Goal: Information Seeking & Learning: Learn about a topic

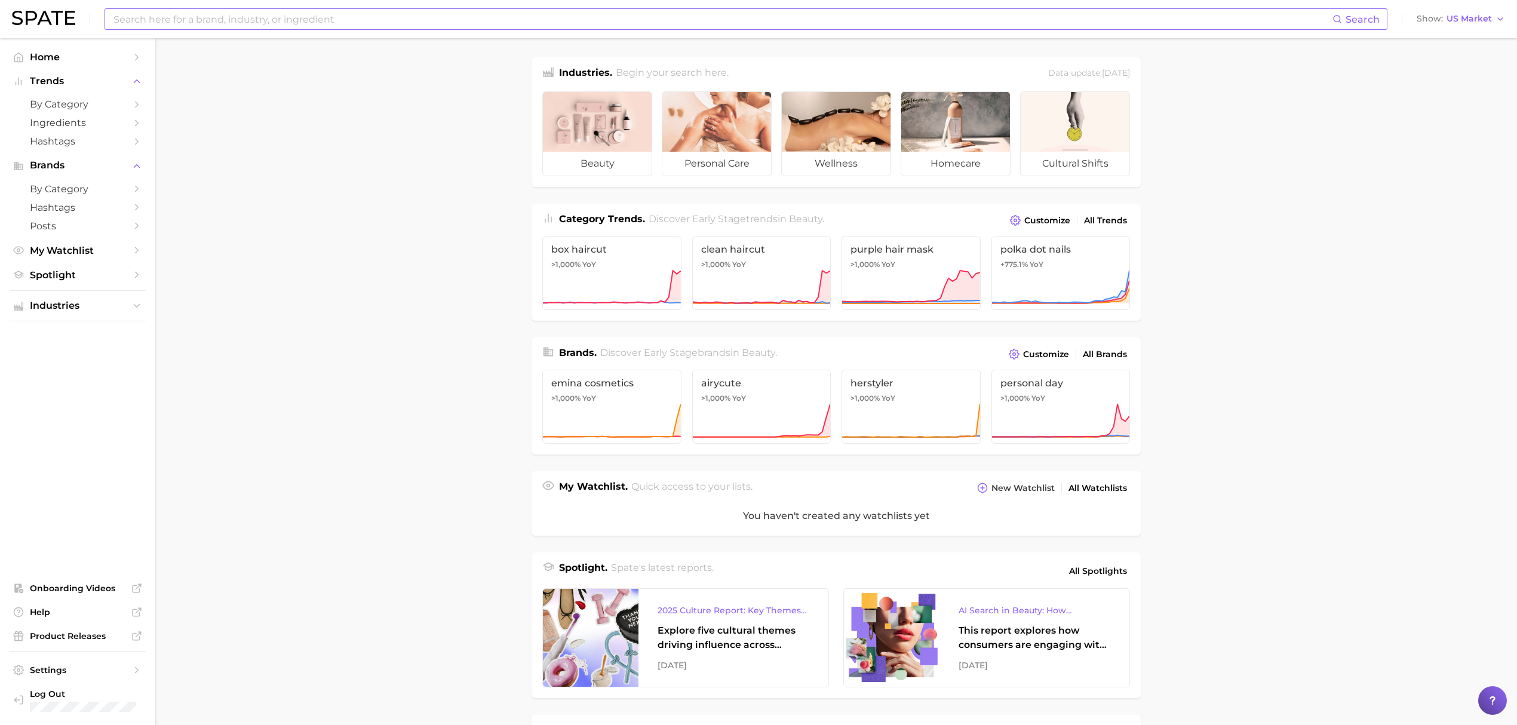
click at [305, 20] on input at bounding box center [722, 19] width 1220 height 20
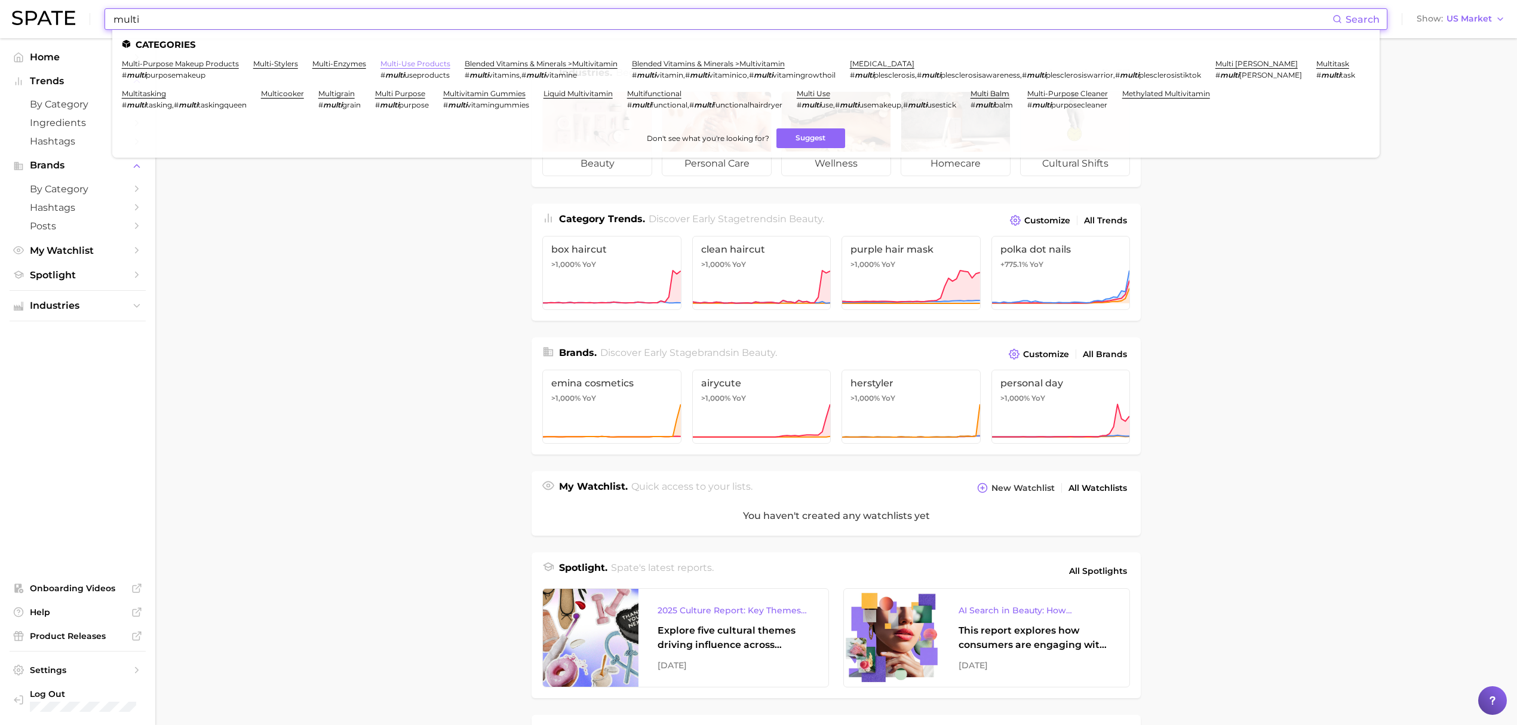
type input "multi"
click at [388, 64] on link "multi-use products" at bounding box center [415, 63] width 70 height 9
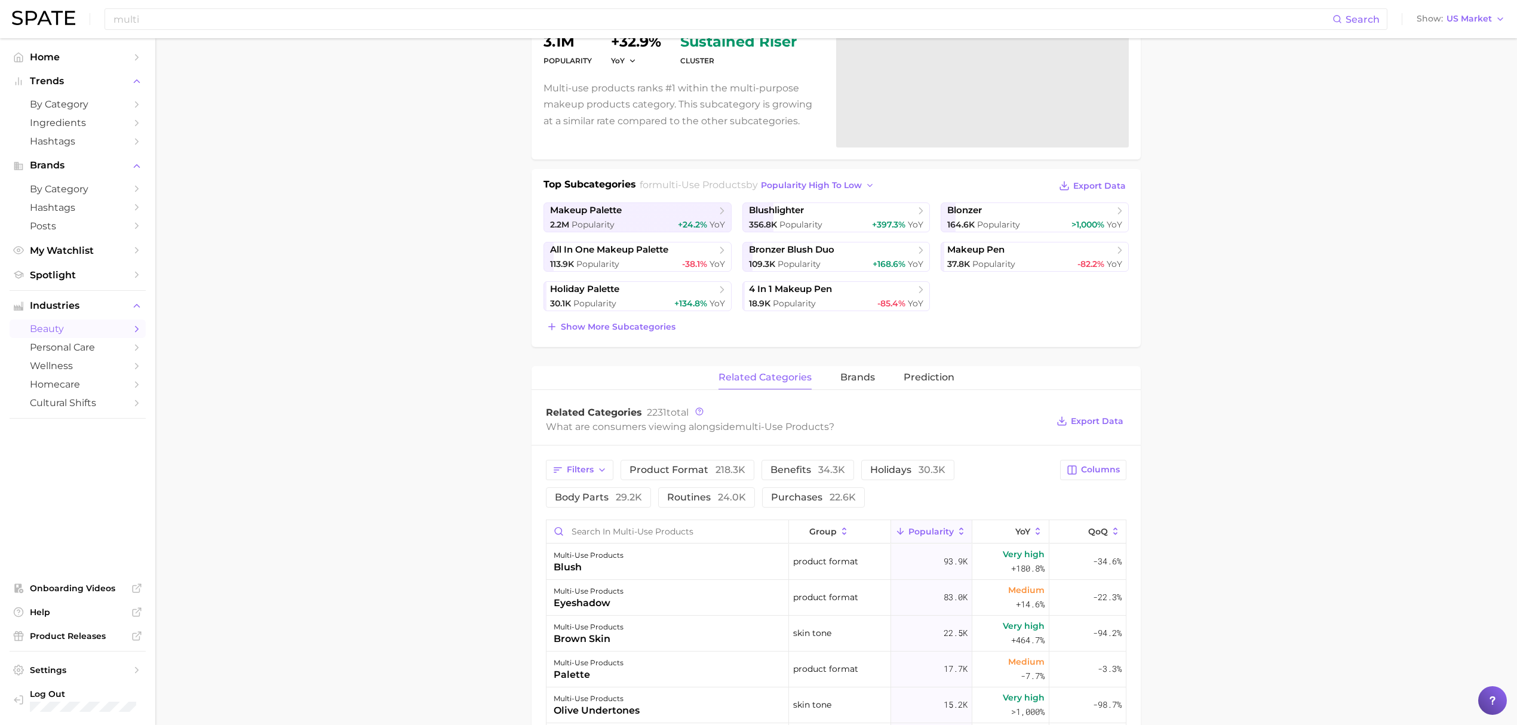
scroll to position [159, 0]
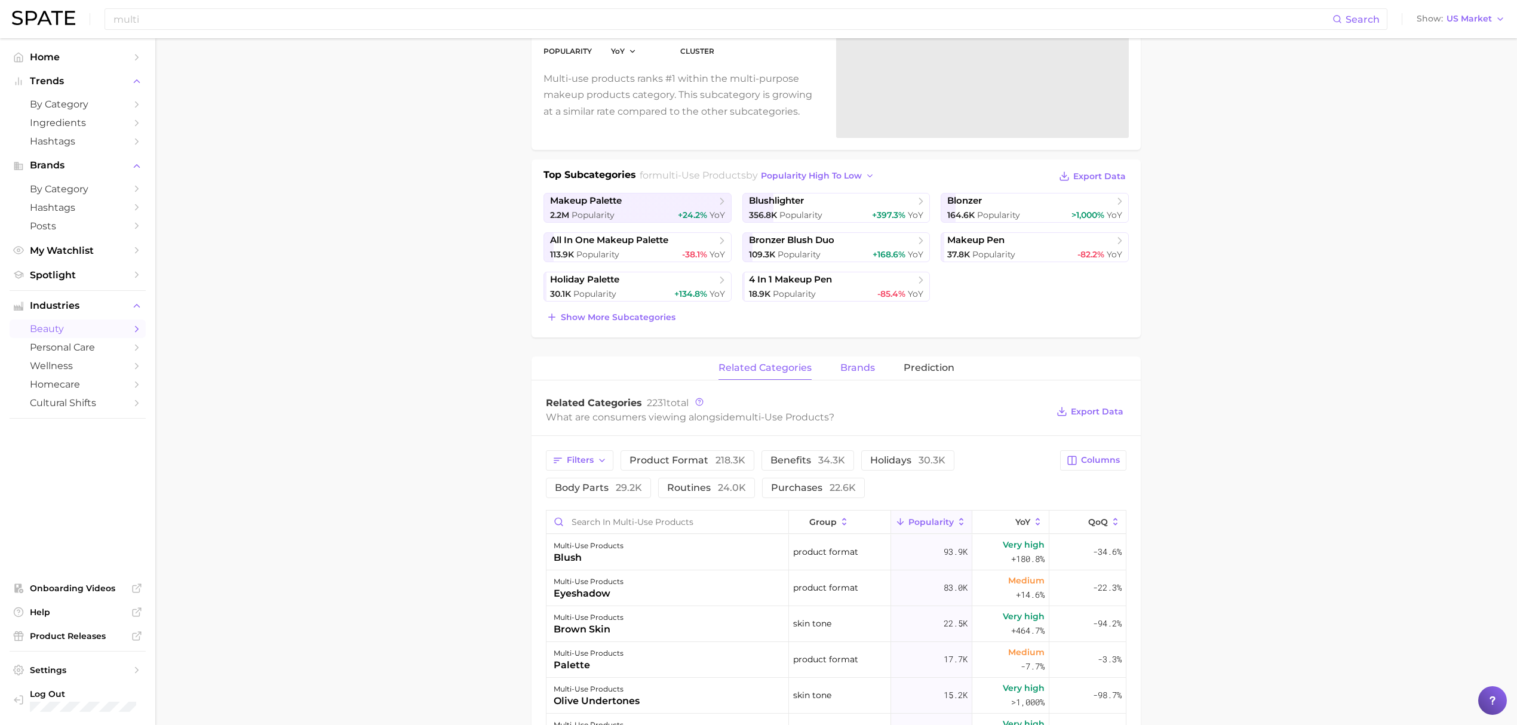
click at [857, 371] on span "brands" at bounding box center [857, 367] width 35 height 11
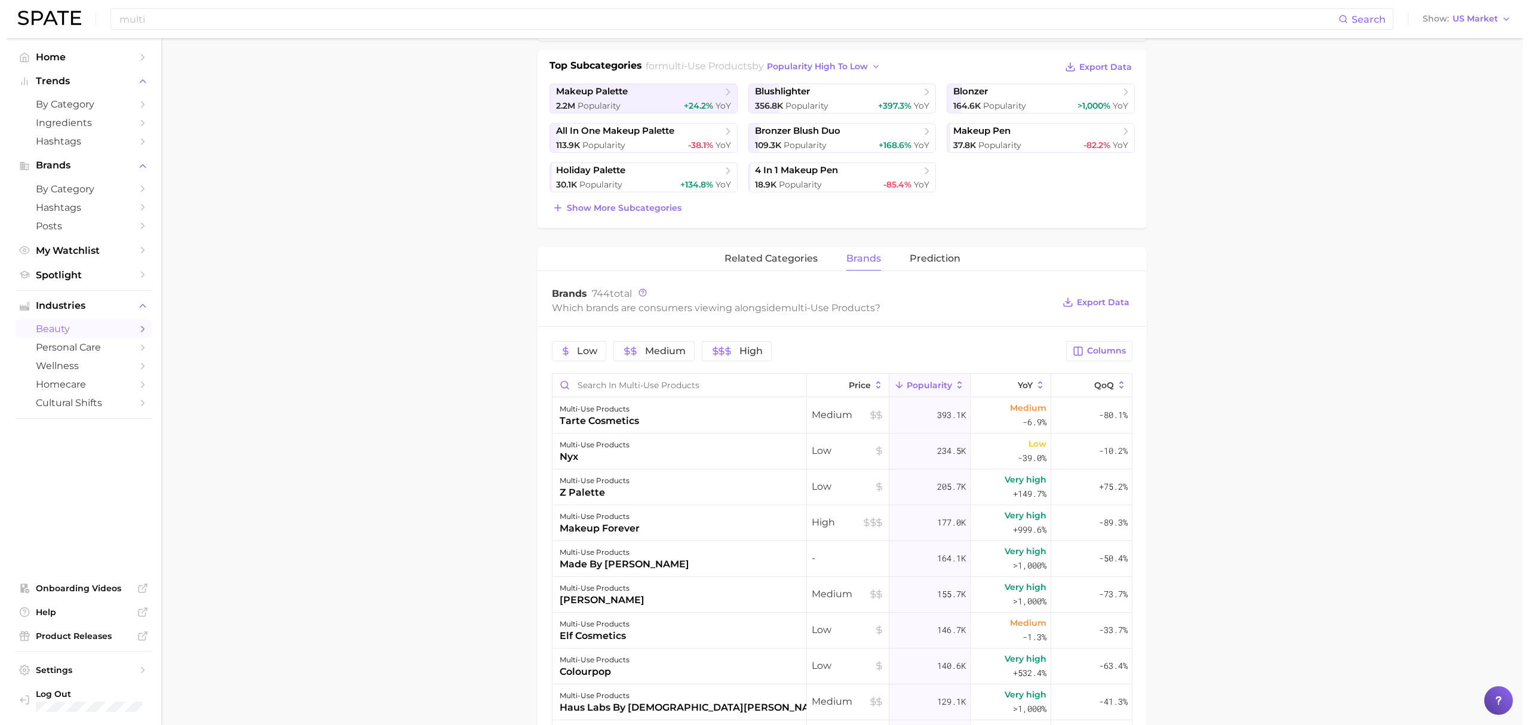
scroll to position [398, 0]
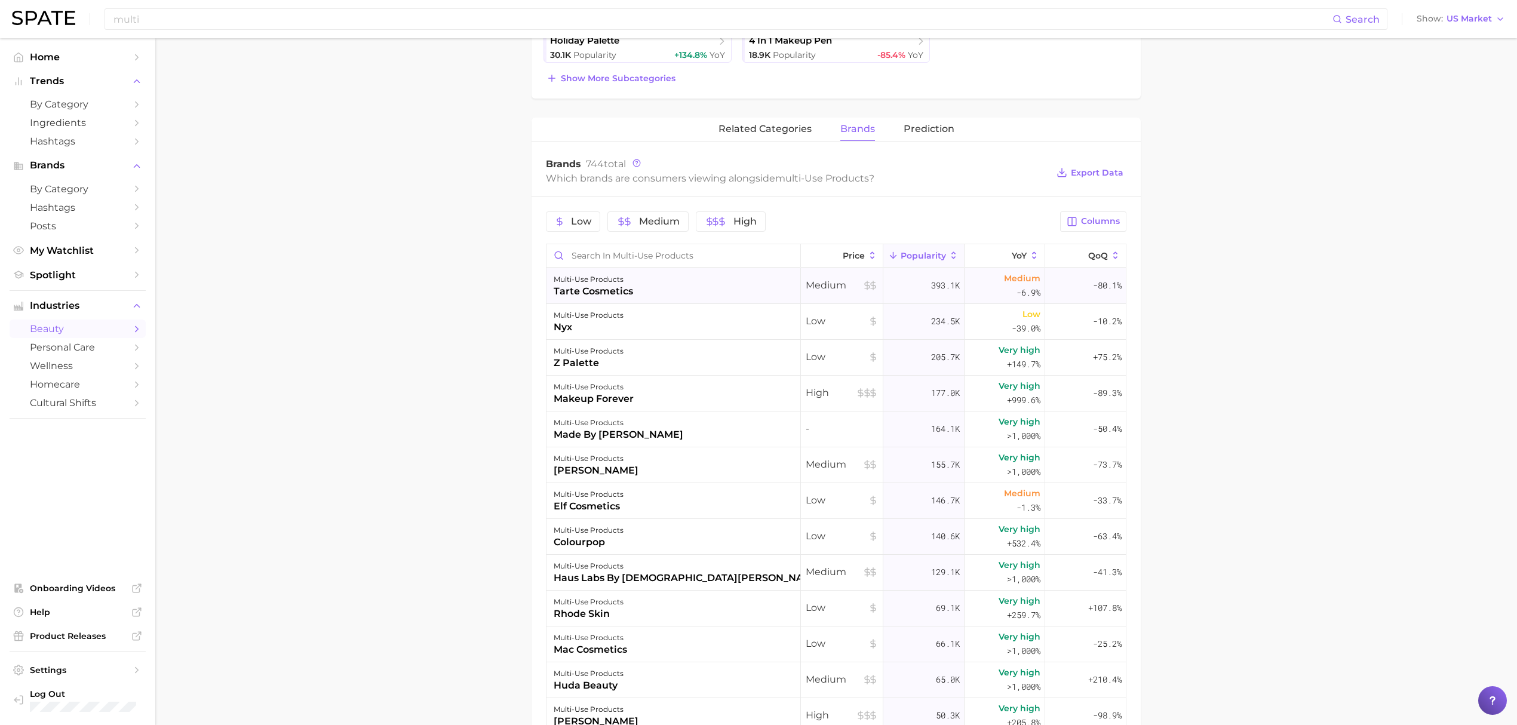
click at [668, 288] on div "multi-use products tarte cosmetics" at bounding box center [673, 286] width 254 height 36
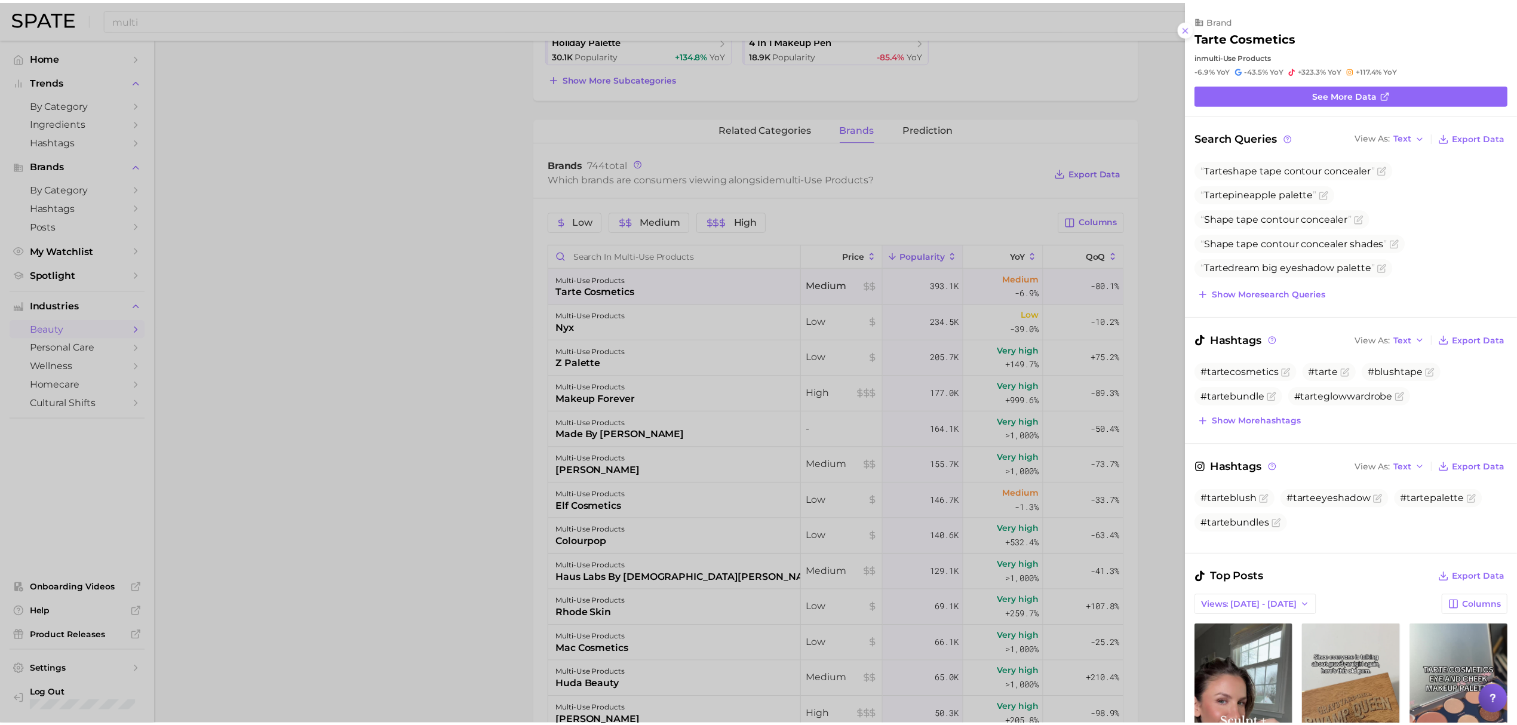
scroll to position [0, 0]
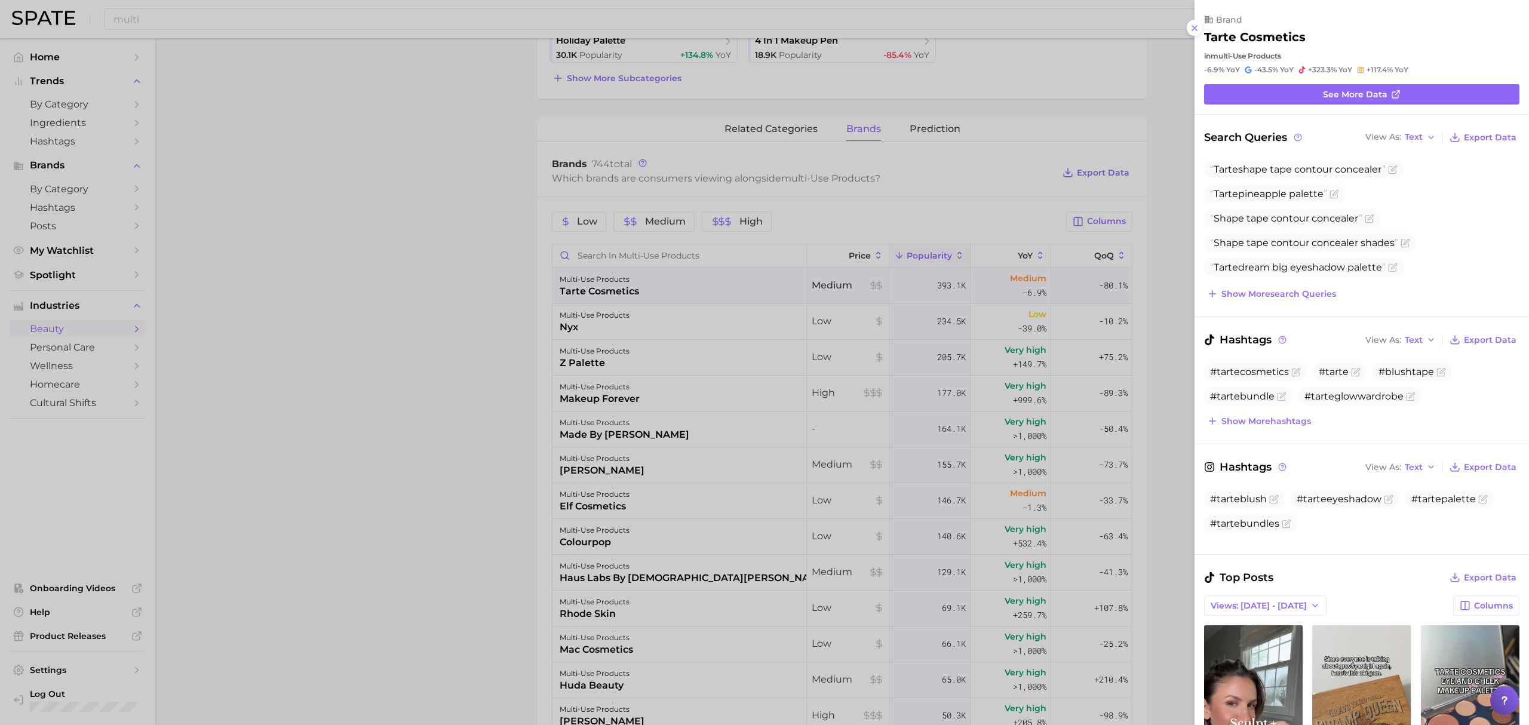
click at [438, 351] on div at bounding box center [764, 362] width 1529 height 725
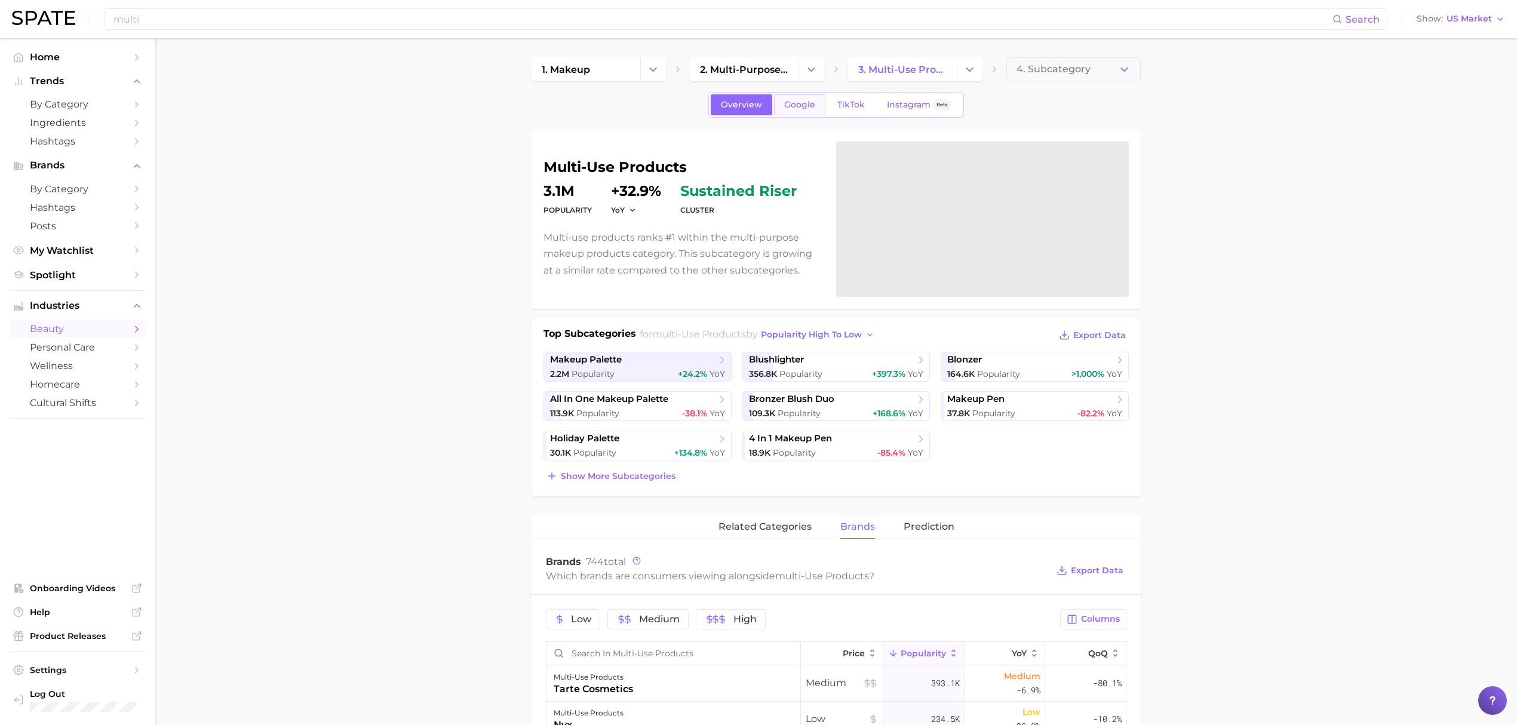
click at [791, 107] on span "Google" at bounding box center [799, 105] width 31 height 10
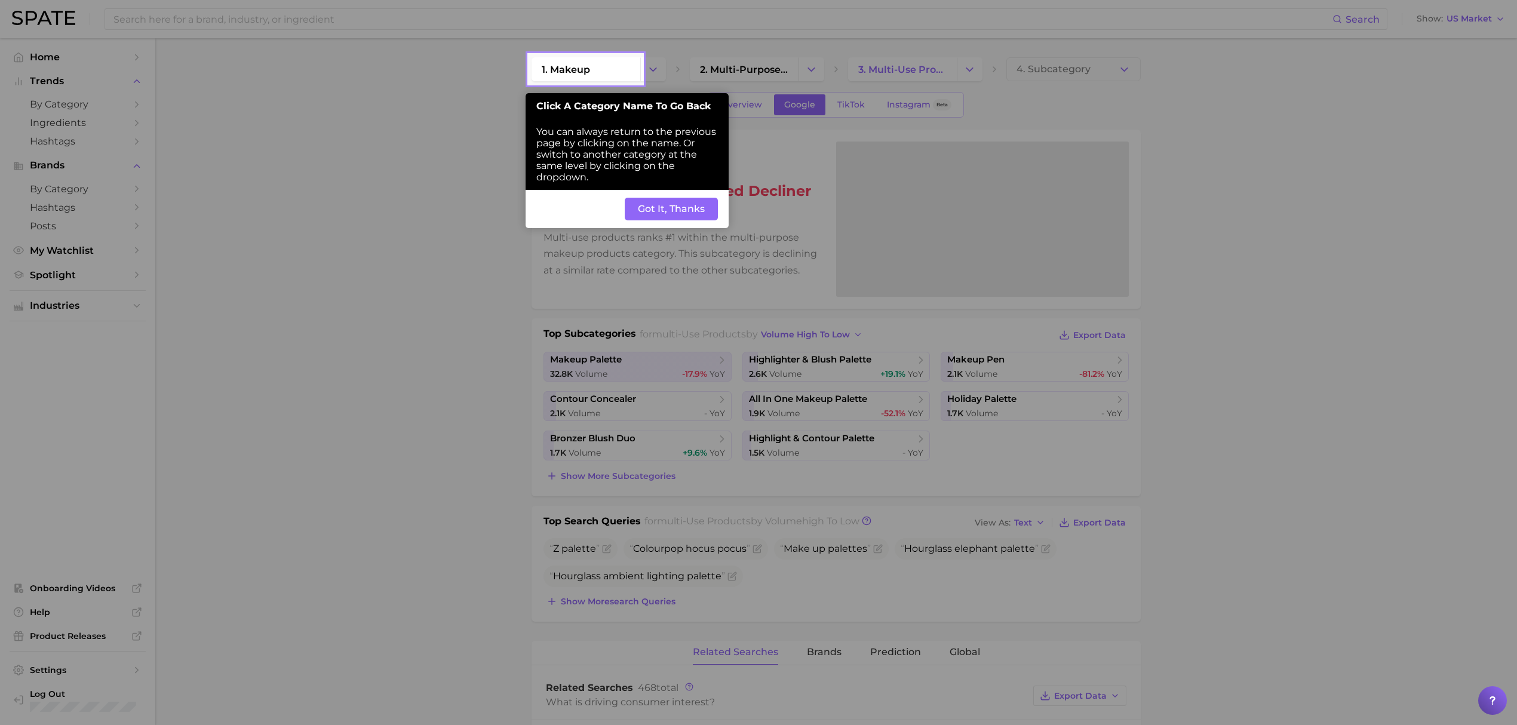
click at [677, 216] on button "Got It, Thanks" at bounding box center [671, 209] width 93 height 23
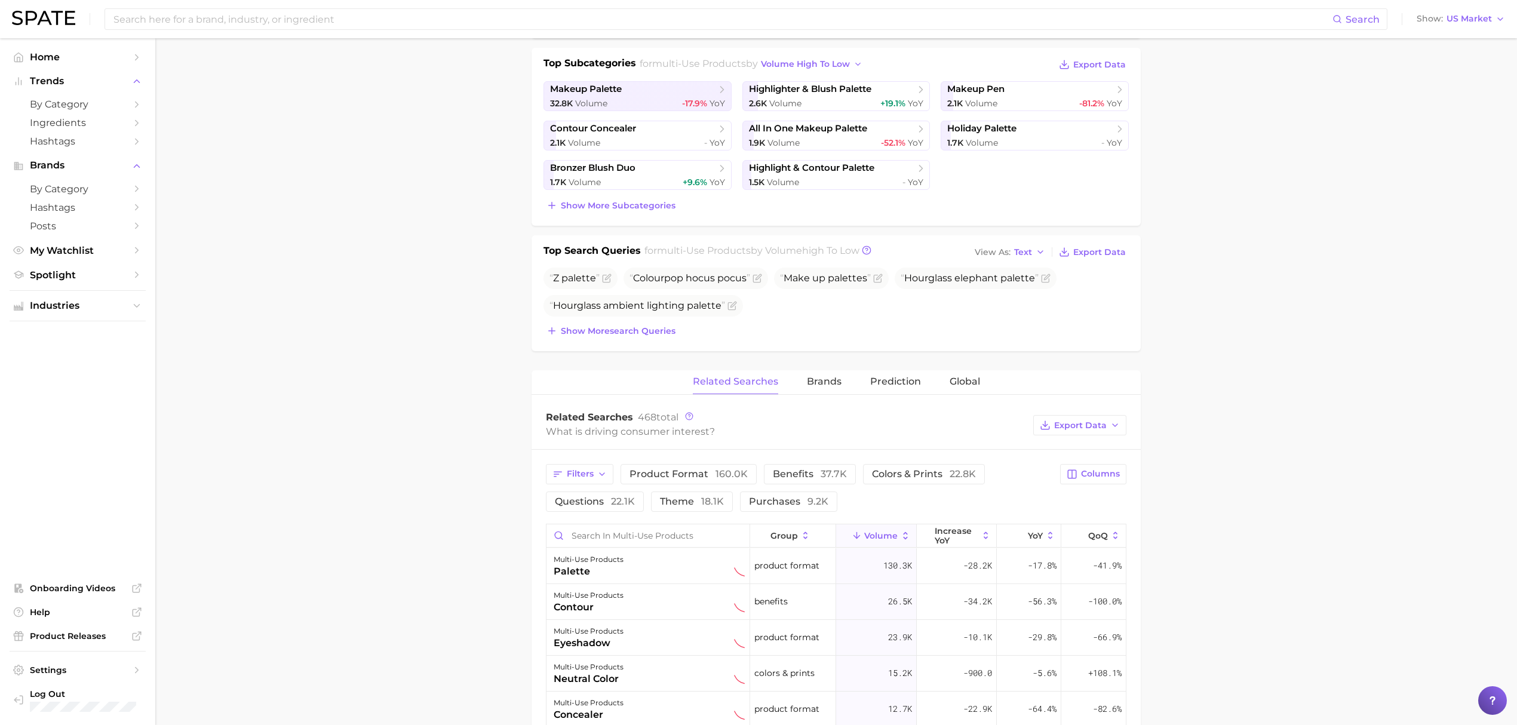
scroll to position [398, 0]
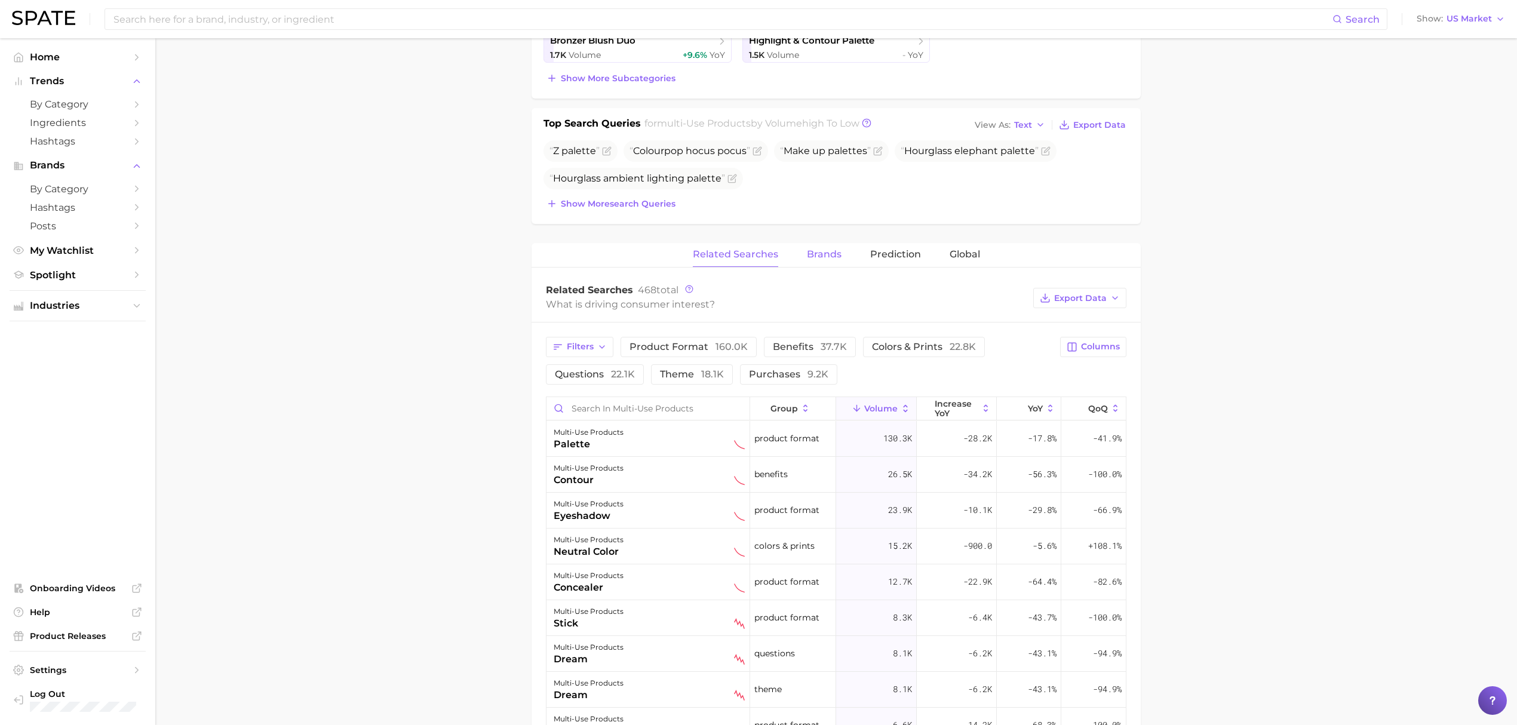
click at [832, 247] on button "Brands" at bounding box center [824, 254] width 35 height 23
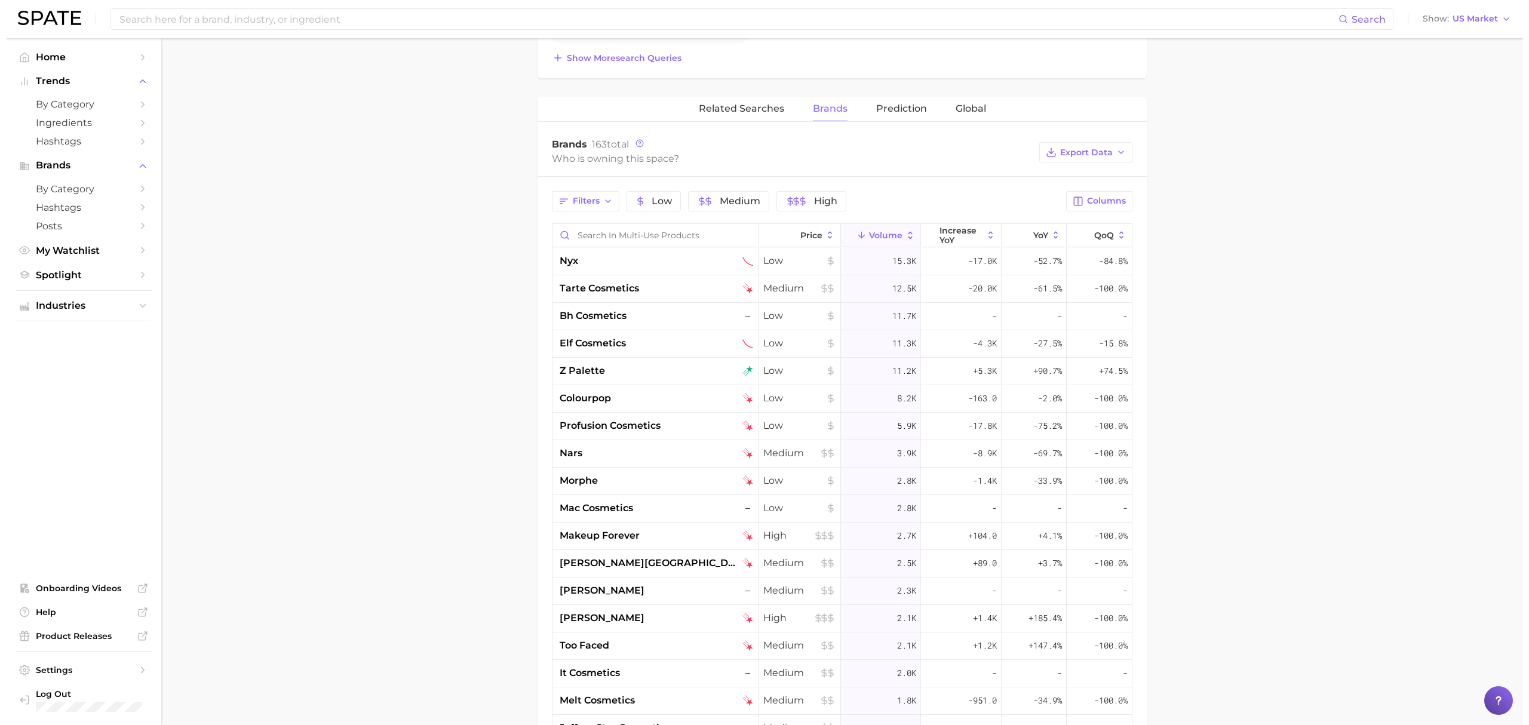
scroll to position [557, 0]
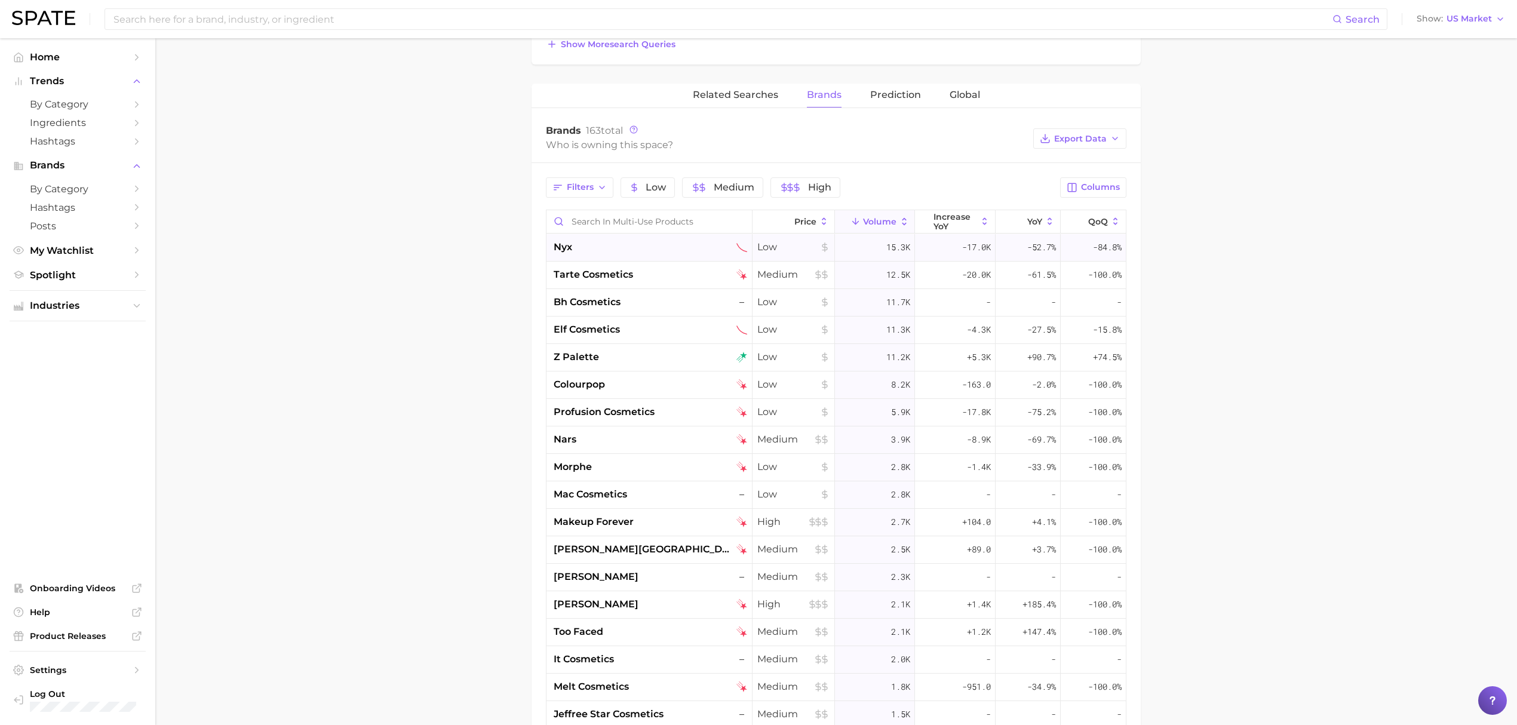
click at [611, 260] on div "nyx" at bounding box center [649, 247] width 206 height 27
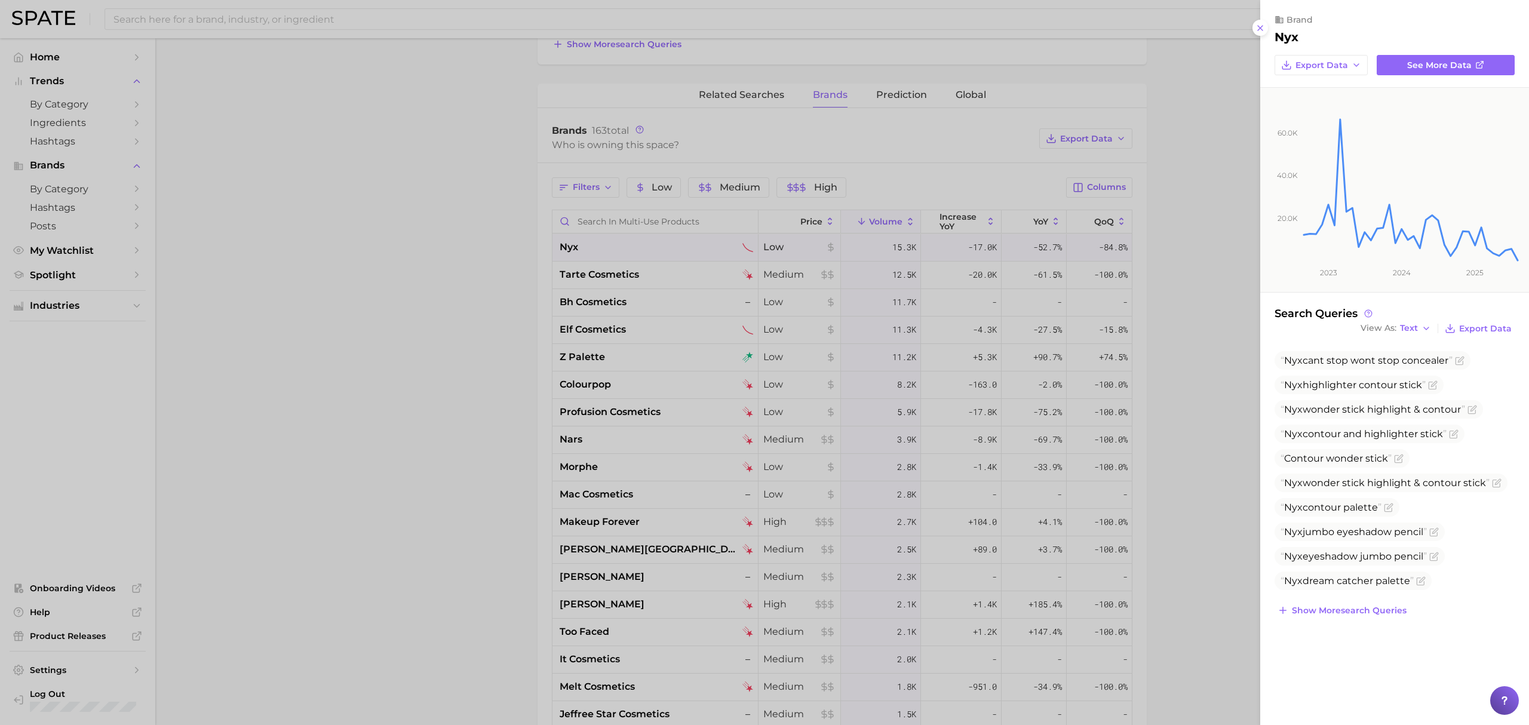
click at [510, 247] on div at bounding box center [764, 362] width 1529 height 725
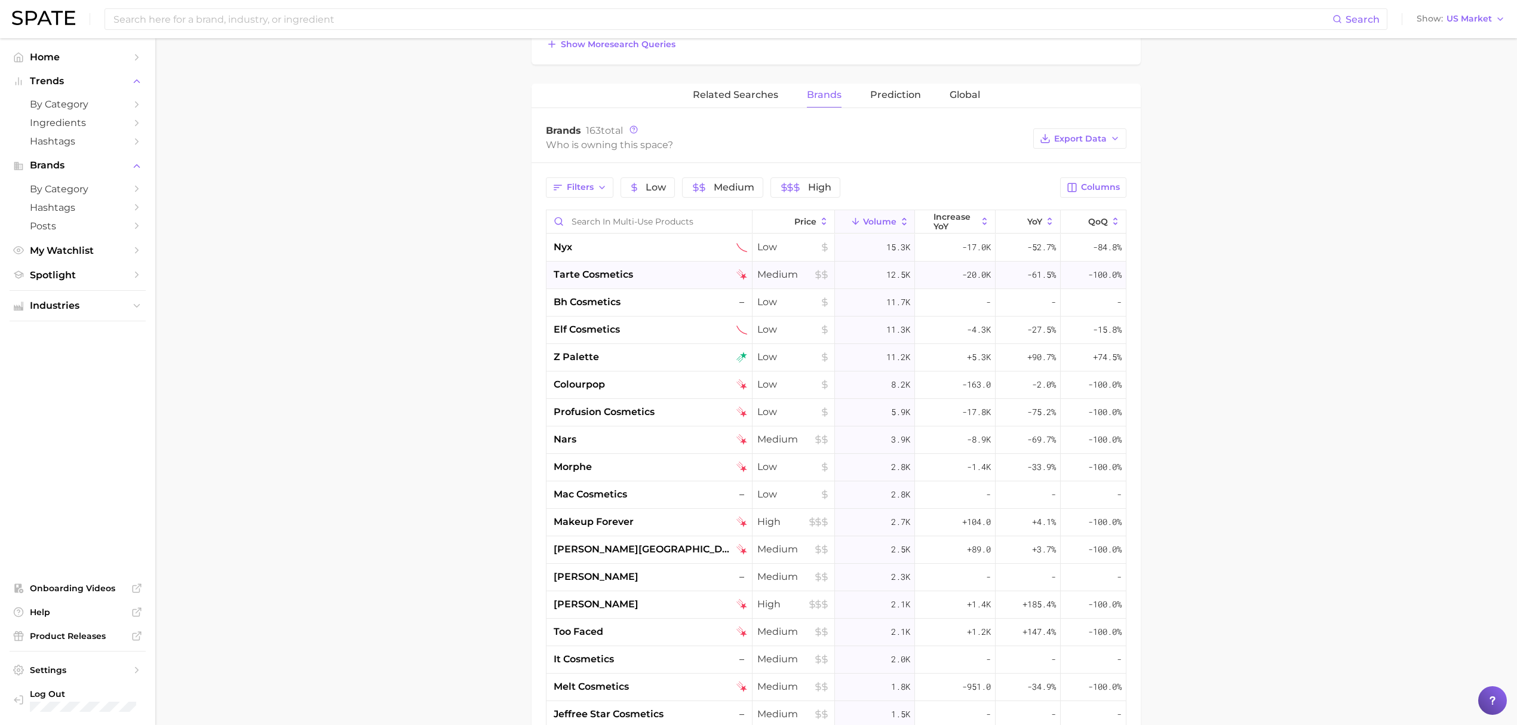
click at [574, 273] on span "tarte cosmetics" at bounding box center [593, 275] width 79 height 14
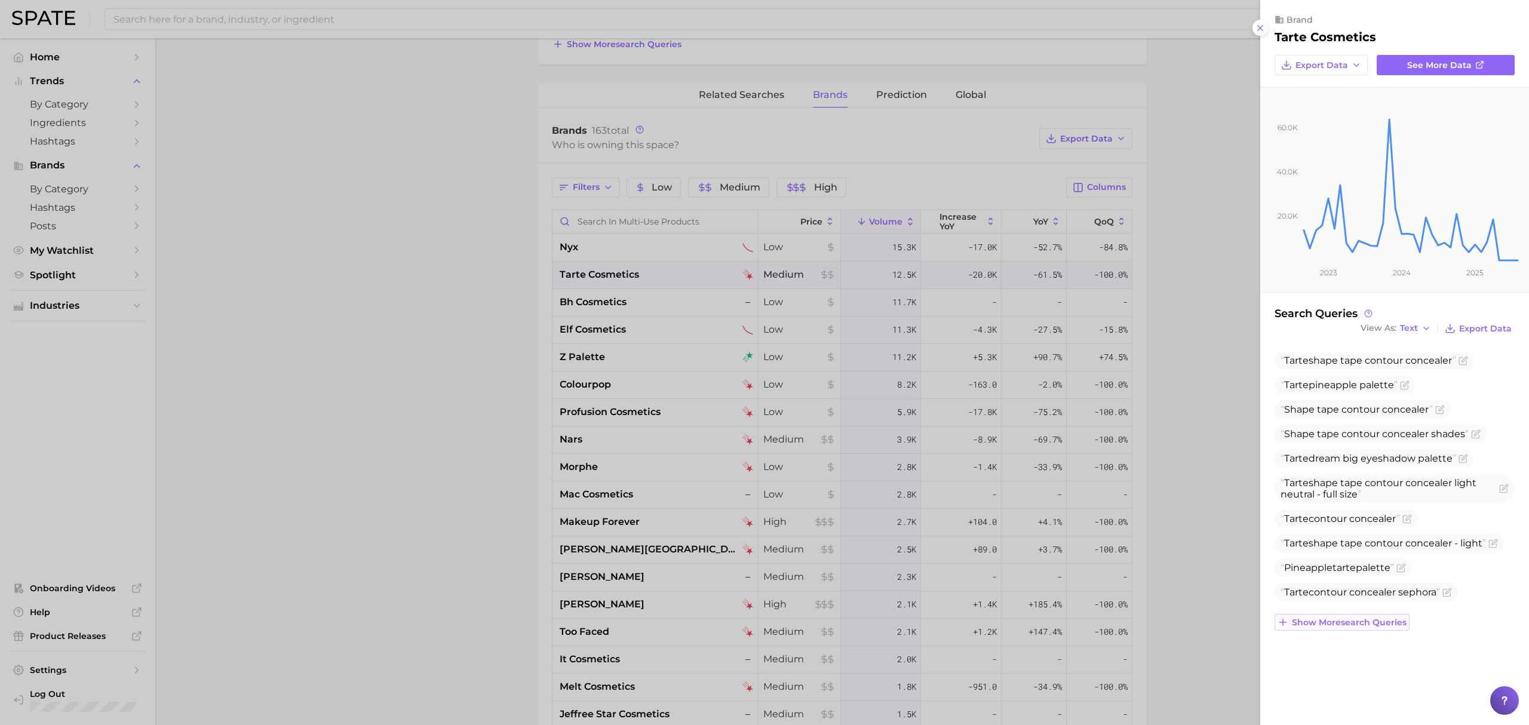
click at [1347, 622] on span "Show more search queries" at bounding box center [1349, 622] width 115 height 10
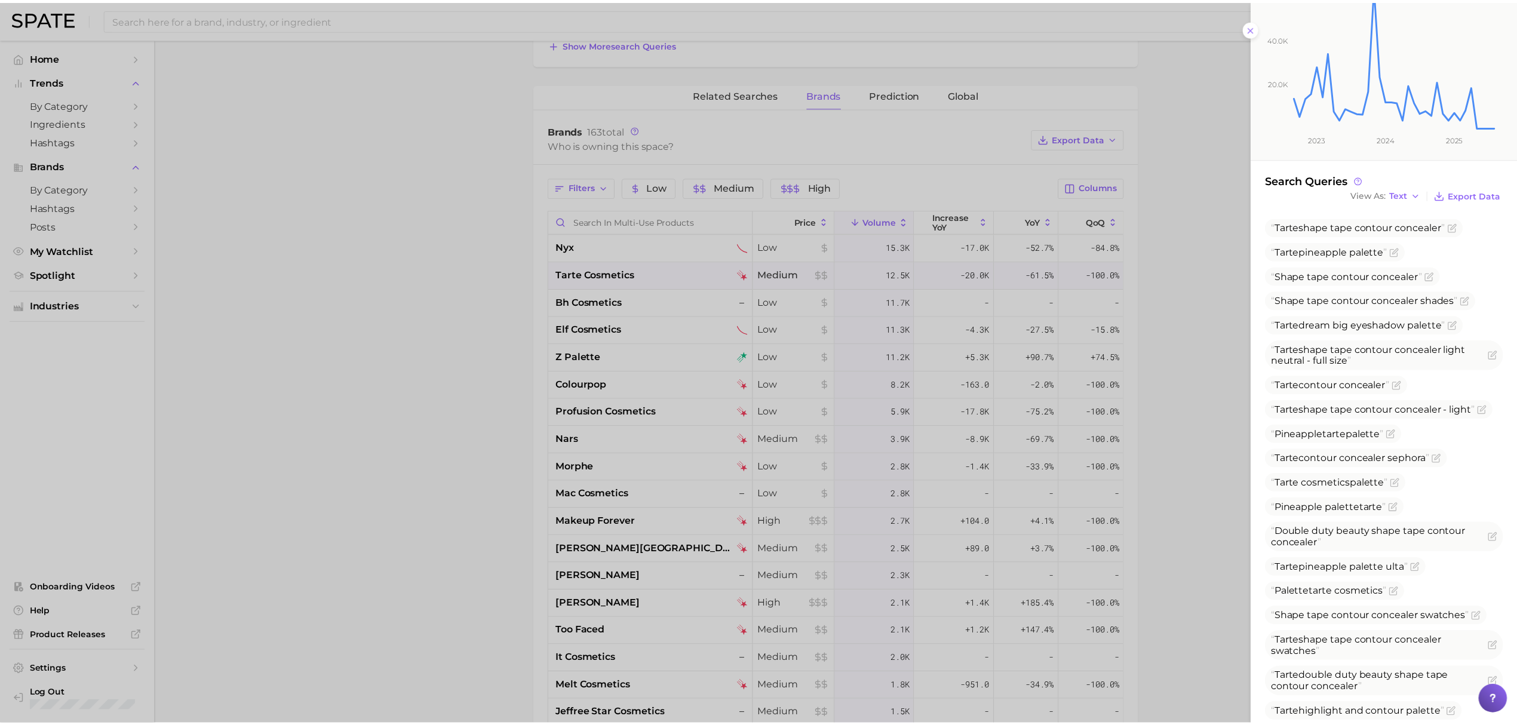
scroll to position [0, 0]
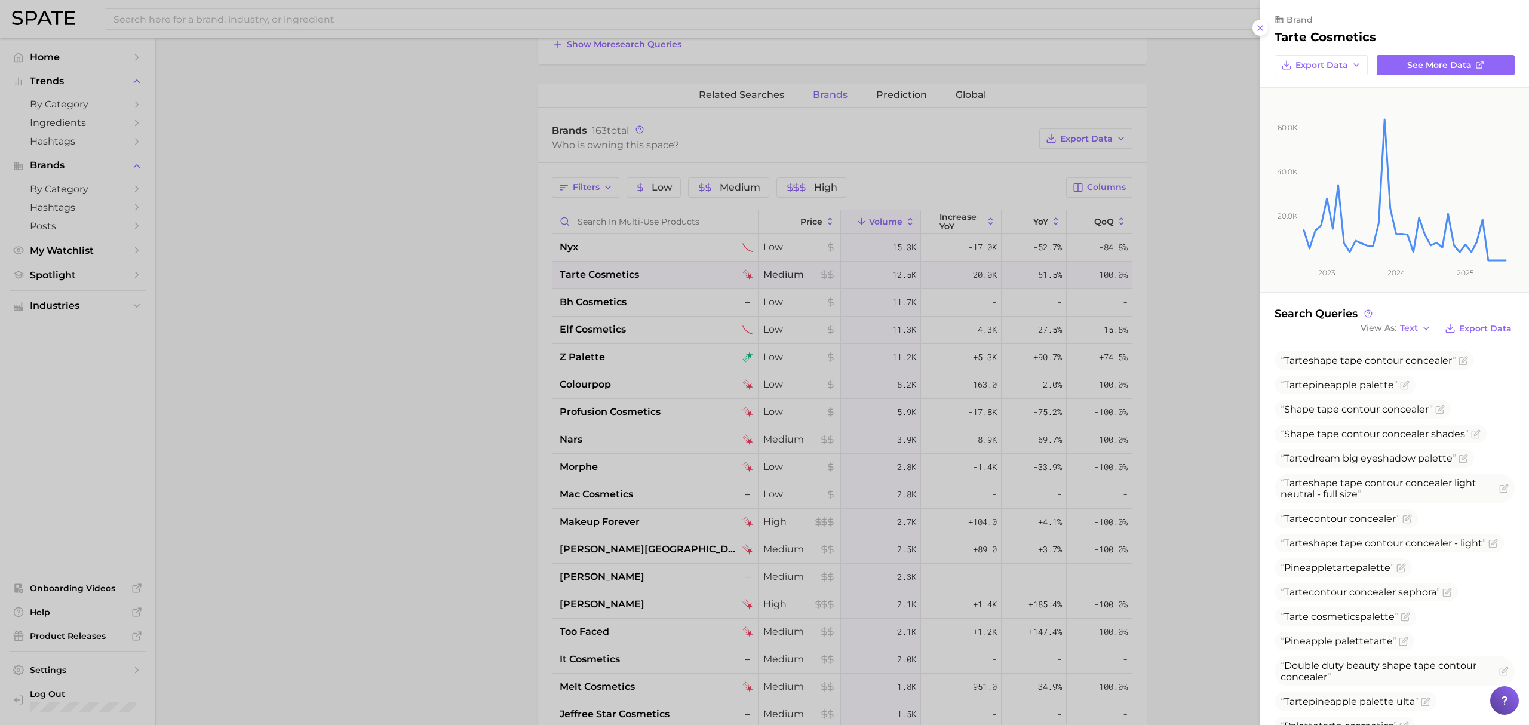
click at [619, 282] on div at bounding box center [764, 362] width 1529 height 725
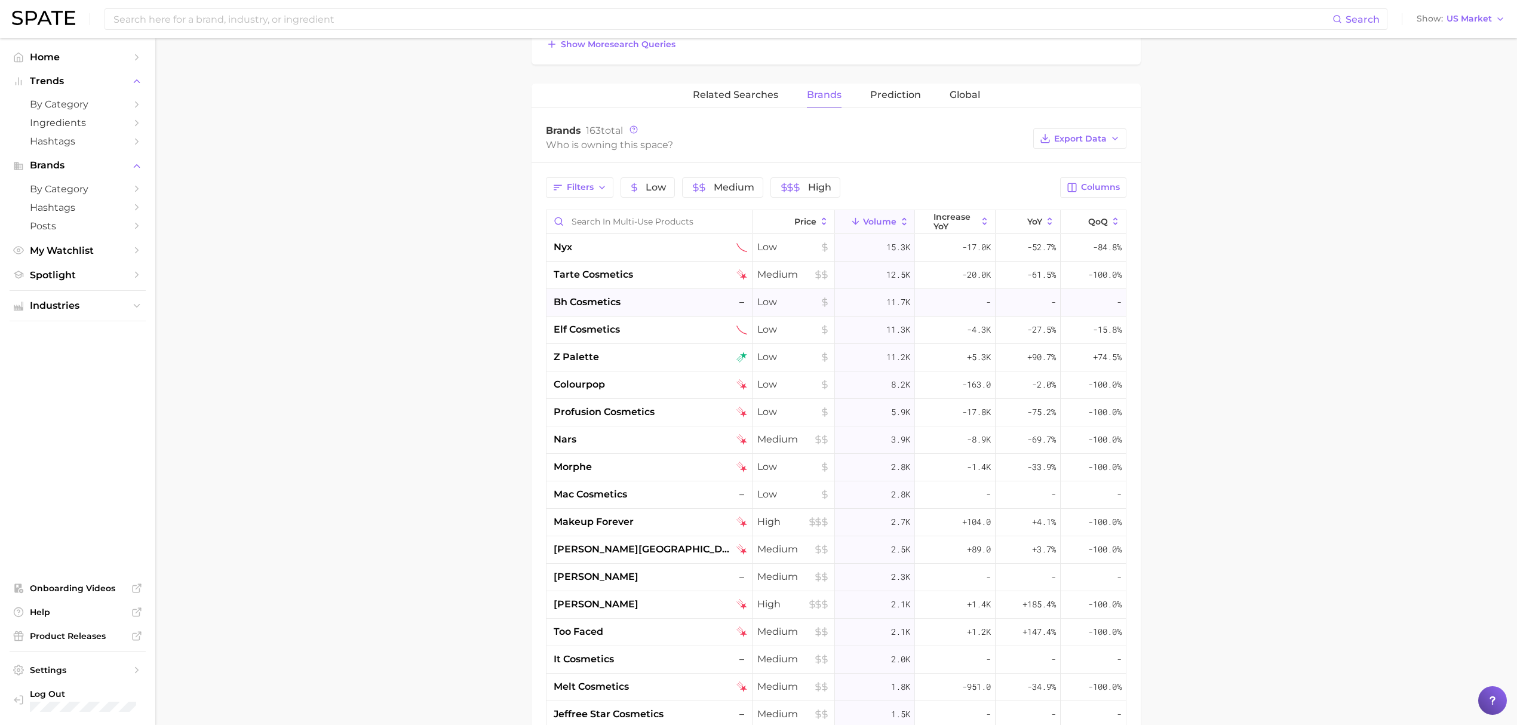
click at [617, 306] on span "bh cosmetics" at bounding box center [587, 302] width 67 height 14
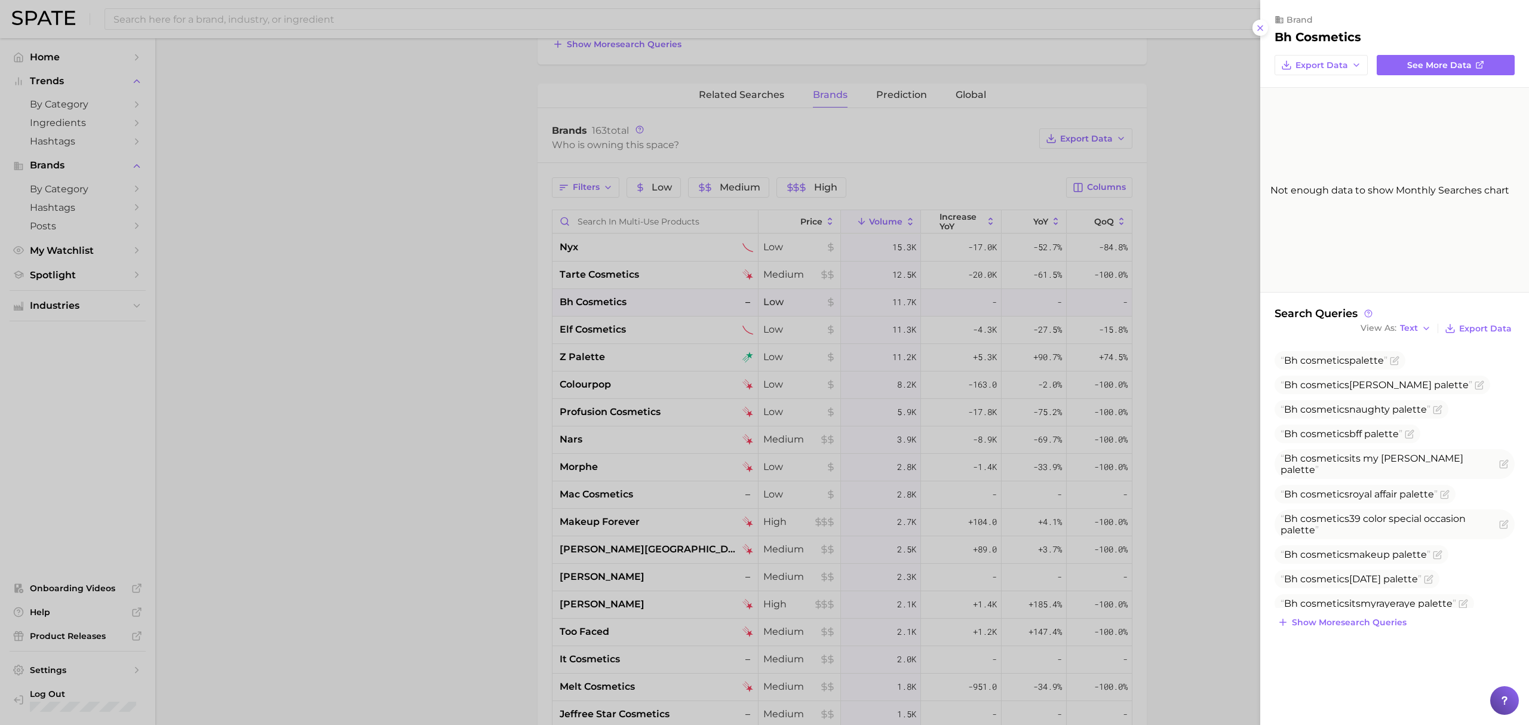
click at [611, 325] on div at bounding box center [764, 362] width 1529 height 725
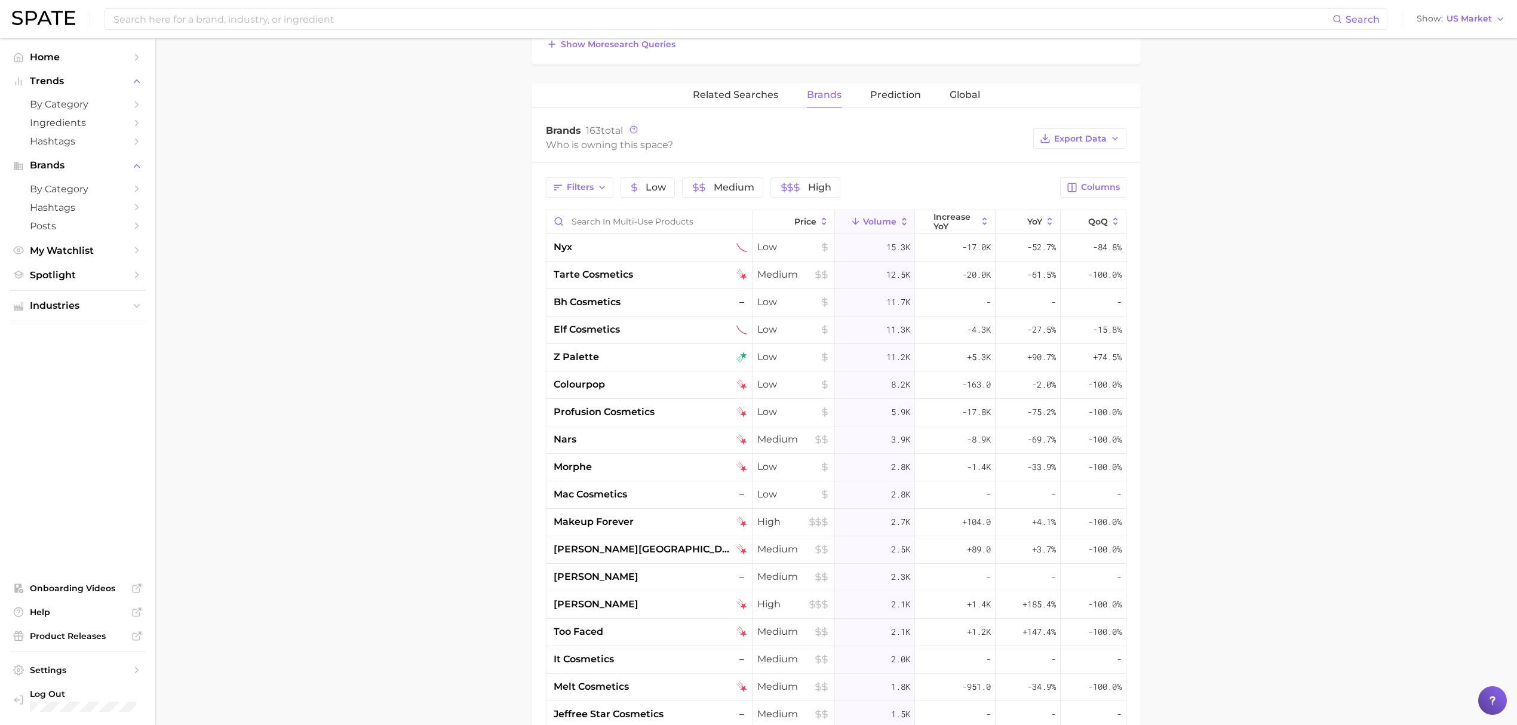
click at [611, 325] on span "elf cosmetics" at bounding box center [587, 329] width 66 height 14
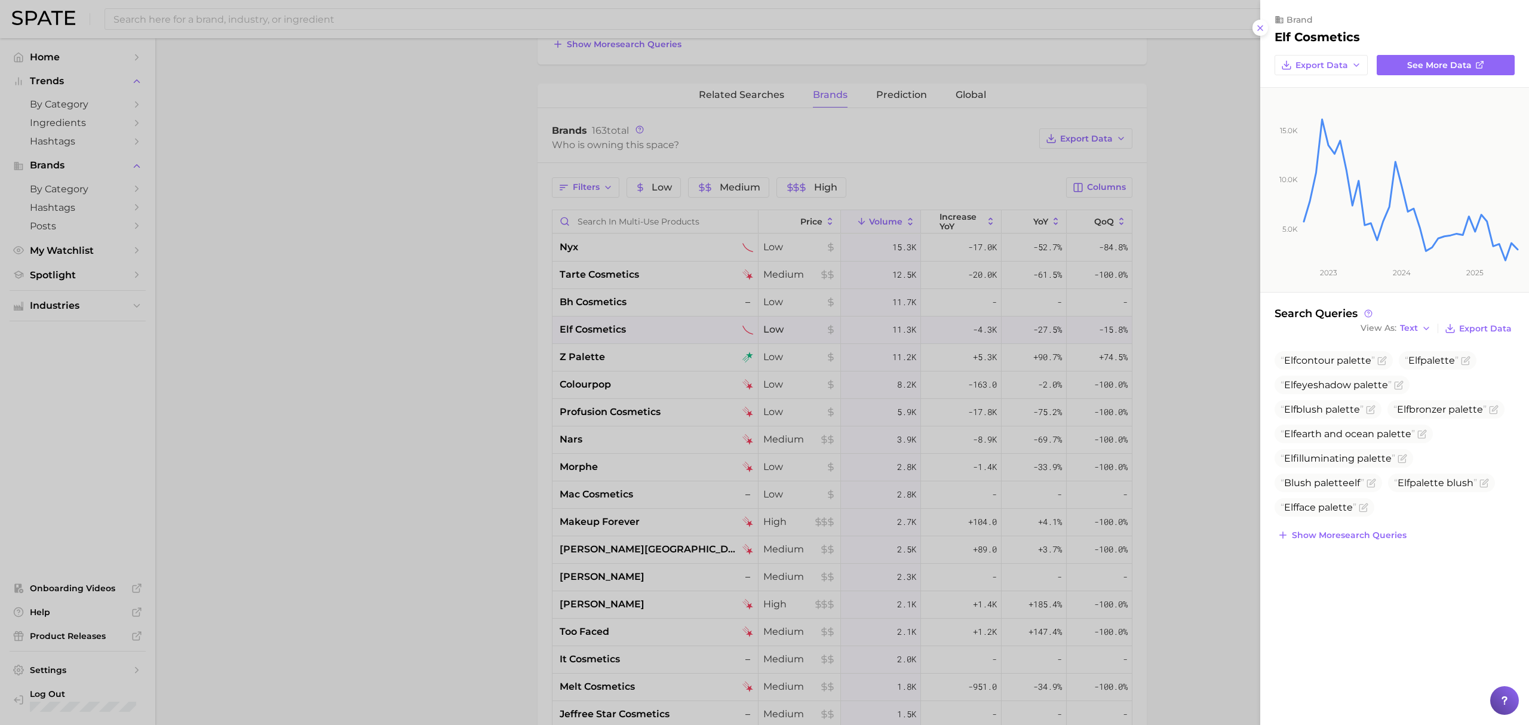
click at [509, 318] on div at bounding box center [764, 362] width 1529 height 725
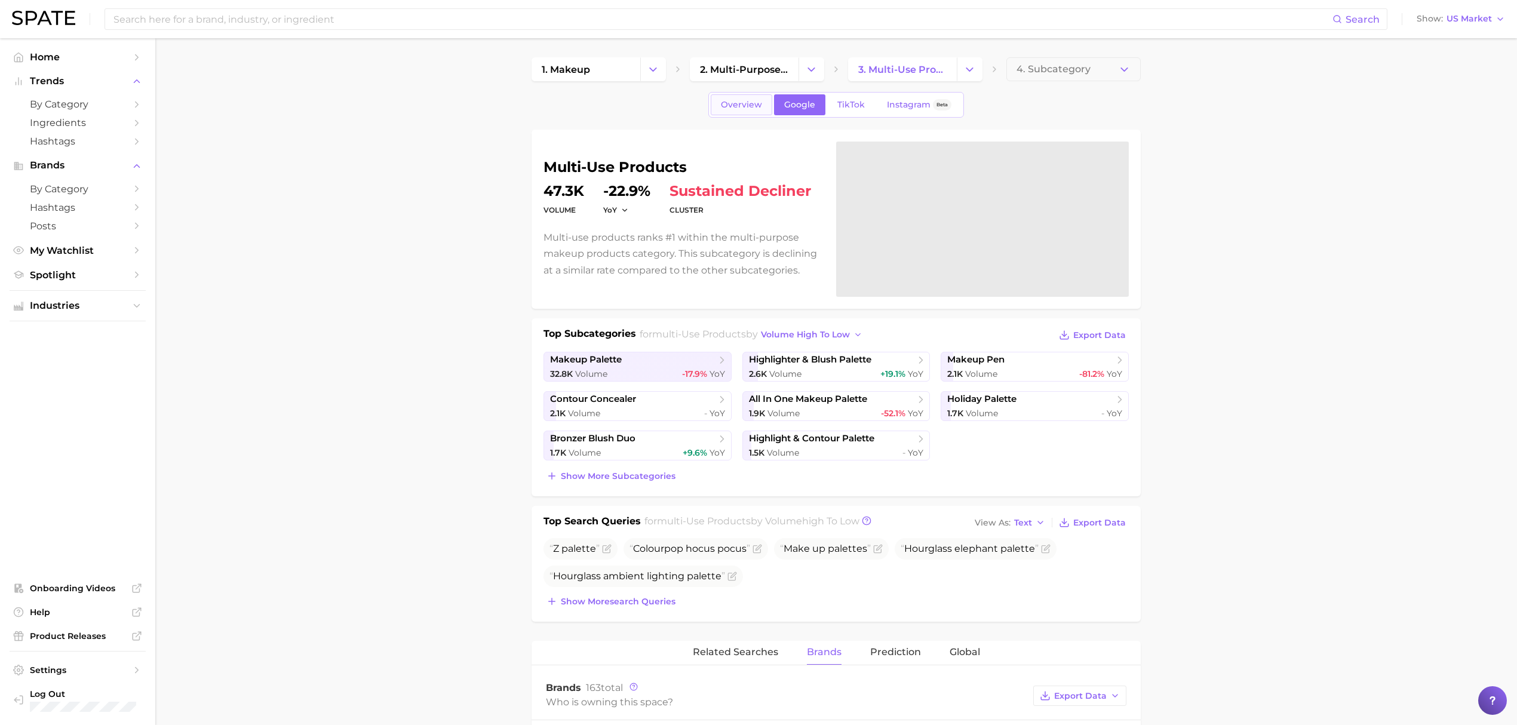
click at [746, 109] on span "Overview" at bounding box center [741, 105] width 41 height 10
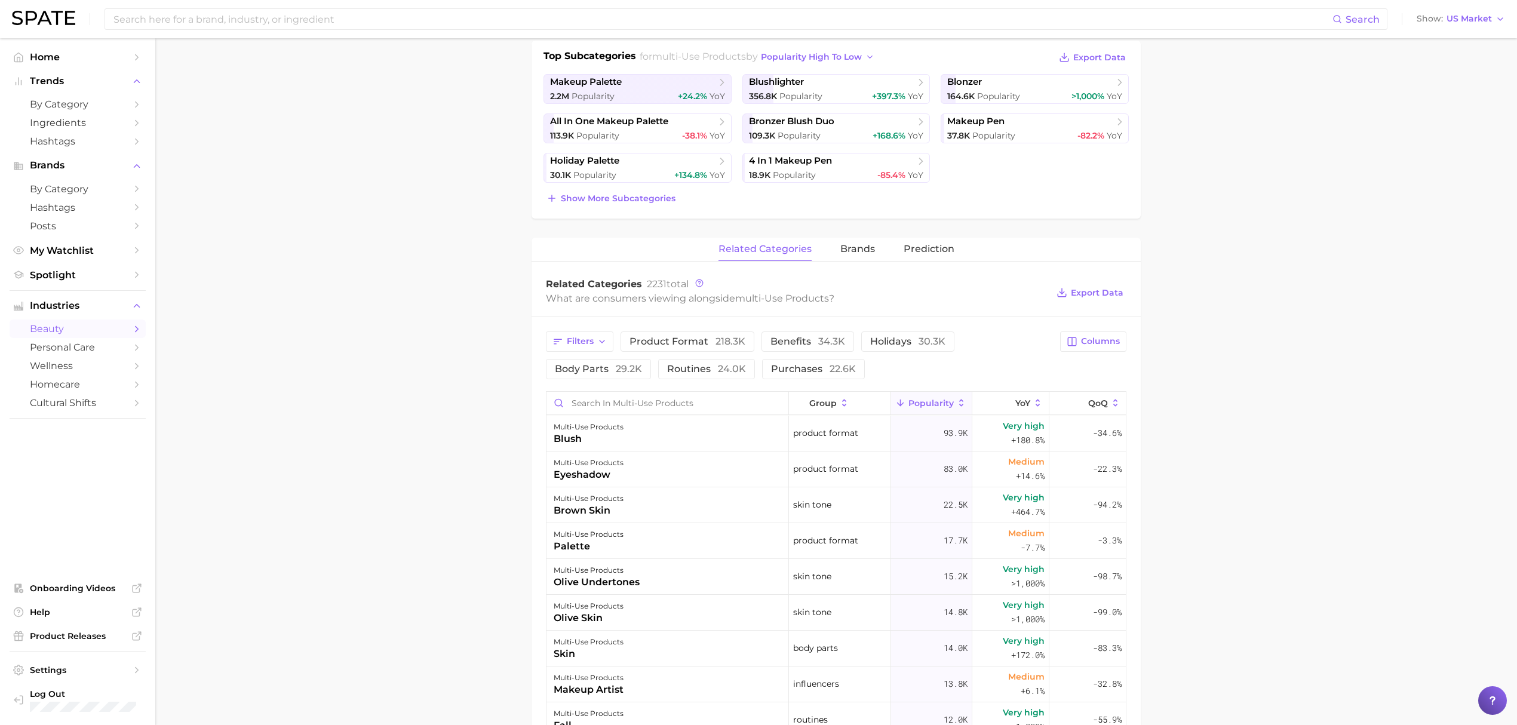
scroll to position [239, 0]
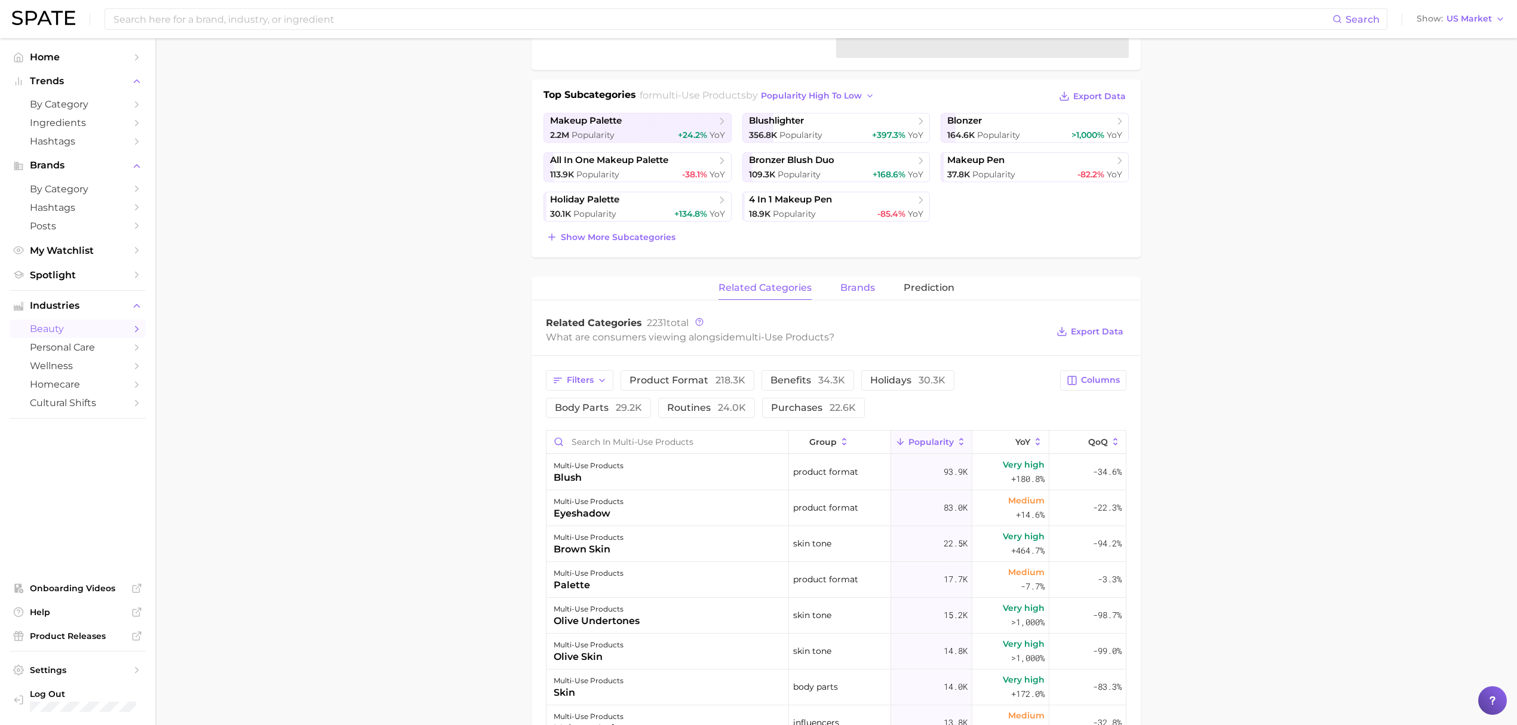
click at [861, 287] on span "brands" at bounding box center [857, 287] width 35 height 11
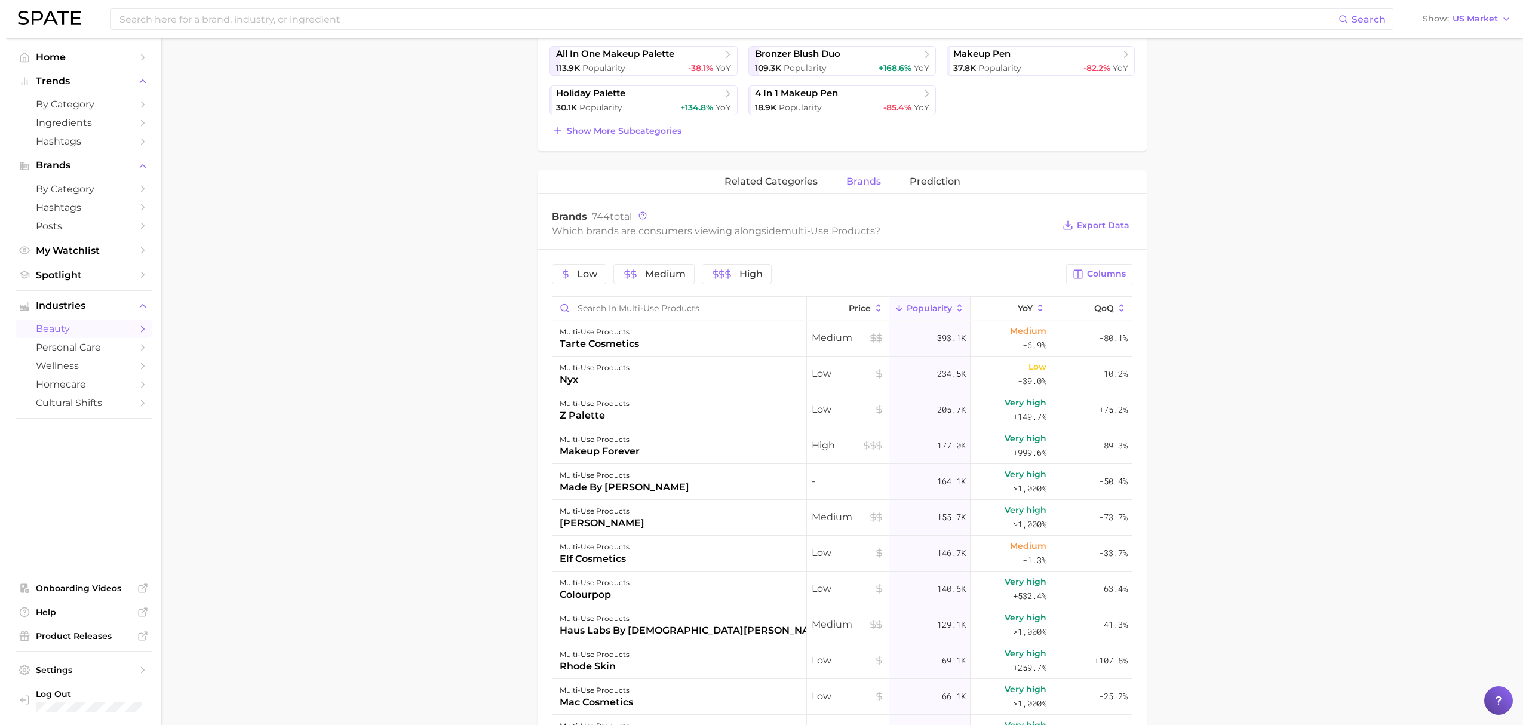
scroll to position [398, 0]
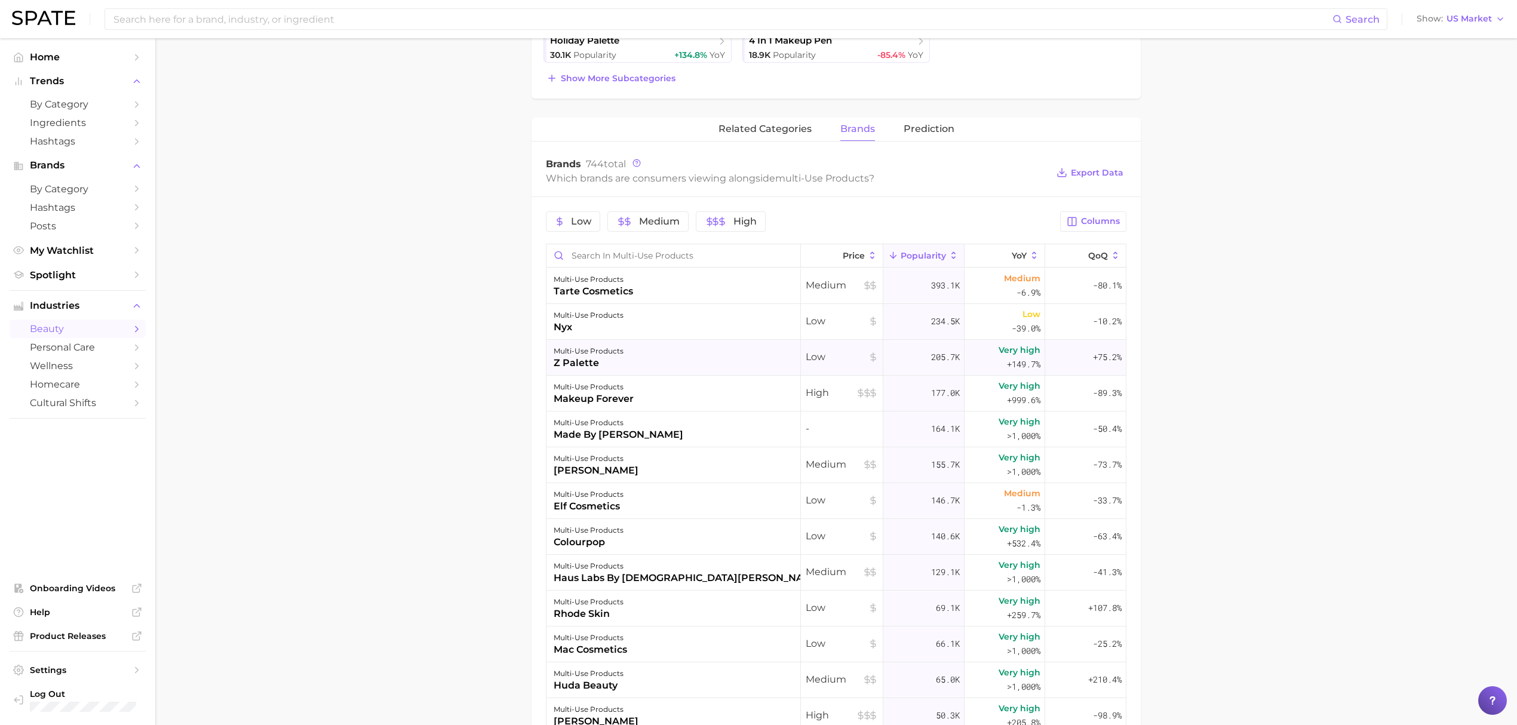
click at [626, 363] on div "multi-use products z palette" at bounding box center [673, 358] width 254 height 36
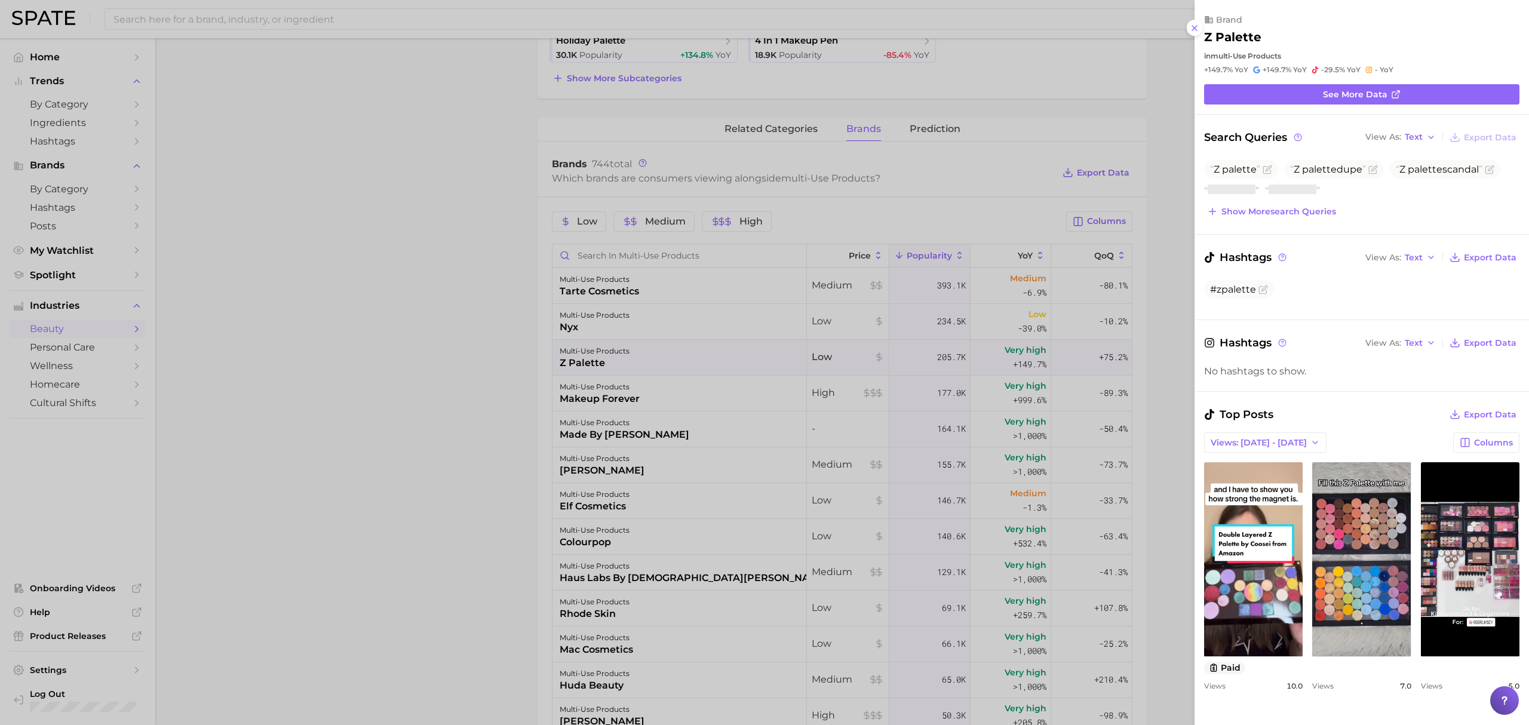
scroll to position [0, 0]
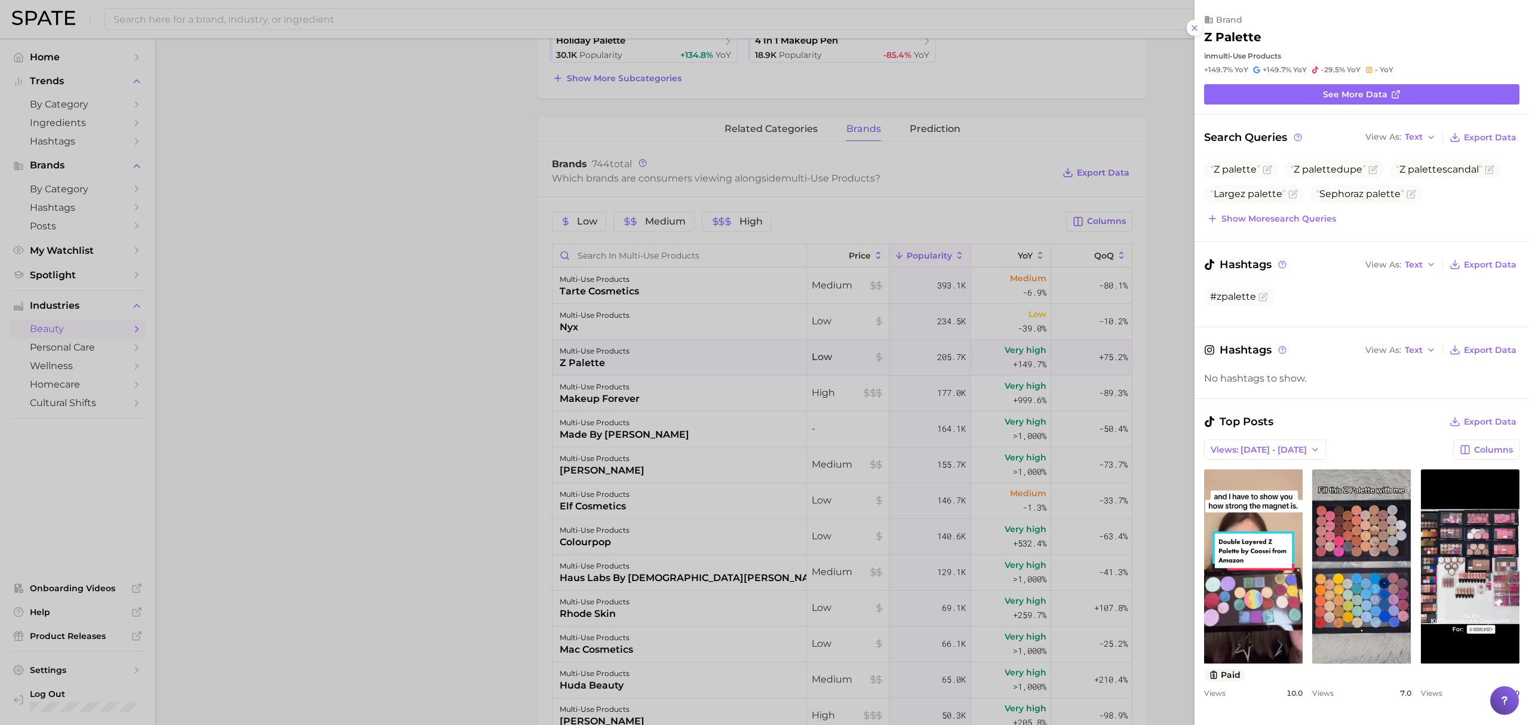
click at [627, 378] on div at bounding box center [764, 362] width 1529 height 725
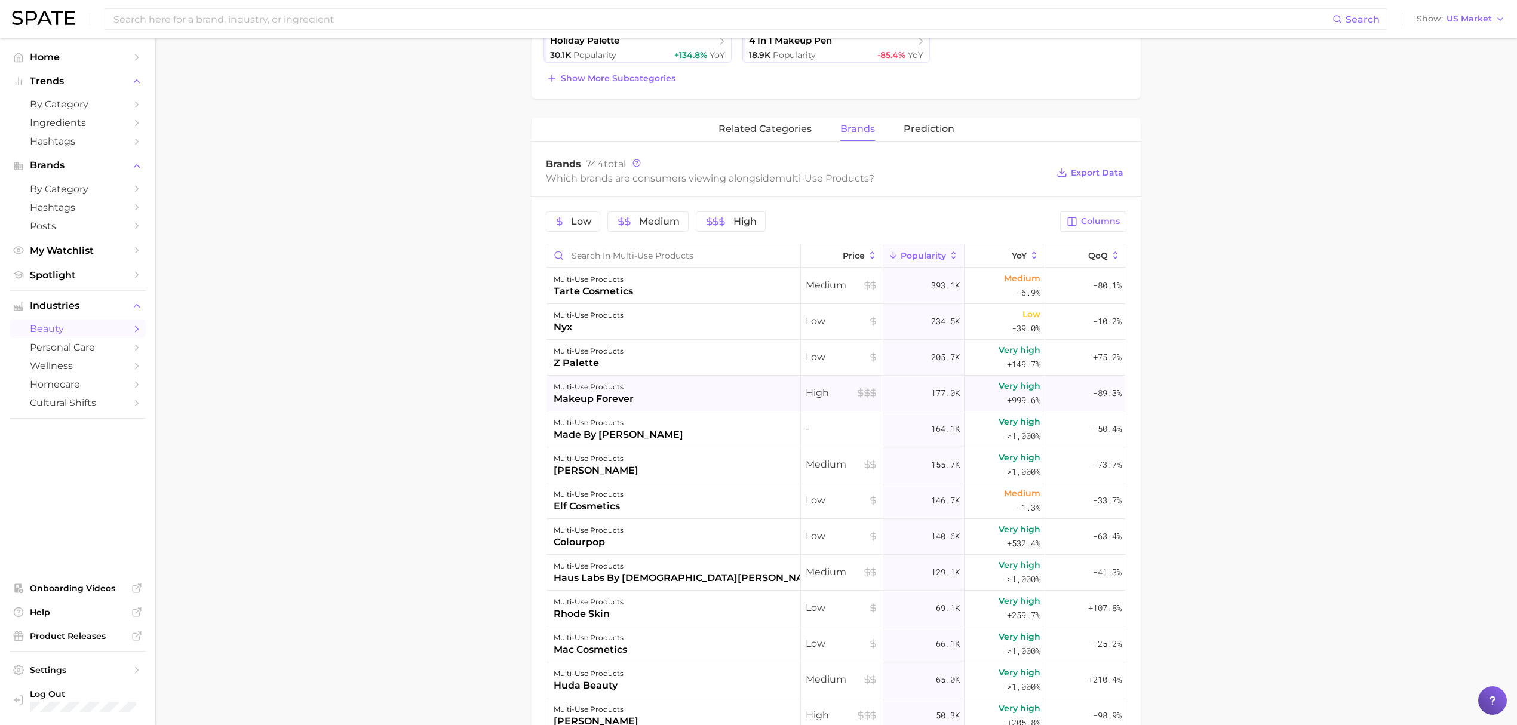
click at [657, 396] on div "multi-use products makeup forever" at bounding box center [673, 394] width 254 height 36
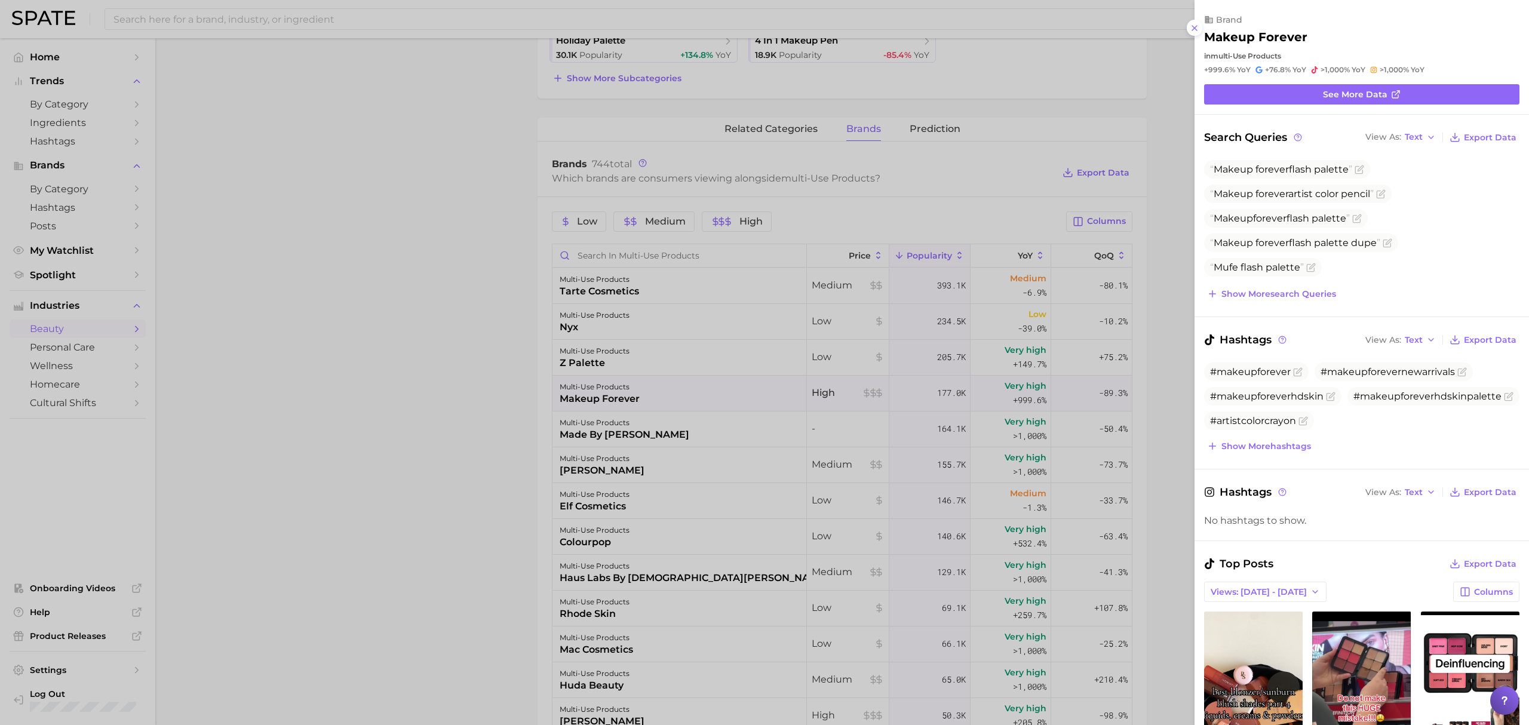
click at [684, 421] on div at bounding box center [764, 362] width 1529 height 725
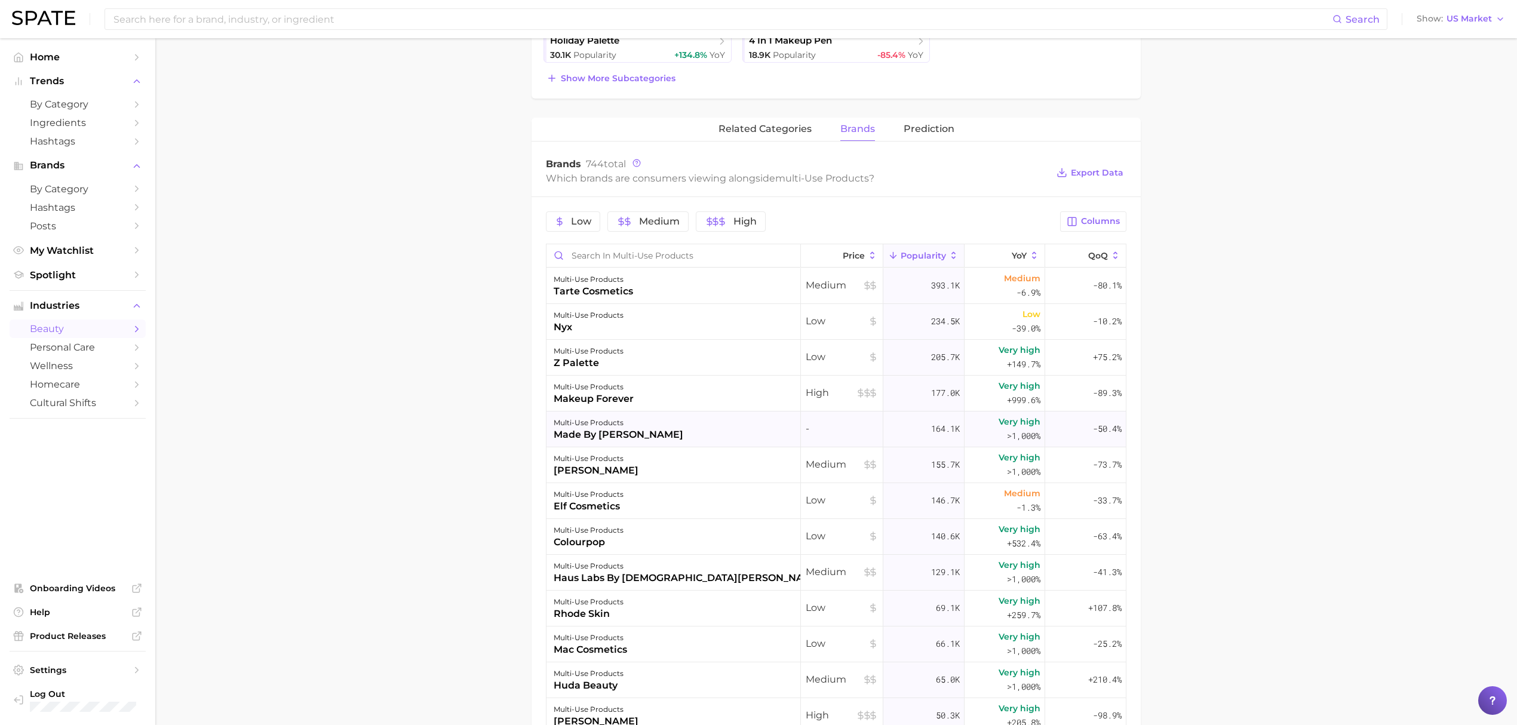
click at [662, 433] on div "multi-use products made by [PERSON_NAME]" at bounding box center [673, 429] width 254 height 36
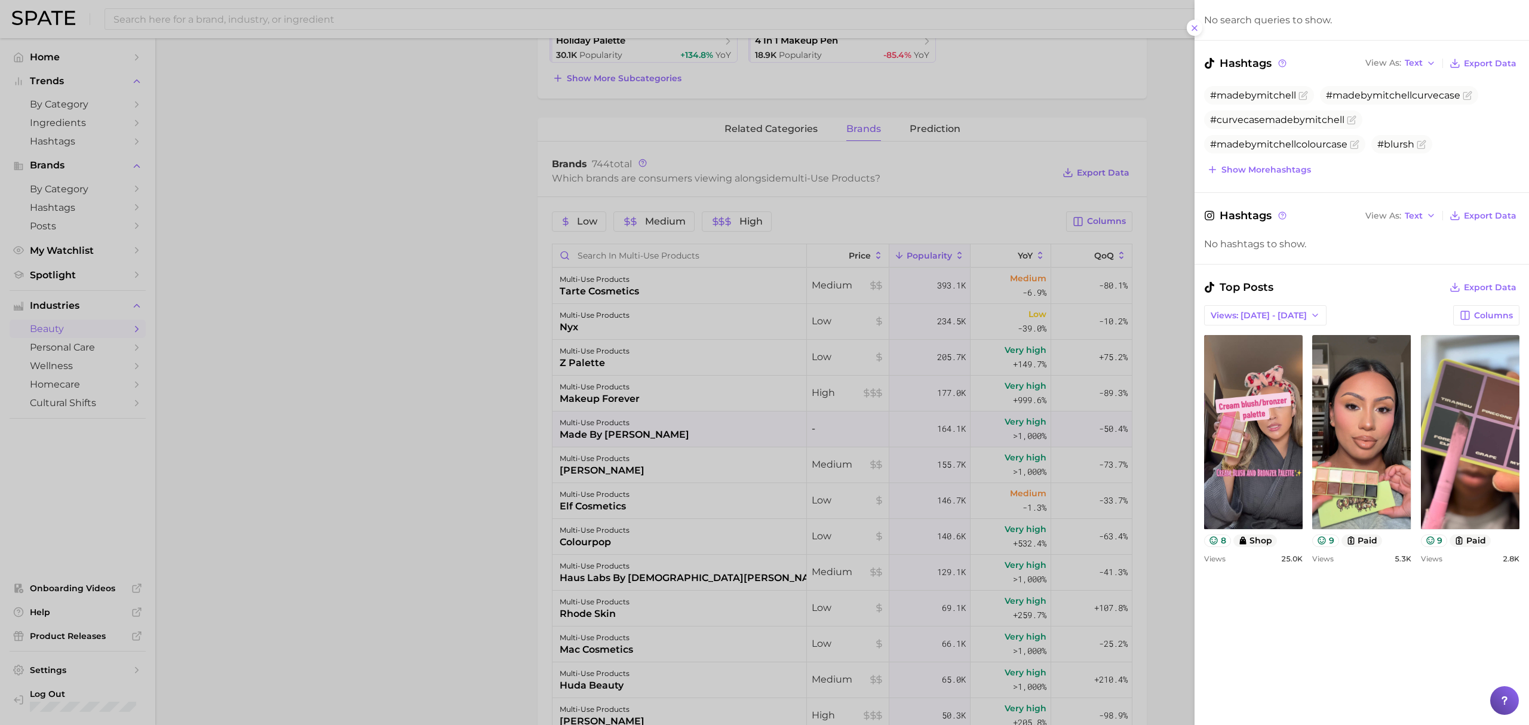
scroll to position [159, 0]
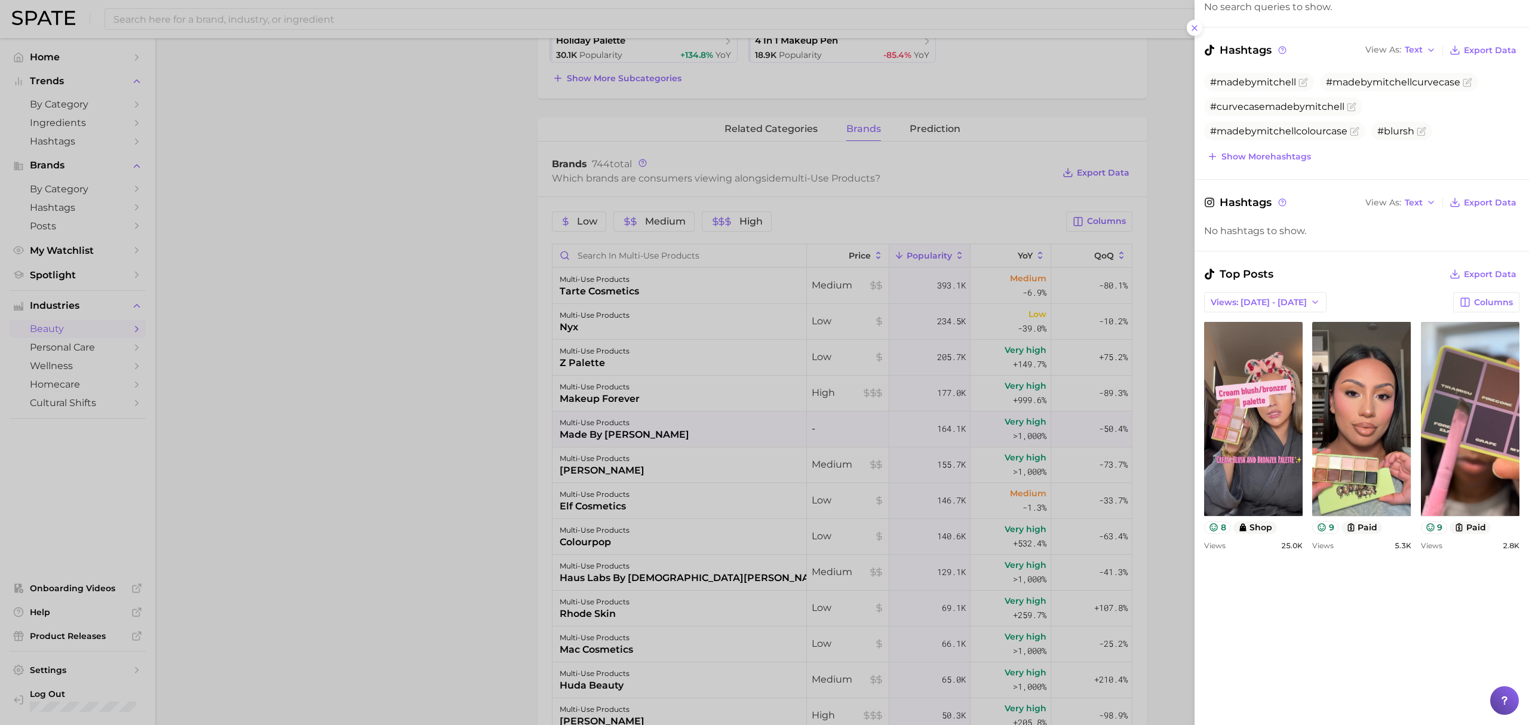
click at [703, 390] on div at bounding box center [764, 362] width 1529 height 725
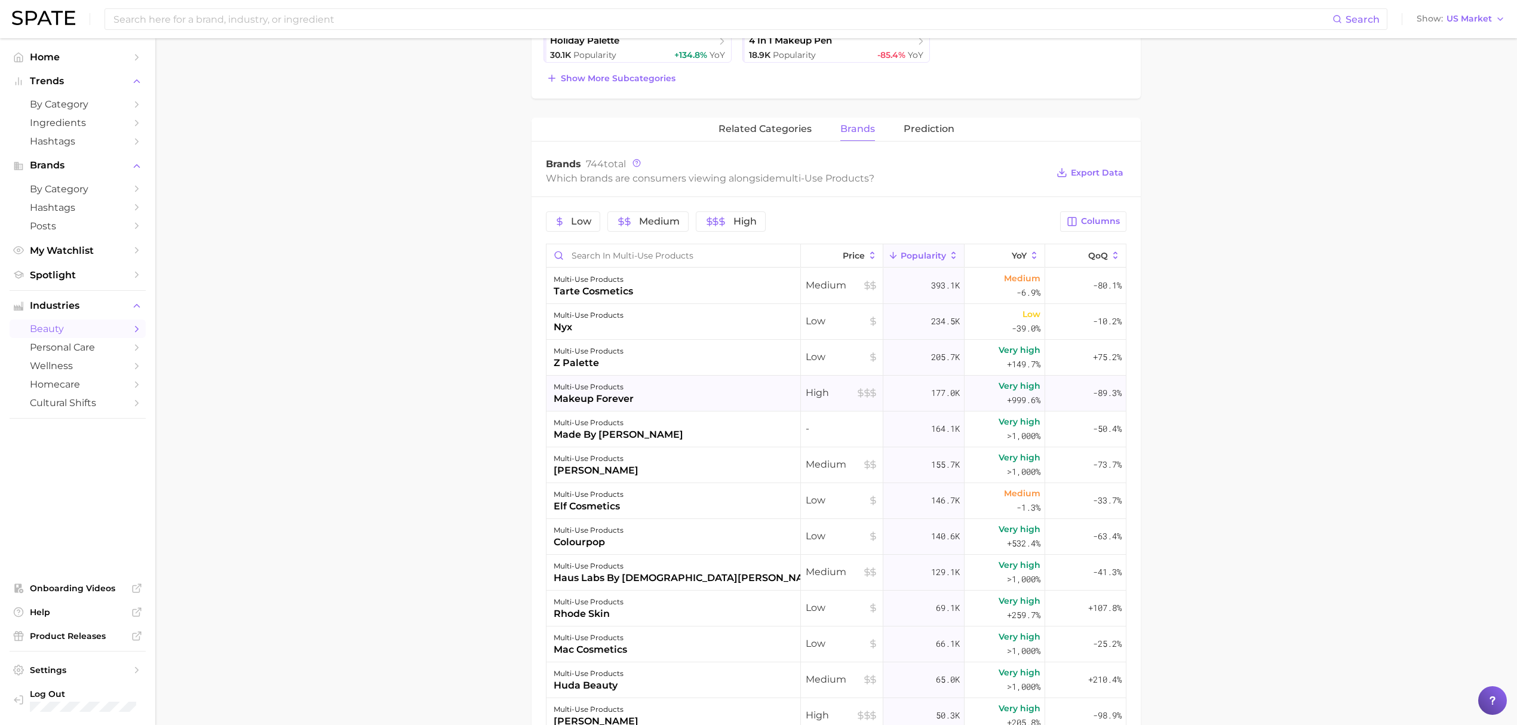
click at [654, 405] on div "multi-use products makeup forever" at bounding box center [673, 394] width 254 height 36
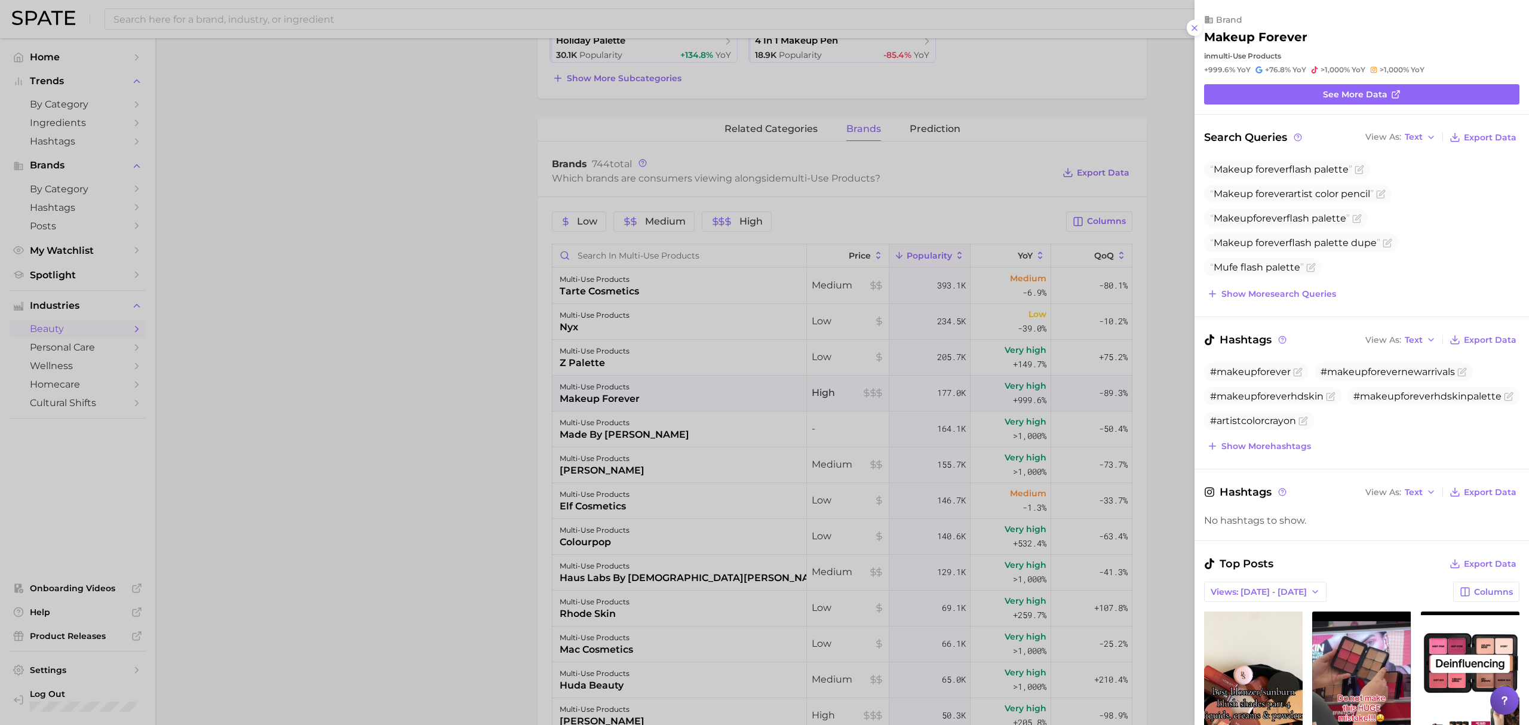
scroll to position [0, 0]
click at [555, 435] on div at bounding box center [764, 362] width 1529 height 725
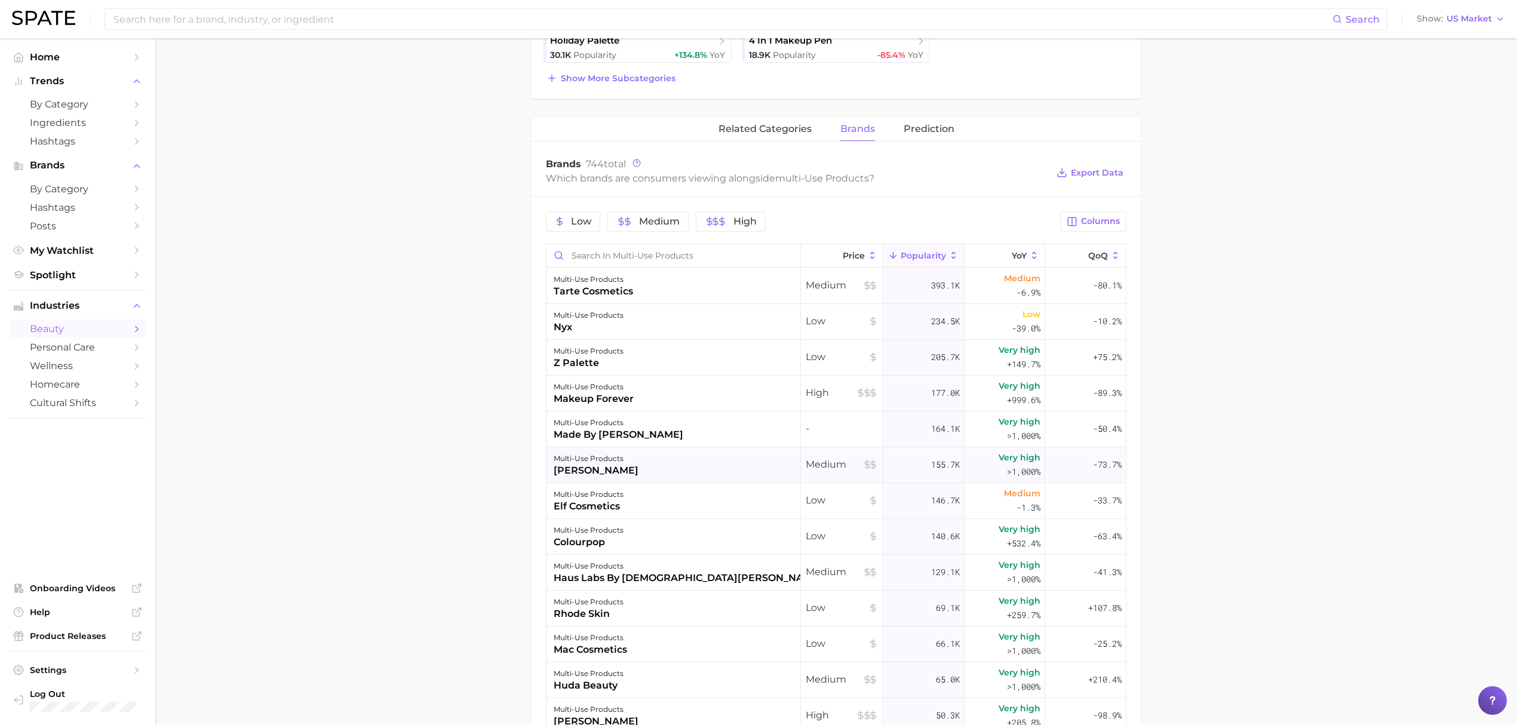
click at [651, 462] on div "multi-use products [PERSON_NAME]" at bounding box center [673, 465] width 254 height 36
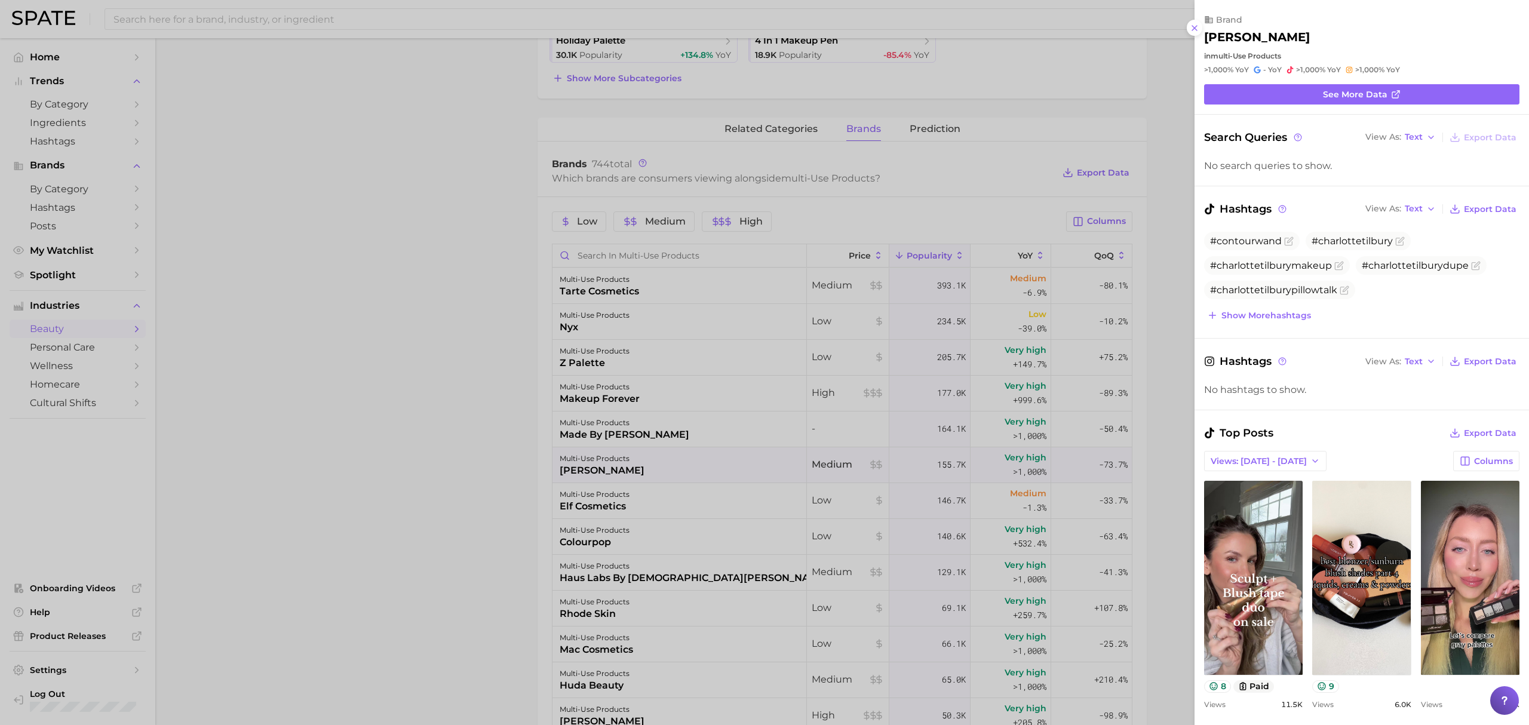
click at [693, 515] on div at bounding box center [764, 362] width 1529 height 725
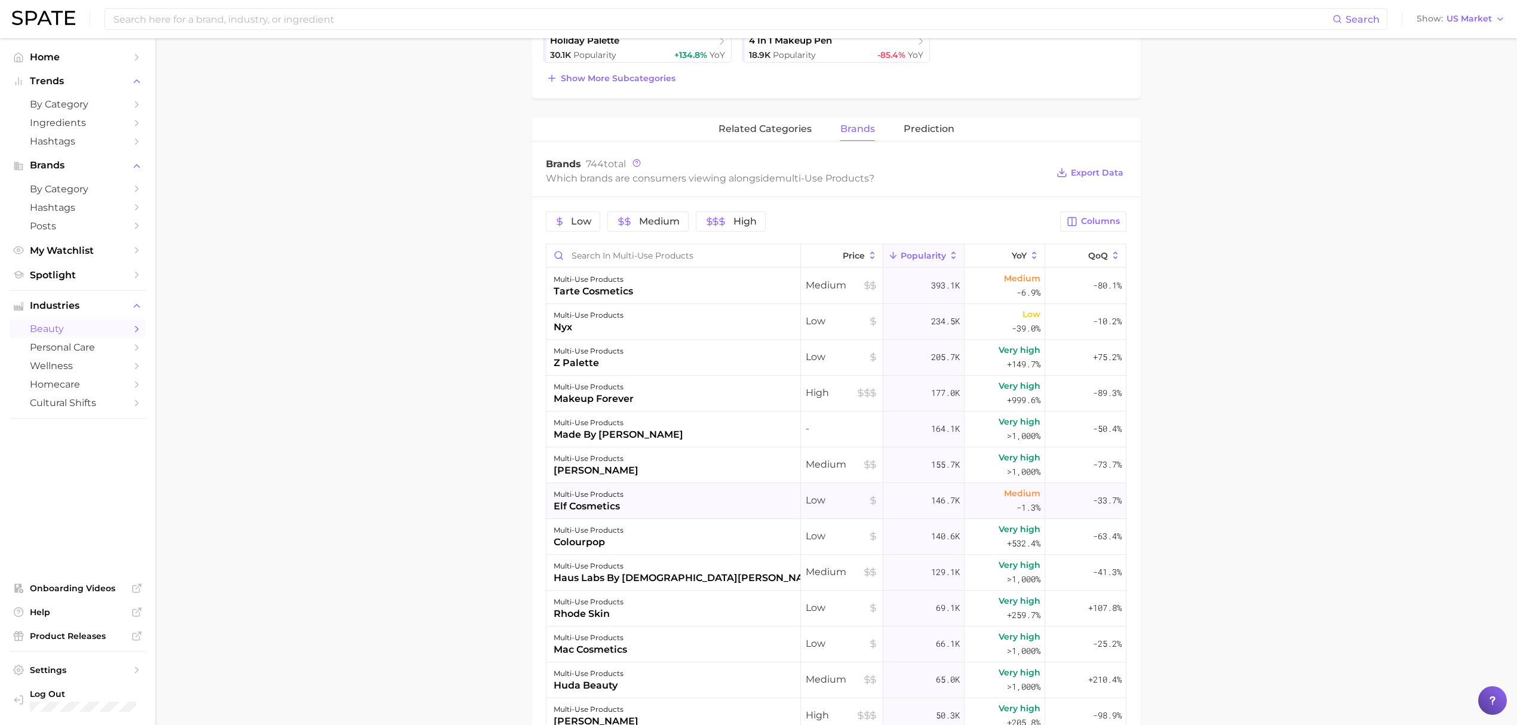
click at [669, 505] on div "multi-use products elf cosmetics" at bounding box center [673, 501] width 254 height 36
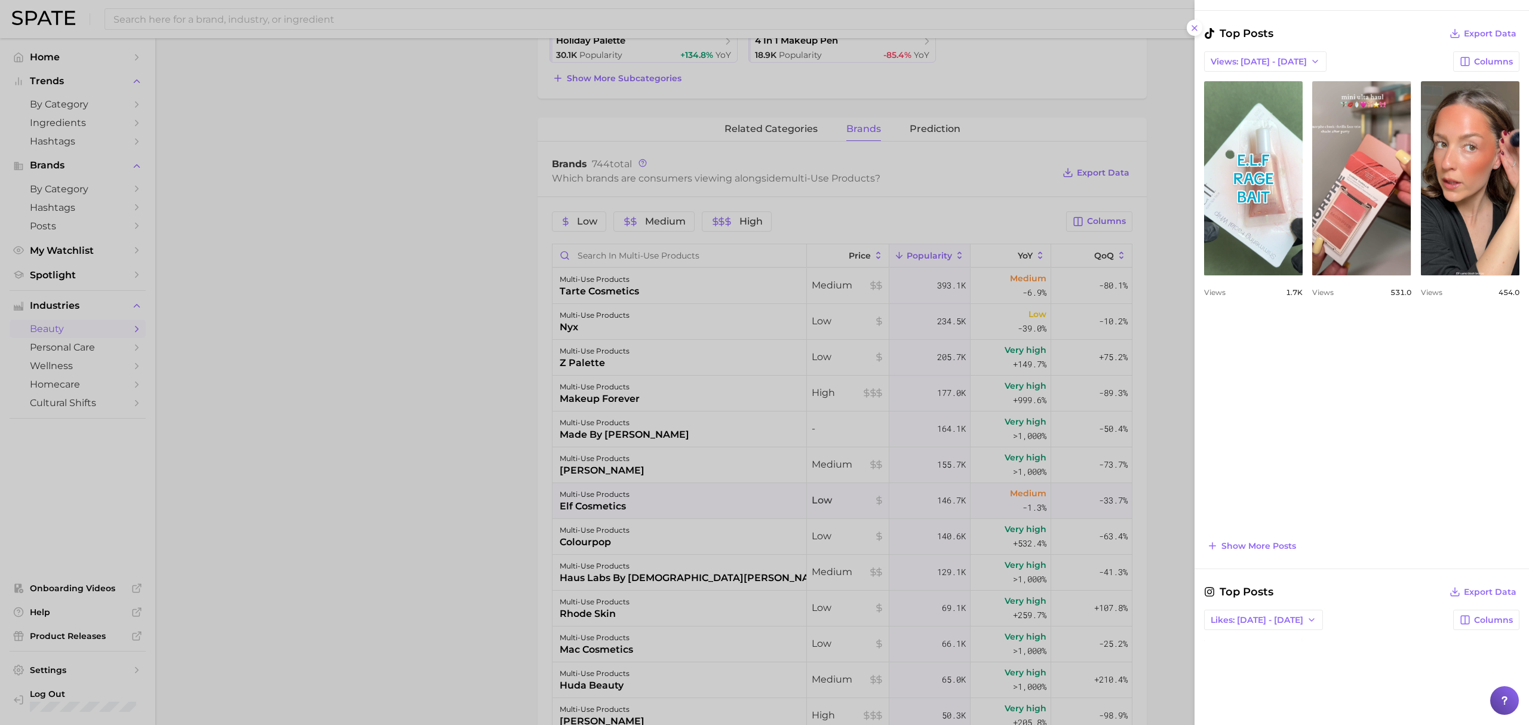
scroll to position [557, 0]
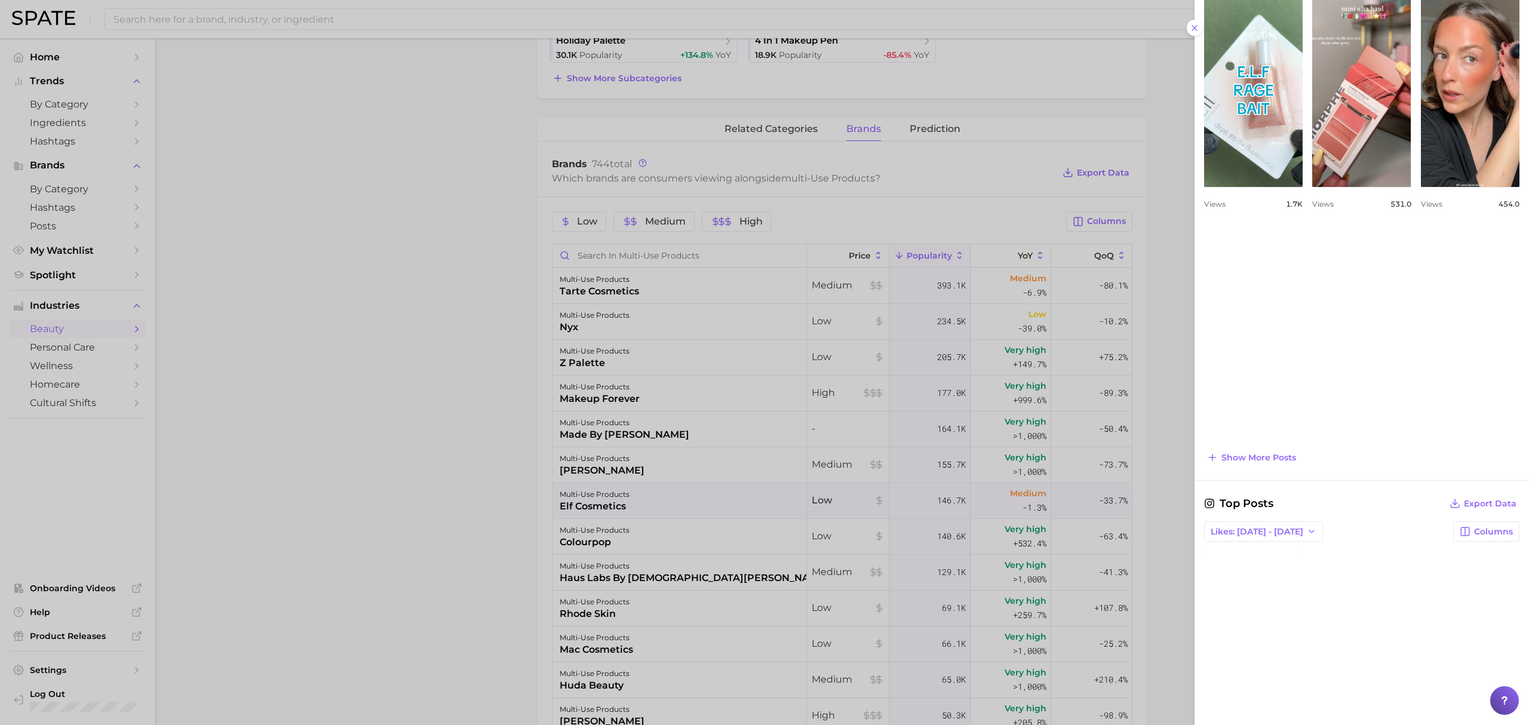
click at [595, 645] on div at bounding box center [764, 362] width 1529 height 725
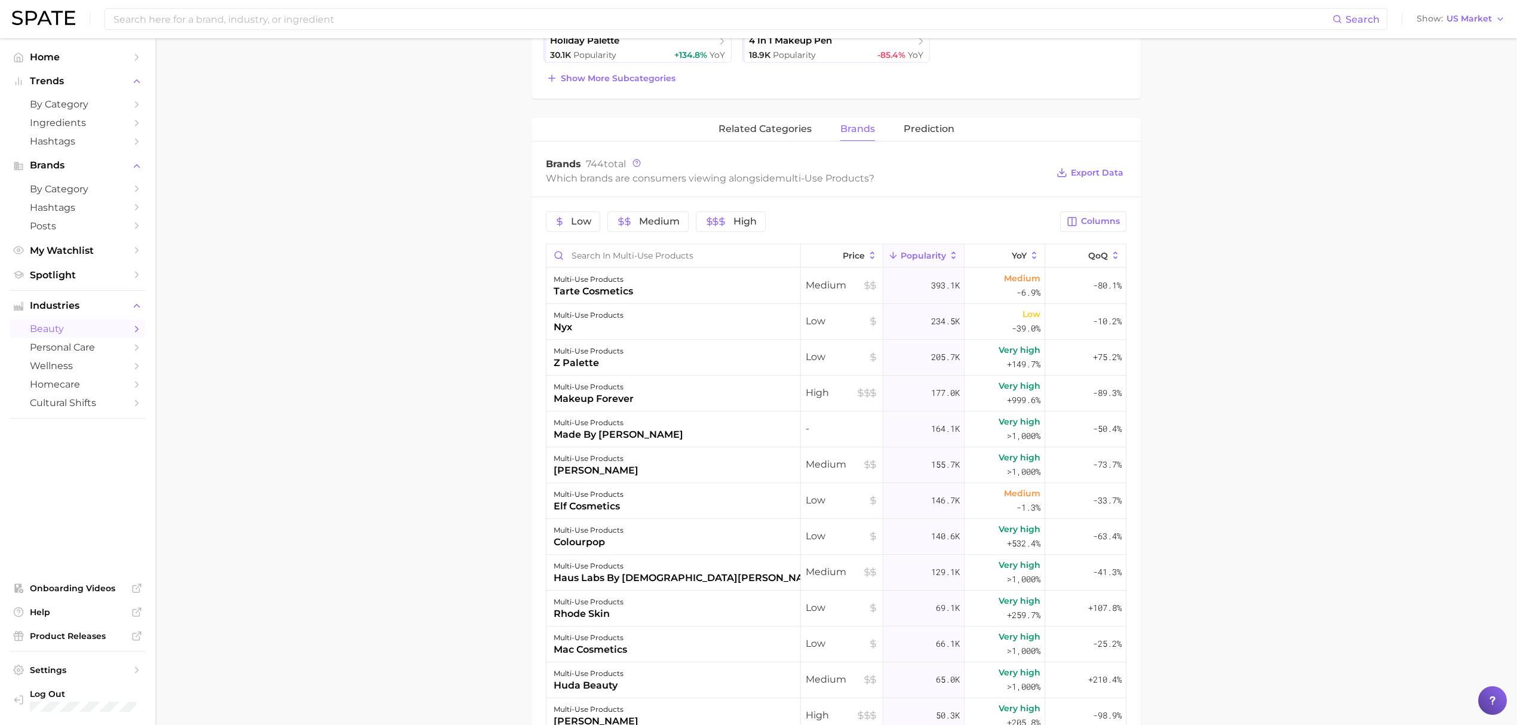
click at [640, 610] on div "multi-use products rhode skin" at bounding box center [673, 609] width 254 height 36
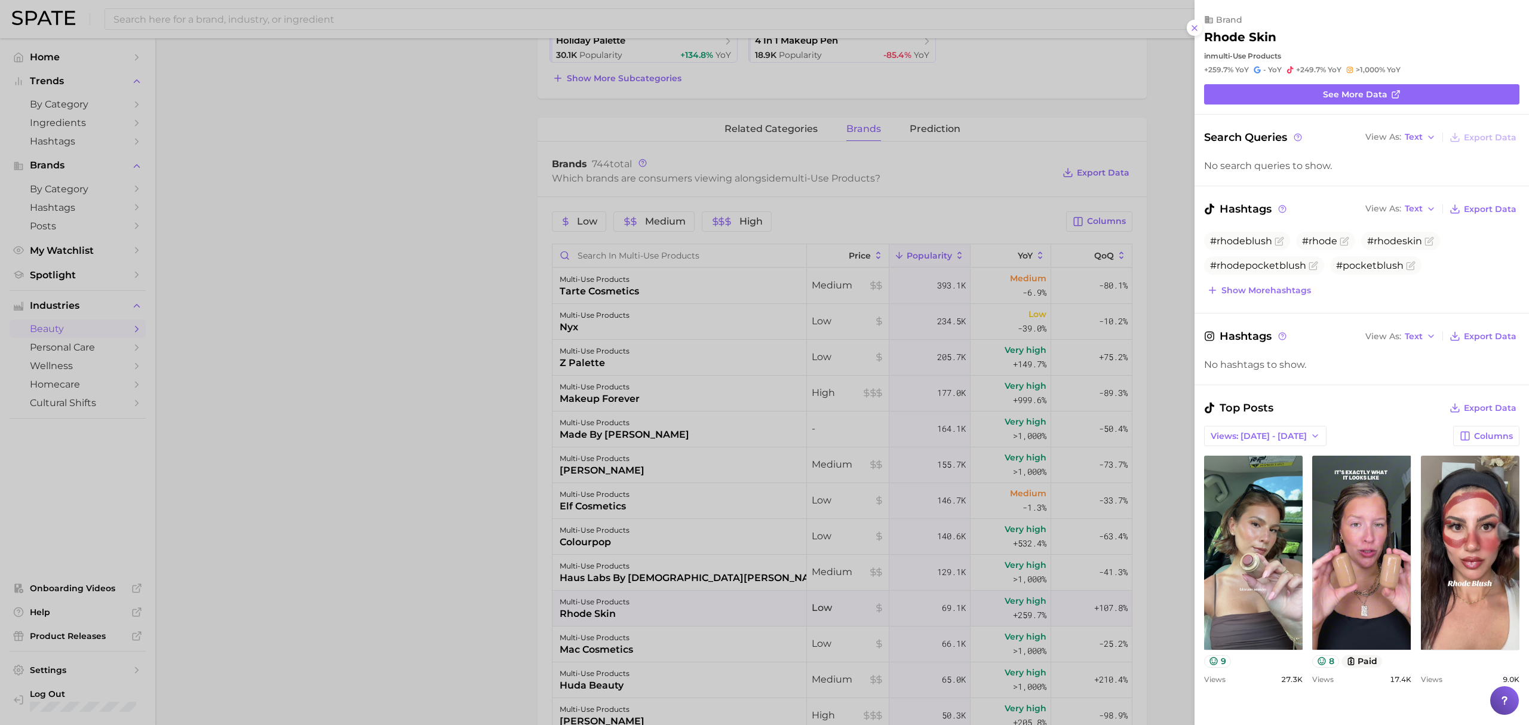
scroll to position [0, 0]
click at [715, 435] on div at bounding box center [764, 362] width 1529 height 725
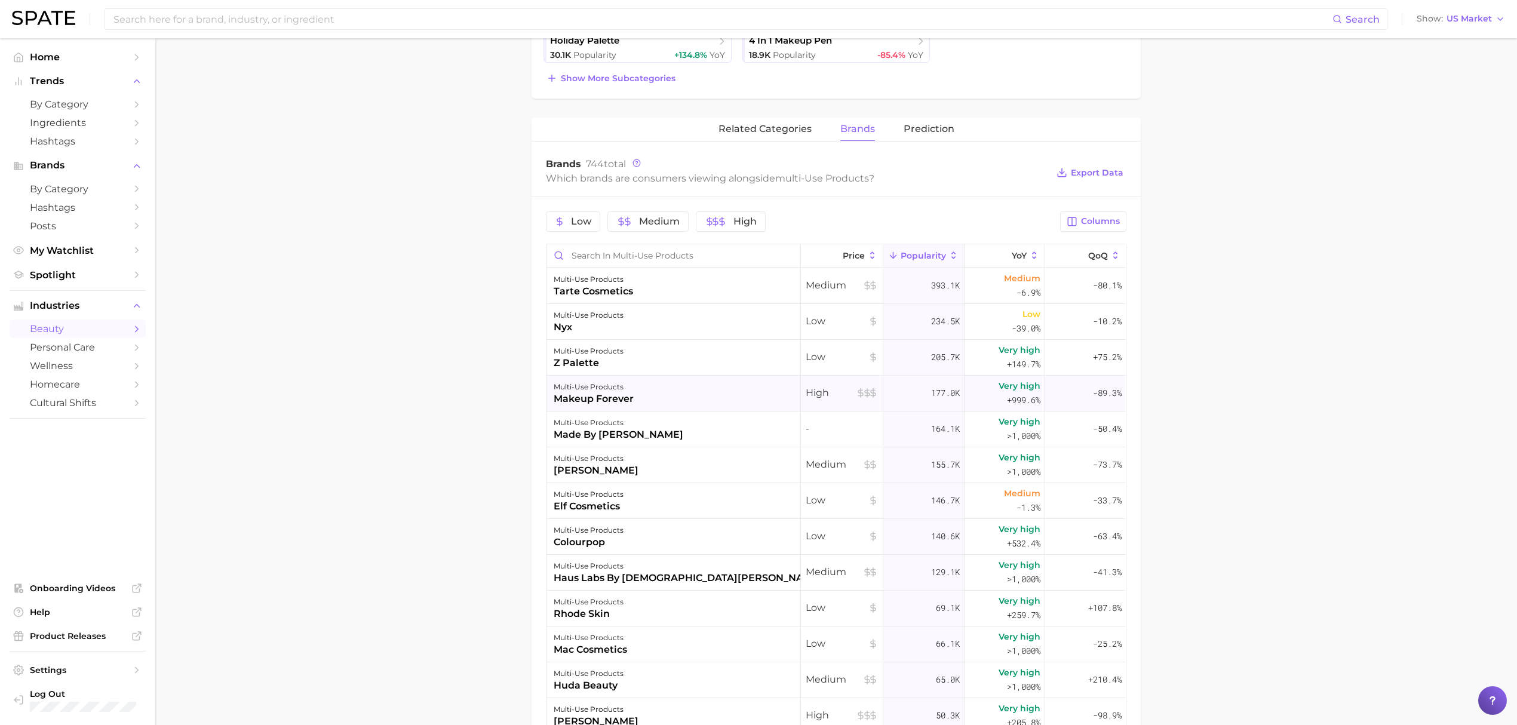
click at [676, 398] on div "multi-use products makeup forever" at bounding box center [673, 394] width 254 height 36
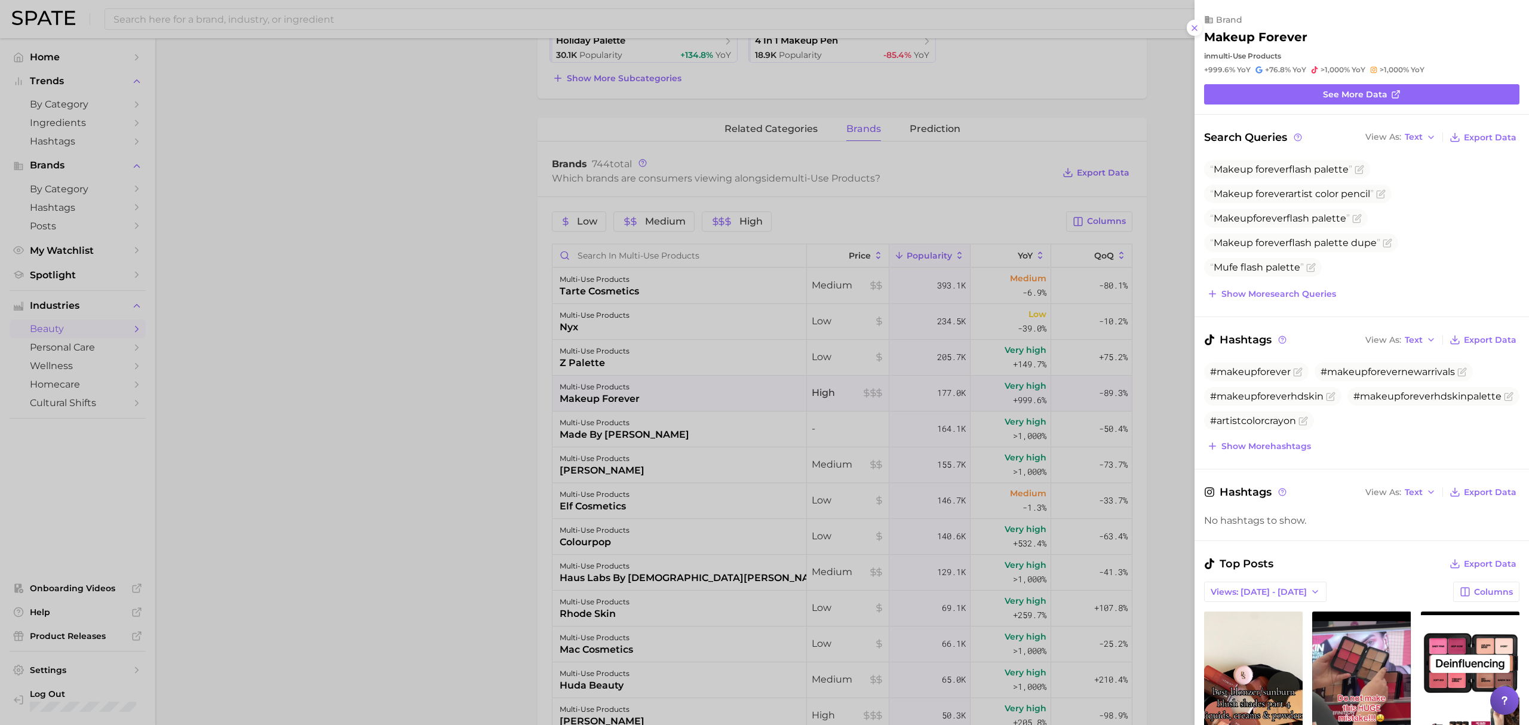
click at [676, 411] on div at bounding box center [764, 362] width 1529 height 725
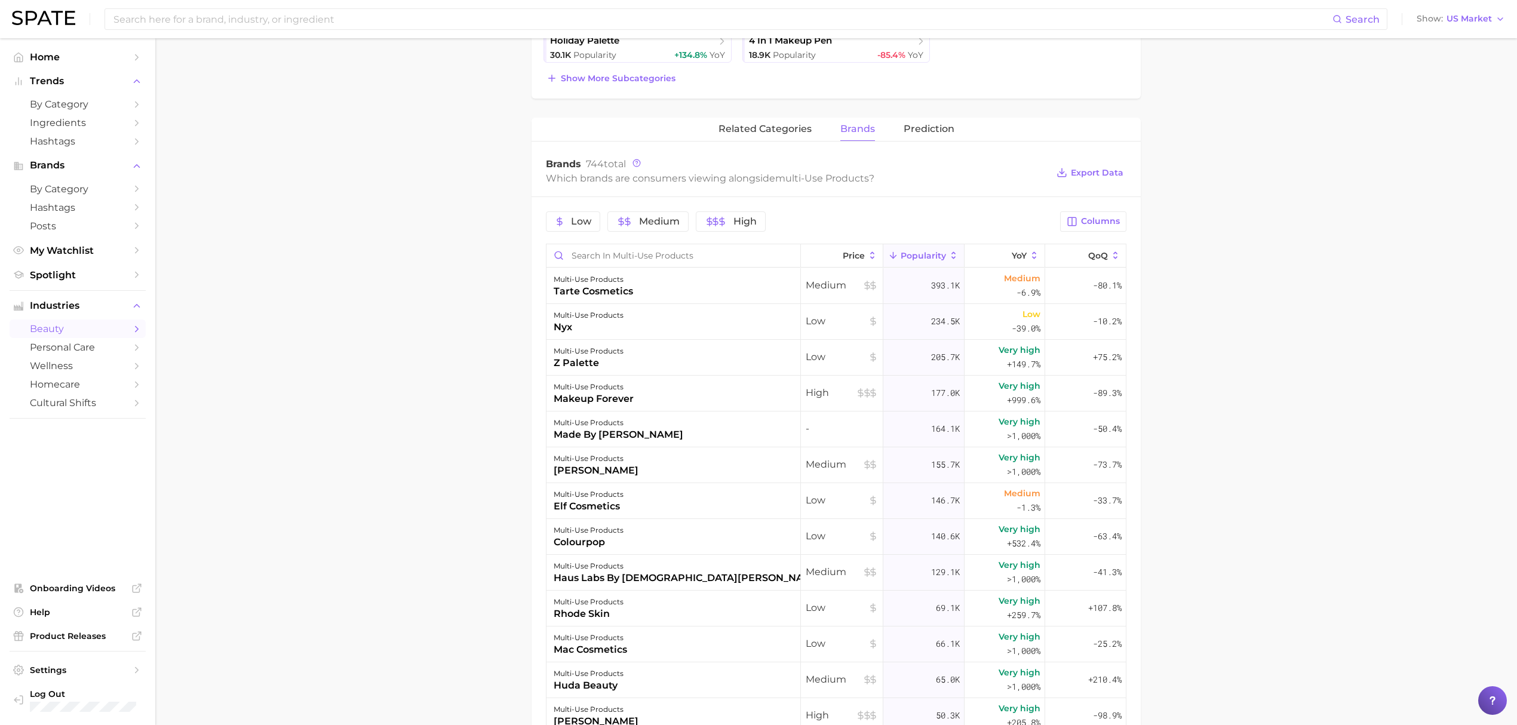
click at [678, 426] on div "multi-use products made by [PERSON_NAME]" at bounding box center [673, 429] width 254 height 36
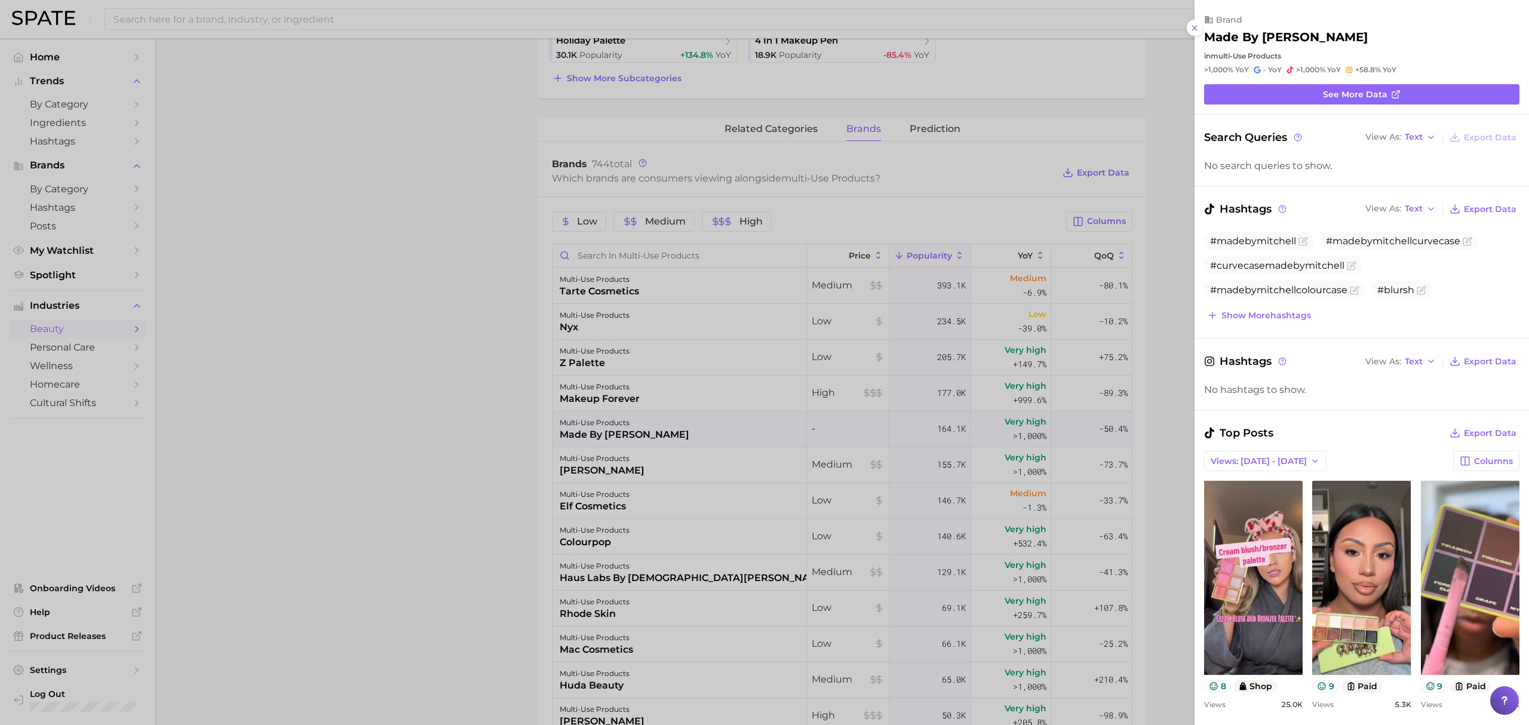
click at [611, 519] on div at bounding box center [764, 362] width 1529 height 725
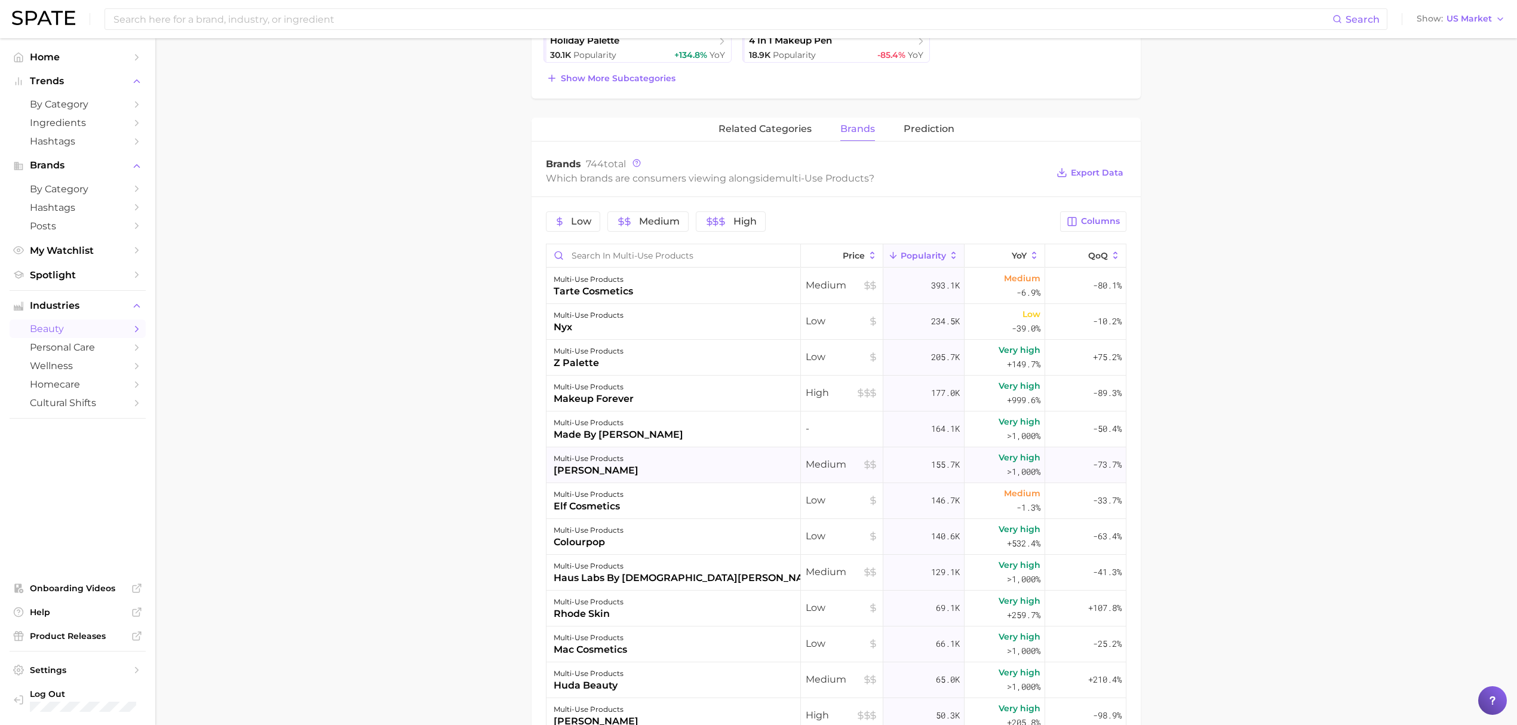
click at [654, 466] on div "multi-use products [PERSON_NAME]" at bounding box center [673, 465] width 254 height 36
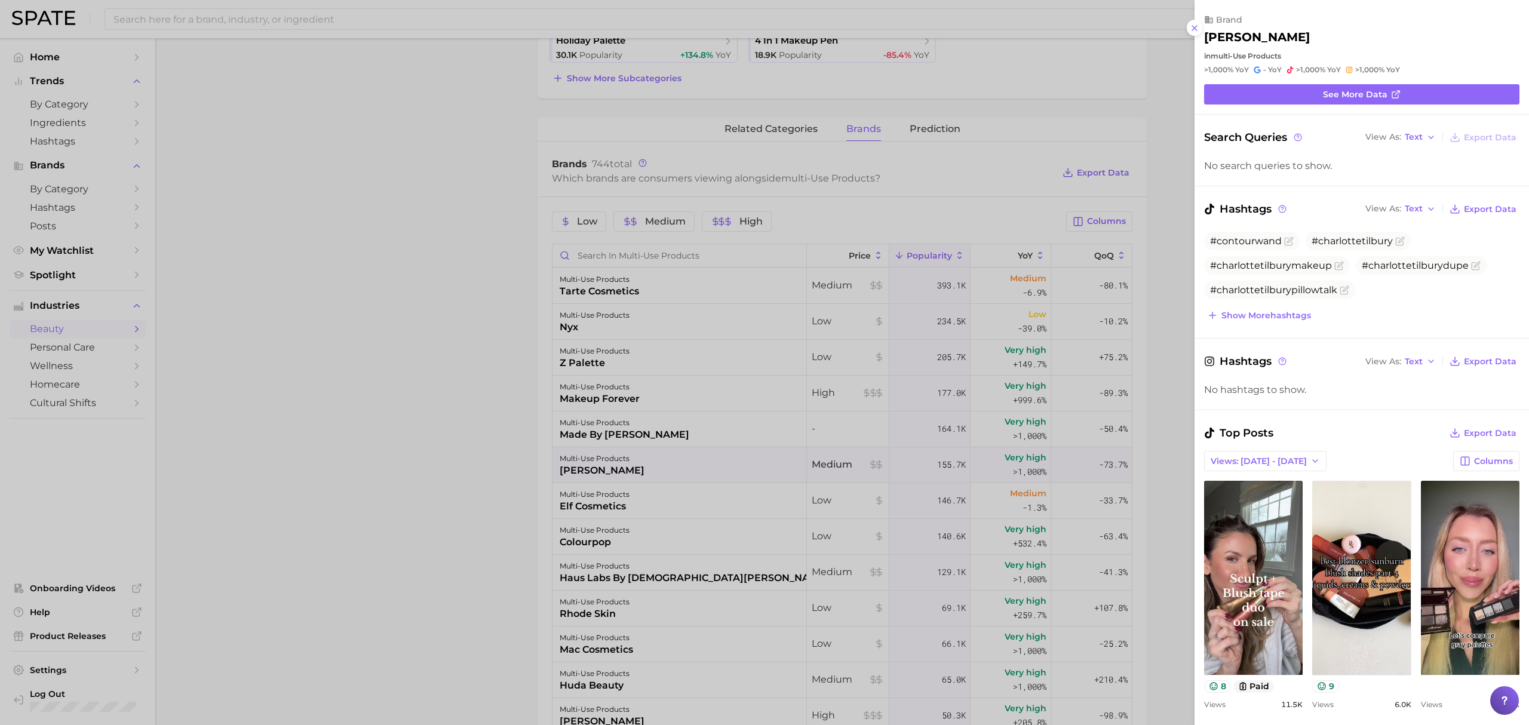
click at [655, 488] on div at bounding box center [764, 362] width 1529 height 725
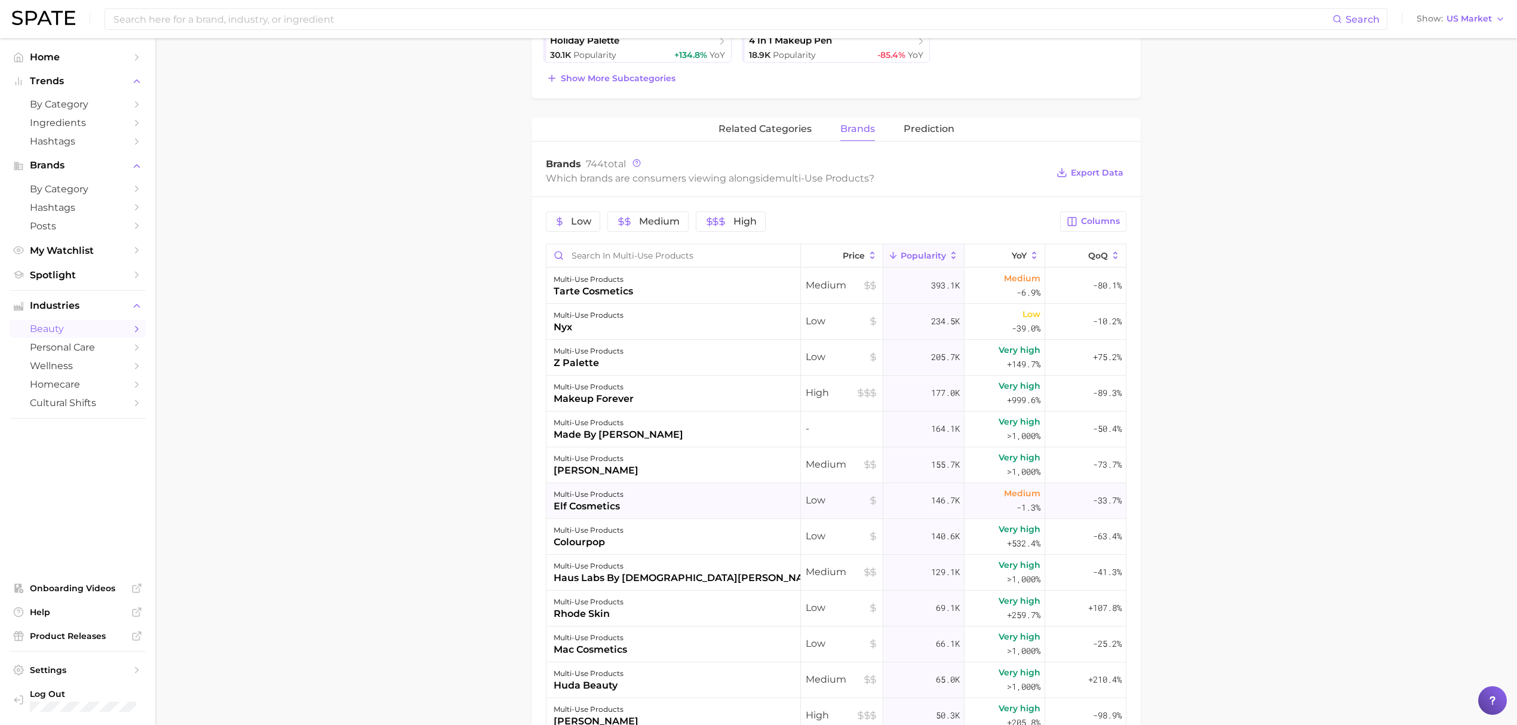
click at [654, 492] on div "multi-use products elf cosmetics" at bounding box center [673, 501] width 254 height 36
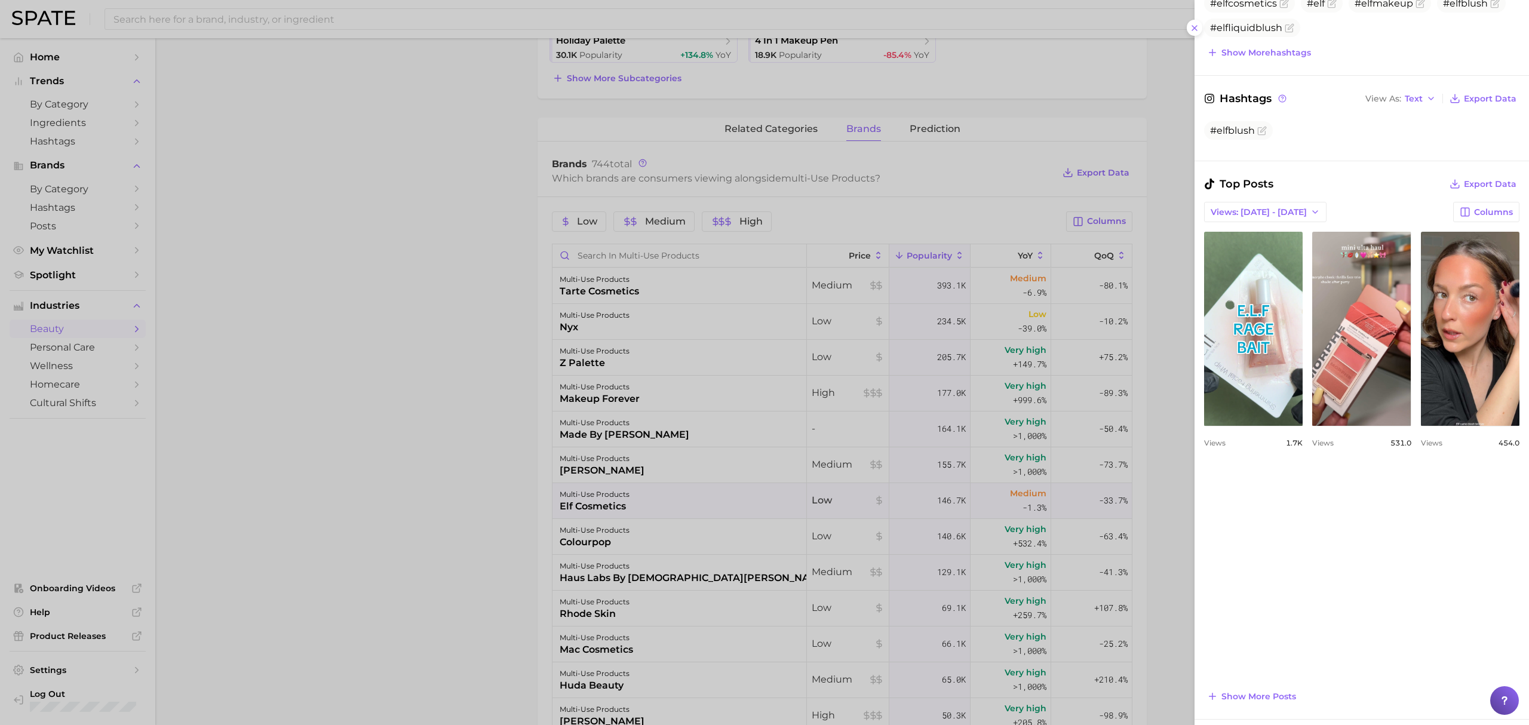
scroll to position [478, 0]
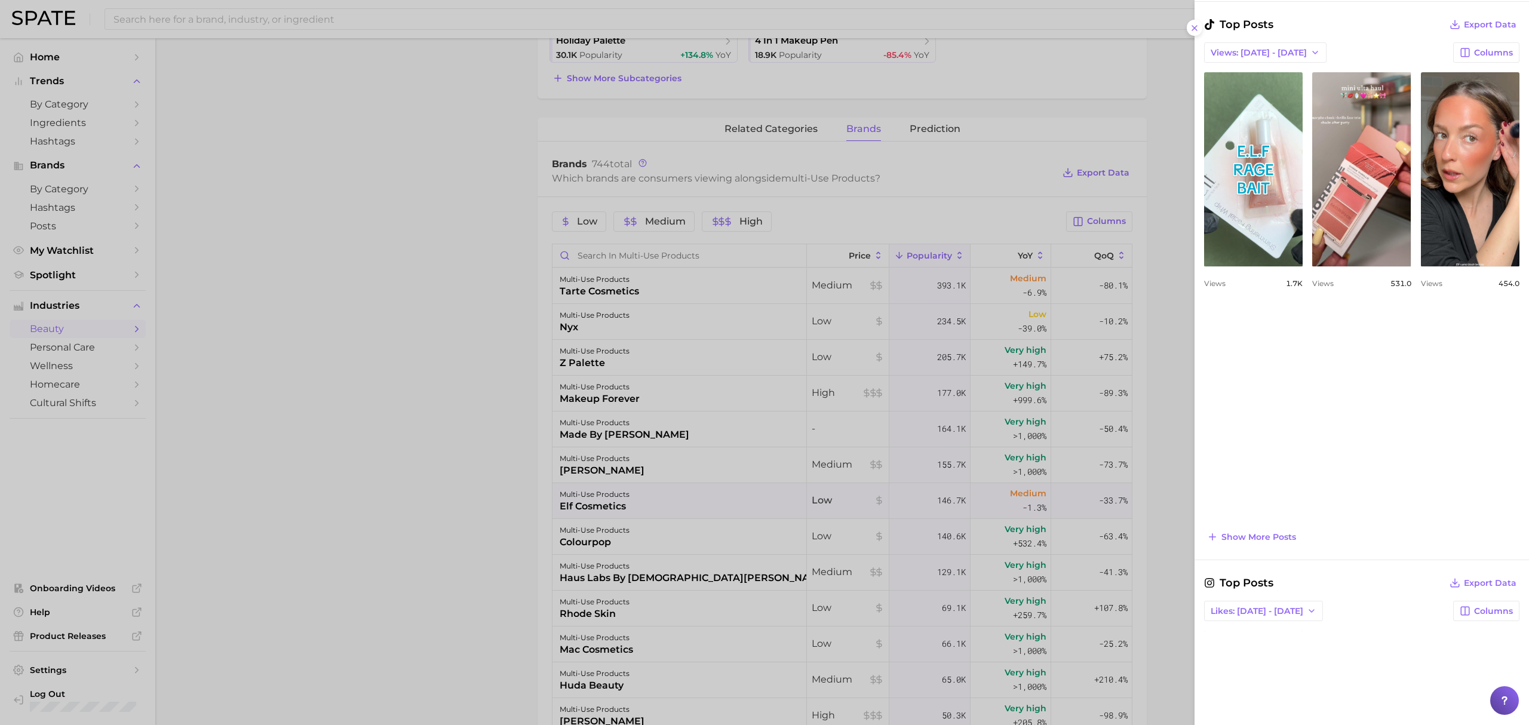
click at [629, 505] on div at bounding box center [764, 362] width 1529 height 725
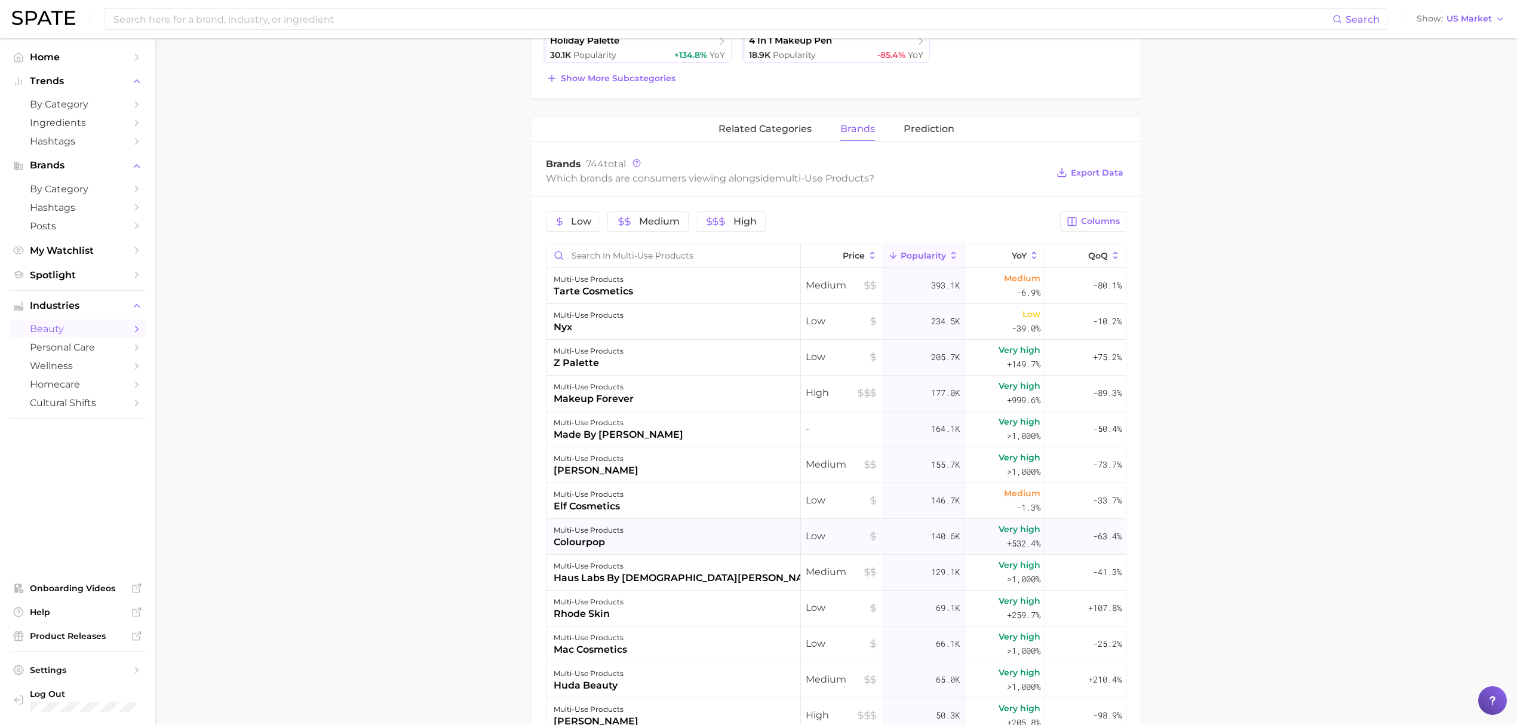
click at [650, 540] on div "multi-use products colourpop" at bounding box center [673, 537] width 254 height 36
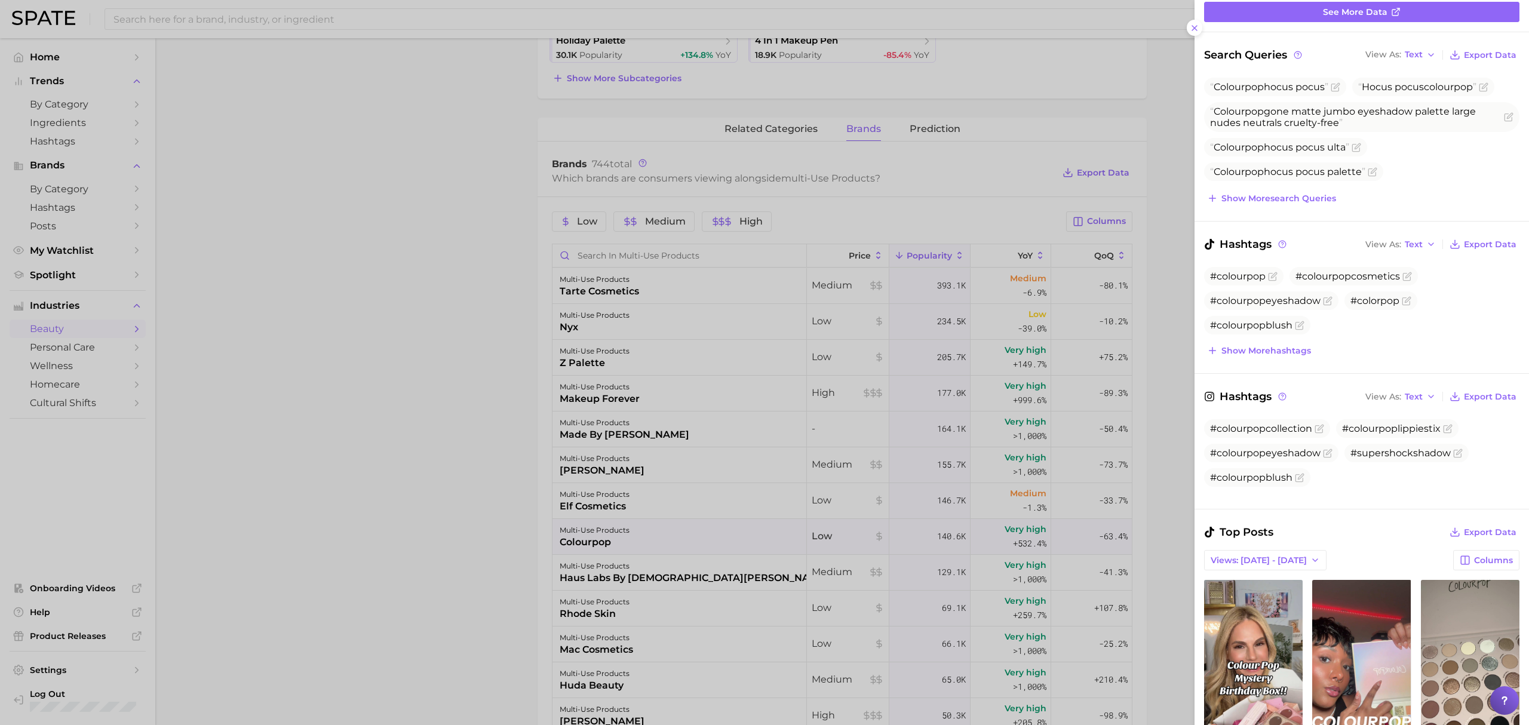
scroll to position [79, 0]
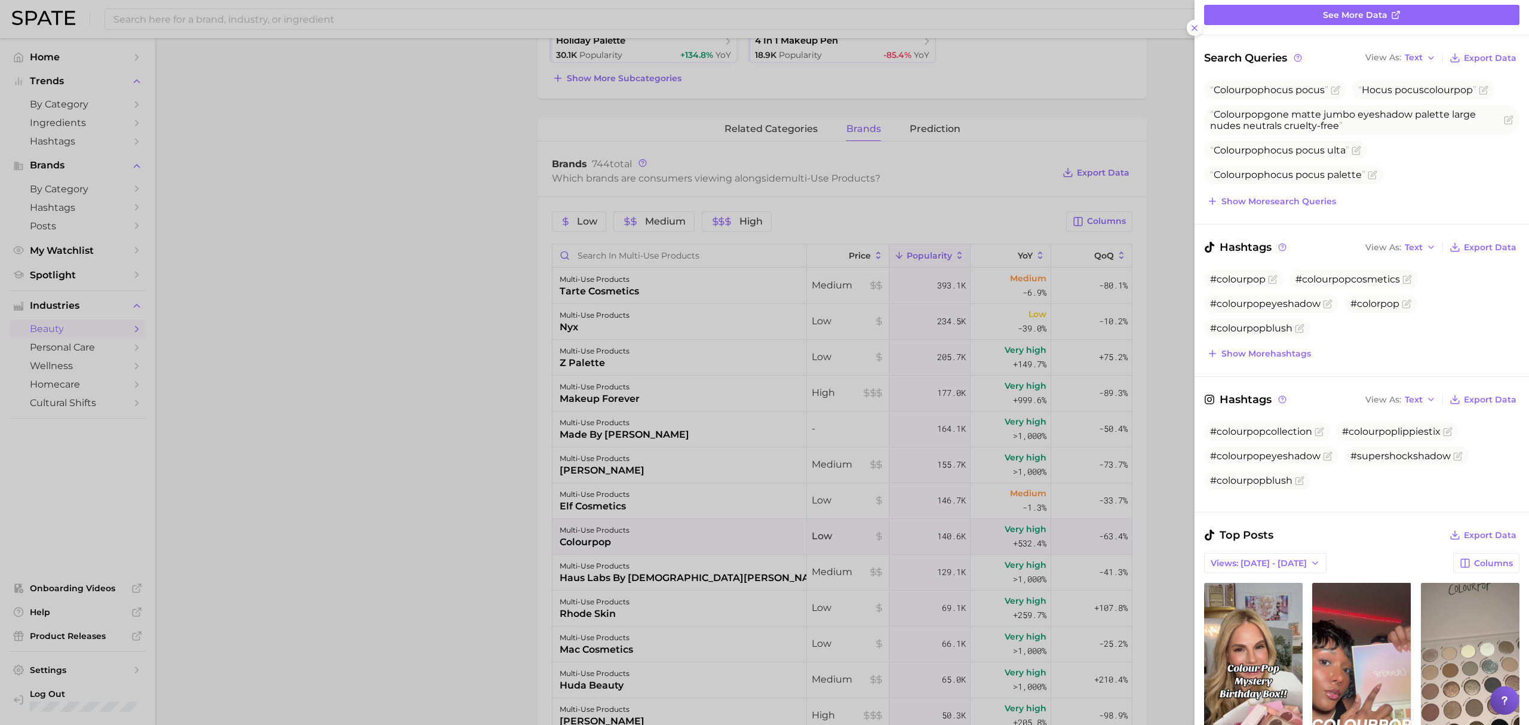
click at [669, 538] on div at bounding box center [764, 362] width 1529 height 725
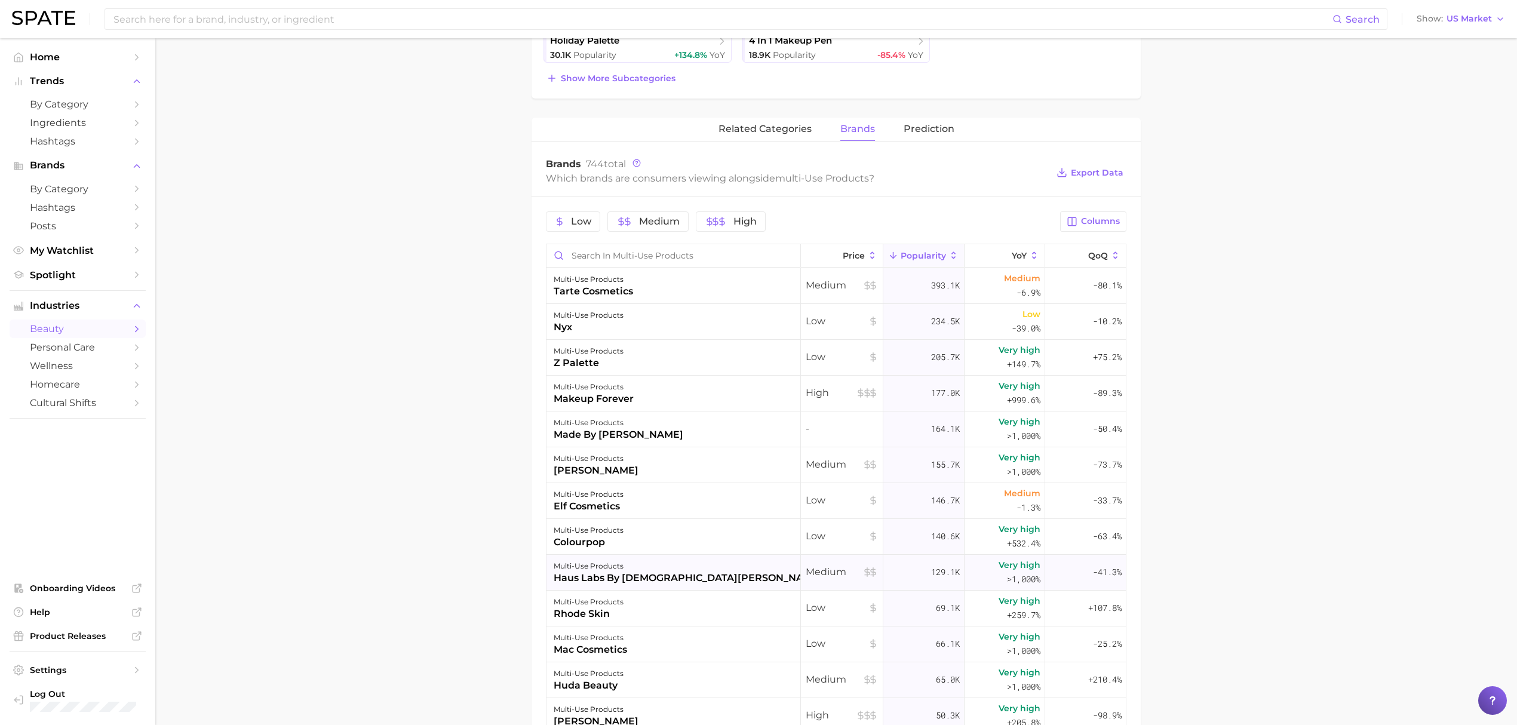
click at [683, 580] on div "multi-use products haus labs by [DEMOGRAPHIC_DATA][PERSON_NAME]" at bounding box center [673, 573] width 254 height 36
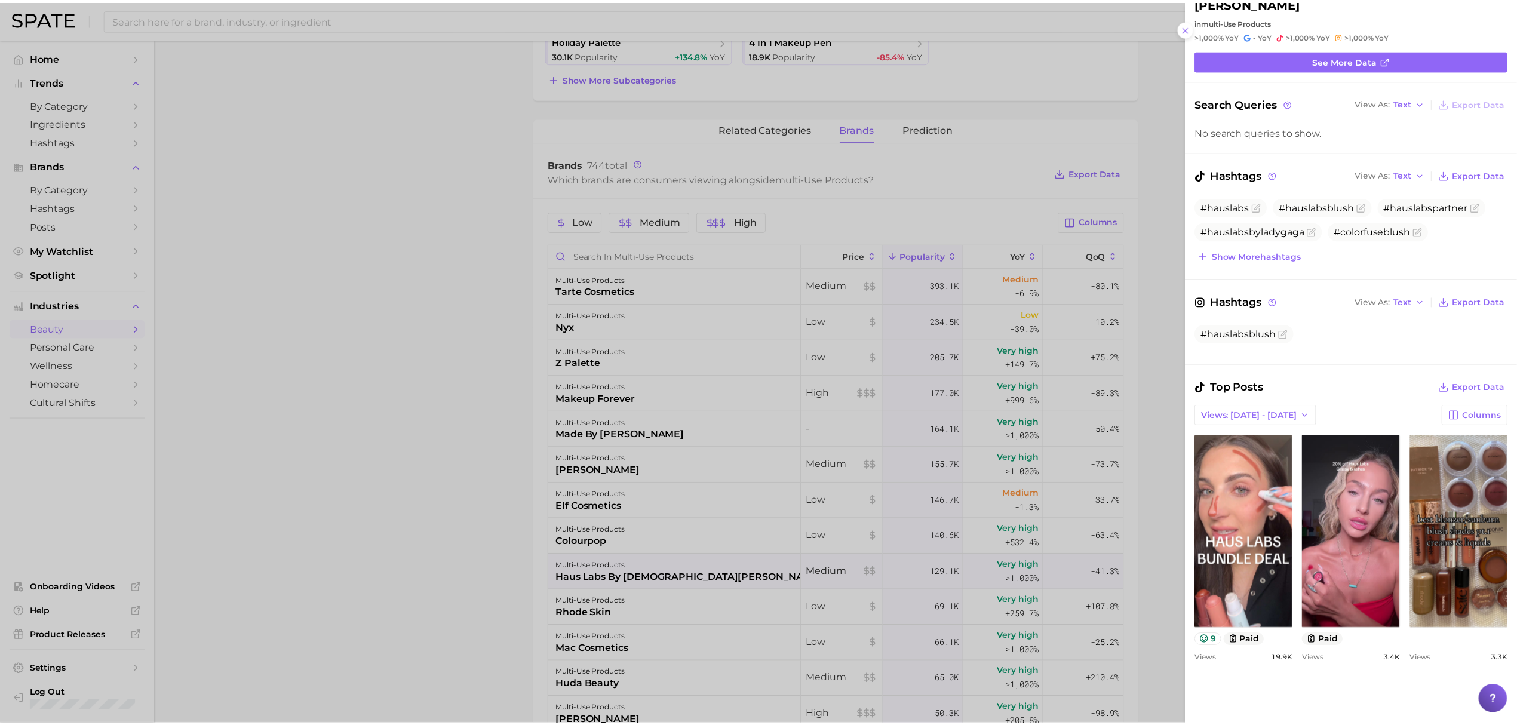
scroll to position [0, 0]
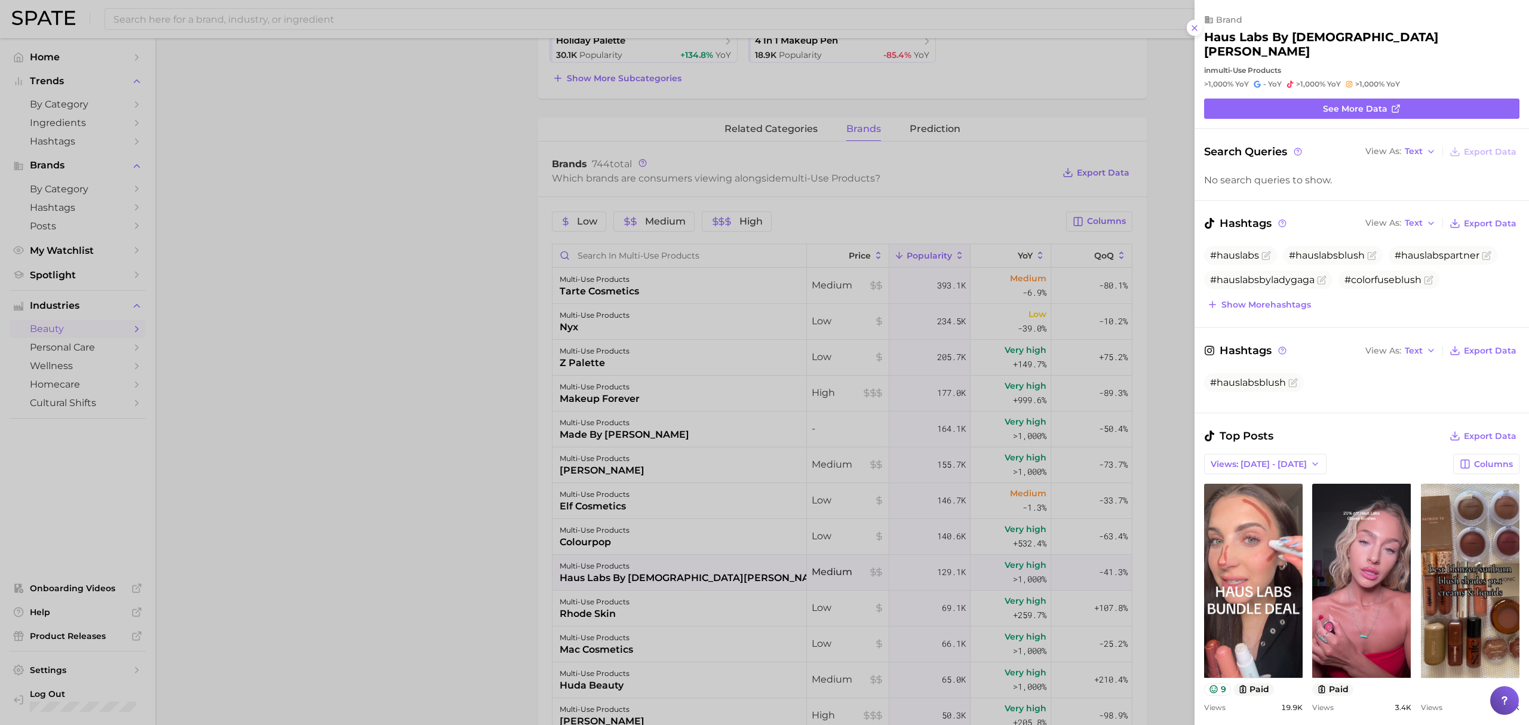
click at [822, 211] on div at bounding box center [764, 362] width 1529 height 725
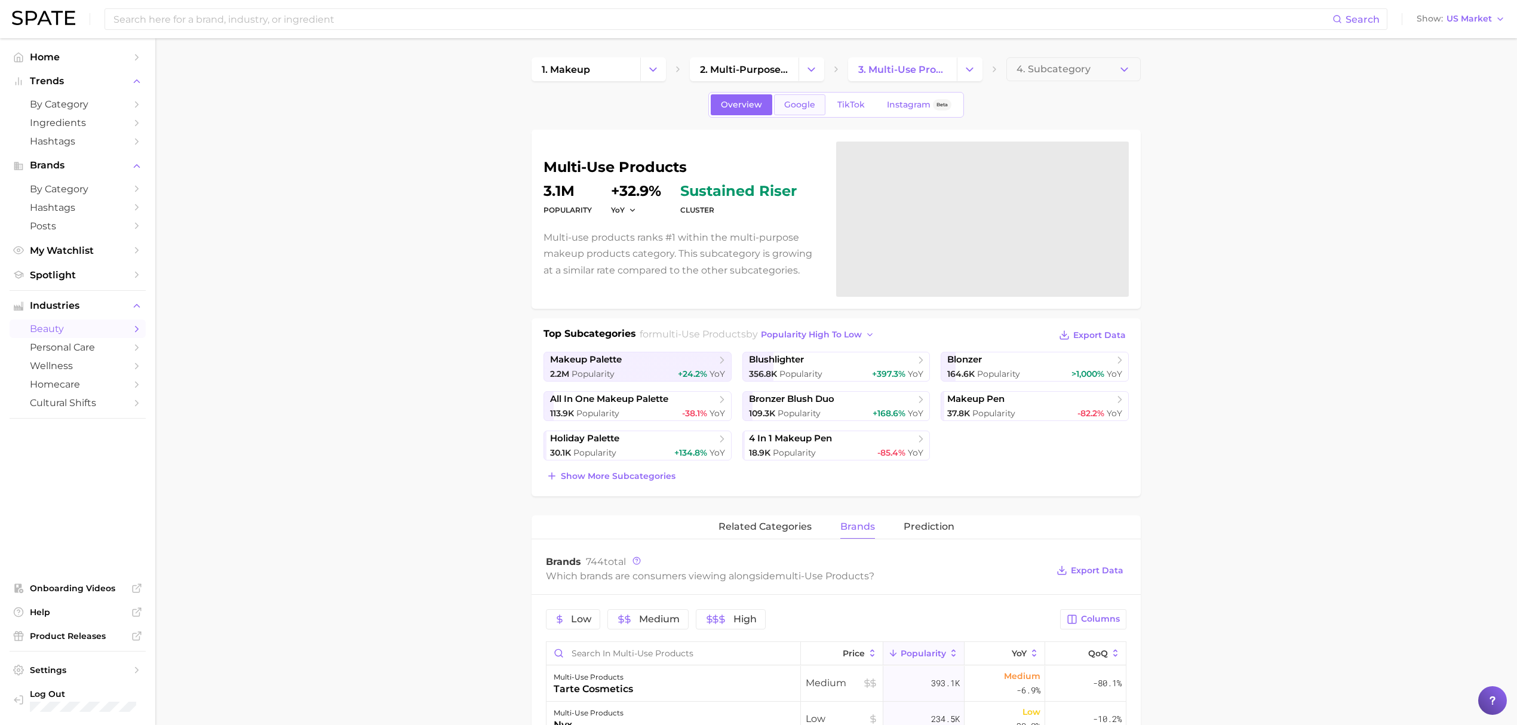
click at [810, 112] on link "Google" at bounding box center [799, 104] width 51 height 21
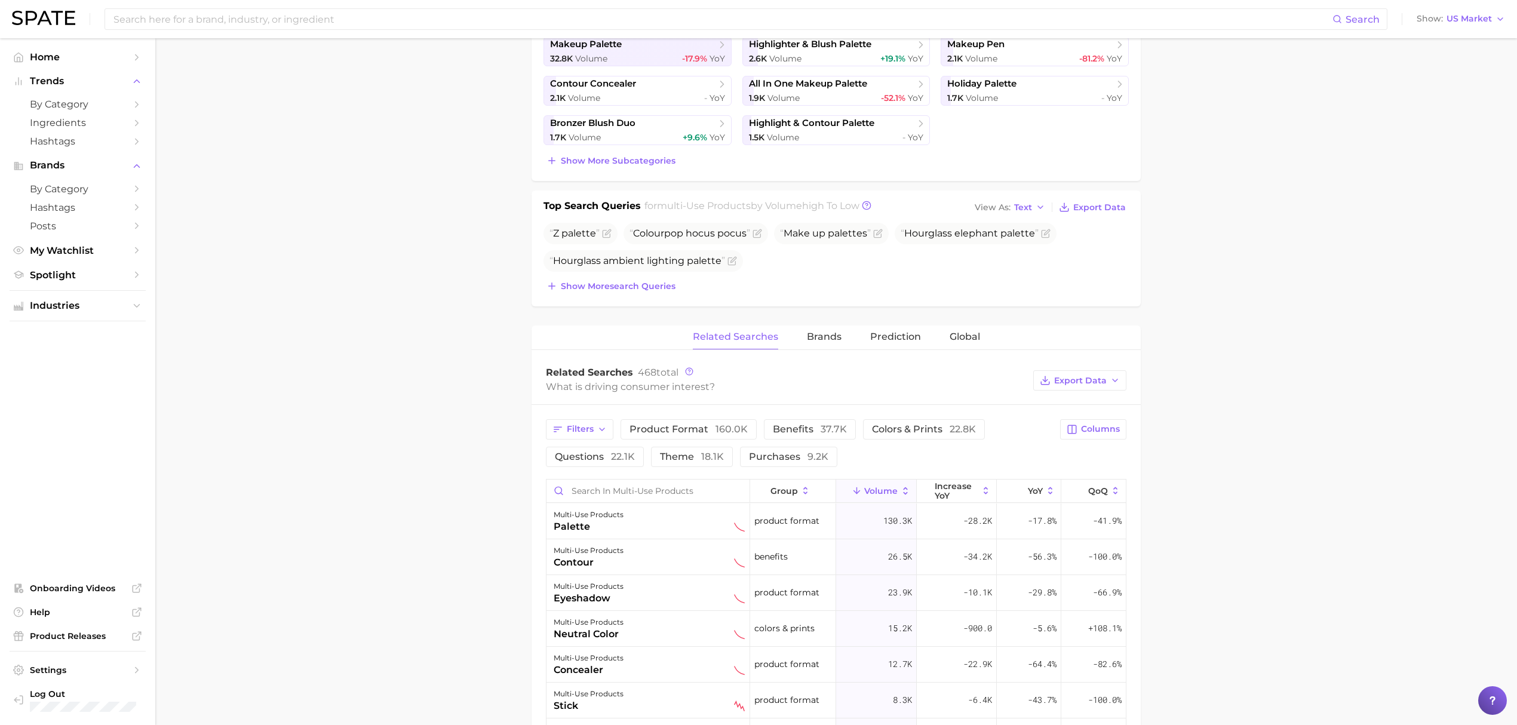
scroll to position [318, 0]
click at [810, 334] on span "Brands" at bounding box center [824, 333] width 35 height 11
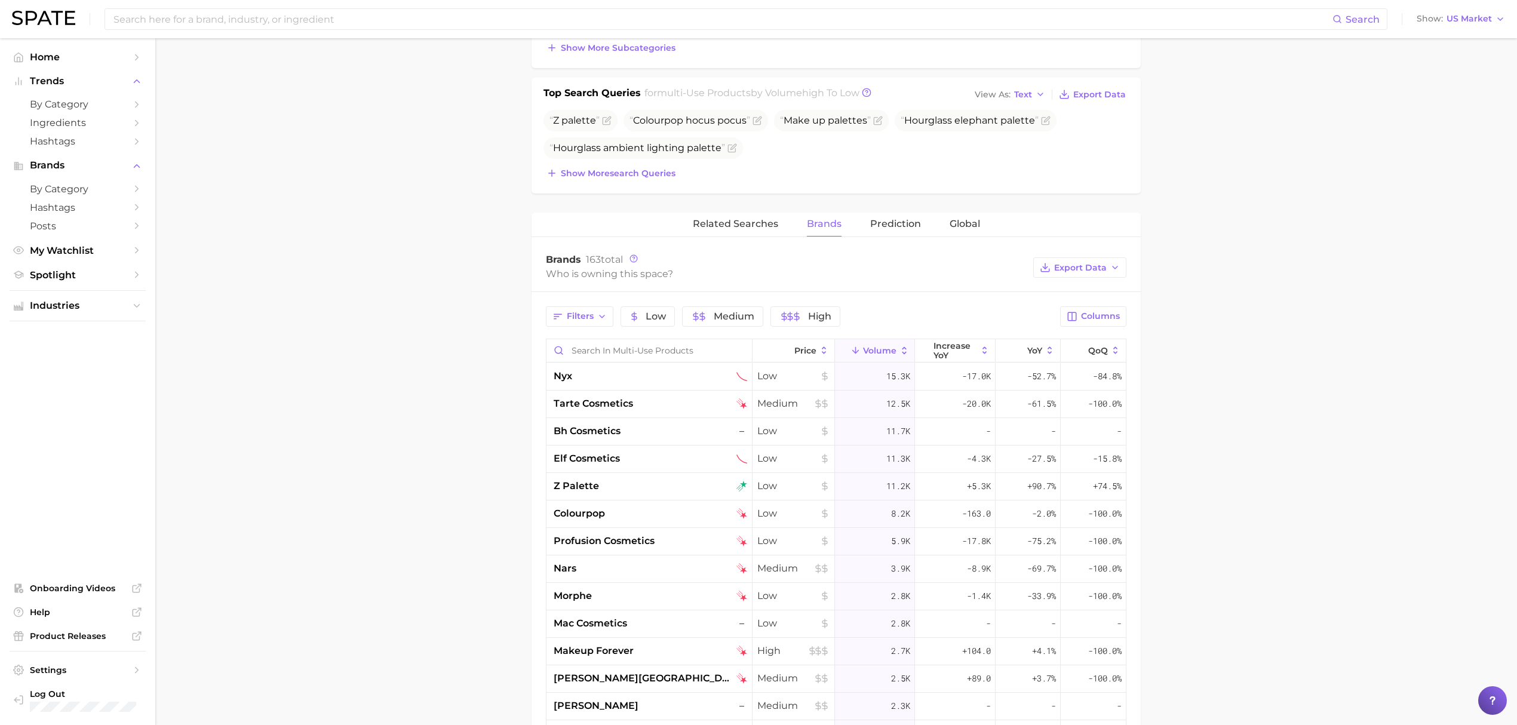
scroll to position [478, 0]
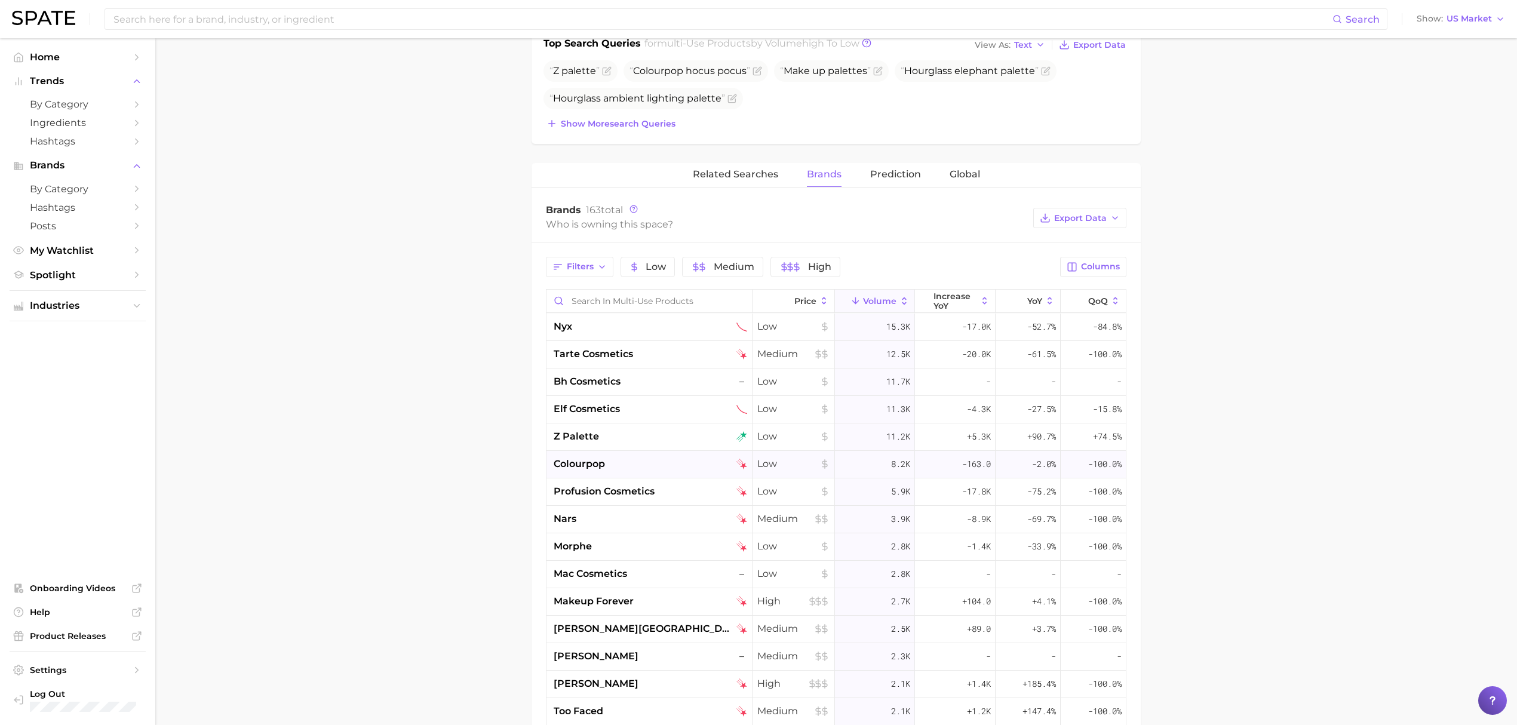
click at [659, 471] on div "colourpop" at bounding box center [650, 464] width 193 height 14
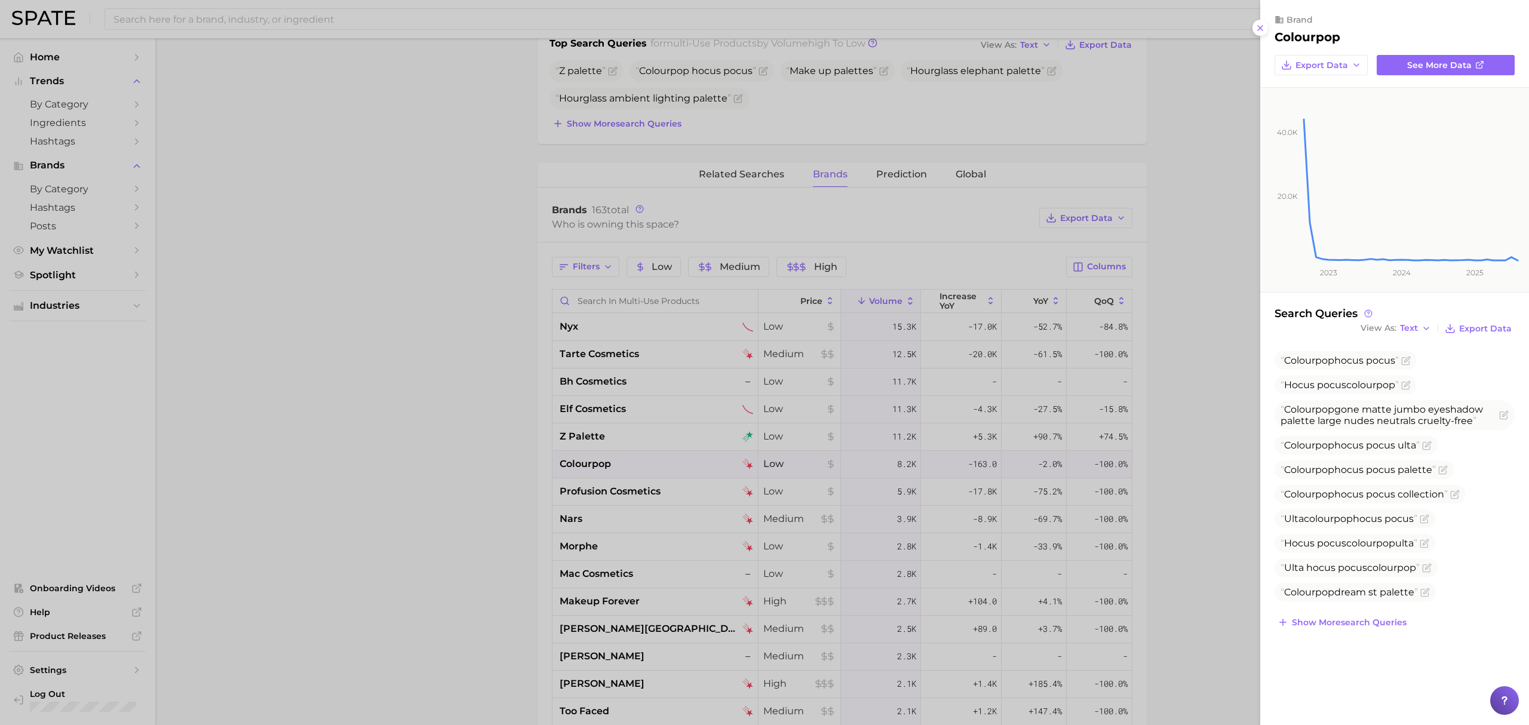
click at [502, 464] on div at bounding box center [764, 362] width 1529 height 725
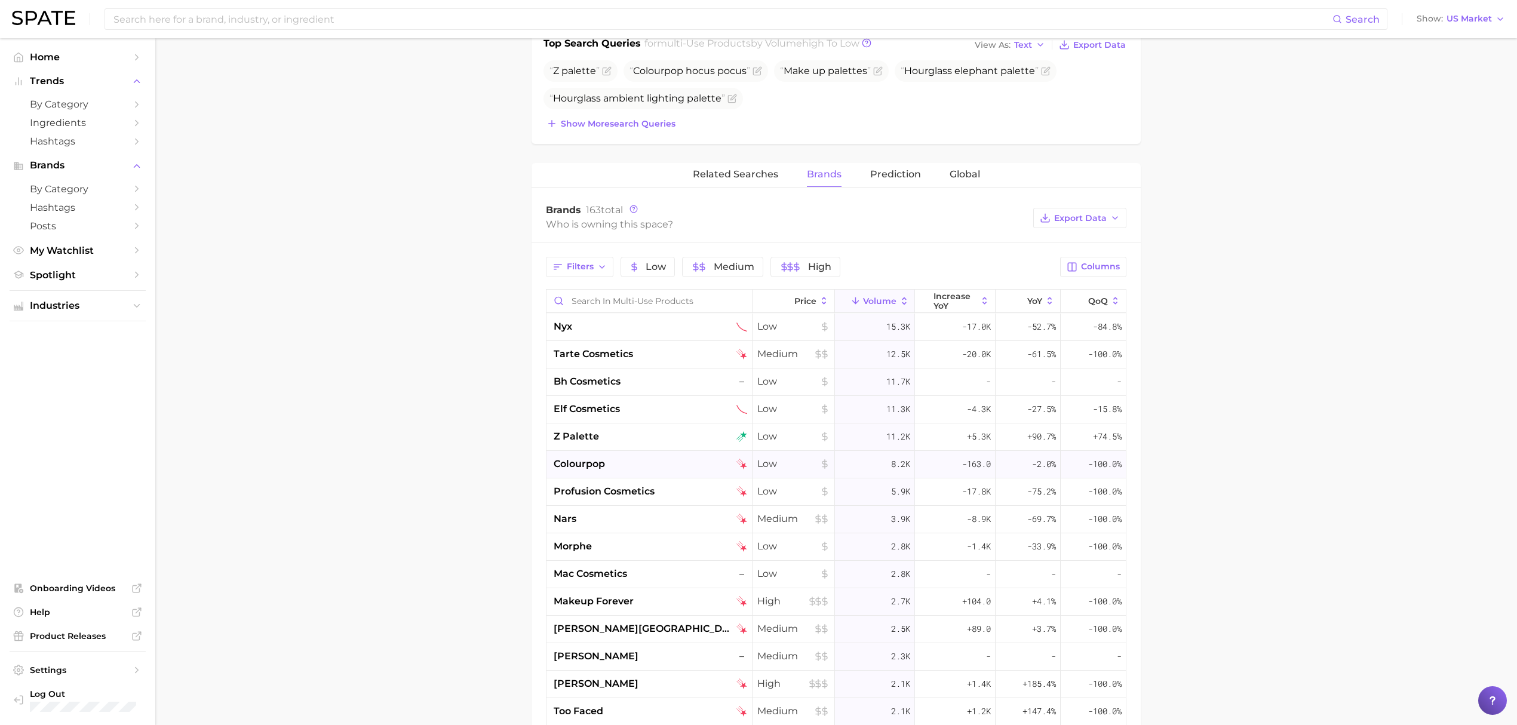
click at [631, 471] on div "colourpop" at bounding box center [650, 464] width 193 height 14
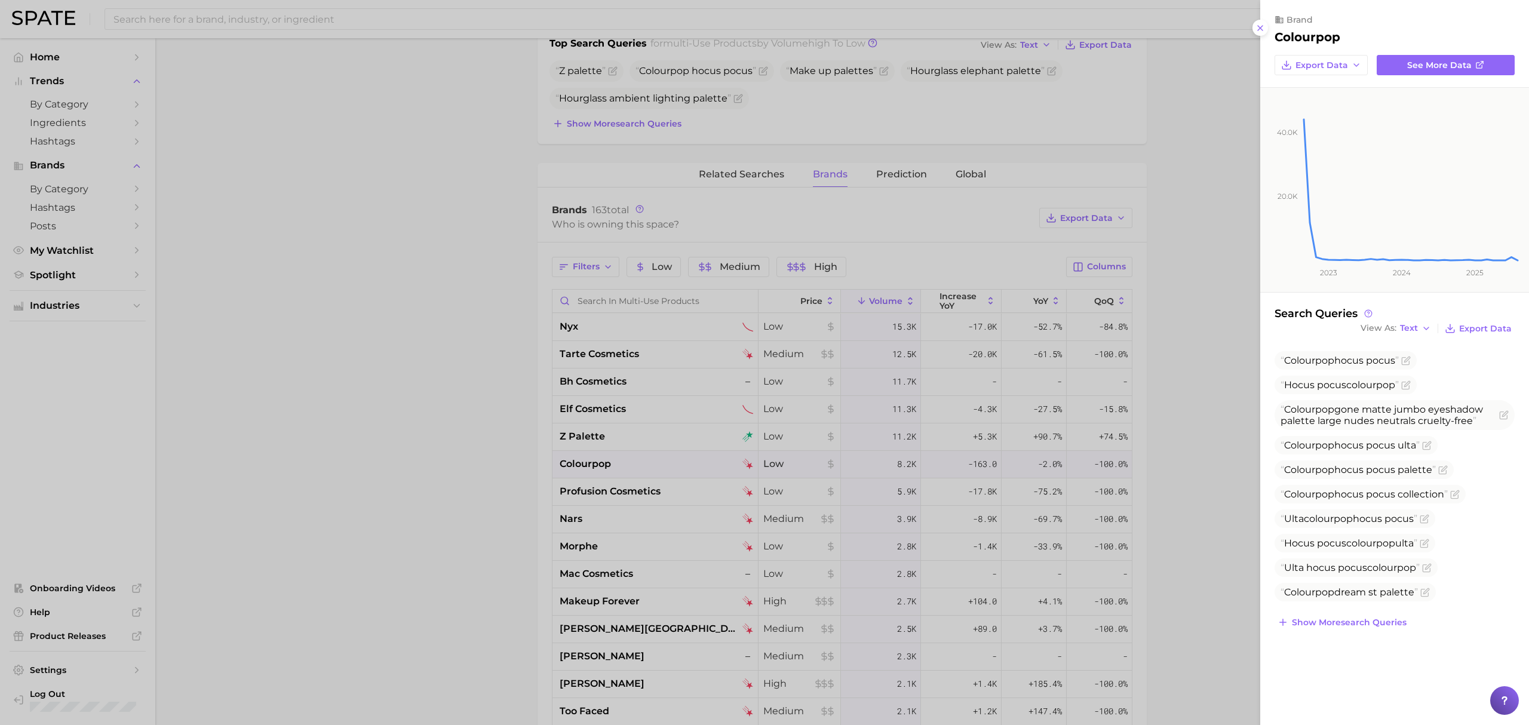
click at [632, 505] on div at bounding box center [764, 362] width 1529 height 725
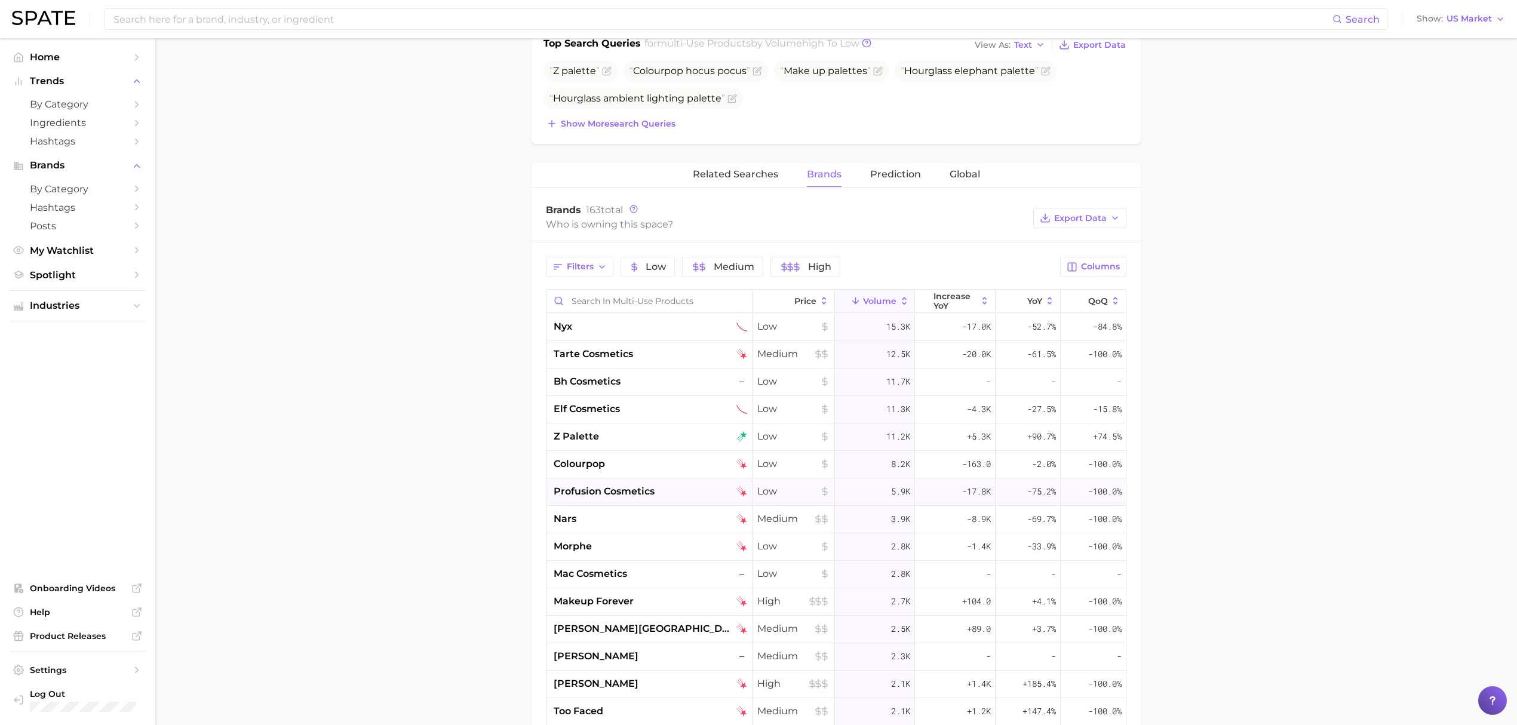
click at [656, 498] on div "profusion cosmetics" at bounding box center [650, 491] width 193 height 14
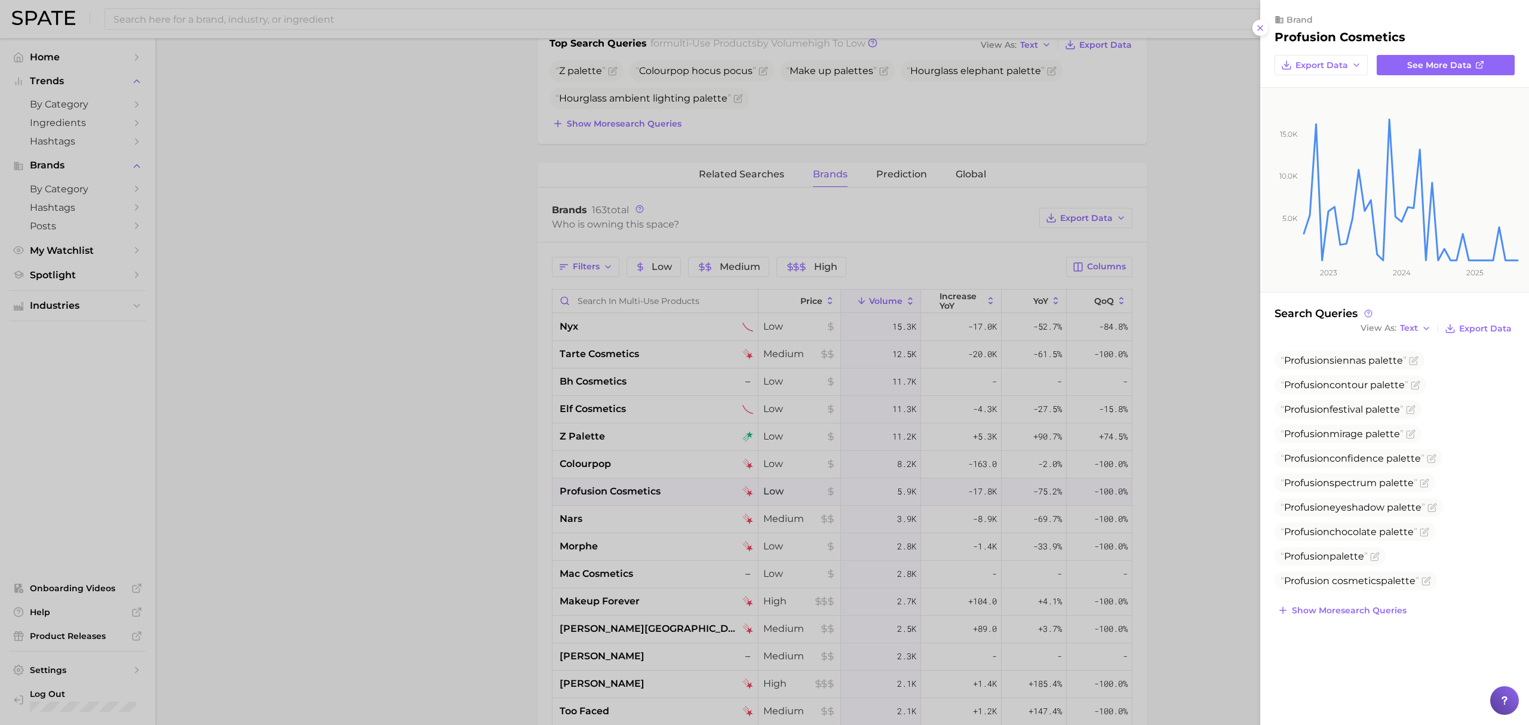
click at [519, 497] on div at bounding box center [764, 362] width 1529 height 725
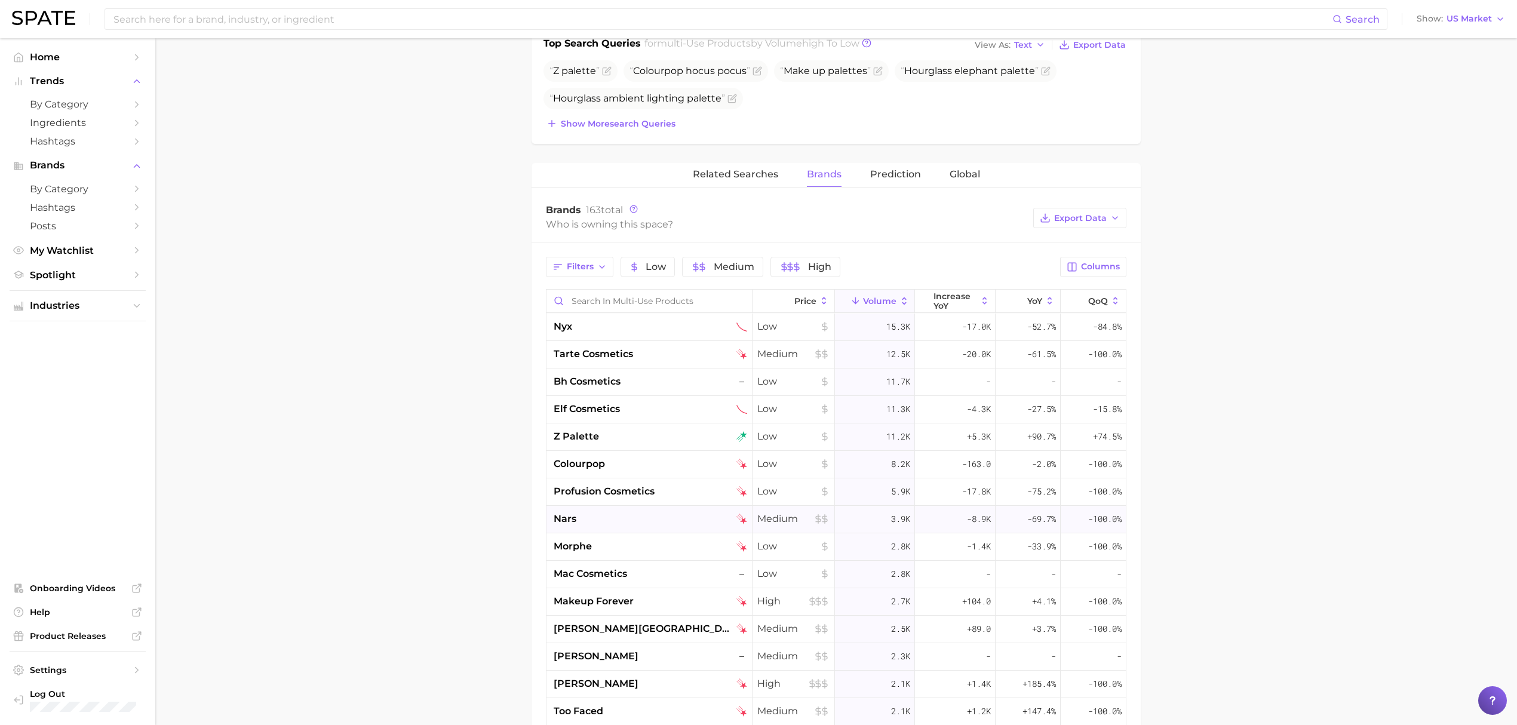
click at [615, 522] on div "nars" at bounding box center [650, 519] width 193 height 14
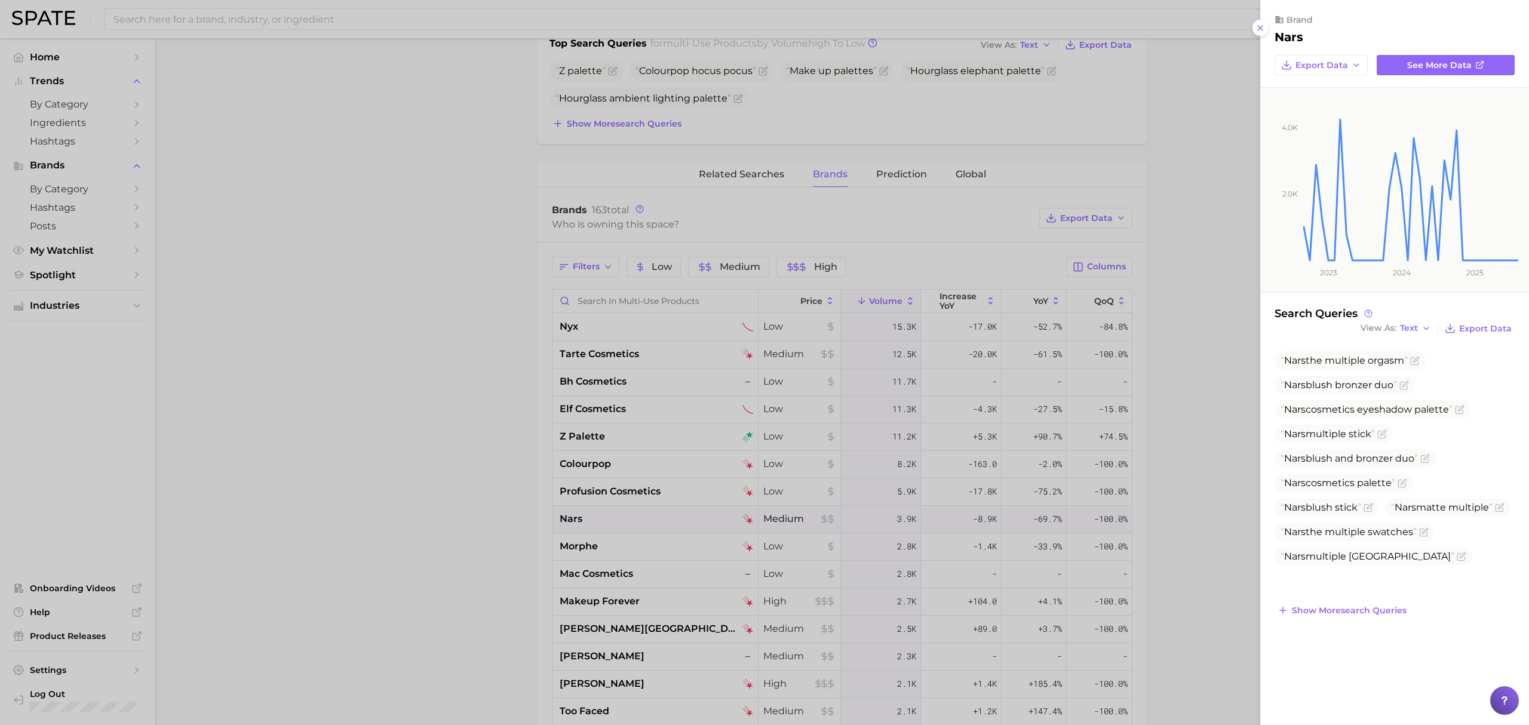
click at [584, 558] on div at bounding box center [764, 362] width 1529 height 725
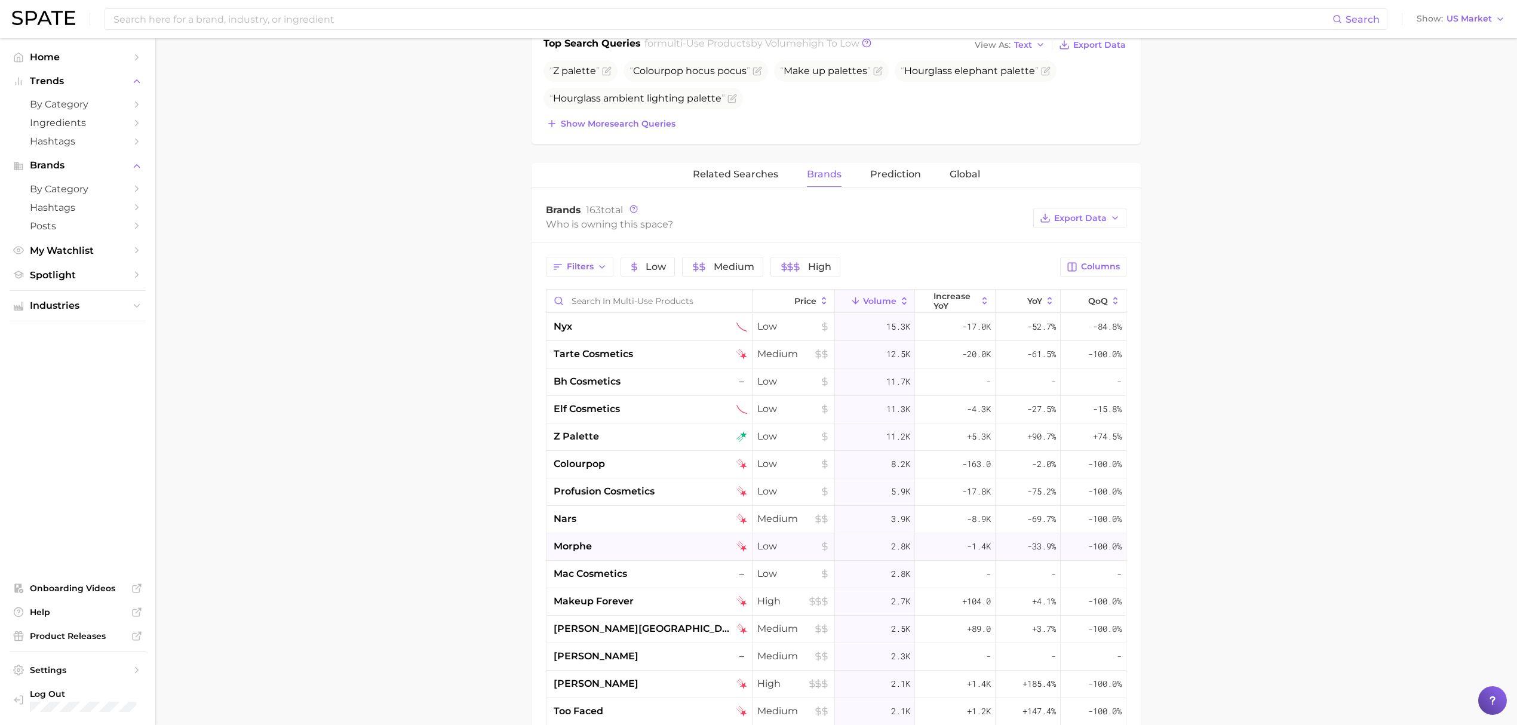
click at [641, 548] on div "morphe" at bounding box center [650, 546] width 193 height 14
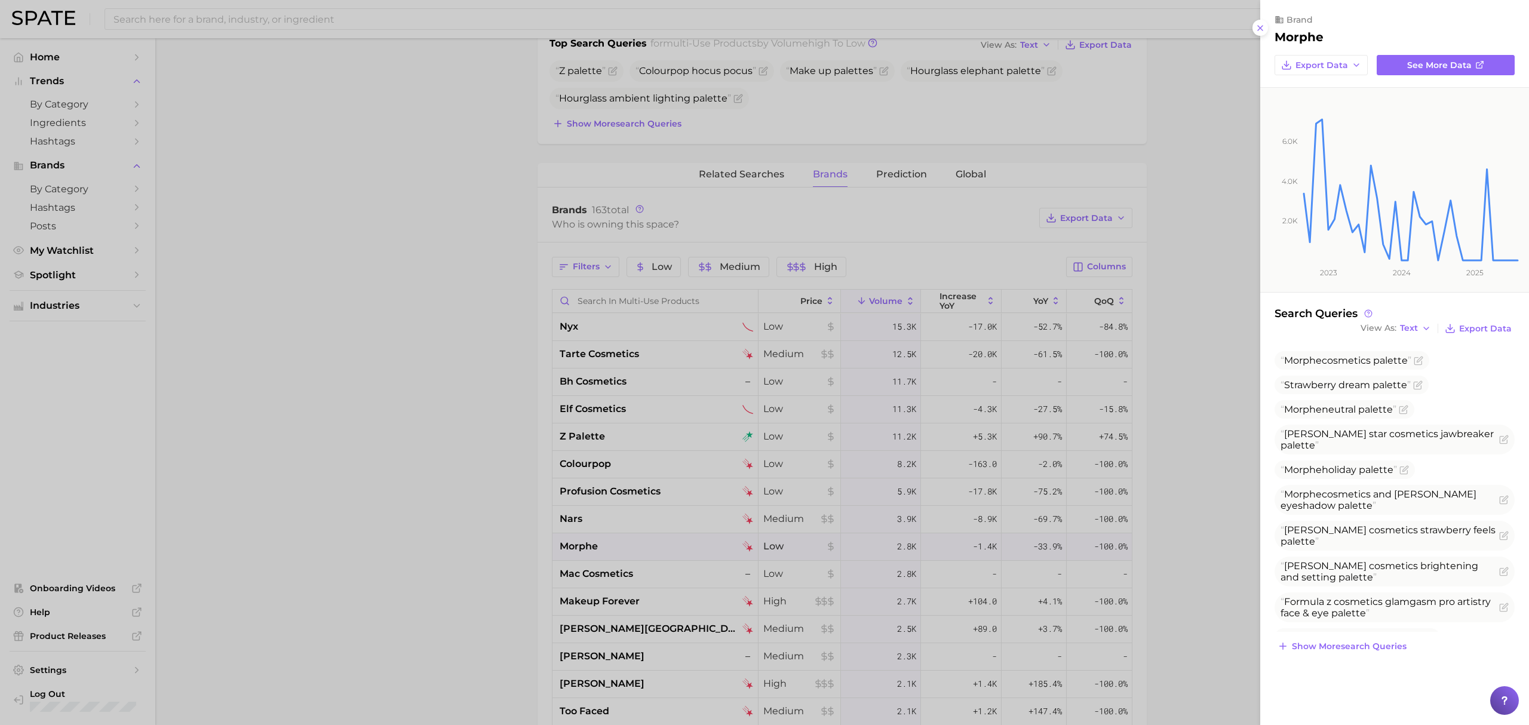
click at [535, 540] on div at bounding box center [764, 362] width 1529 height 725
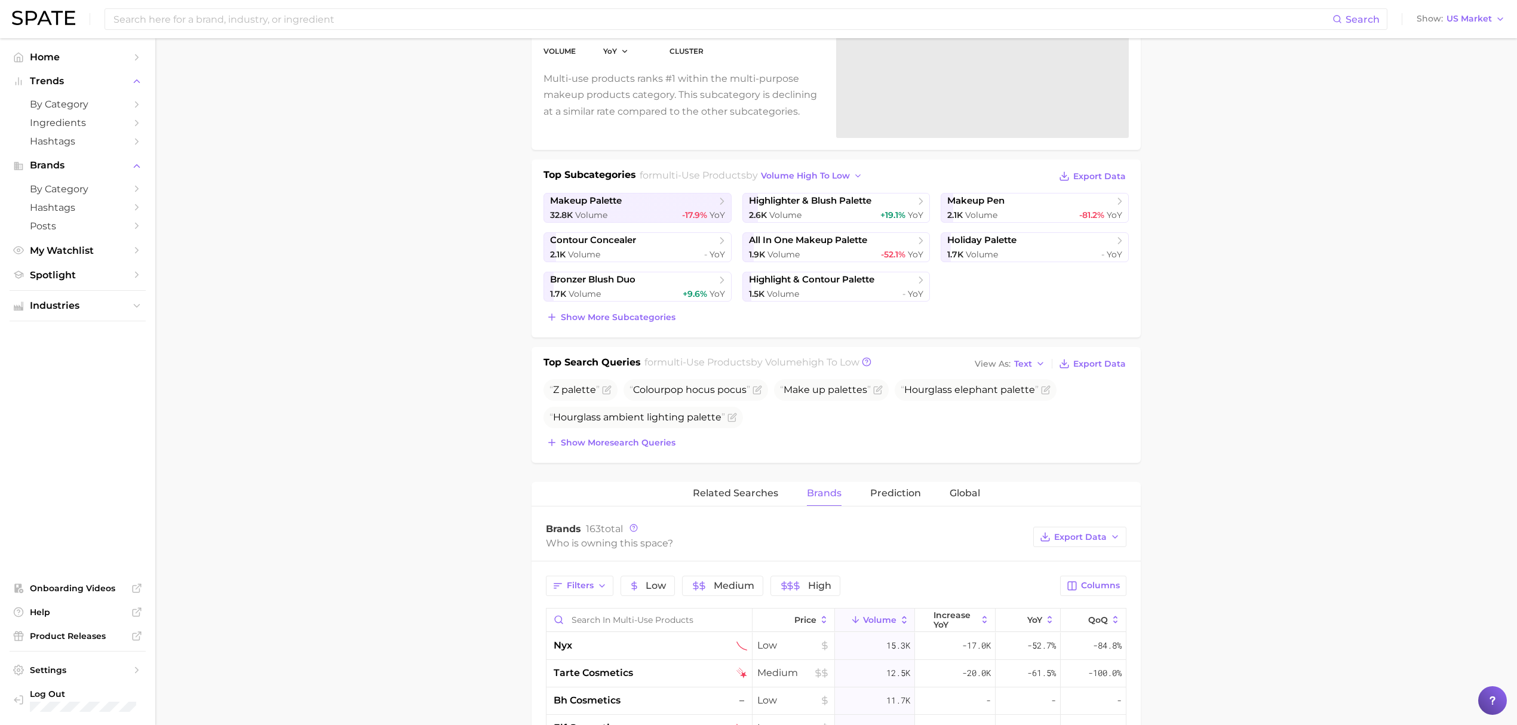
scroll to position [0, 0]
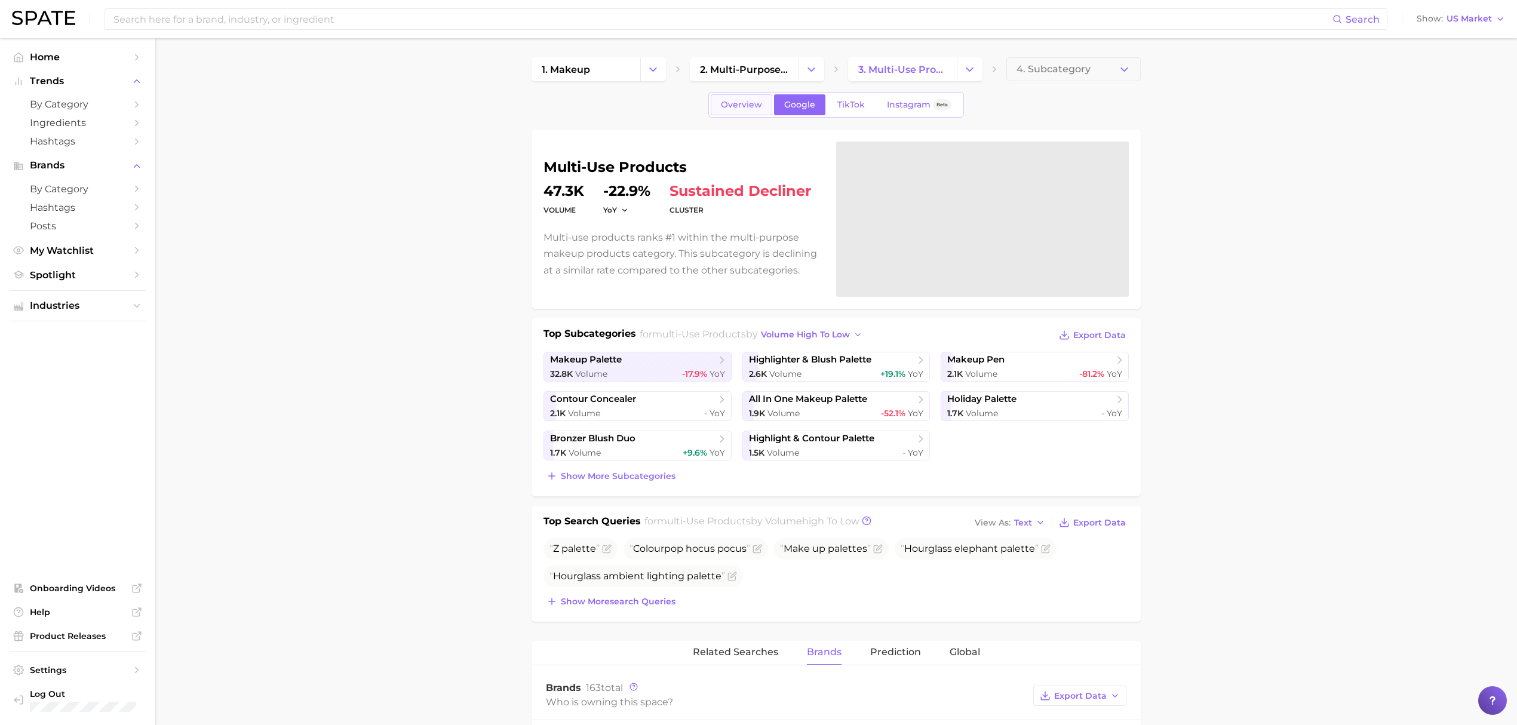
click at [728, 102] on span "Overview" at bounding box center [741, 105] width 41 height 10
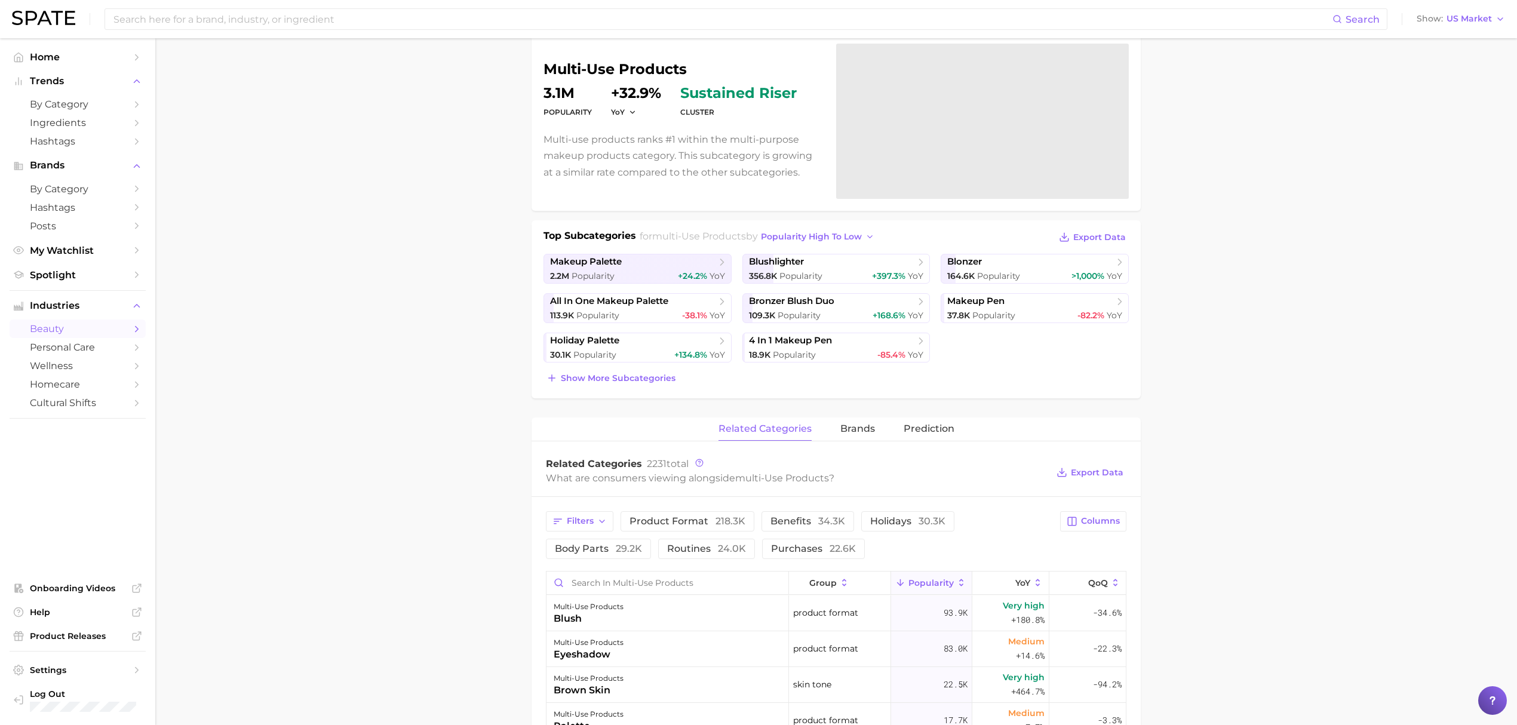
scroll to position [239, 0]
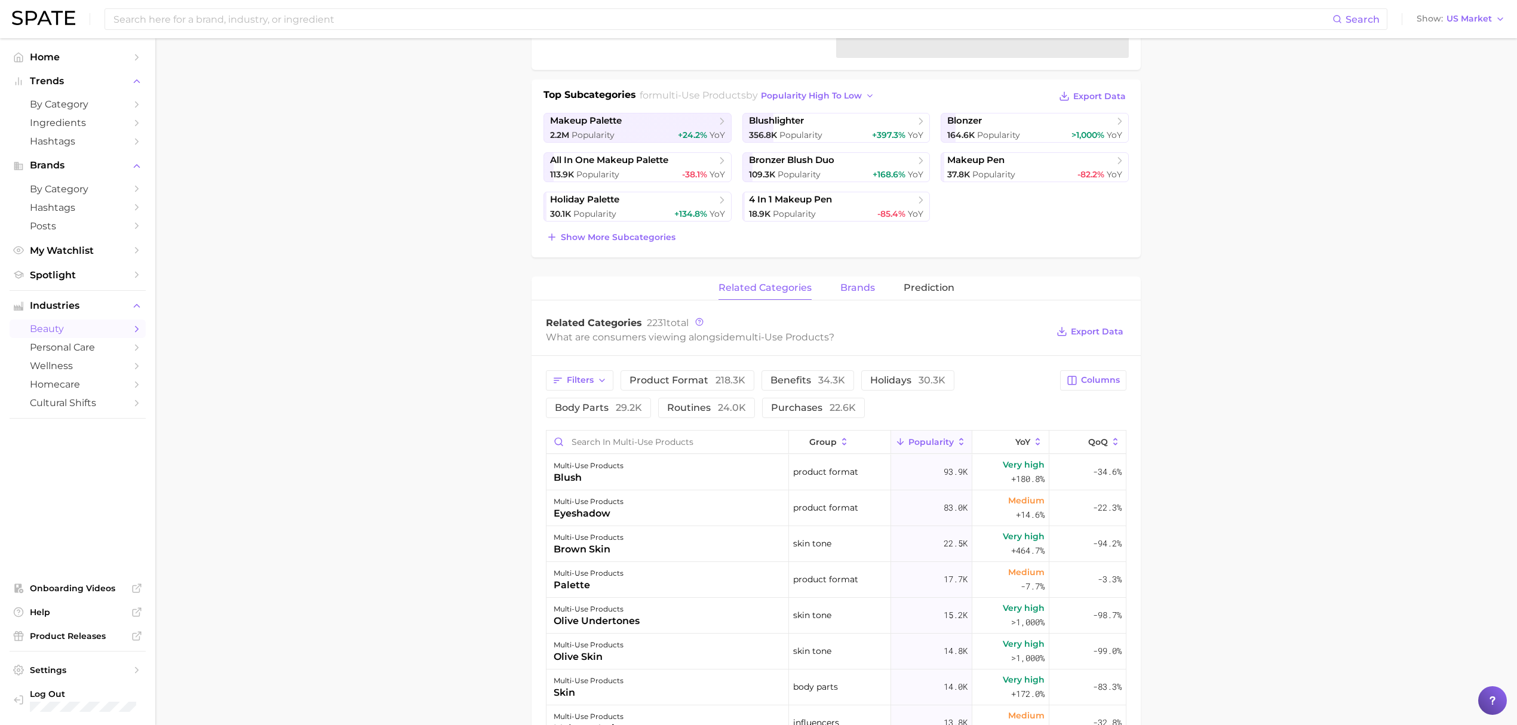
click at [852, 289] on span "brands" at bounding box center [857, 287] width 35 height 11
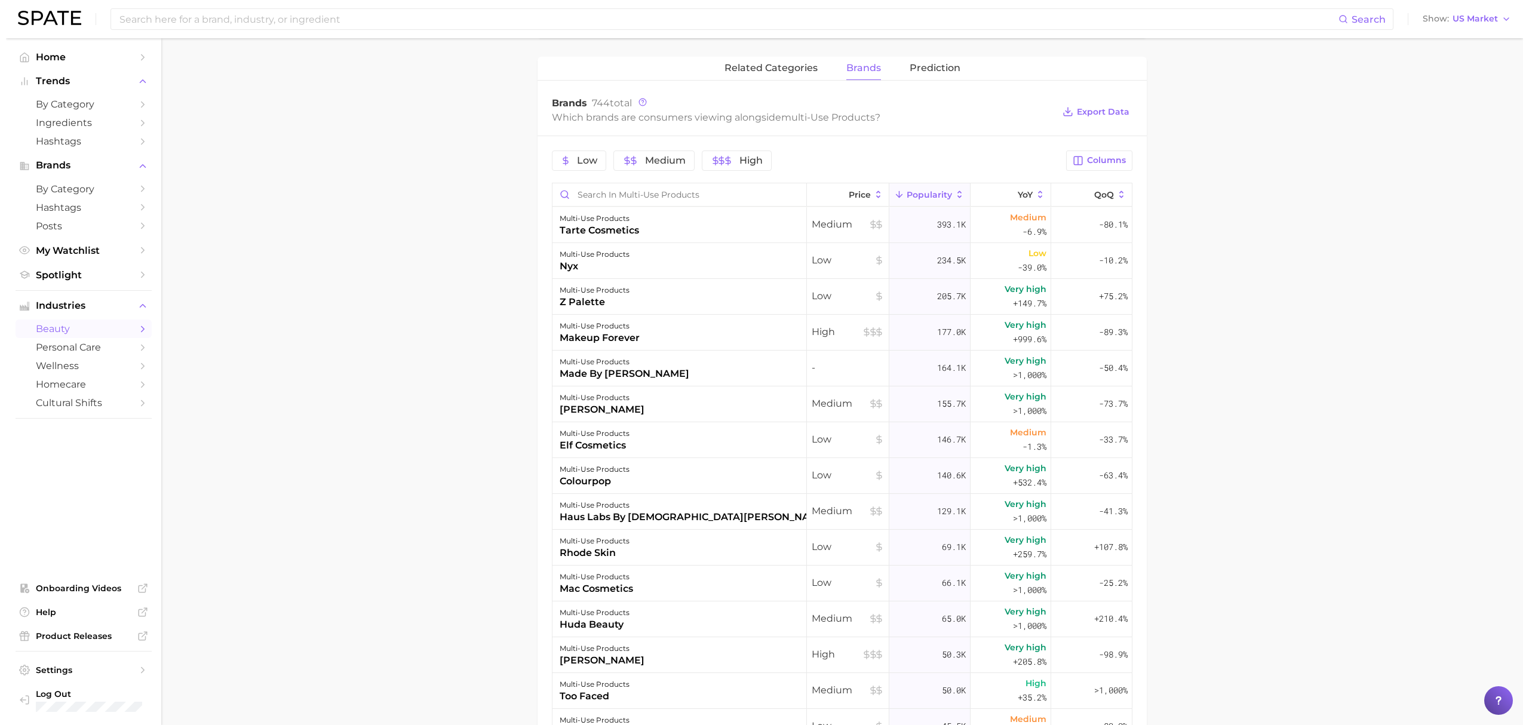
scroll to position [478, 0]
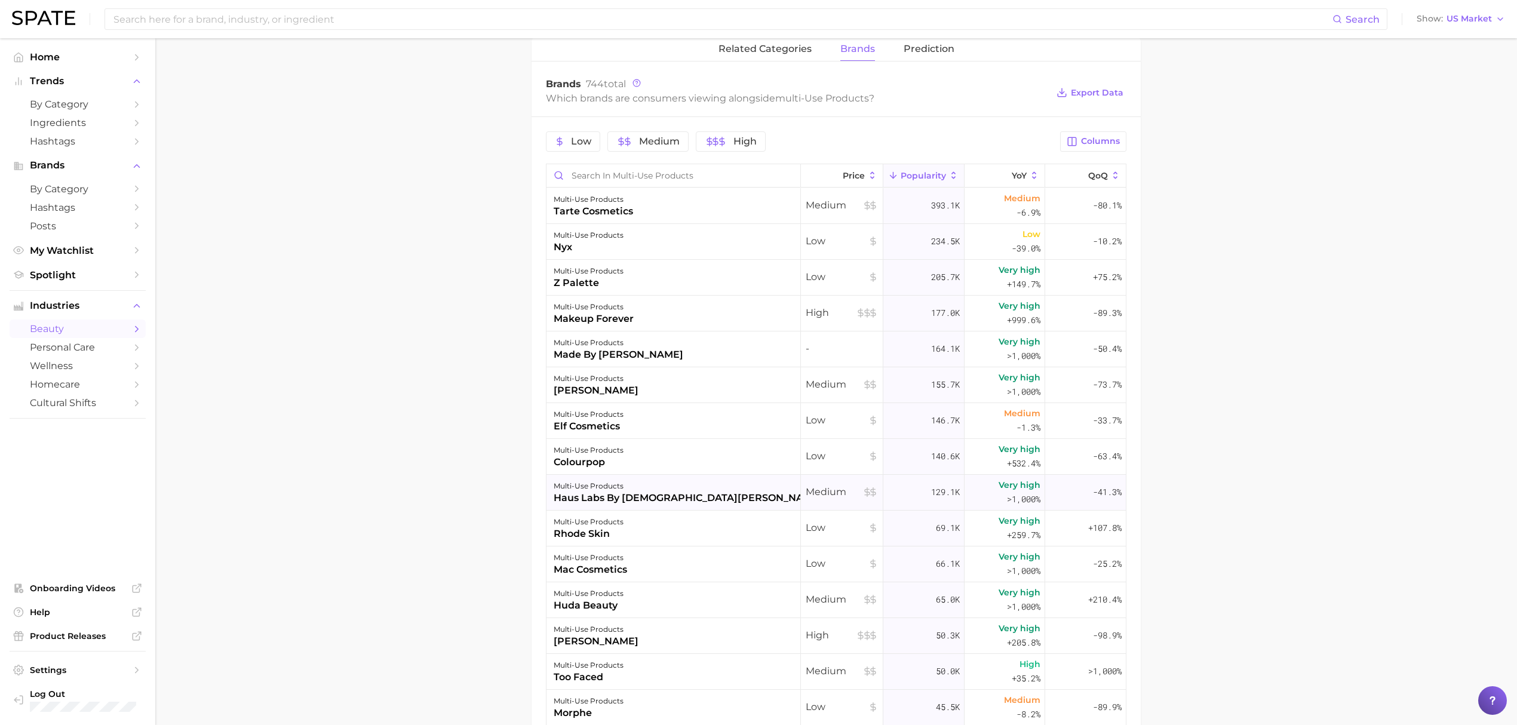
click at [674, 503] on div "haus labs by [DEMOGRAPHIC_DATA][PERSON_NAME]" at bounding box center [688, 498] width 269 height 14
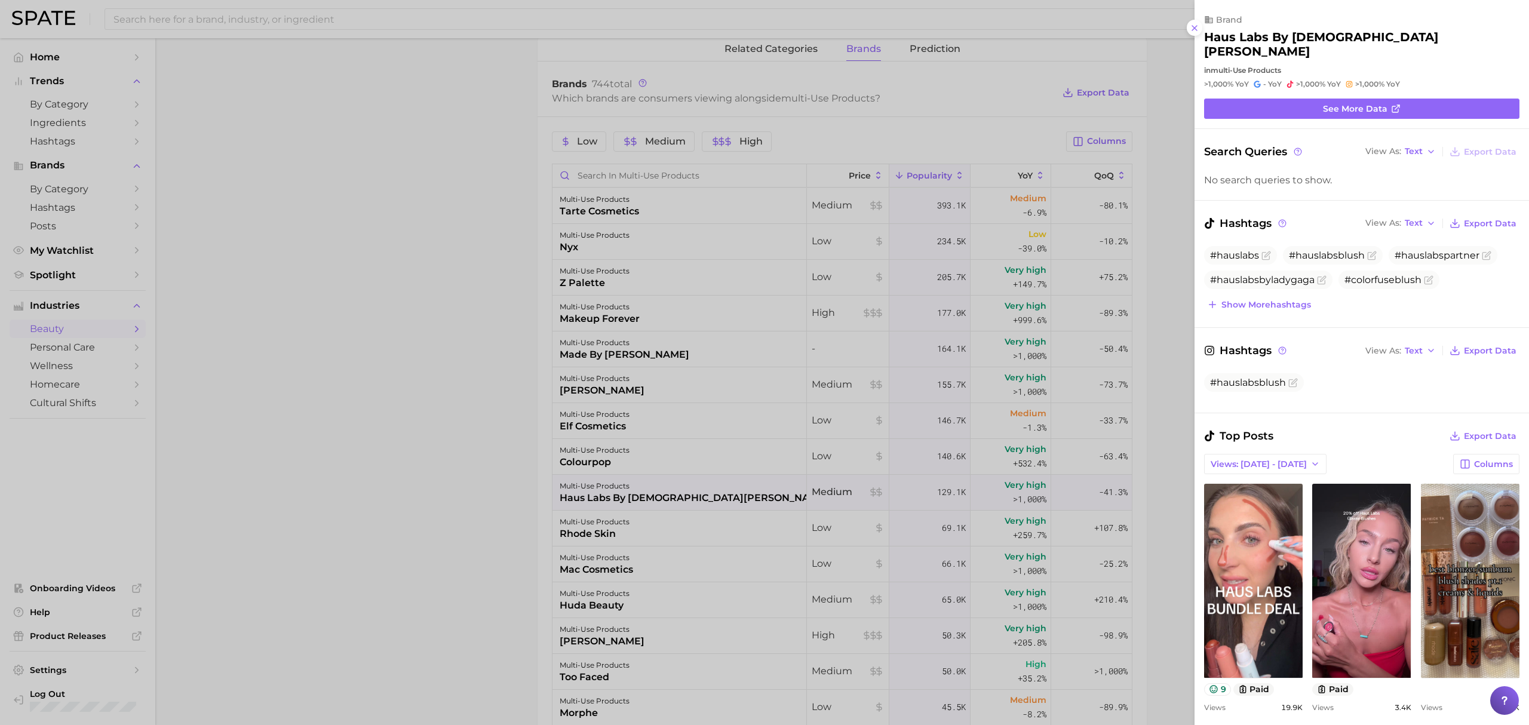
click at [603, 567] on div at bounding box center [764, 362] width 1529 height 725
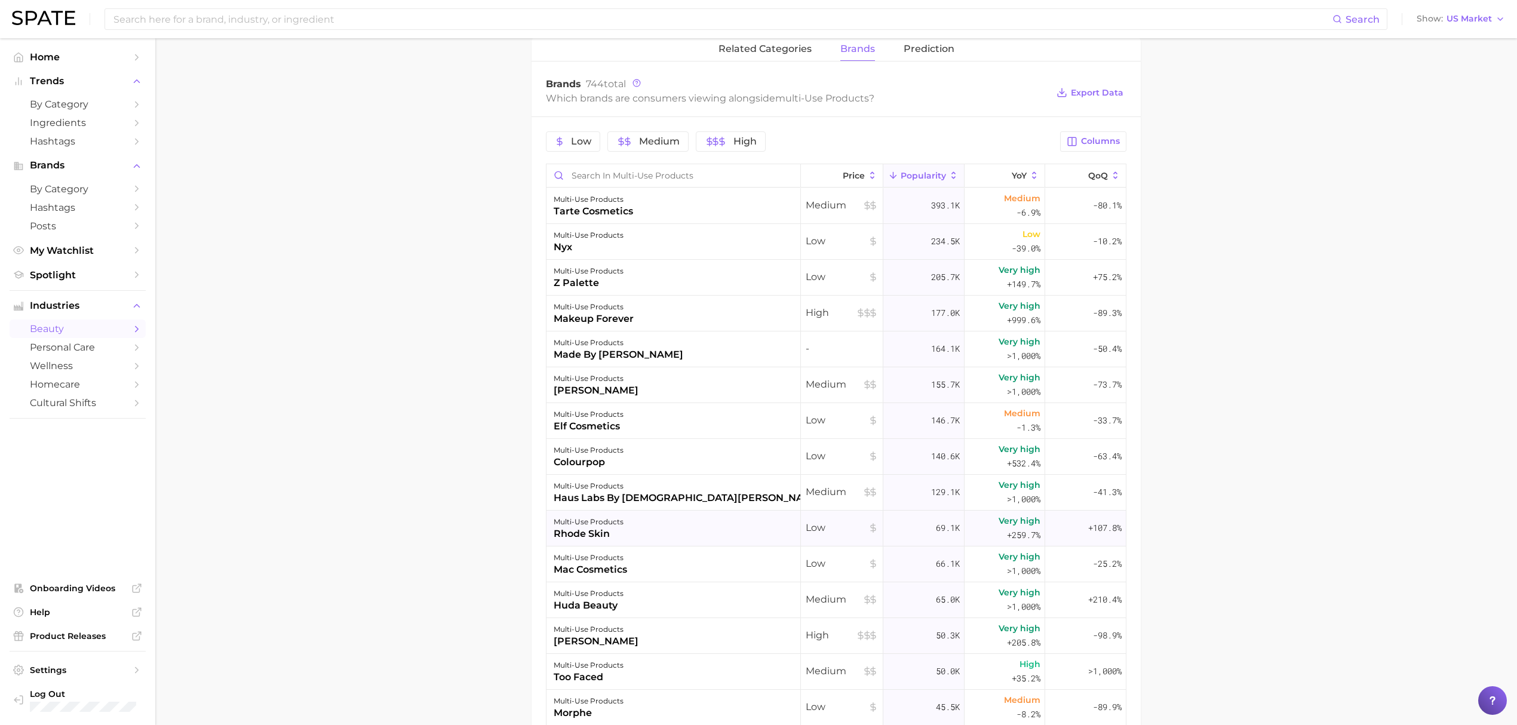
click at [647, 531] on div "multi-use products rhode skin" at bounding box center [673, 529] width 254 height 36
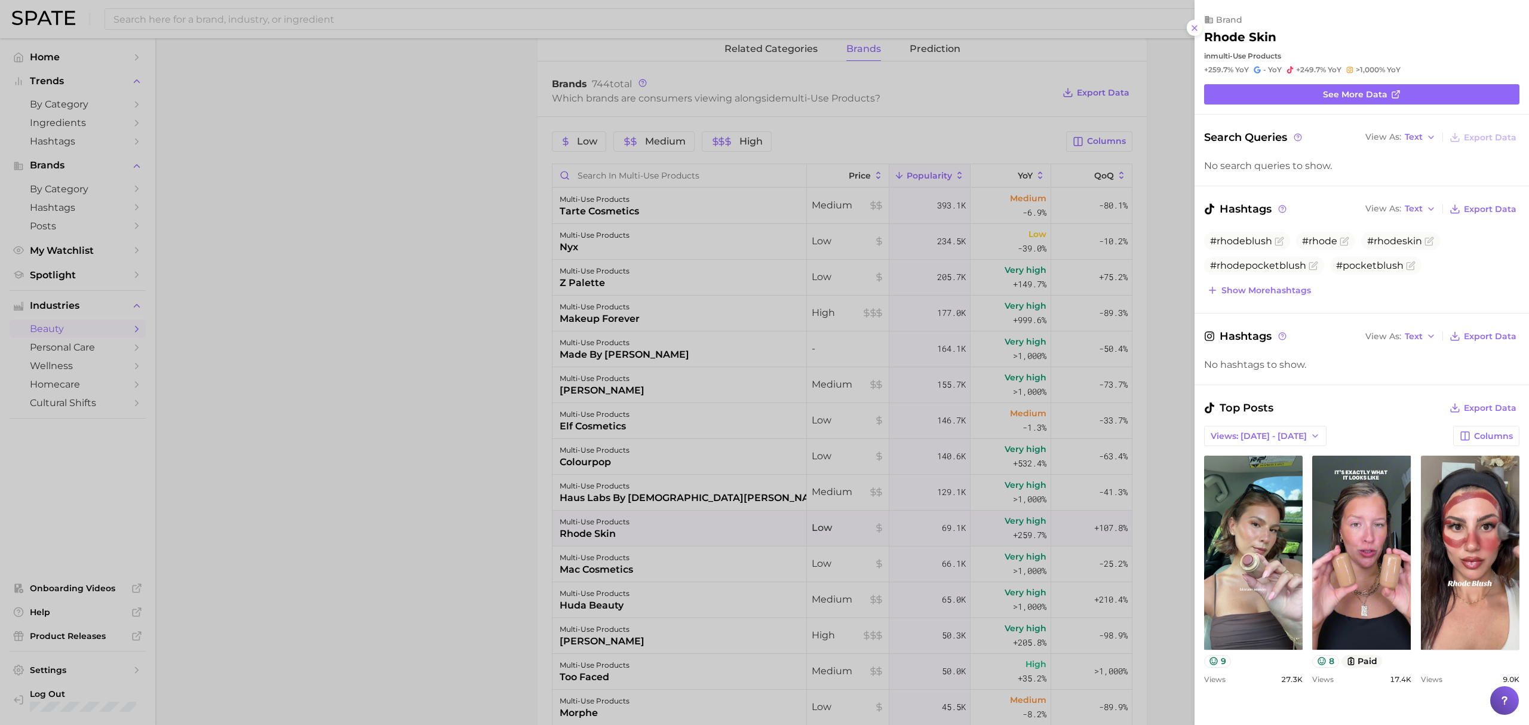
click at [597, 572] on div at bounding box center [764, 362] width 1529 height 725
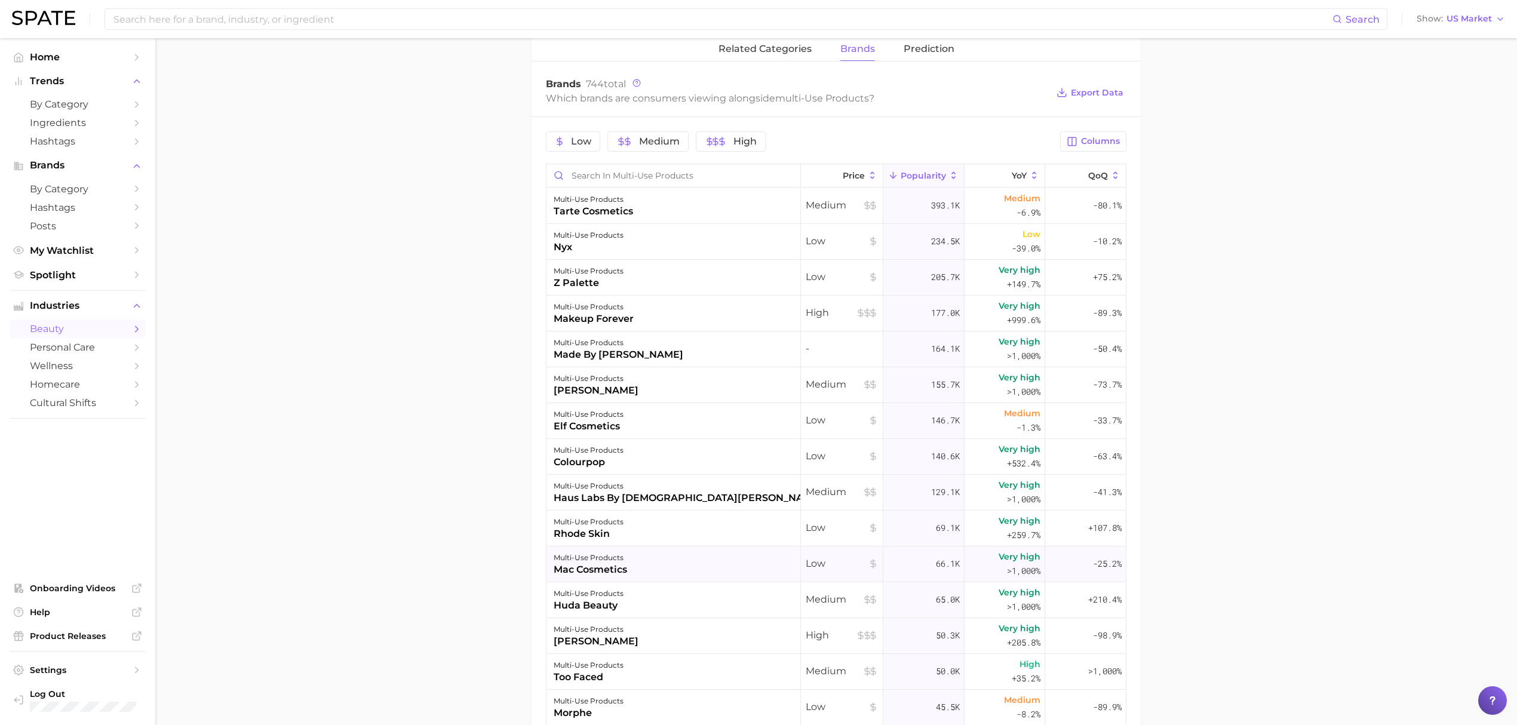
click at [672, 567] on div "multi-use products mac cosmetics" at bounding box center [673, 564] width 254 height 36
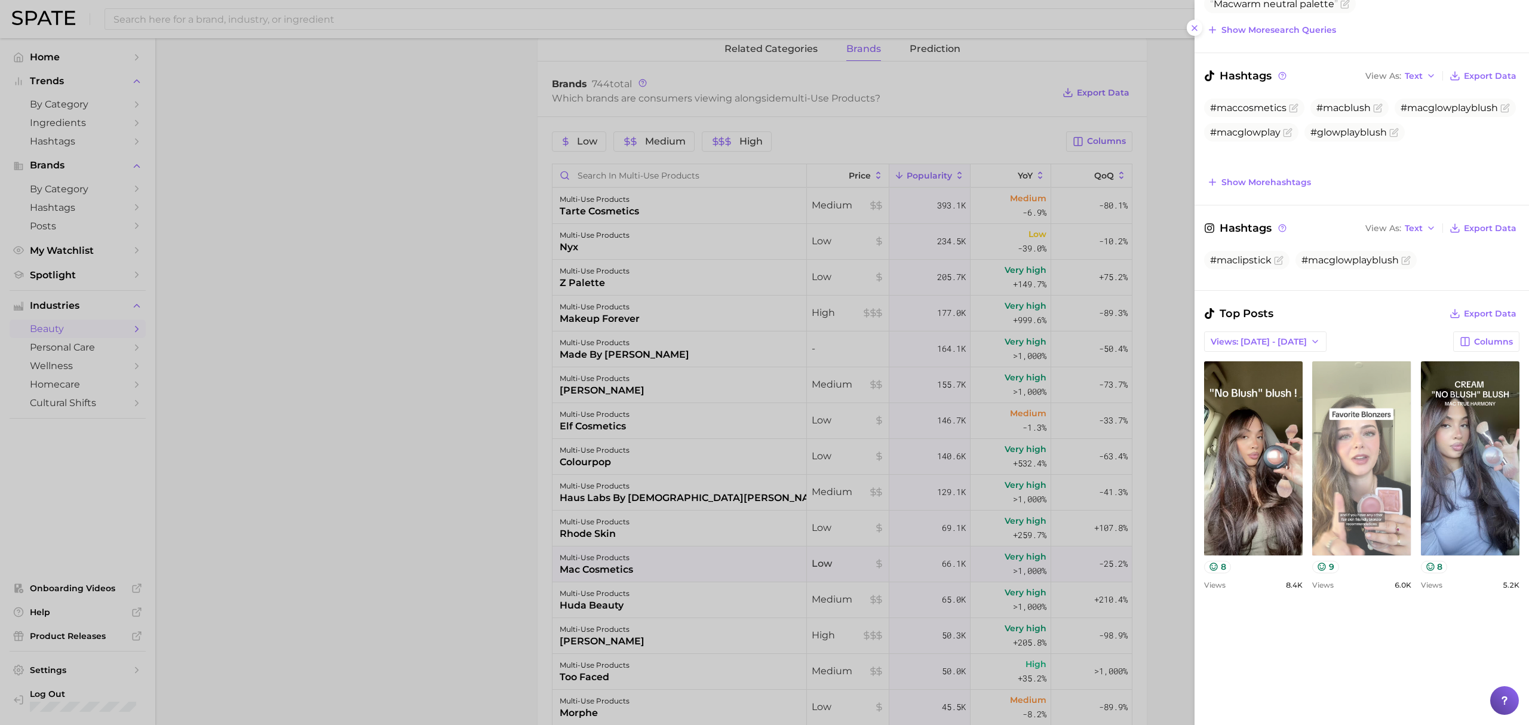
scroll to position [318, 0]
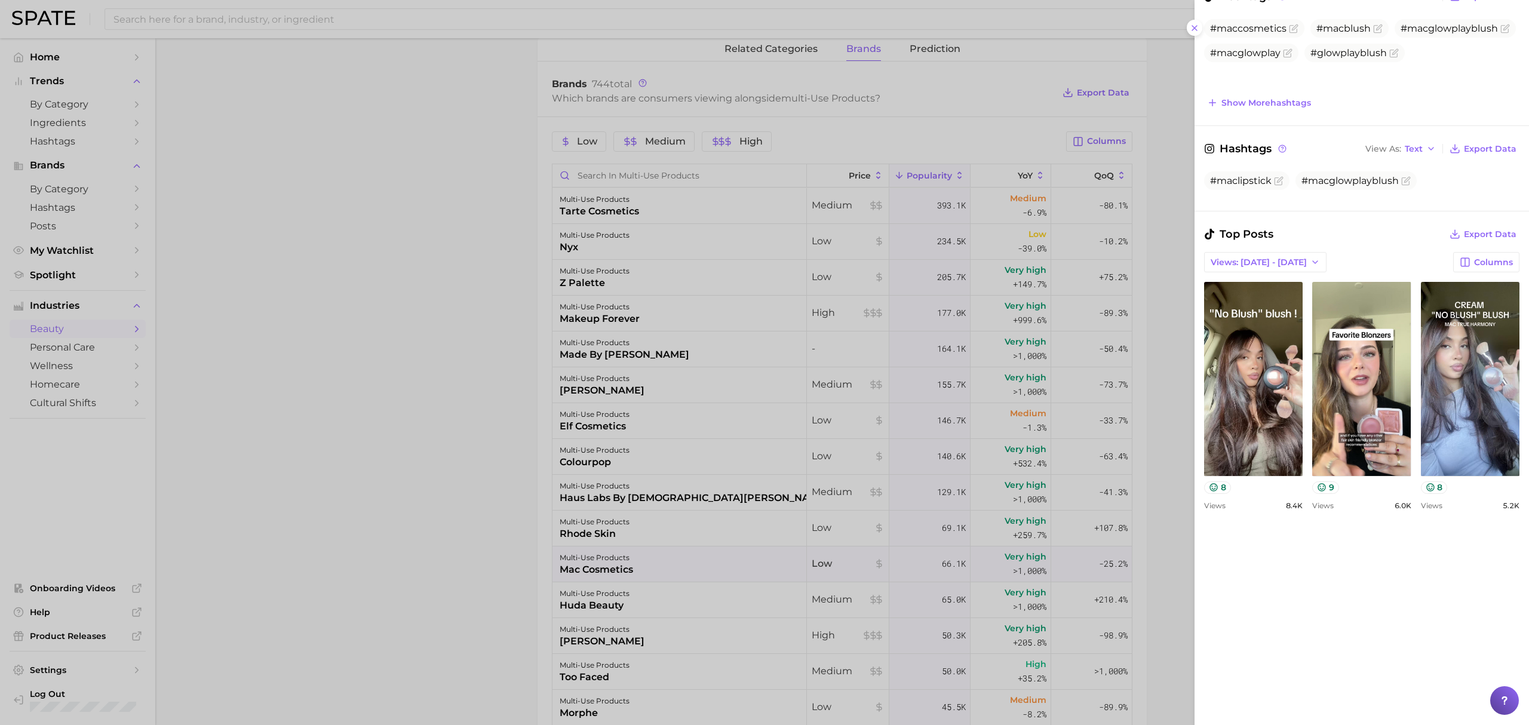
click at [601, 546] on div at bounding box center [764, 362] width 1529 height 725
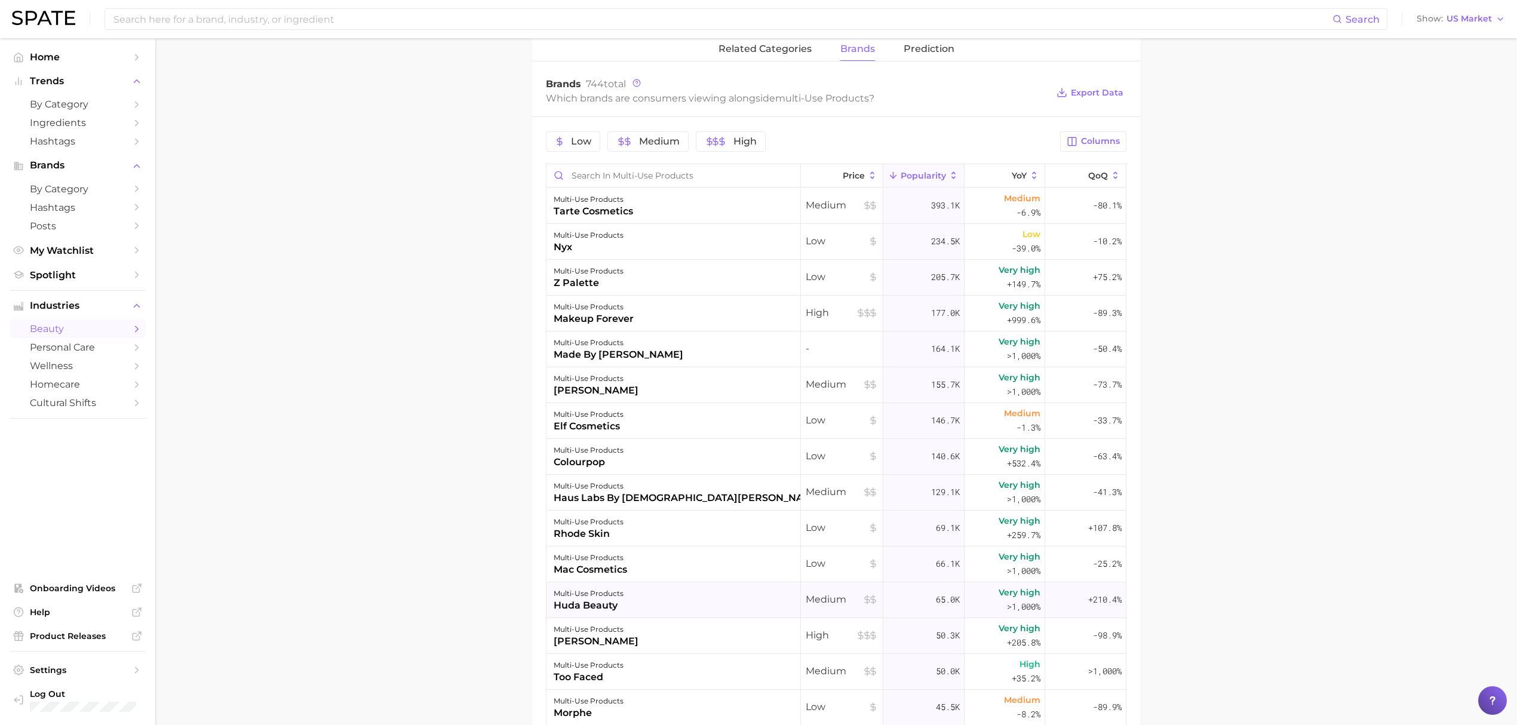
click at [653, 595] on div "multi-use products huda beauty" at bounding box center [673, 600] width 254 height 36
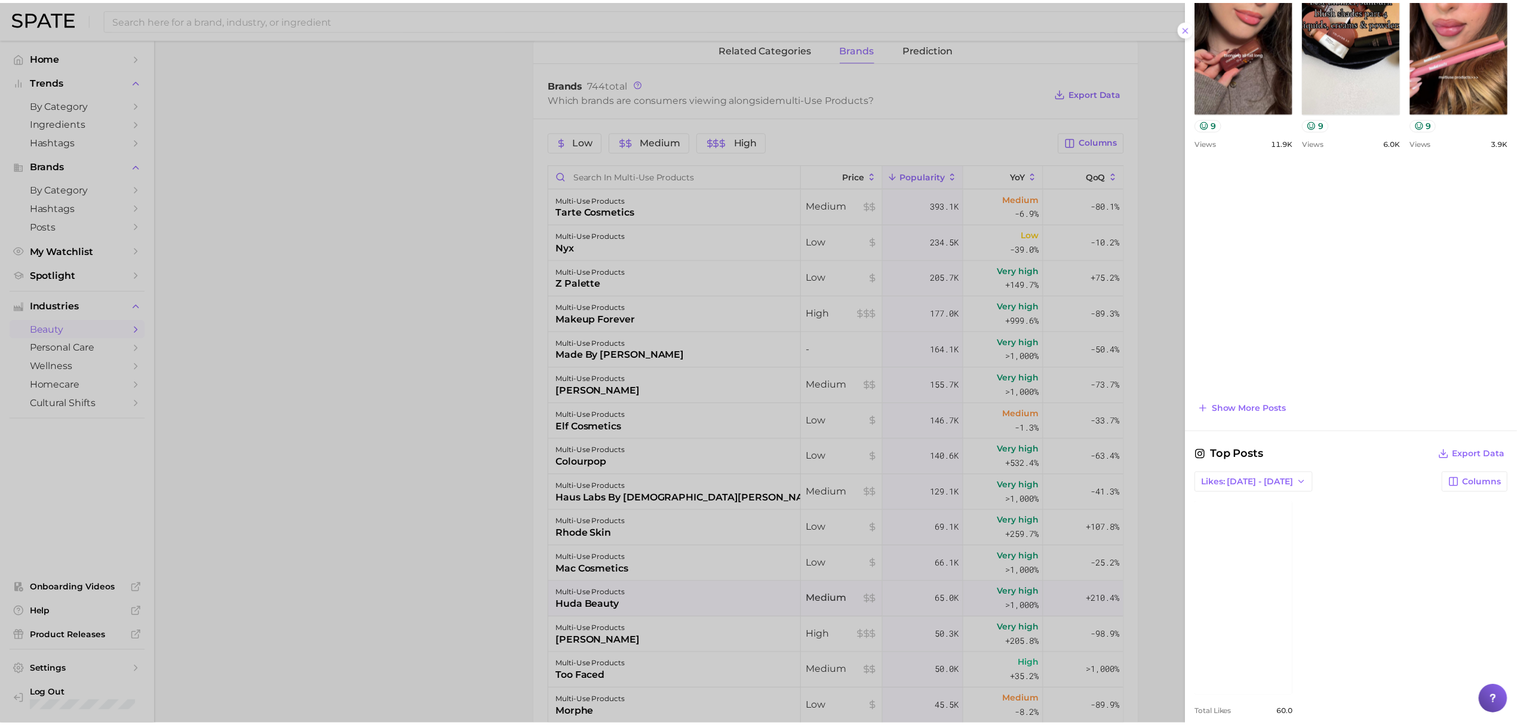
scroll to position [596, 0]
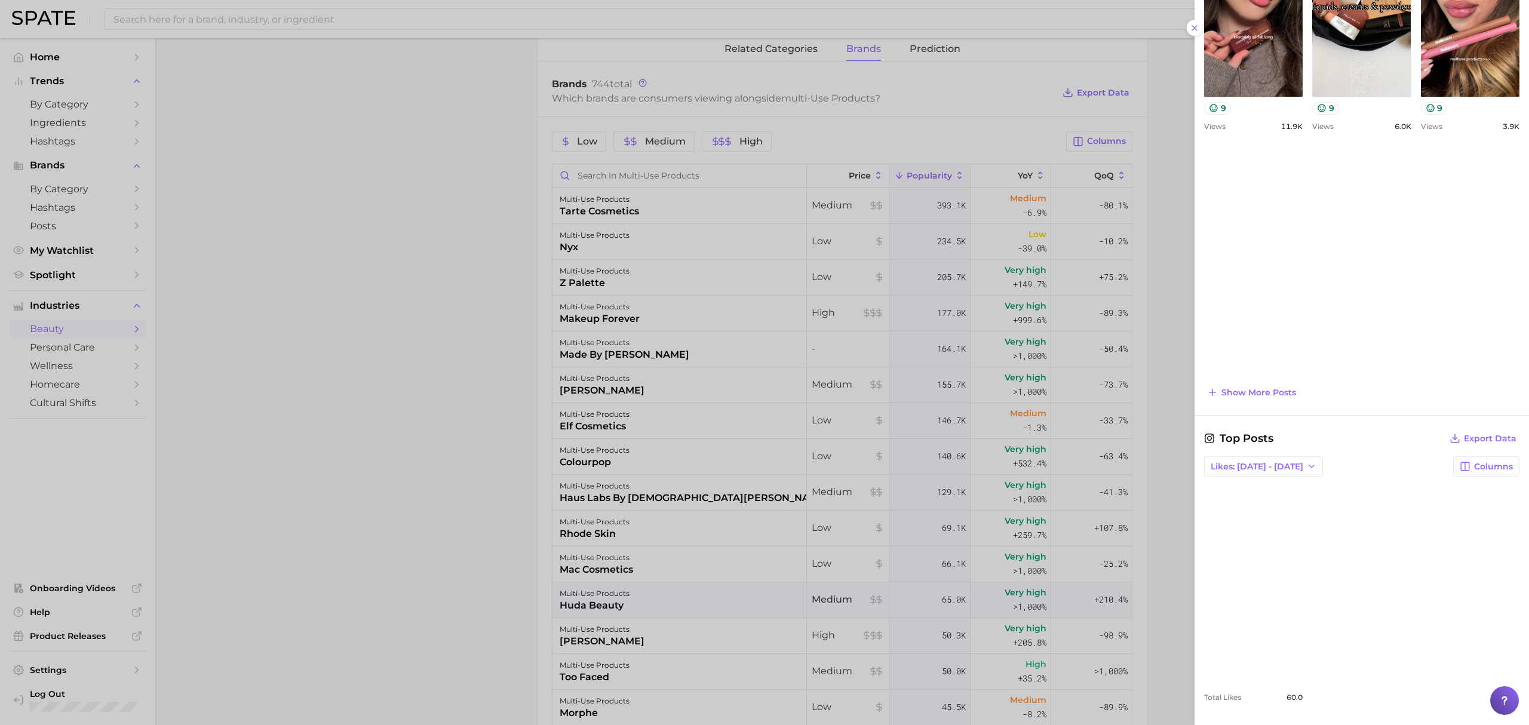
click at [581, 591] on div at bounding box center [764, 362] width 1529 height 725
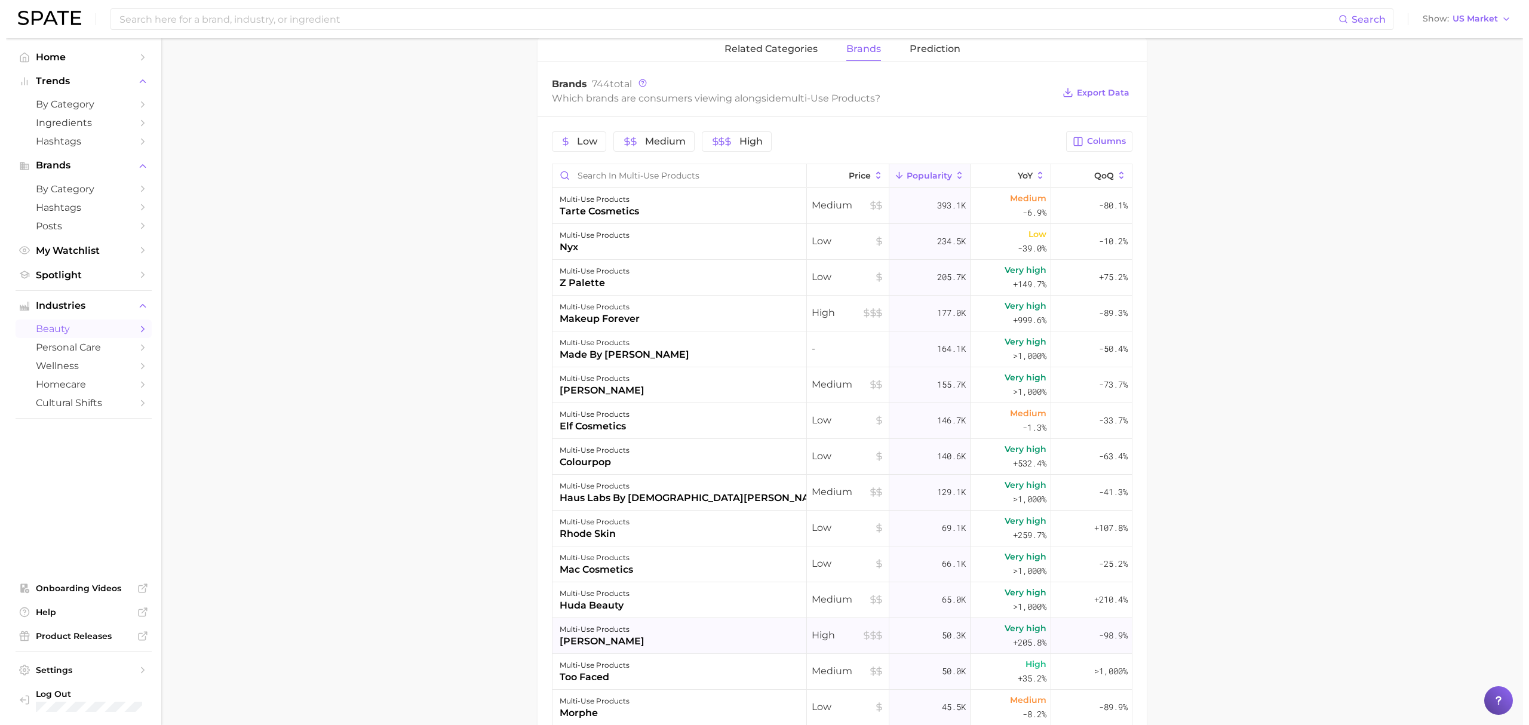
scroll to position [159, 0]
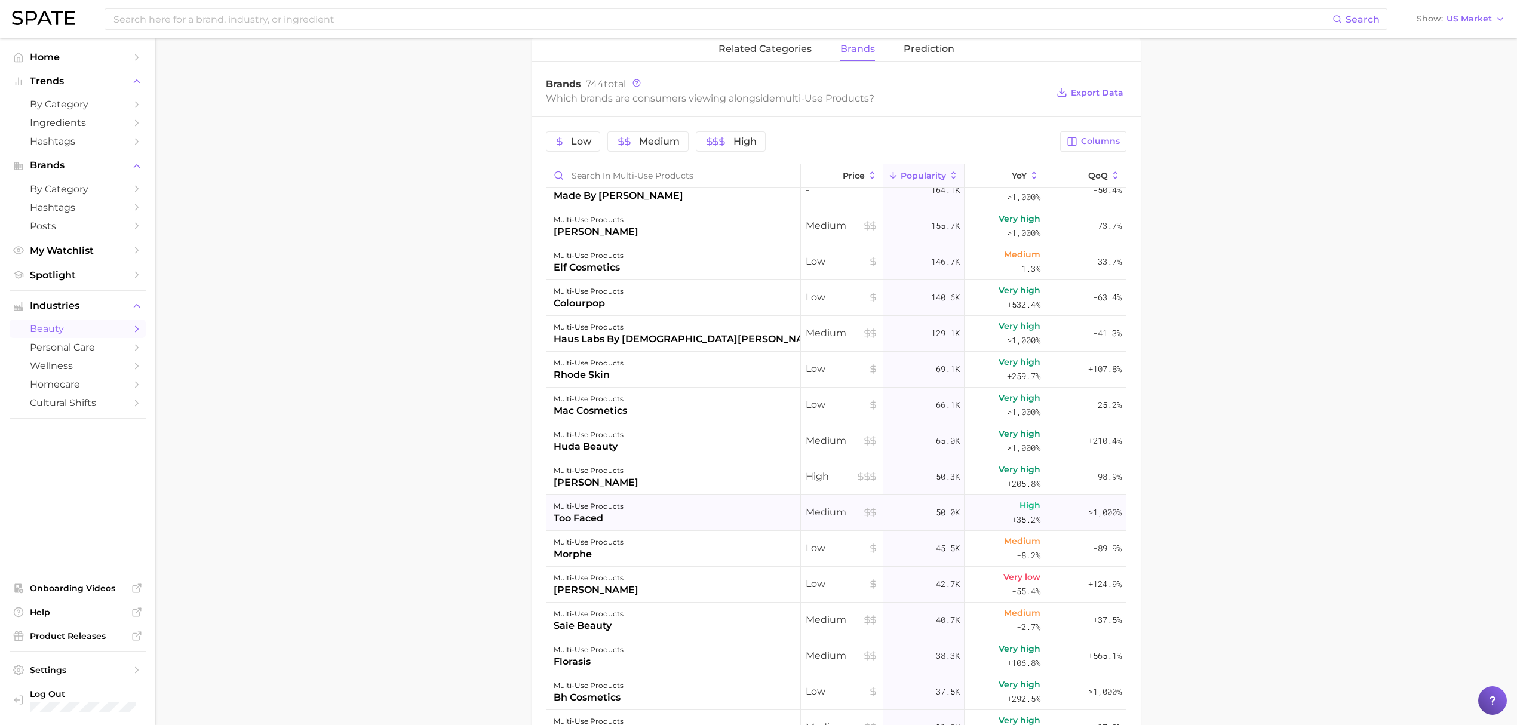
click at [671, 517] on div "multi-use products too faced" at bounding box center [673, 513] width 254 height 36
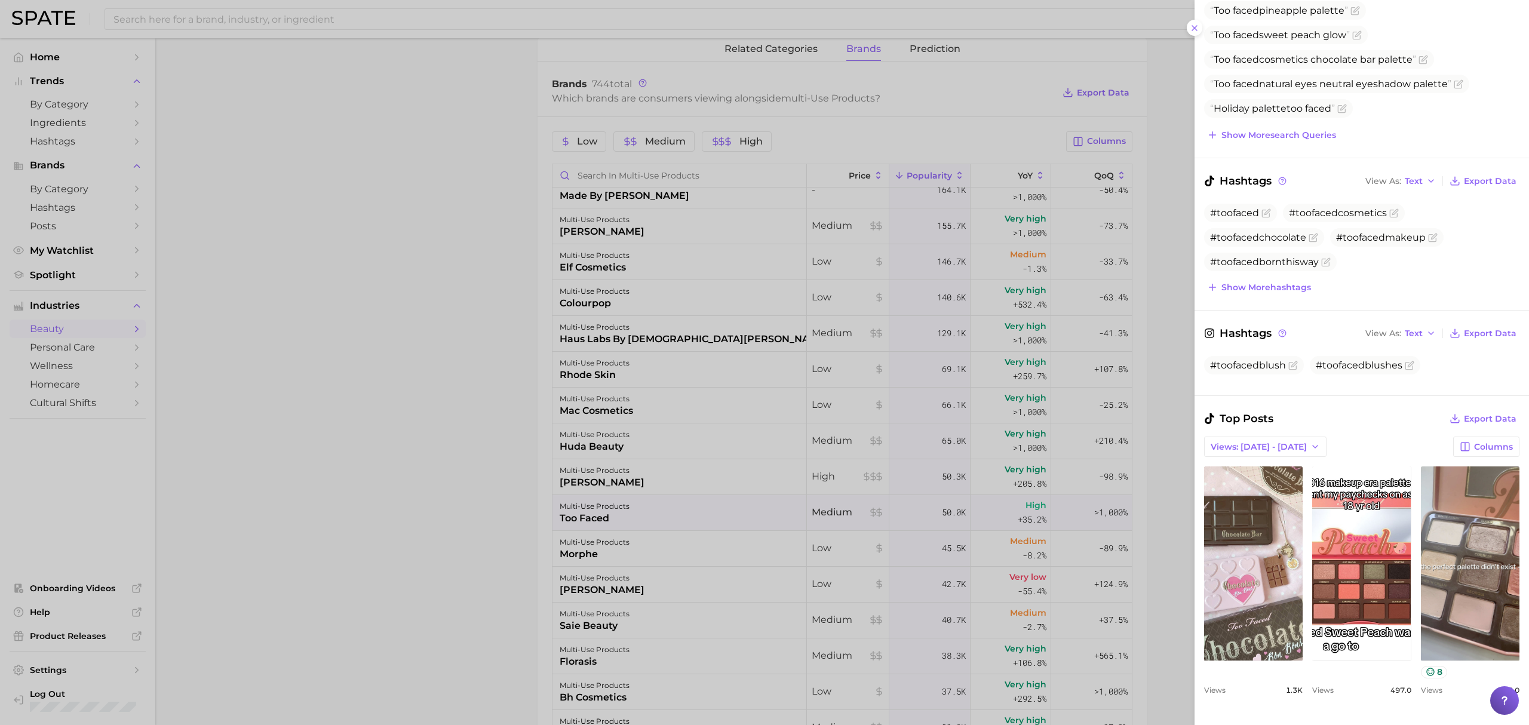
click at [542, 441] on div at bounding box center [764, 362] width 1529 height 725
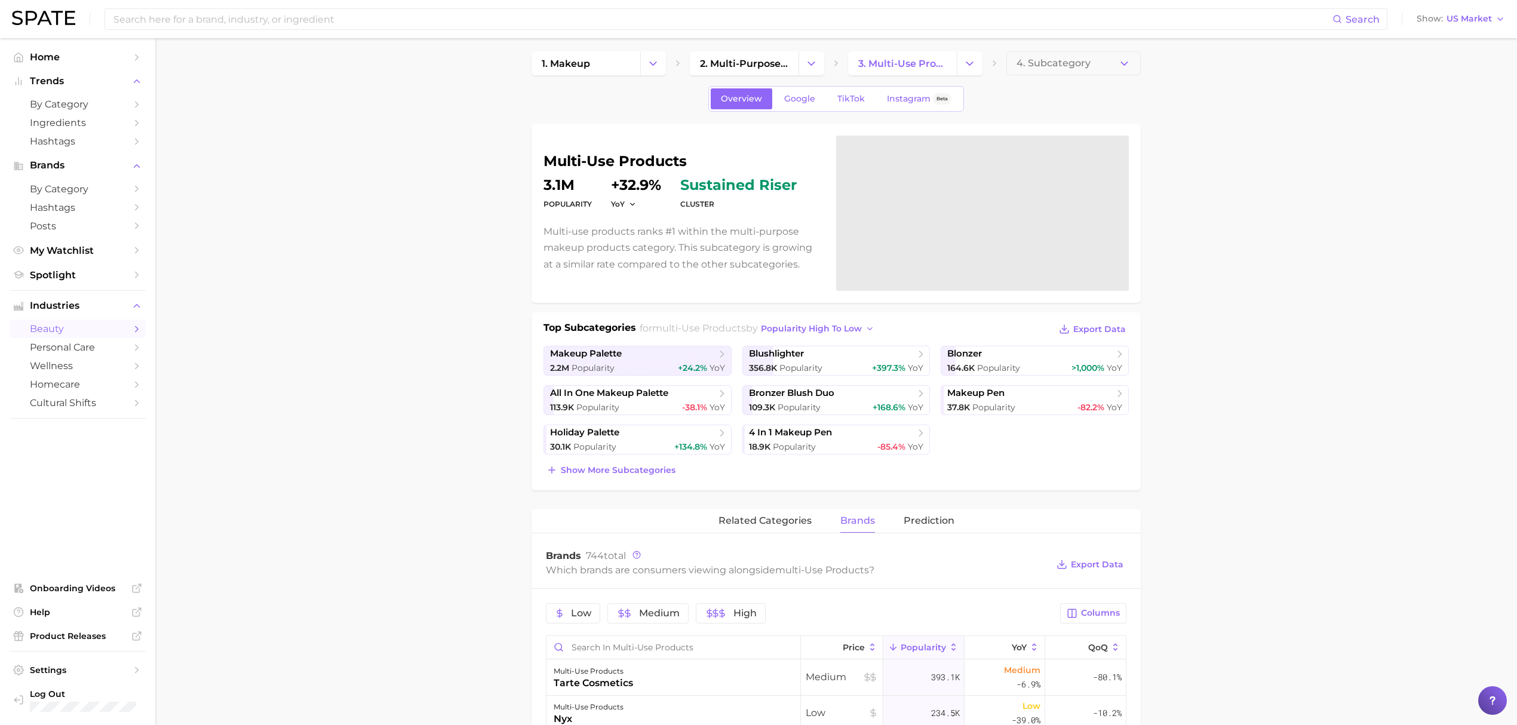
scroll to position [0, 0]
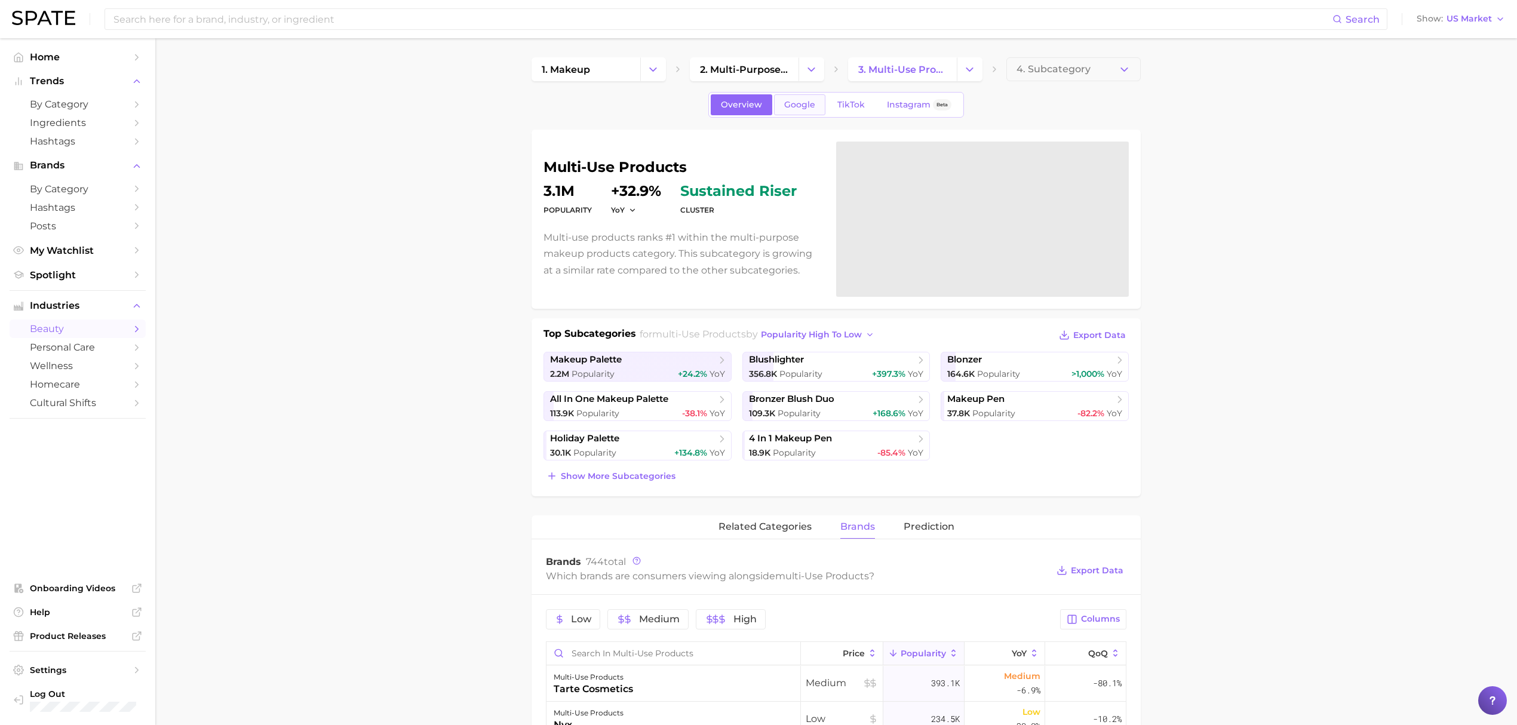
click at [810, 110] on link "Google" at bounding box center [799, 104] width 51 height 21
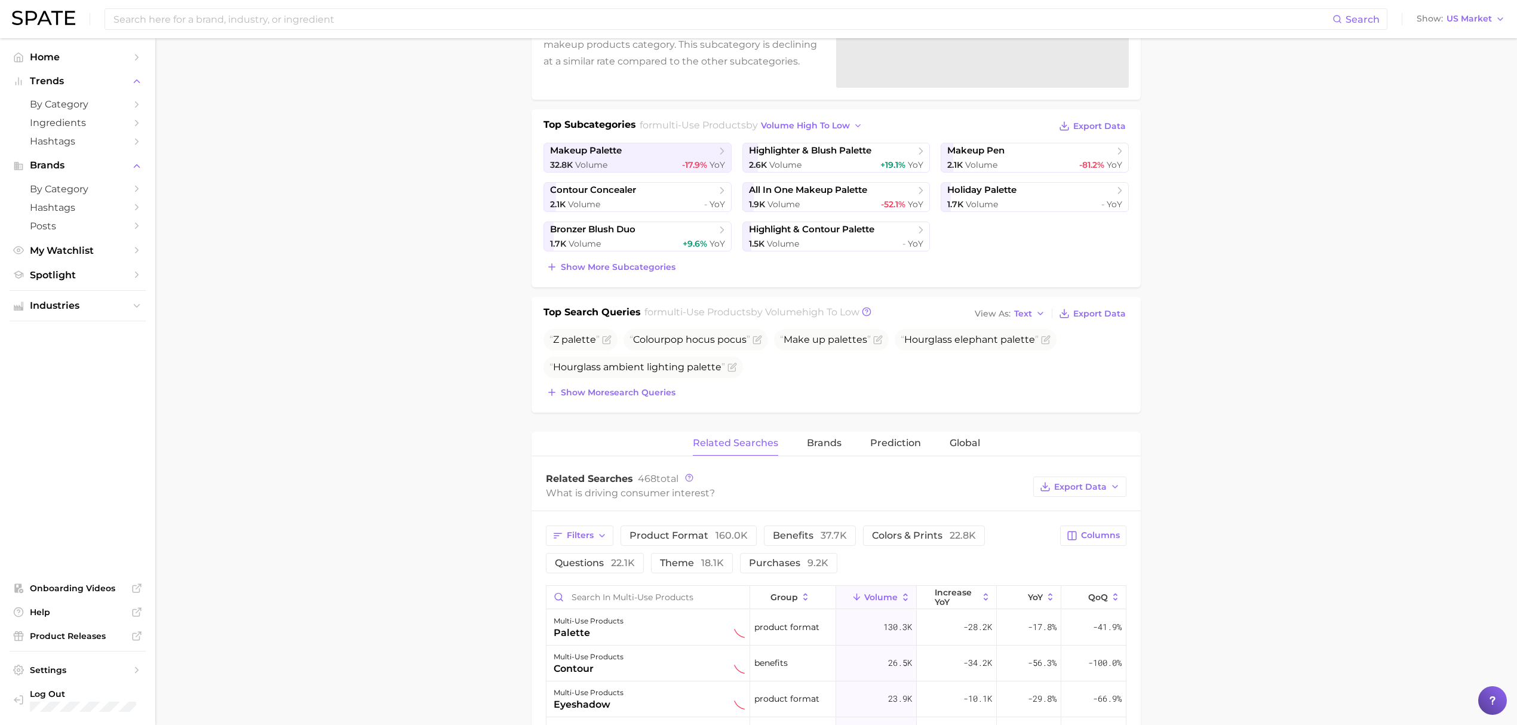
scroll to position [239, 0]
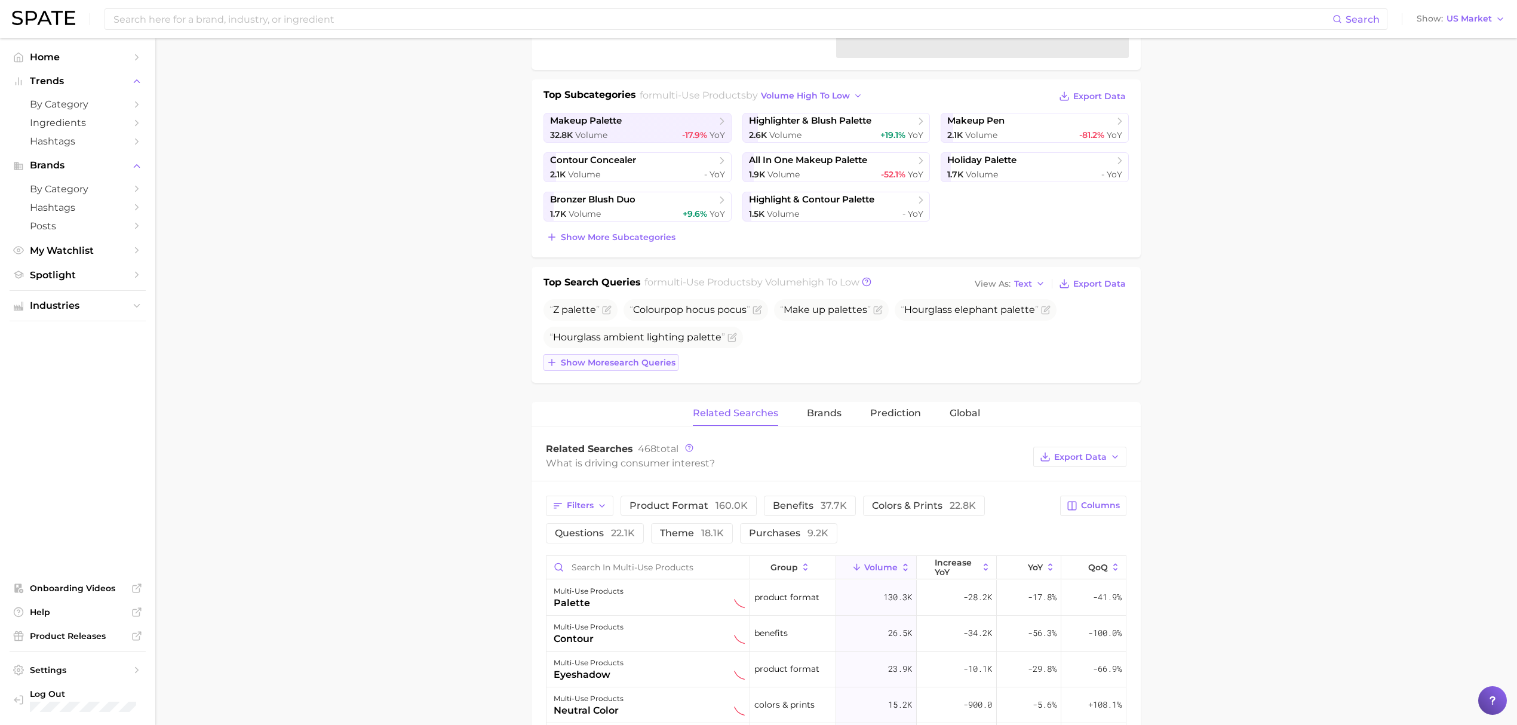
click at [588, 364] on span "Show more search queries" at bounding box center [618, 363] width 115 height 10
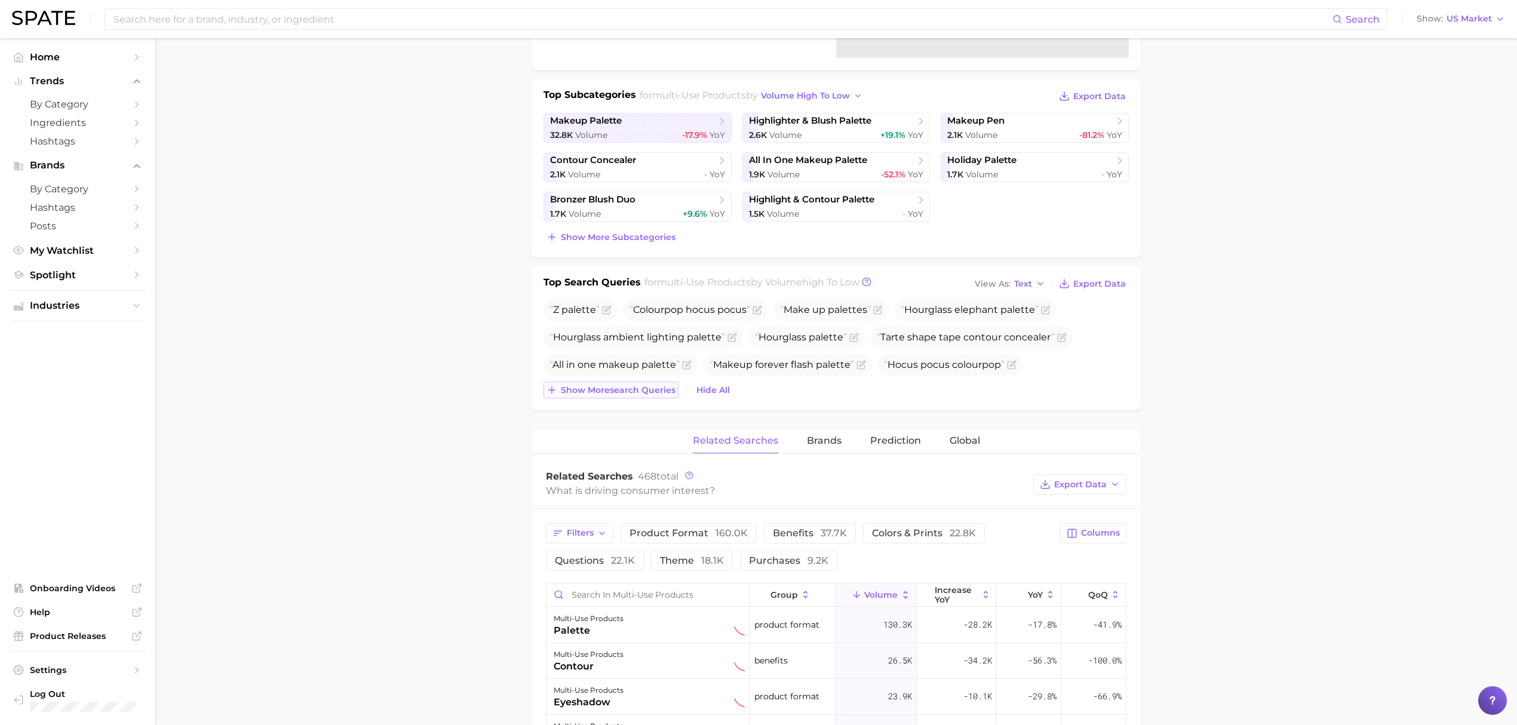
click at [588, 395] on span "Show more search queries" at bounding box center [618, 390] width 115 height 10
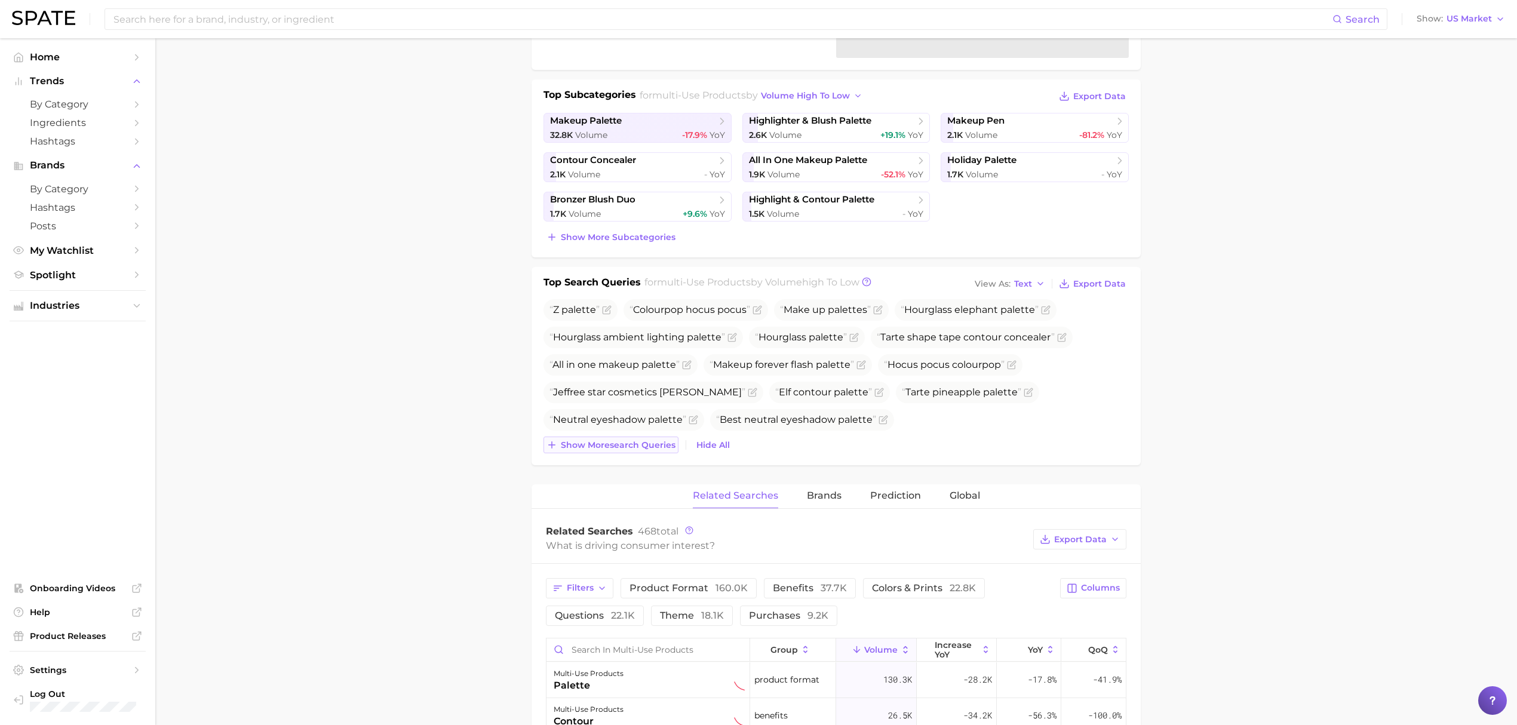
click at [588, 450] on span "Show more search queries" at bounding box center [618, 445] width 115 height 10
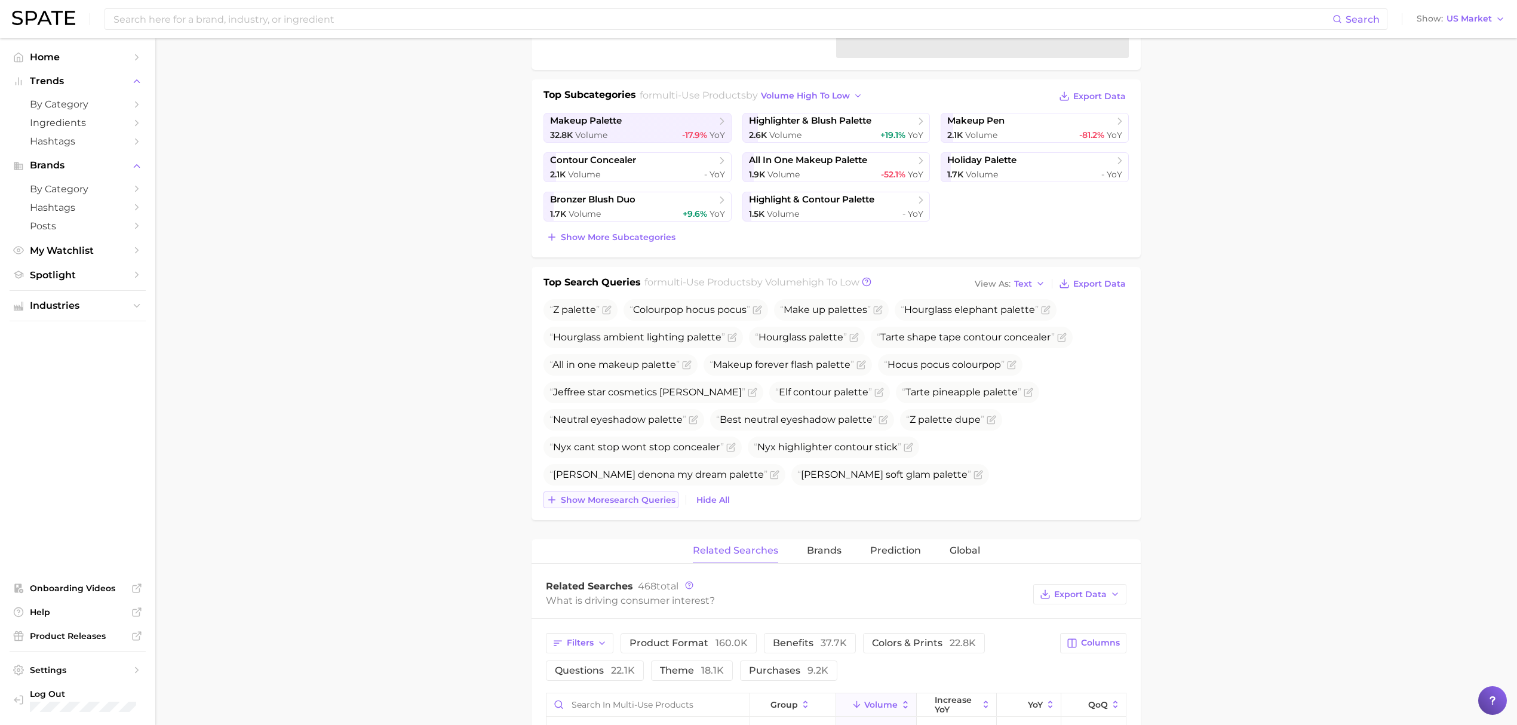
click at [588, 502] on span "Show more search queries" at bounding box center [618, 500] width 115 height 10
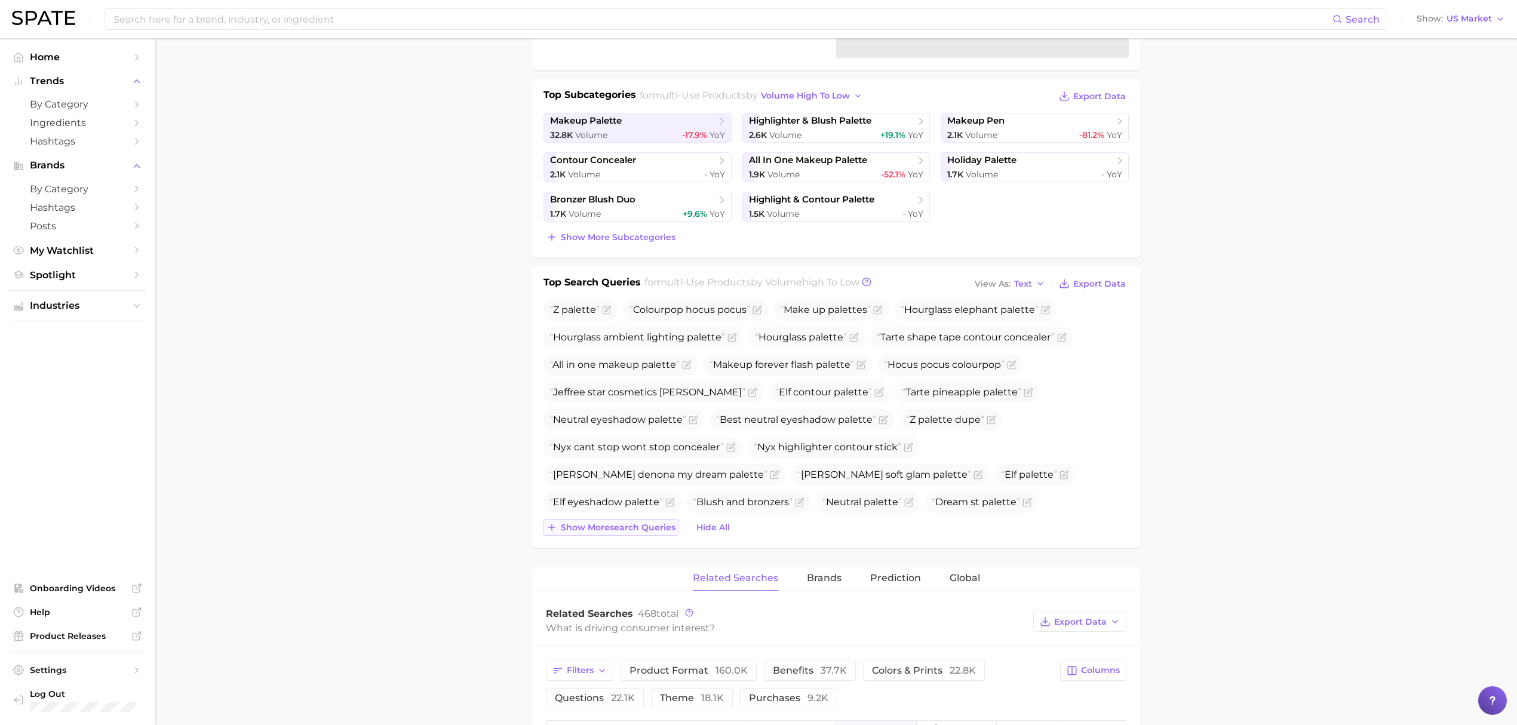
click at [588, 527] on span "Show more search queries" at bounding box center [618, 527] width 115 height 10
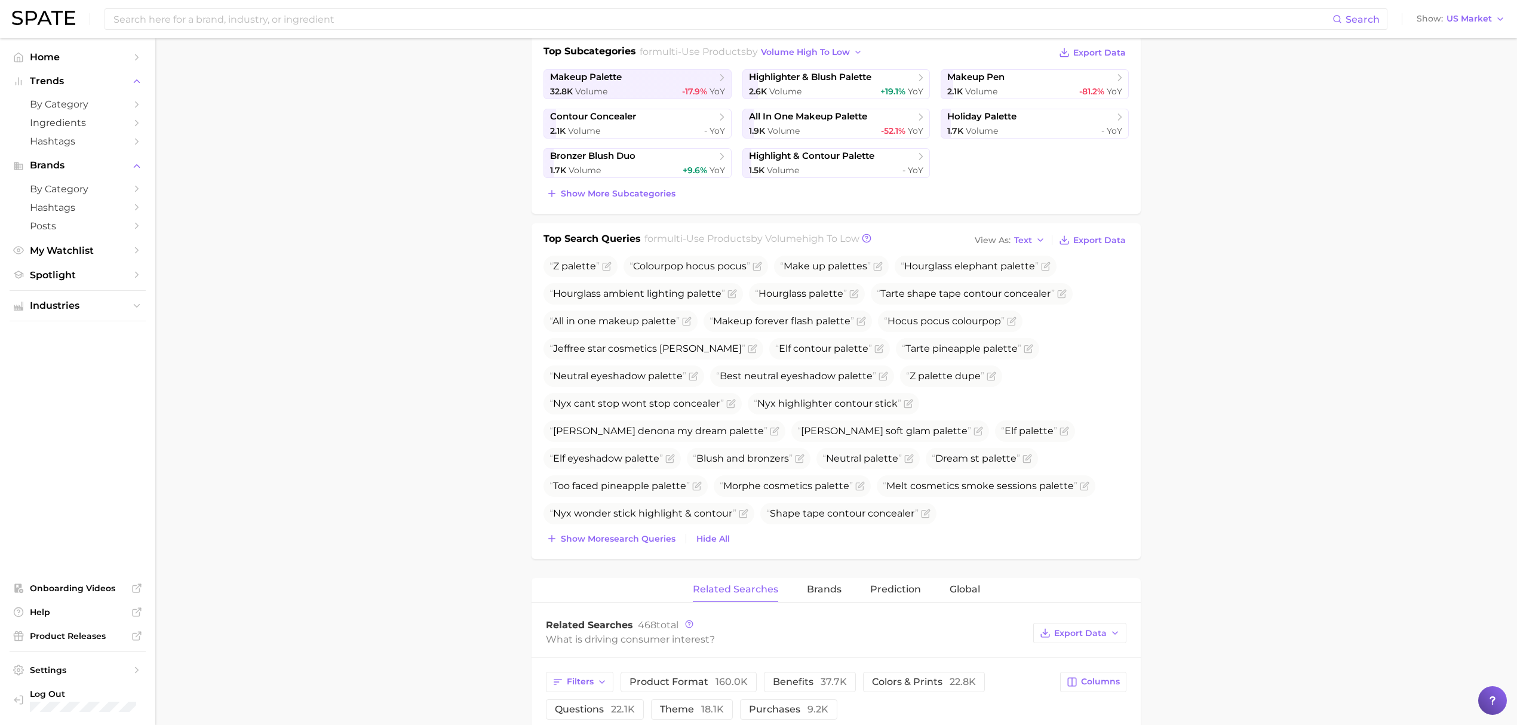
scroll to position [318, 0]
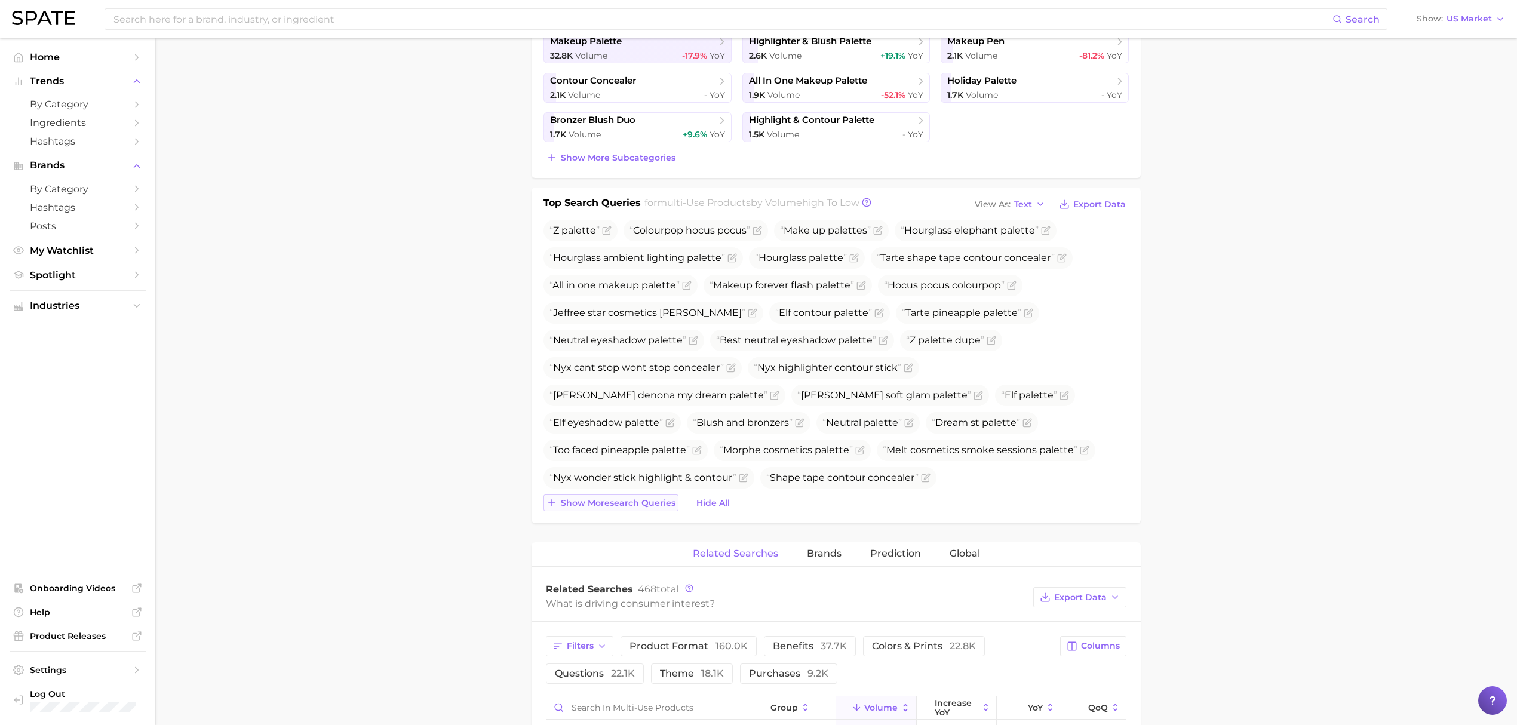
click at [589, 497] on button "Show more search queries" at bounding box center [610, 502] width 135 height 17
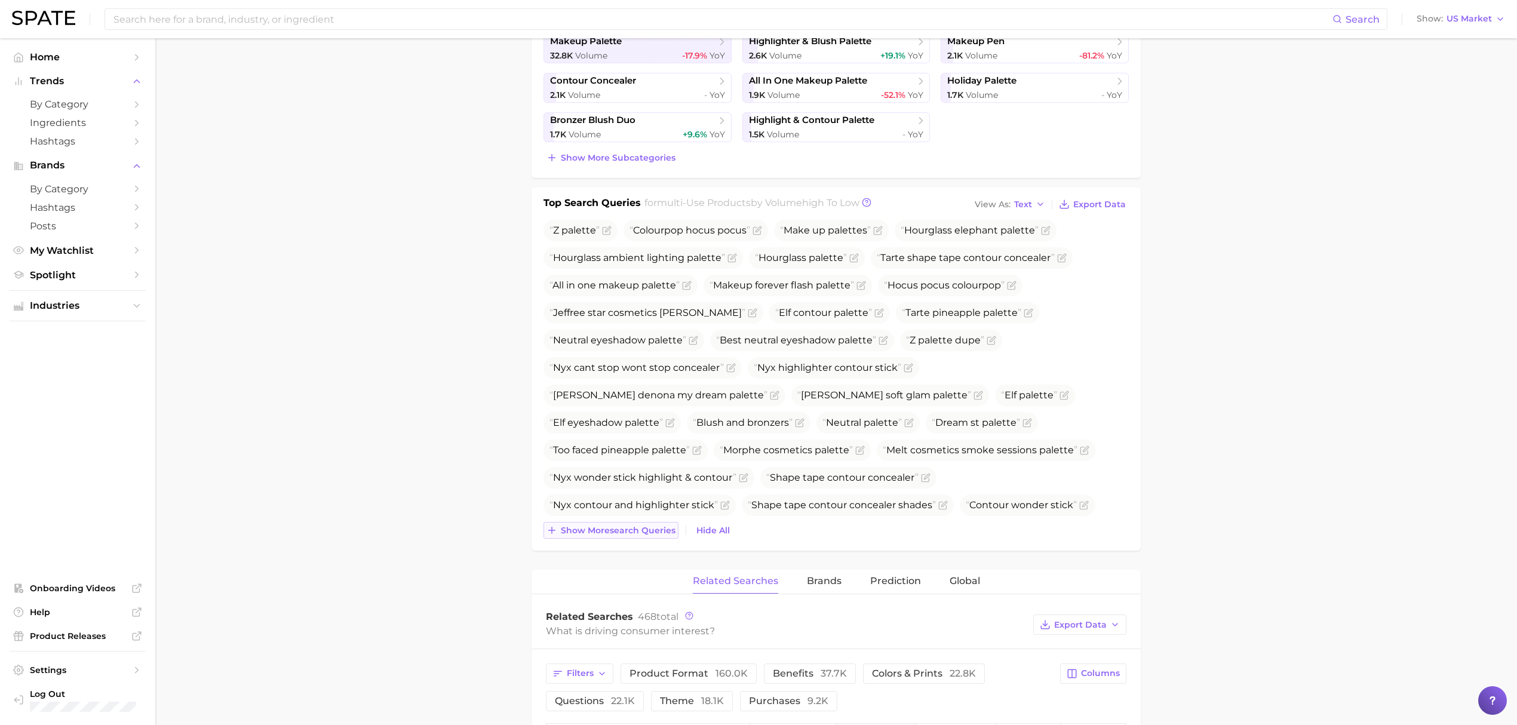
click at [588, 535] on span "Show more search queries" at bounding box center [618, 530] width 115 height 10
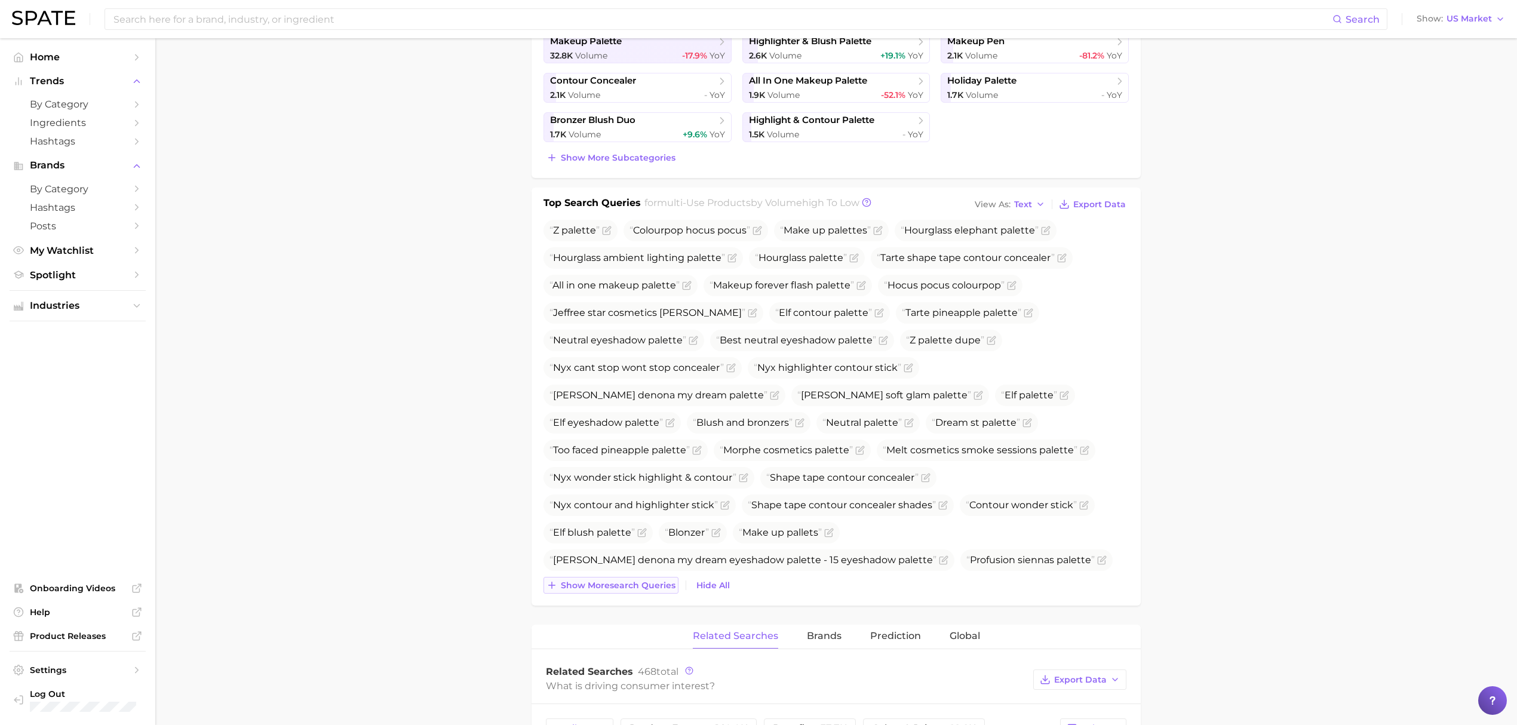
click at [600, 586] on span "Show more search queries" at bounding box center [618, 585] width 115 height 10
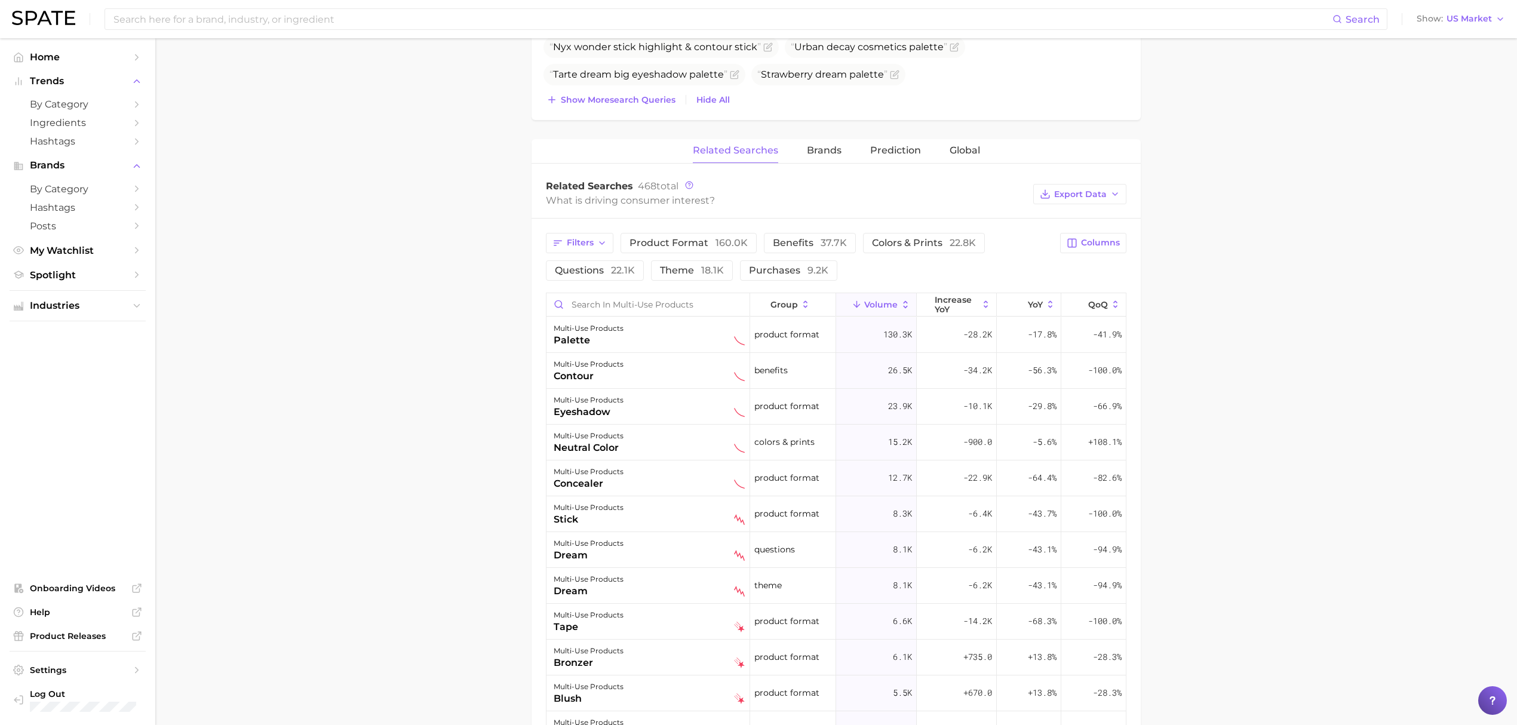
scroll to position [875, 0]
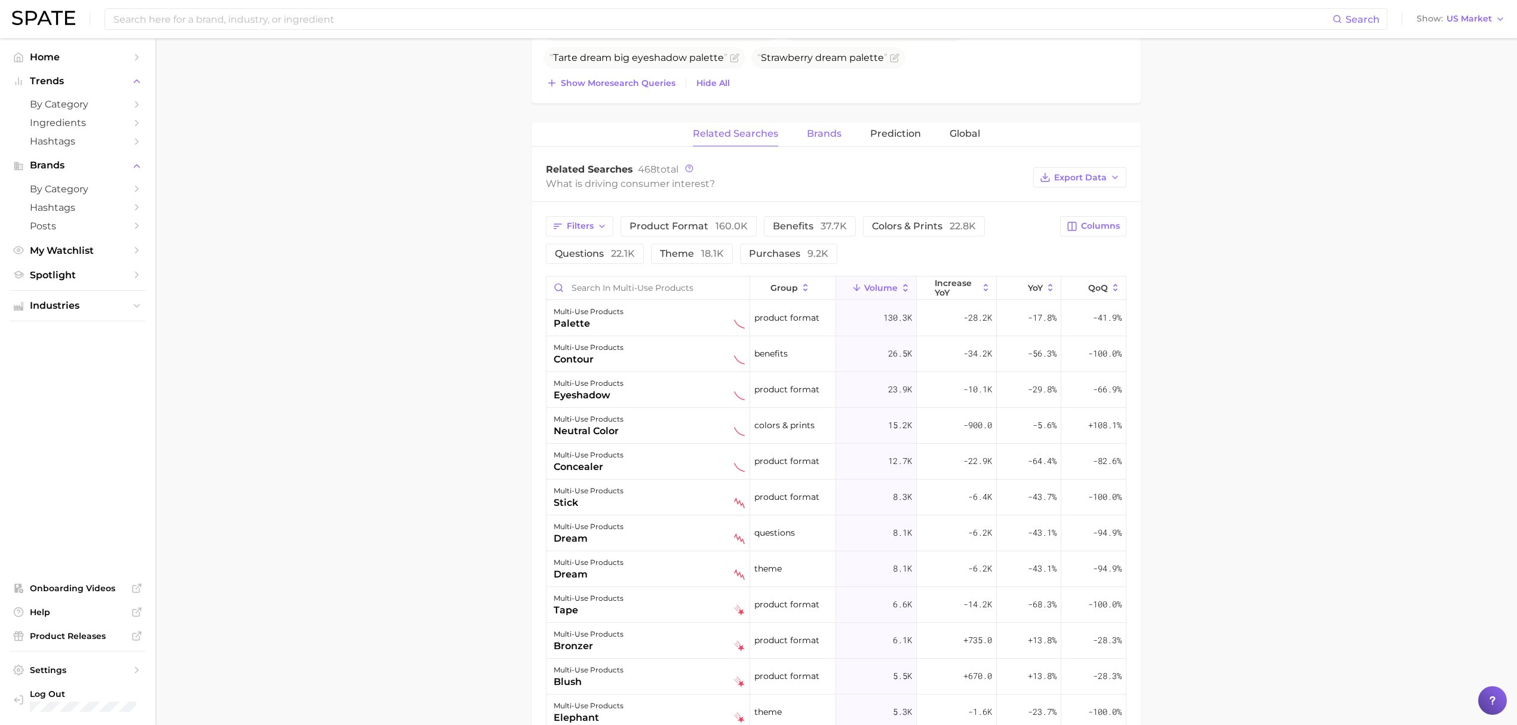
click at [819, 139] on span "Brands" at bounding box center [824, 133] width 35 height 11
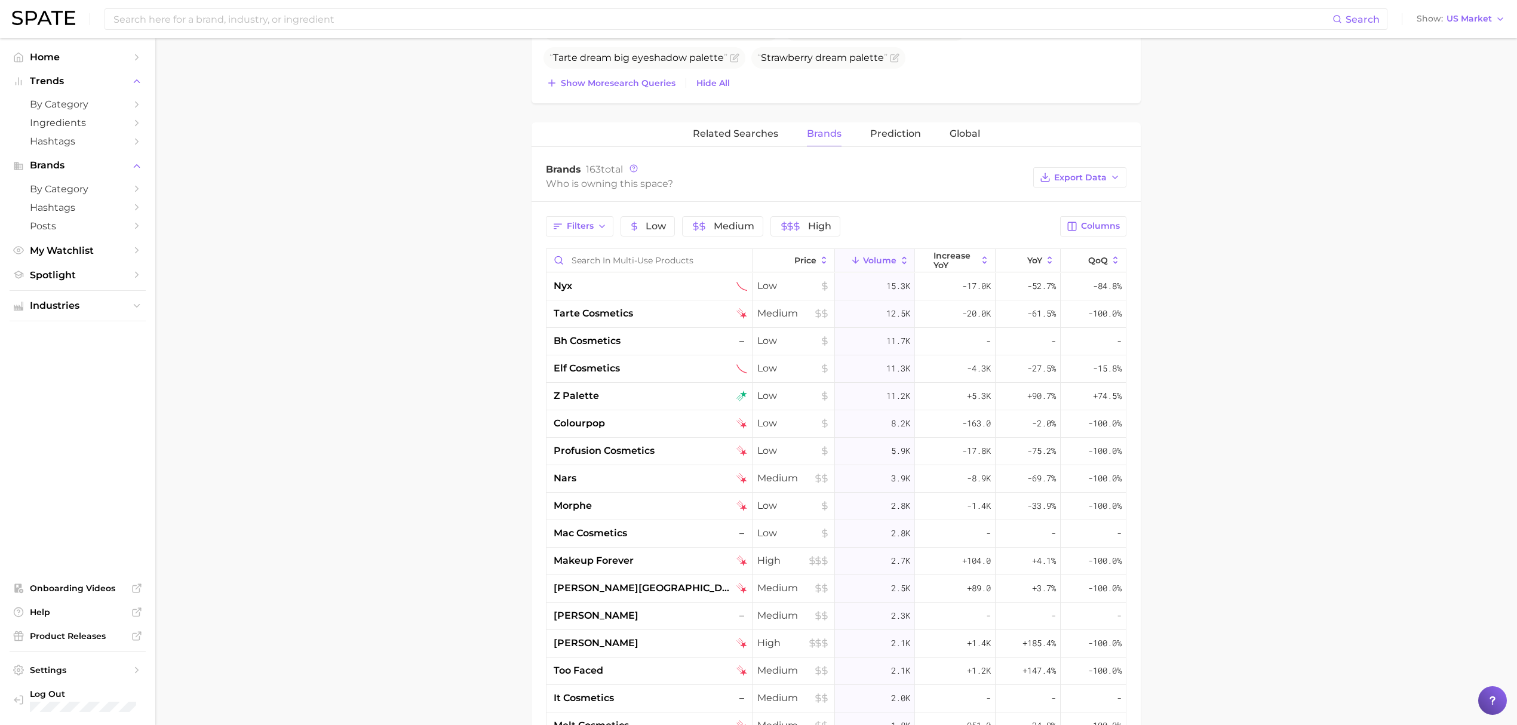
click at [767, 139] on span "Related Searches" at bounding box center [735, 133] width 85 height 11
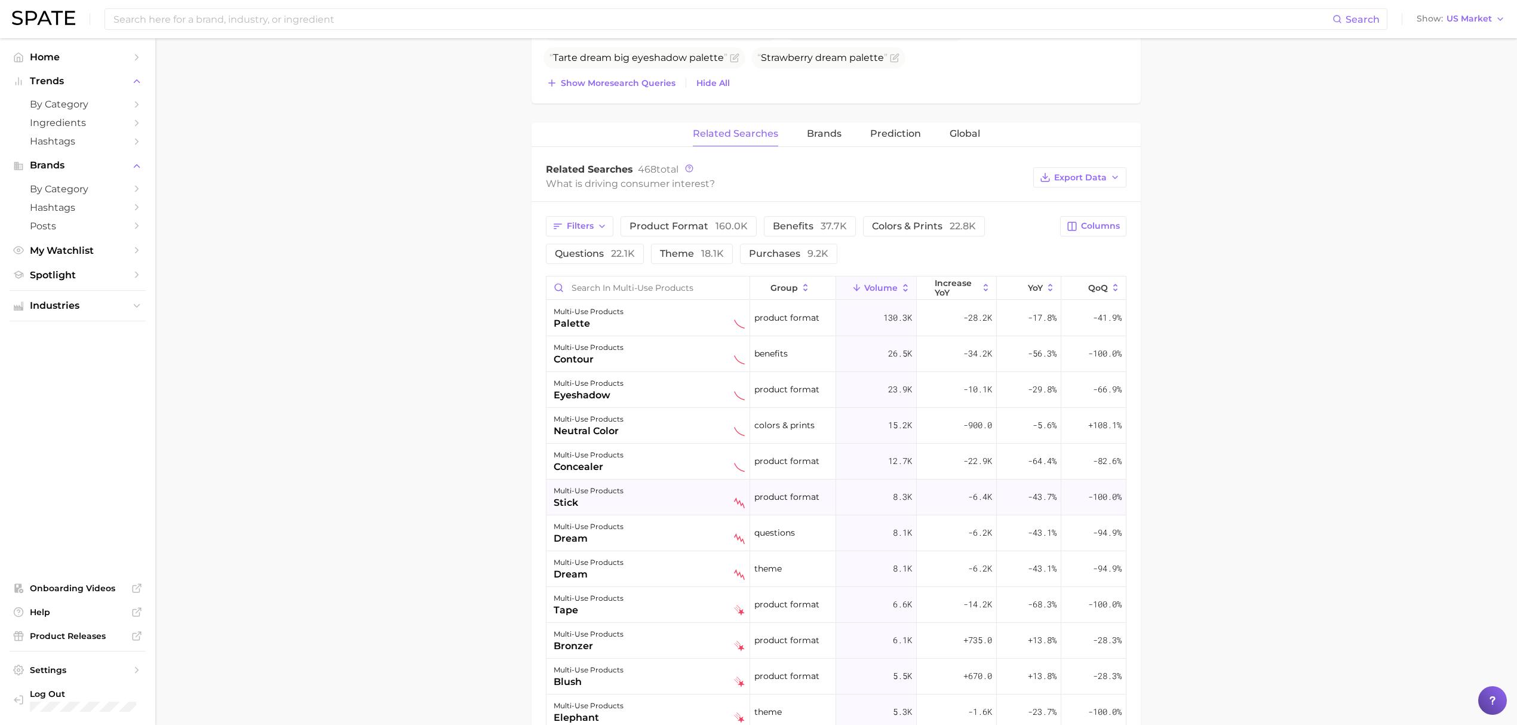
click at [657, 490] on div "multi-use products stick" at bounding box center [649, 497] width 191 height 26
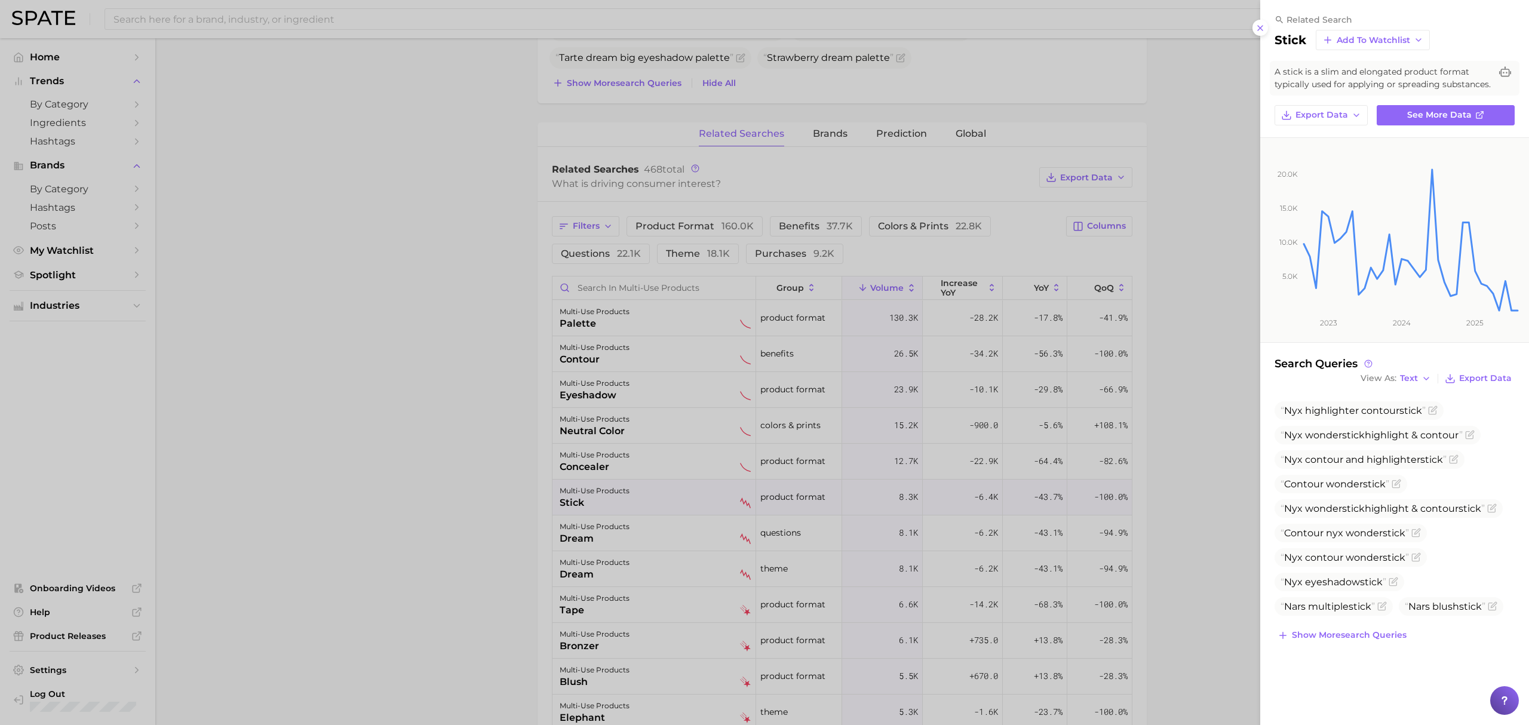
click at [468, 487] on div at bounding box center [764, 362] width 1529 height 725
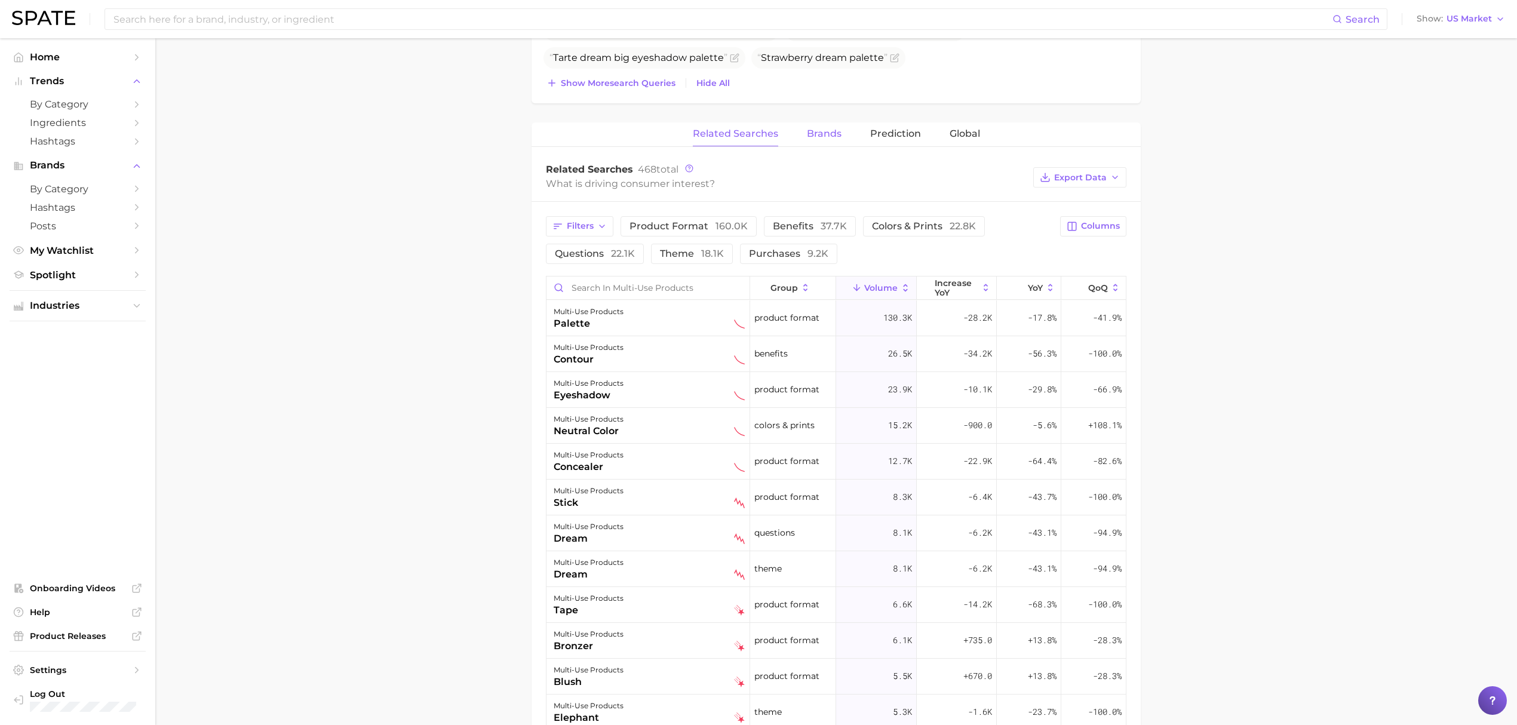
click at [832, 139] on span "Brands" at bounding box center [824, 133] width 35 height 11
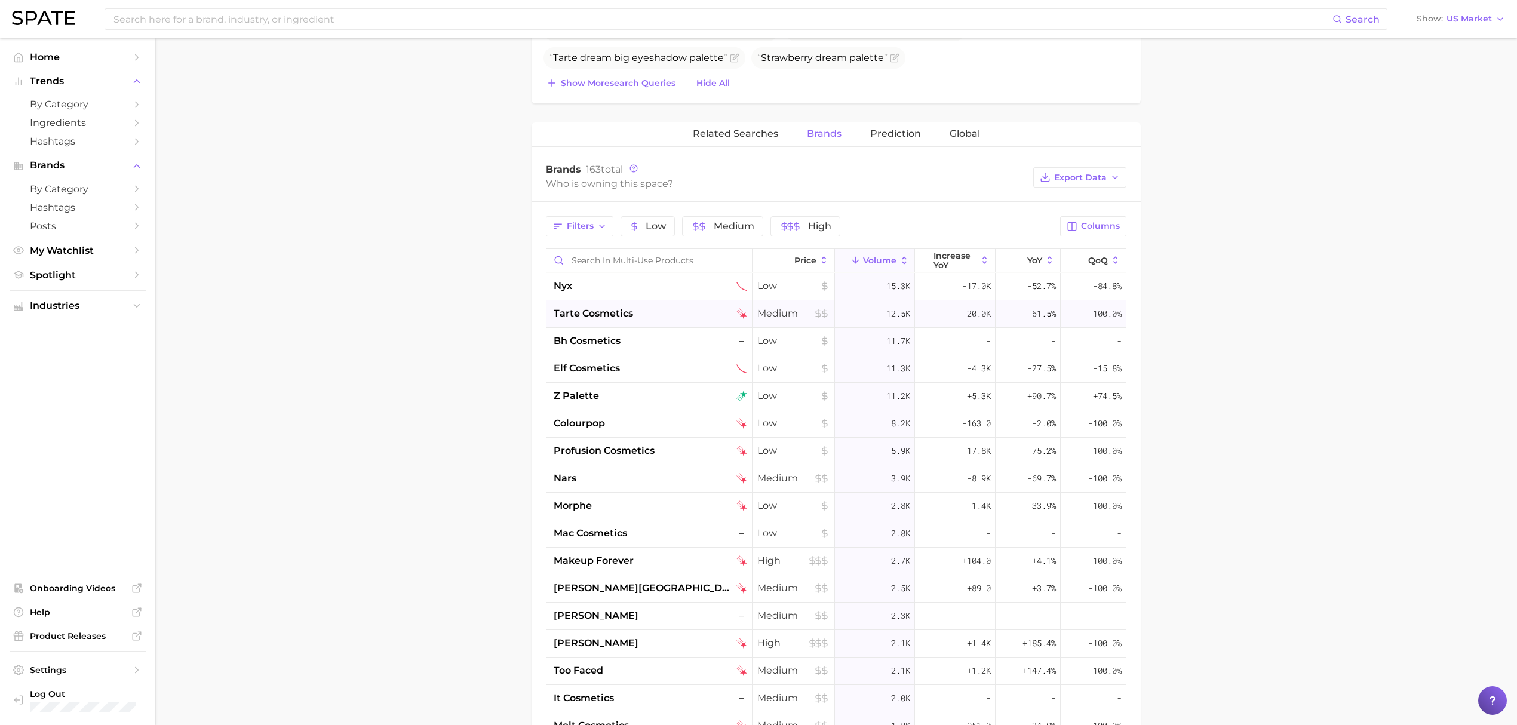
click at [614, 315] on span "tarte cosmetics" at bounding box center [593, 313] width 79 height 14
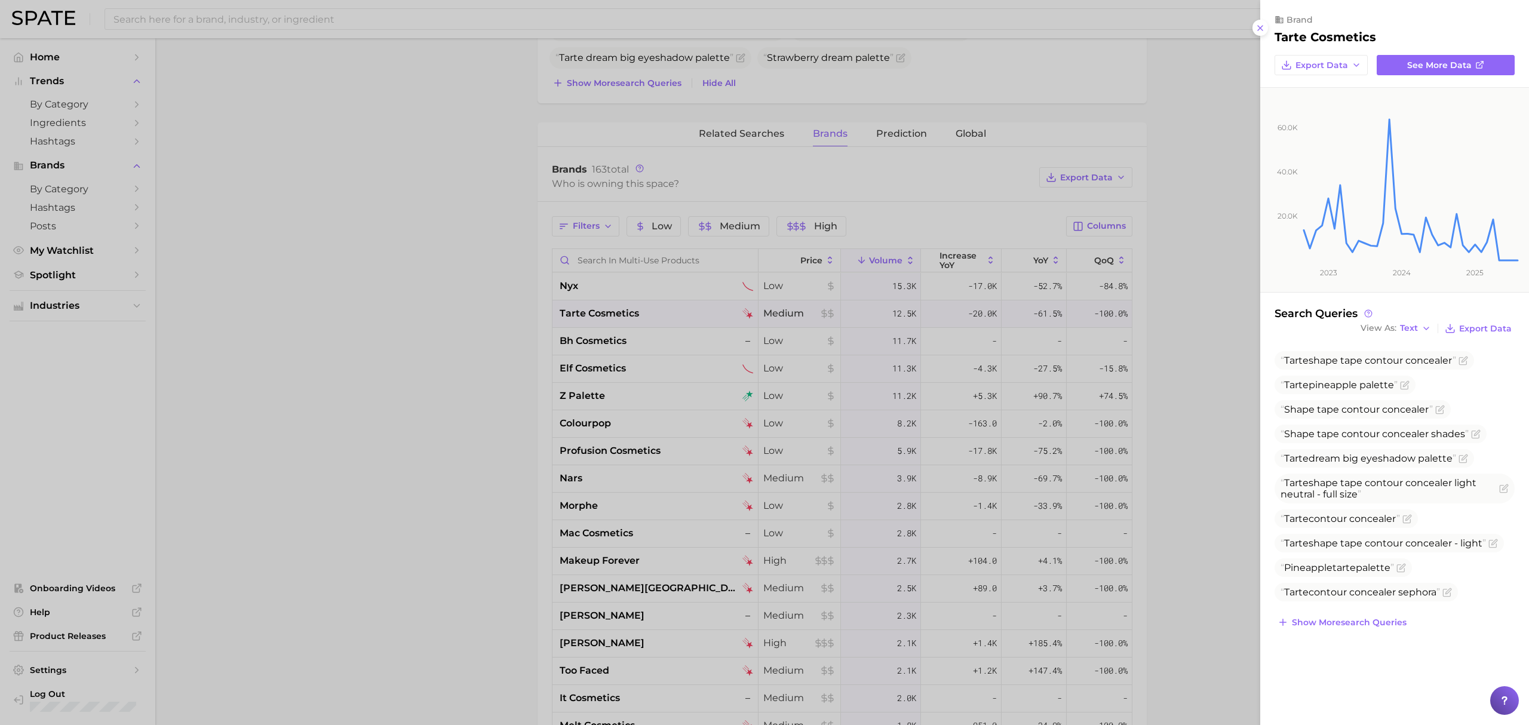
click at [514, 397] on div at bounding box center [764, 362] width 1529 height 725
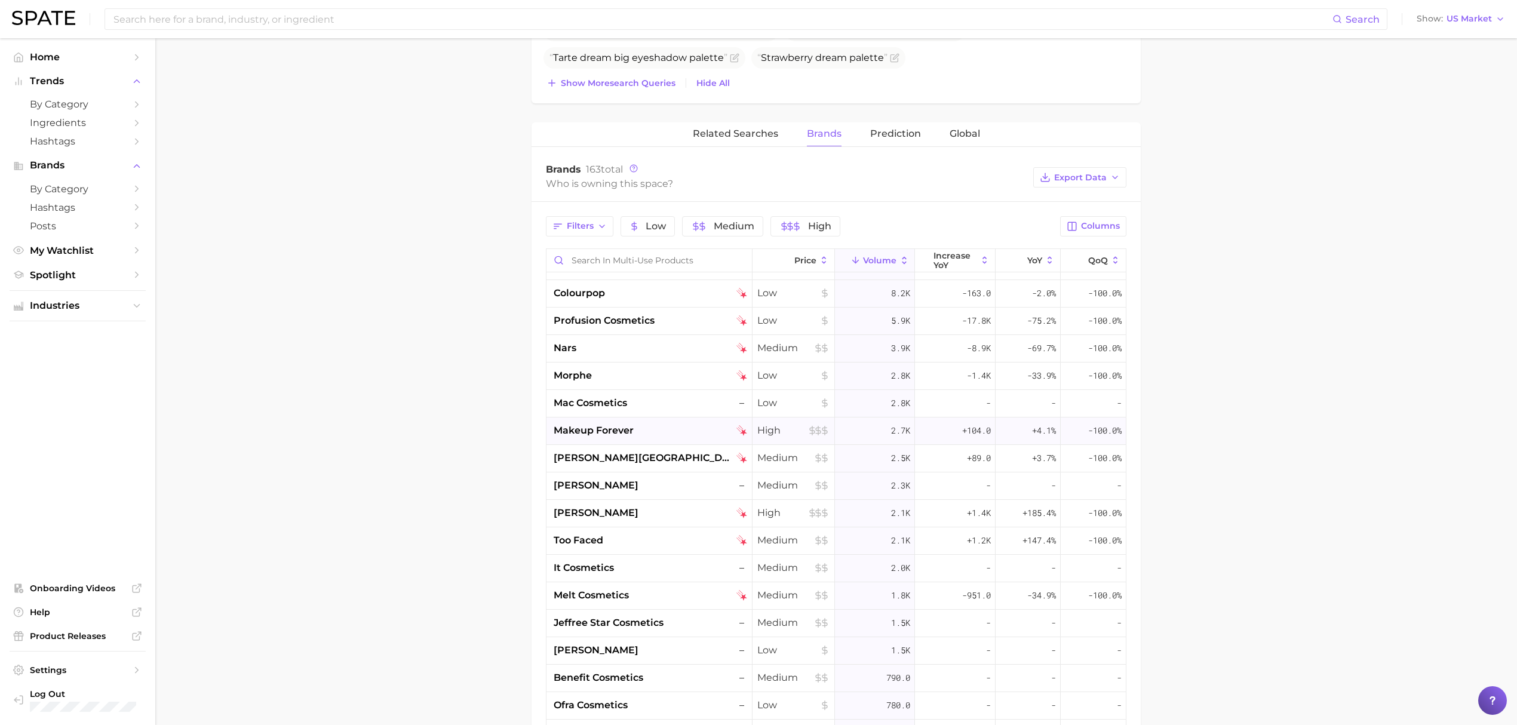
scroll to position [159, 0]
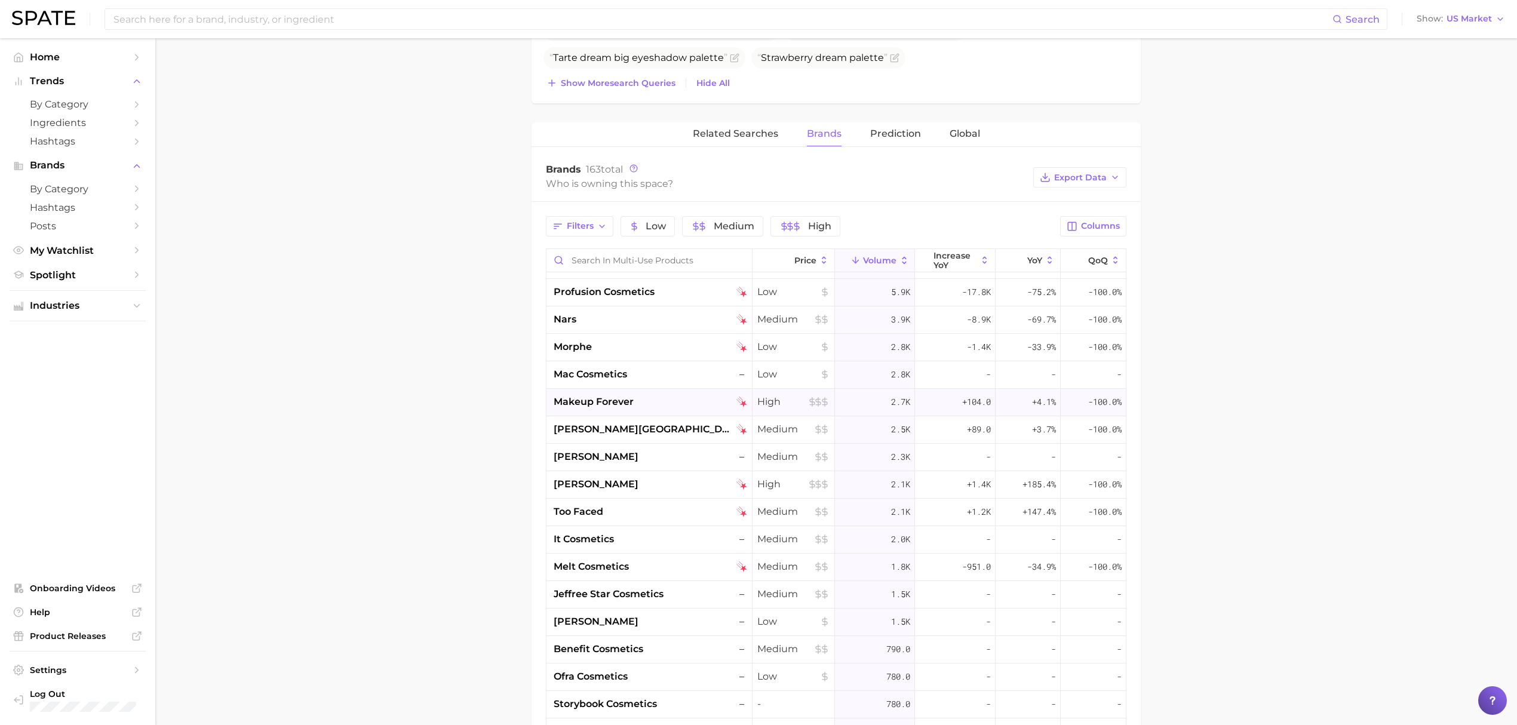
click at [643, 523] on div "too faced" at bounding box center [649, 512] width 206 height 27
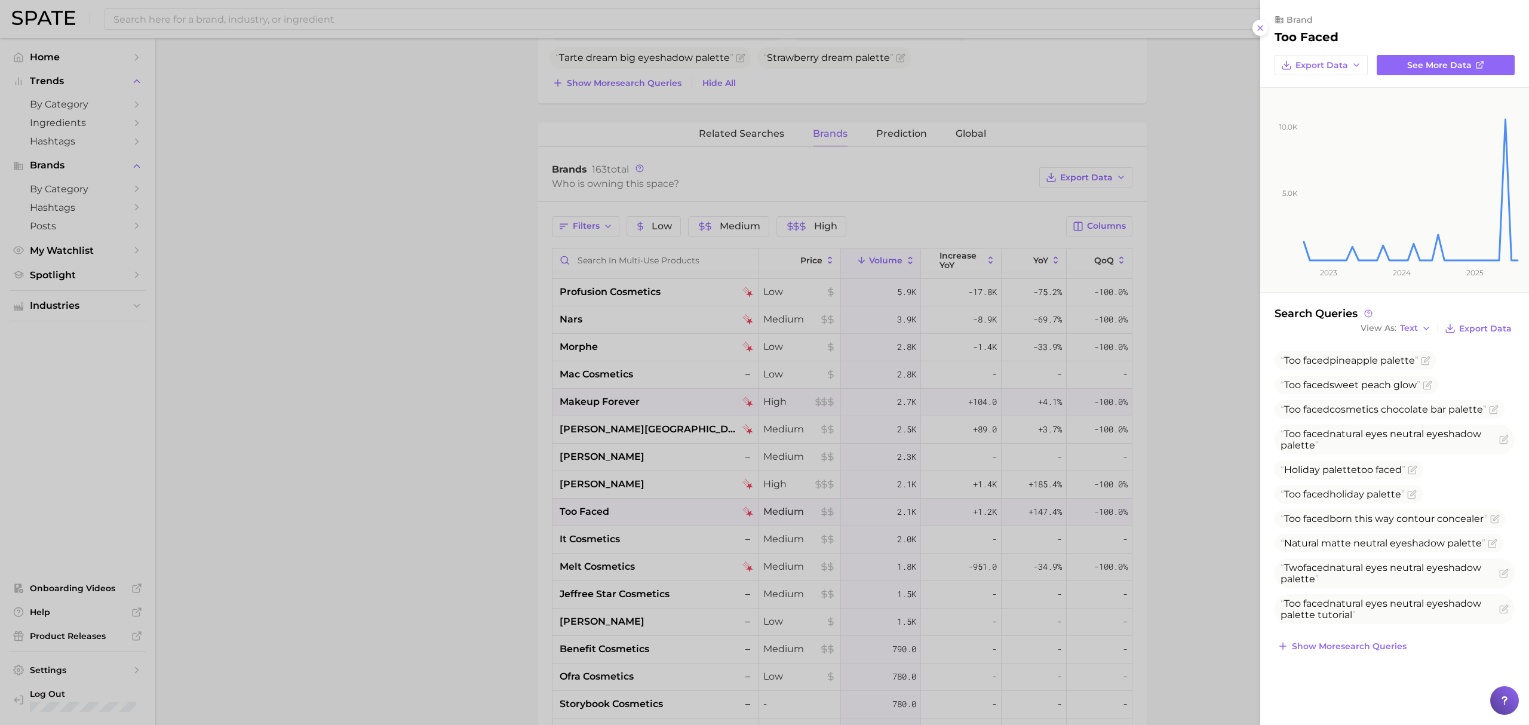
click at [643, 523] on div at bounding box center [764, 362] width 1529 height 725
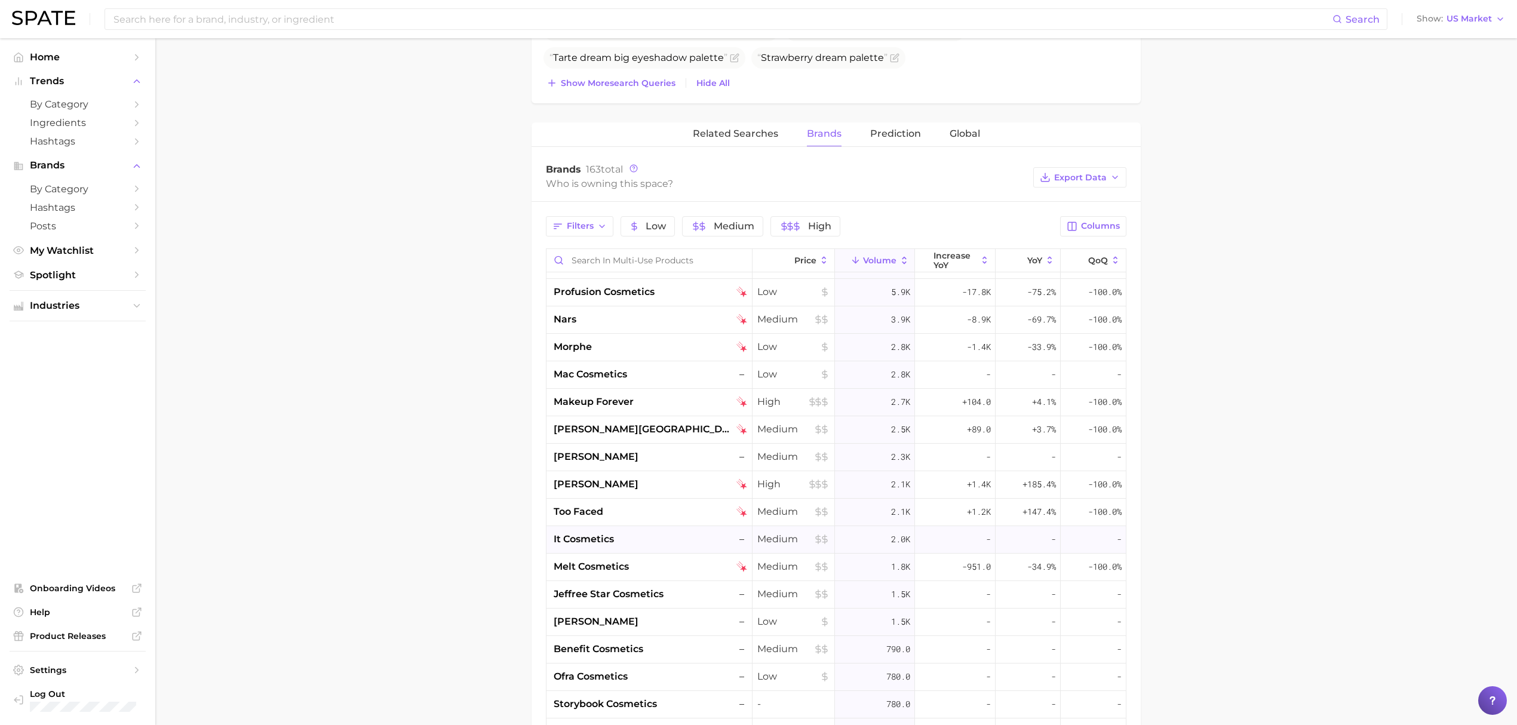
click at [643, 536] on div "it cosmetics –" at bounding box center [650, 539] width 193 height 14
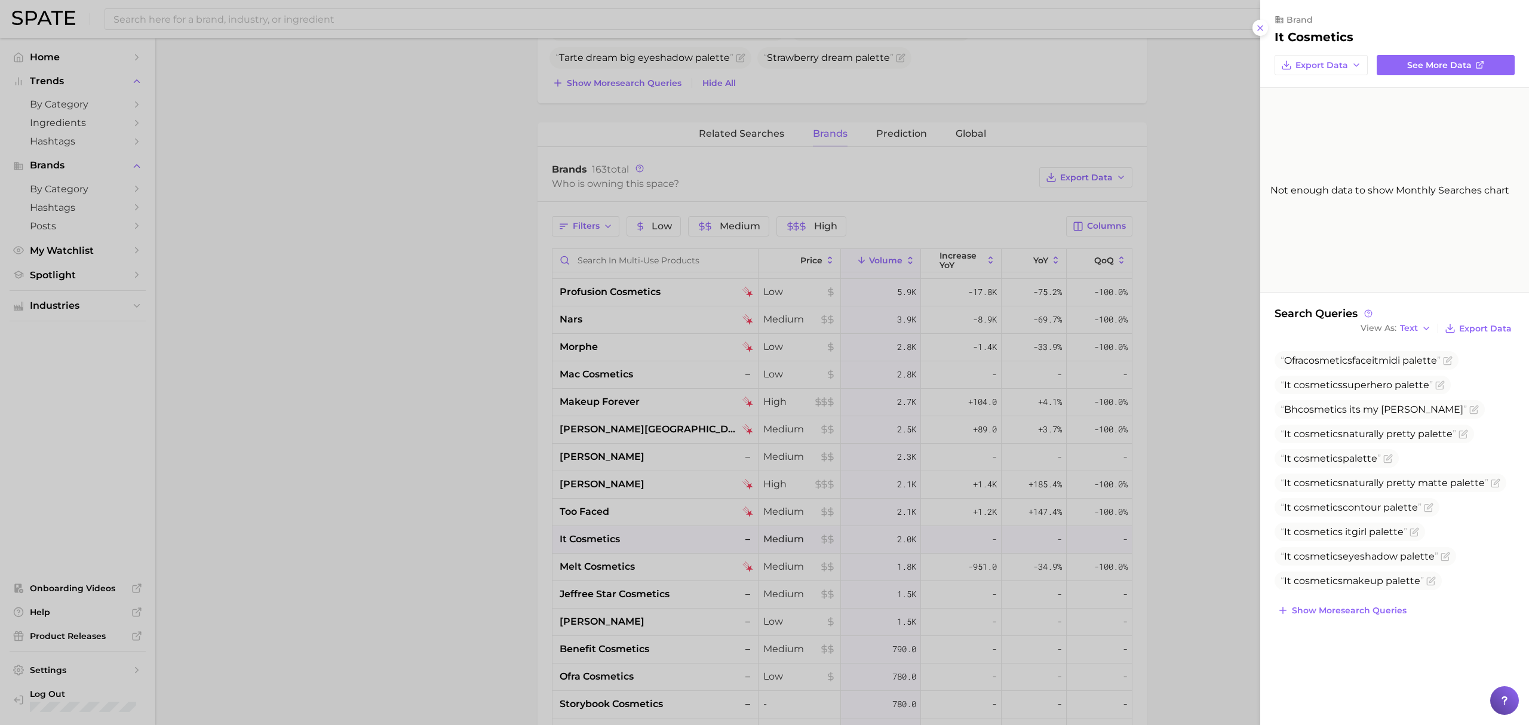
click at [643, 536] on div at bounding box center [764, 362] width 1529 height 725
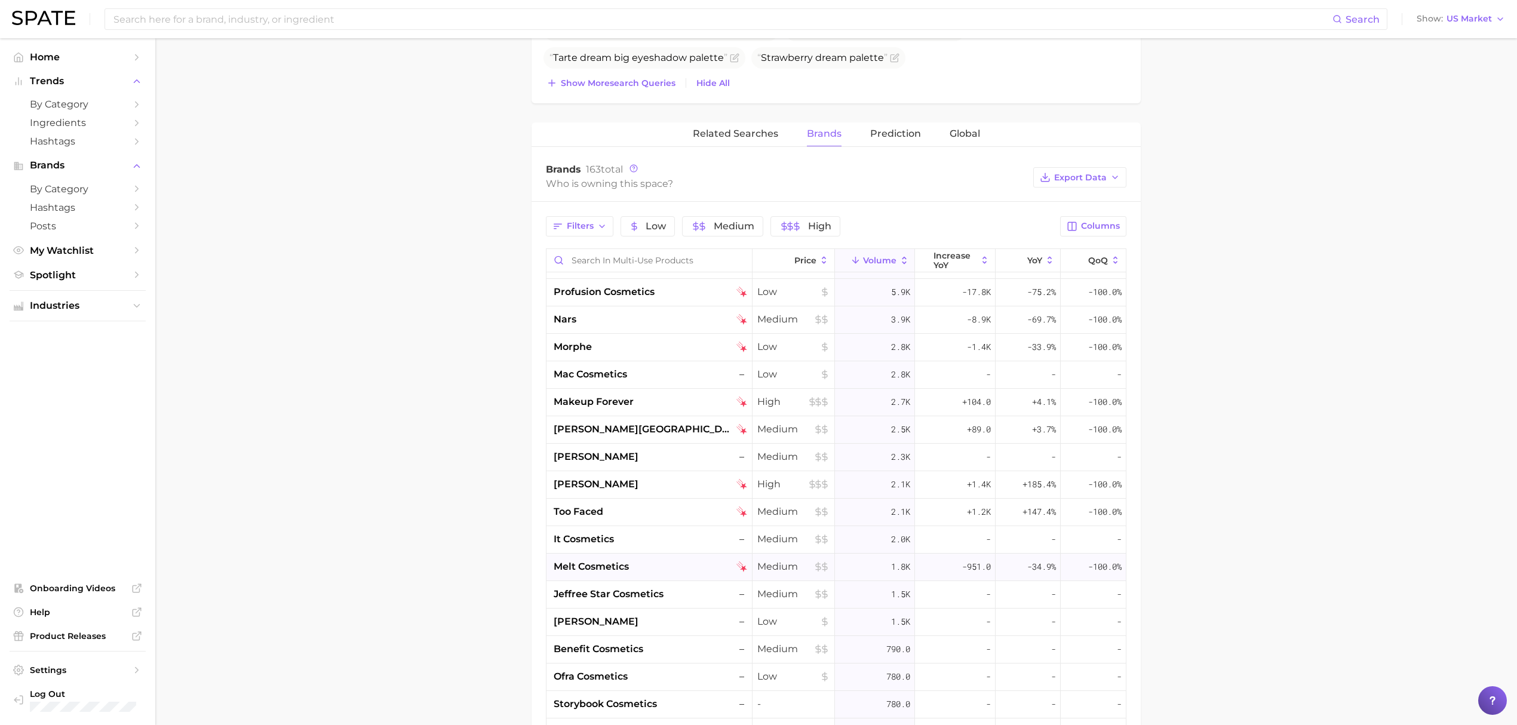
click at [645, 565] on div "melt cosmetics" at bounding box center [650, 567] width 193 height 14
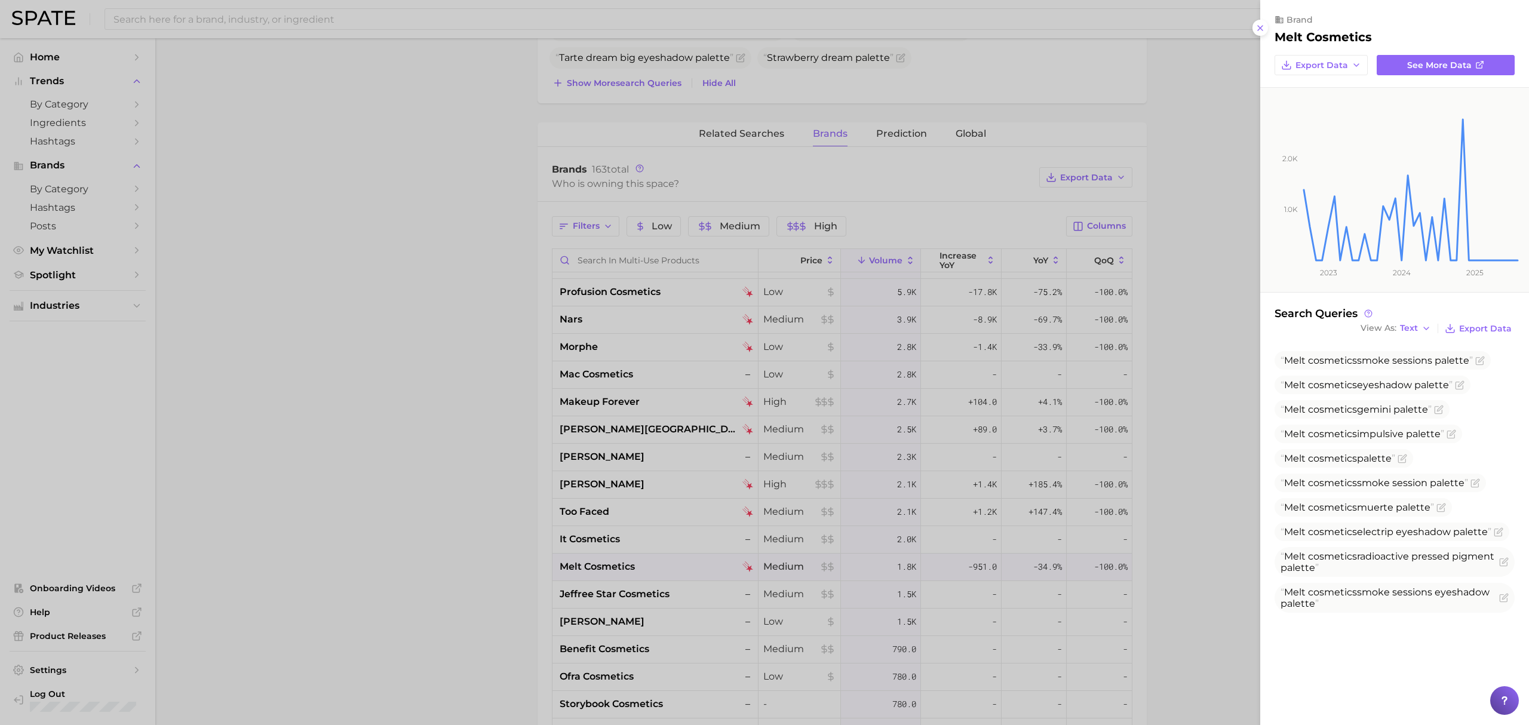
click at [507, 466] on div at bounding box center [764, 362] width 1529 height 725
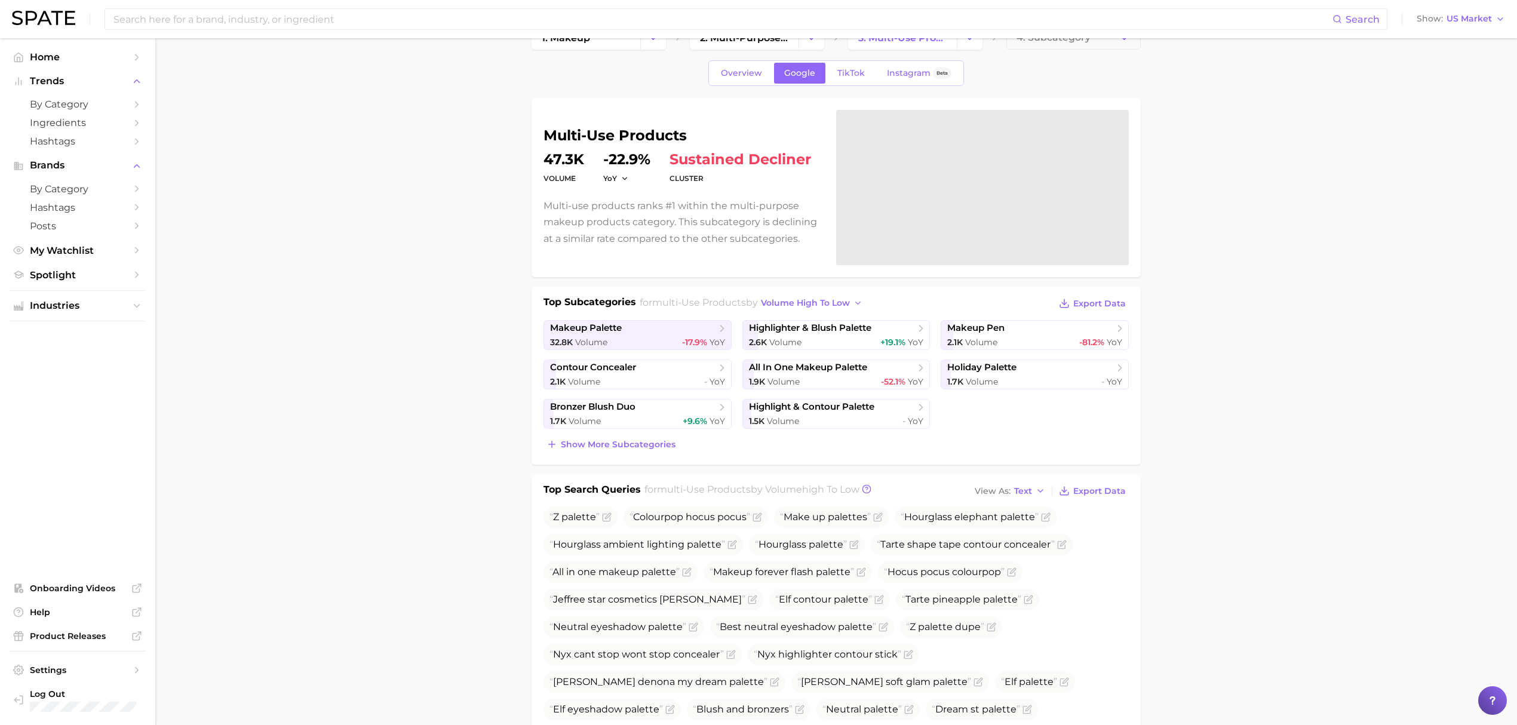
scroll to position [0, 0]
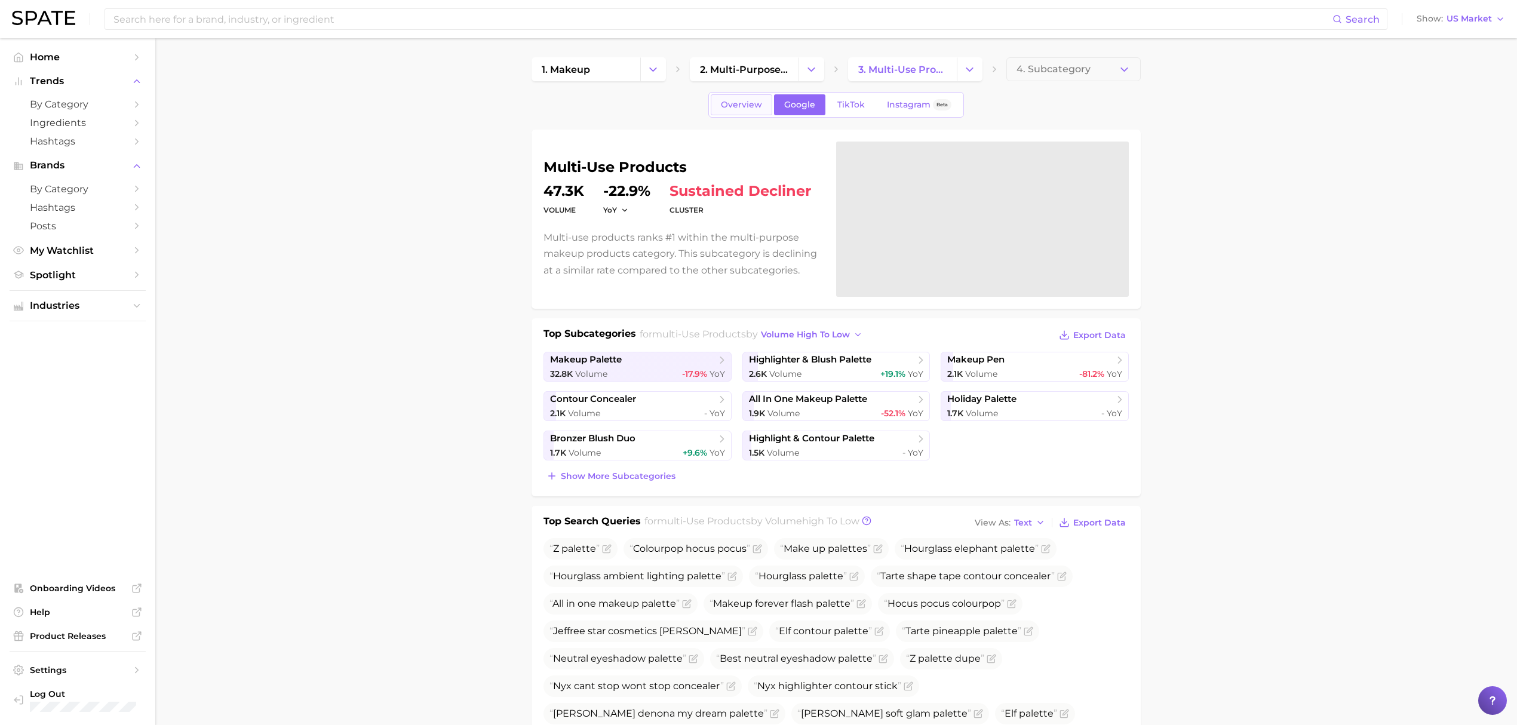
click at [733, 110] on span "Overview" at bounding box center [741, 105] width 41 height 10
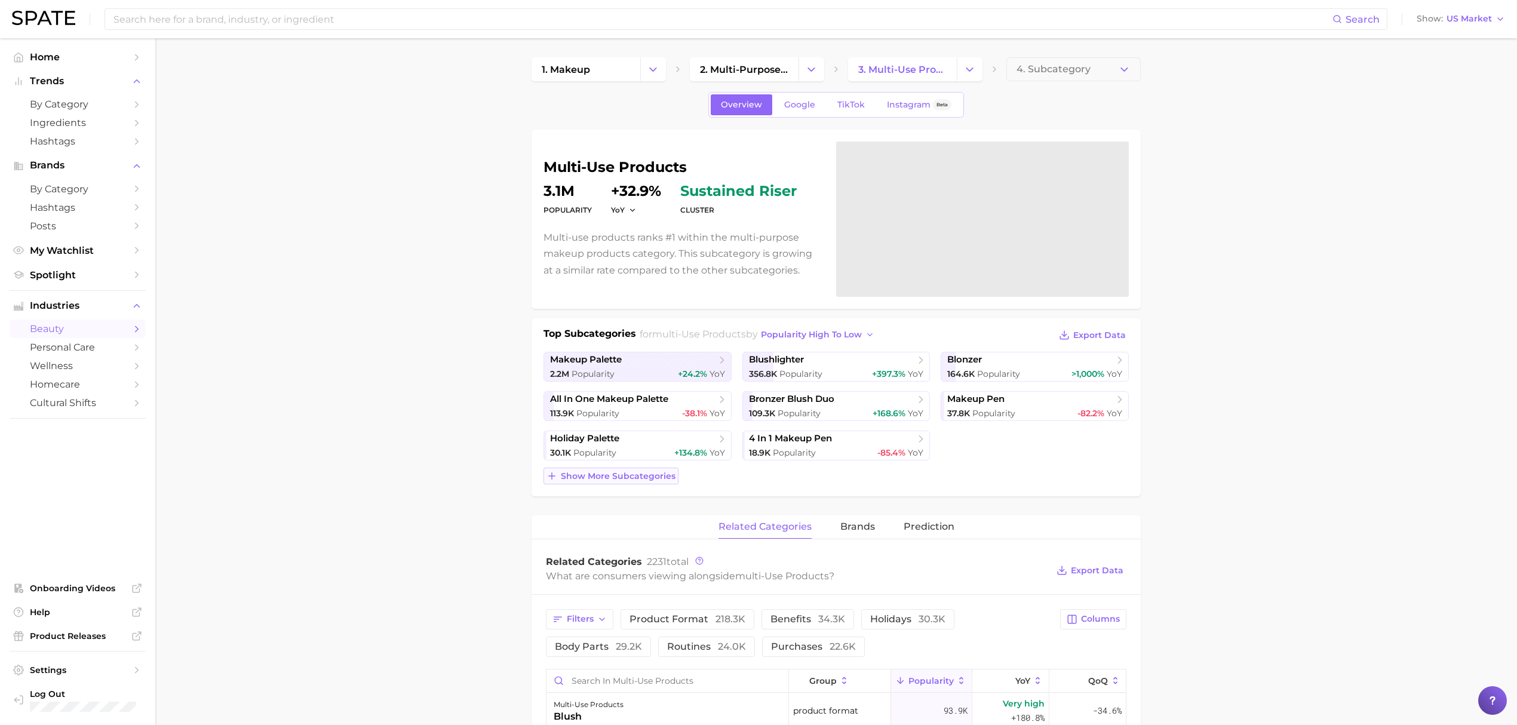
click at [609, 480] on span "Show more subcategories" at bounding box center [618, 476] width 115 height 10
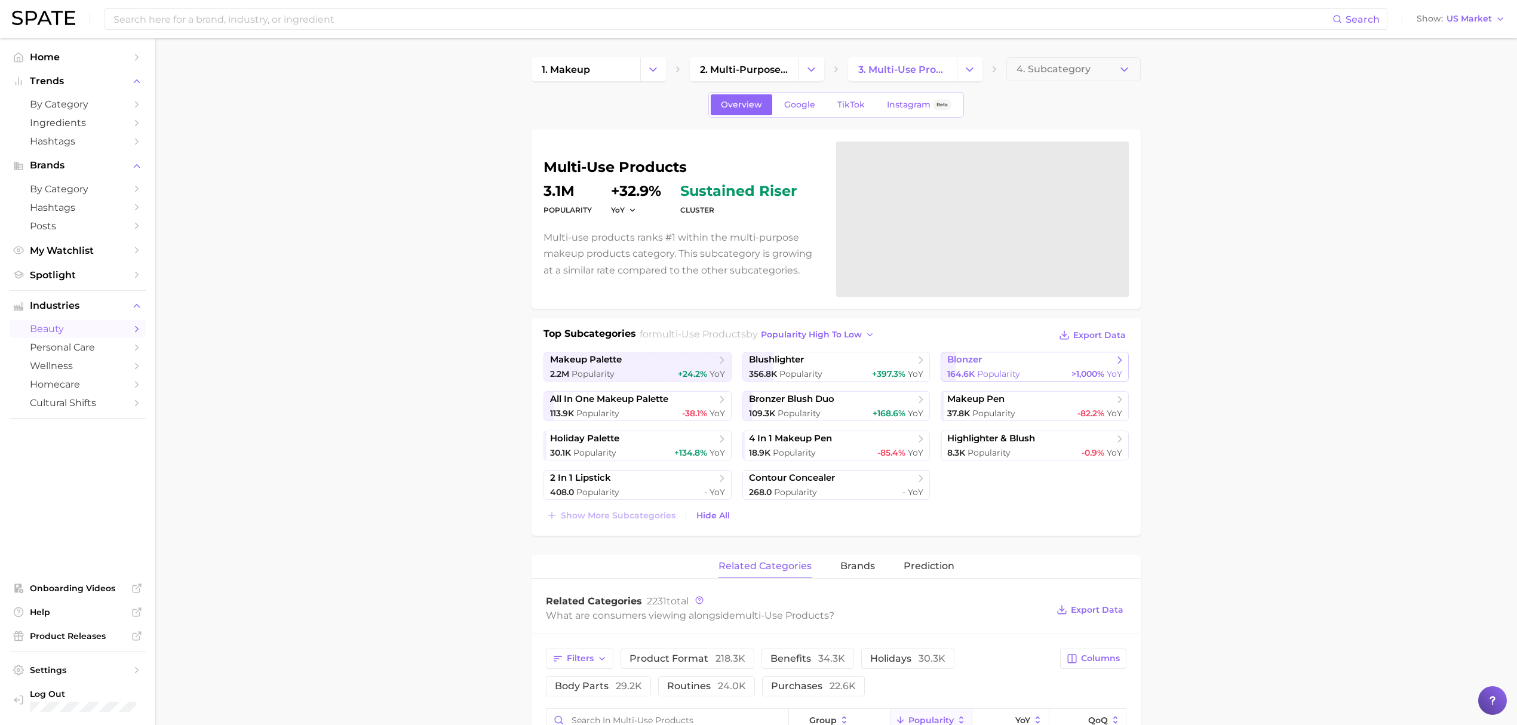
click at [1047, 363] on span "blonzer" at bounding box center [1030, 360] width 166 height 12
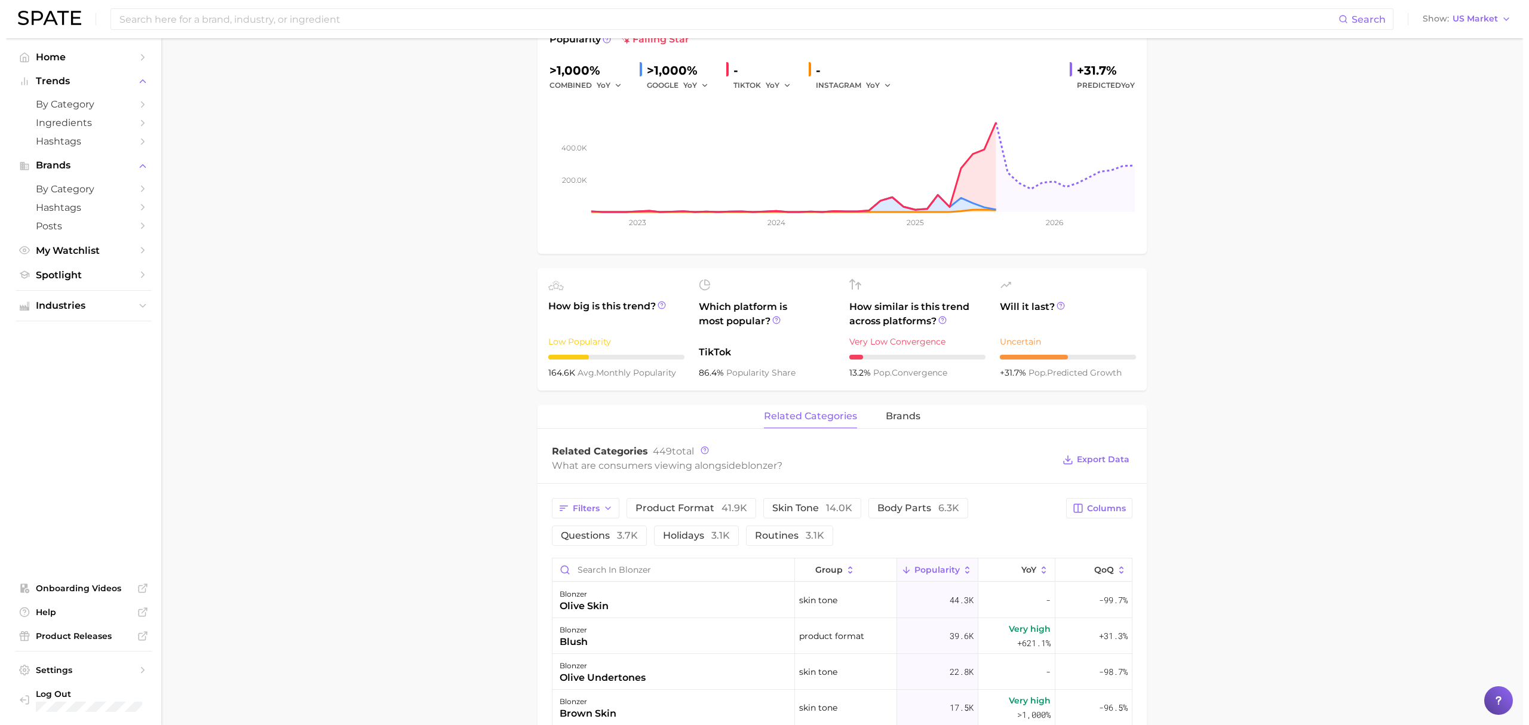
scroll to position [398, 0]
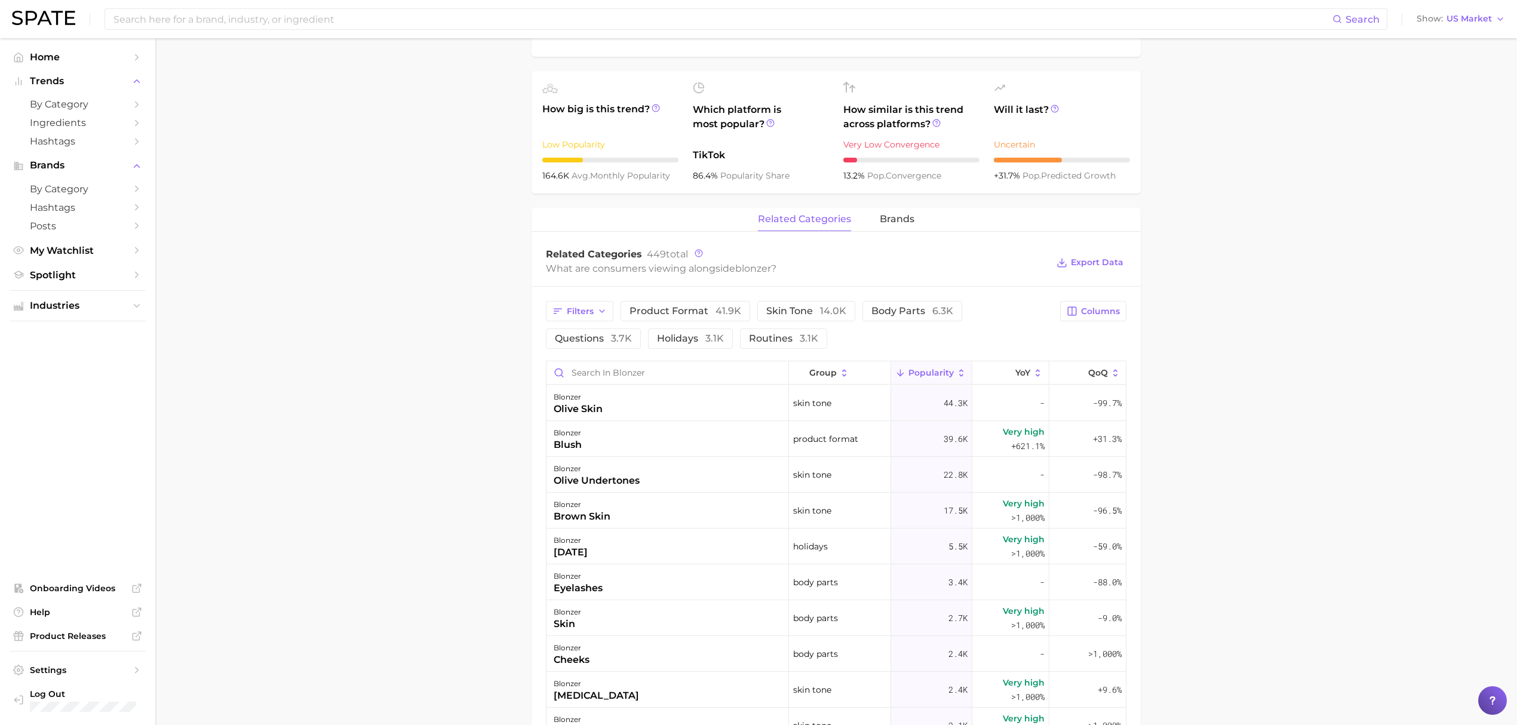
click at [914, 213] on div "related categories brands" at bounding box center [835, 220] width 609 height 24
click at [908, 221] on span "brands" at bounding box center [897, 219] width 35 height 11
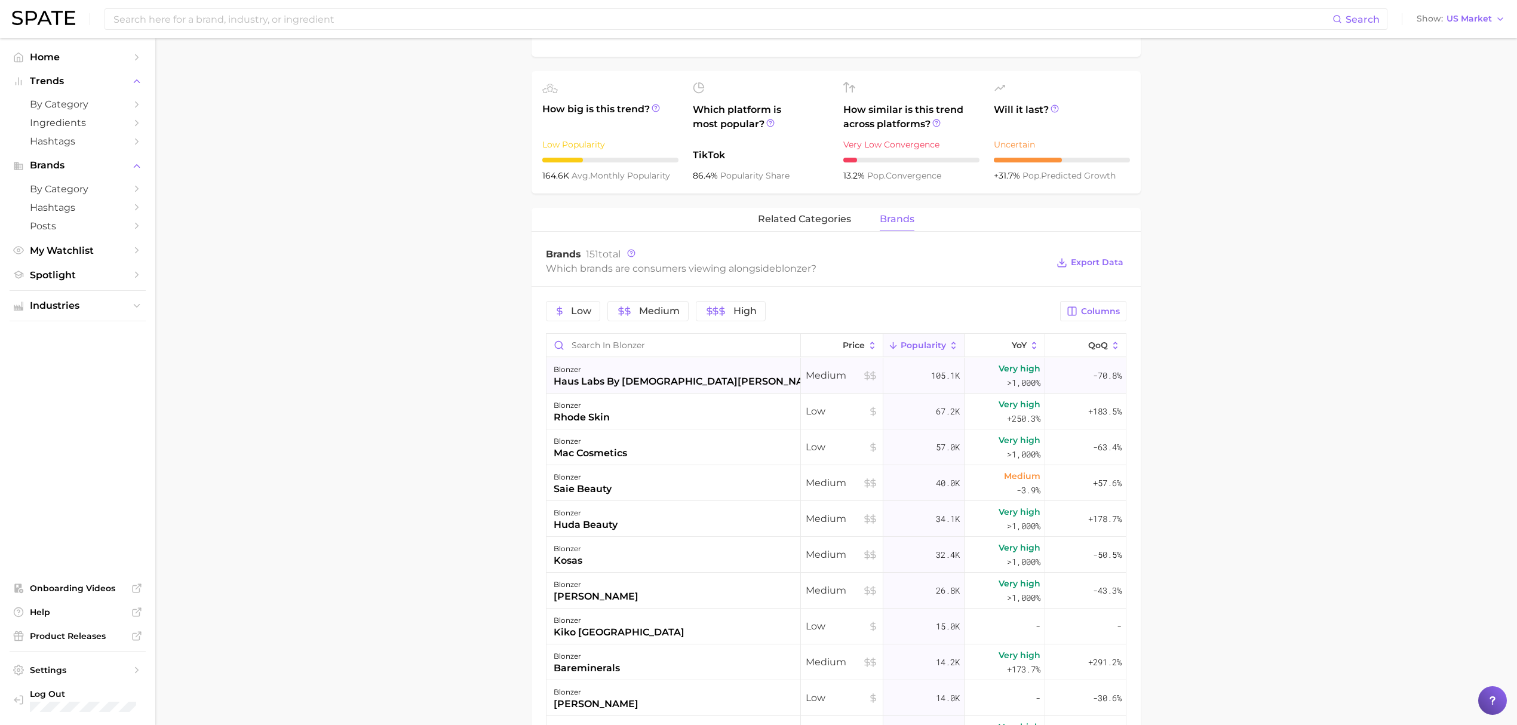
click at [681, 368] on div "blonzer haus labs by [DEMOGRAPHIC_DATA][PERSON_NAME]" at bounding box center [673, 376] width 254 height 36
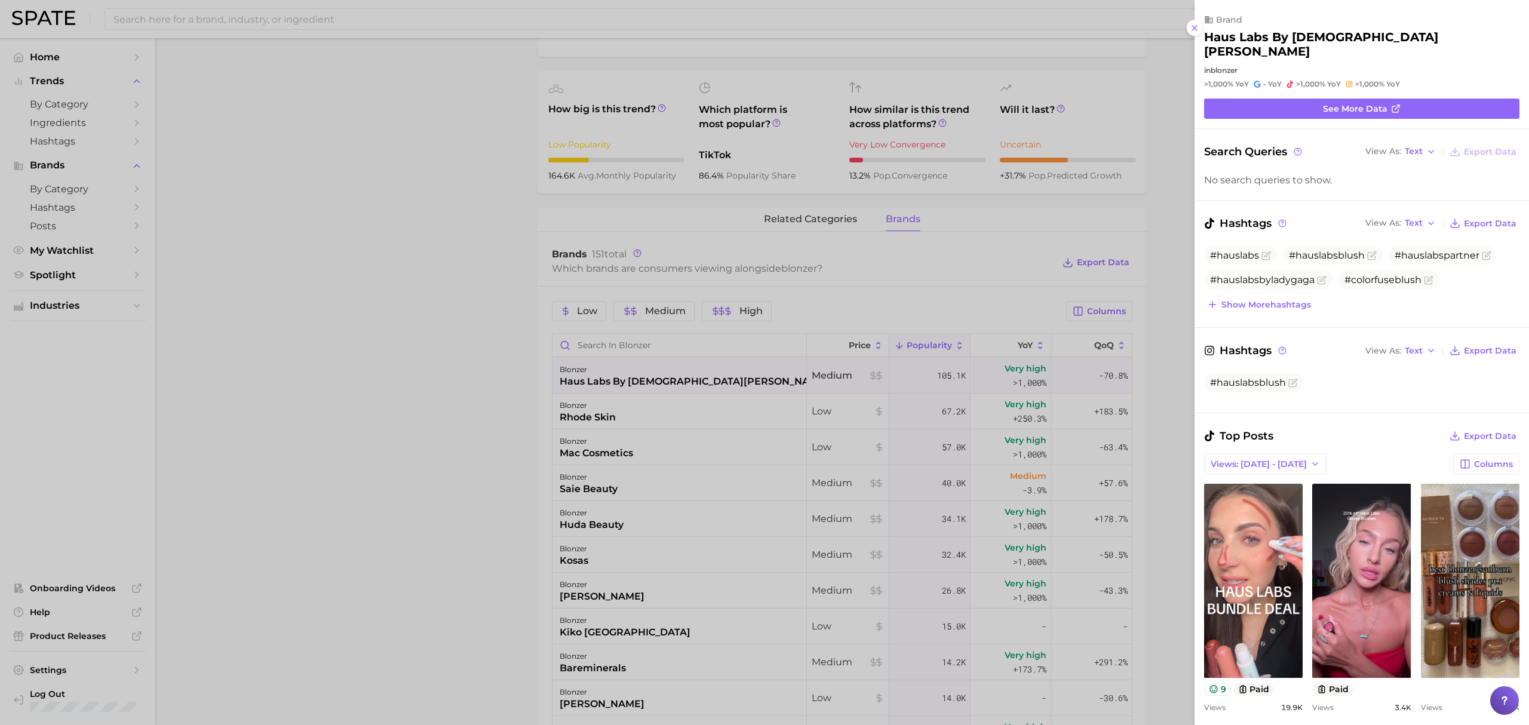
scroll to position [0, 0]
click at [1264, 299] on button "Show more hashtags" at bounding box center [1259, 304] width 110 height 17
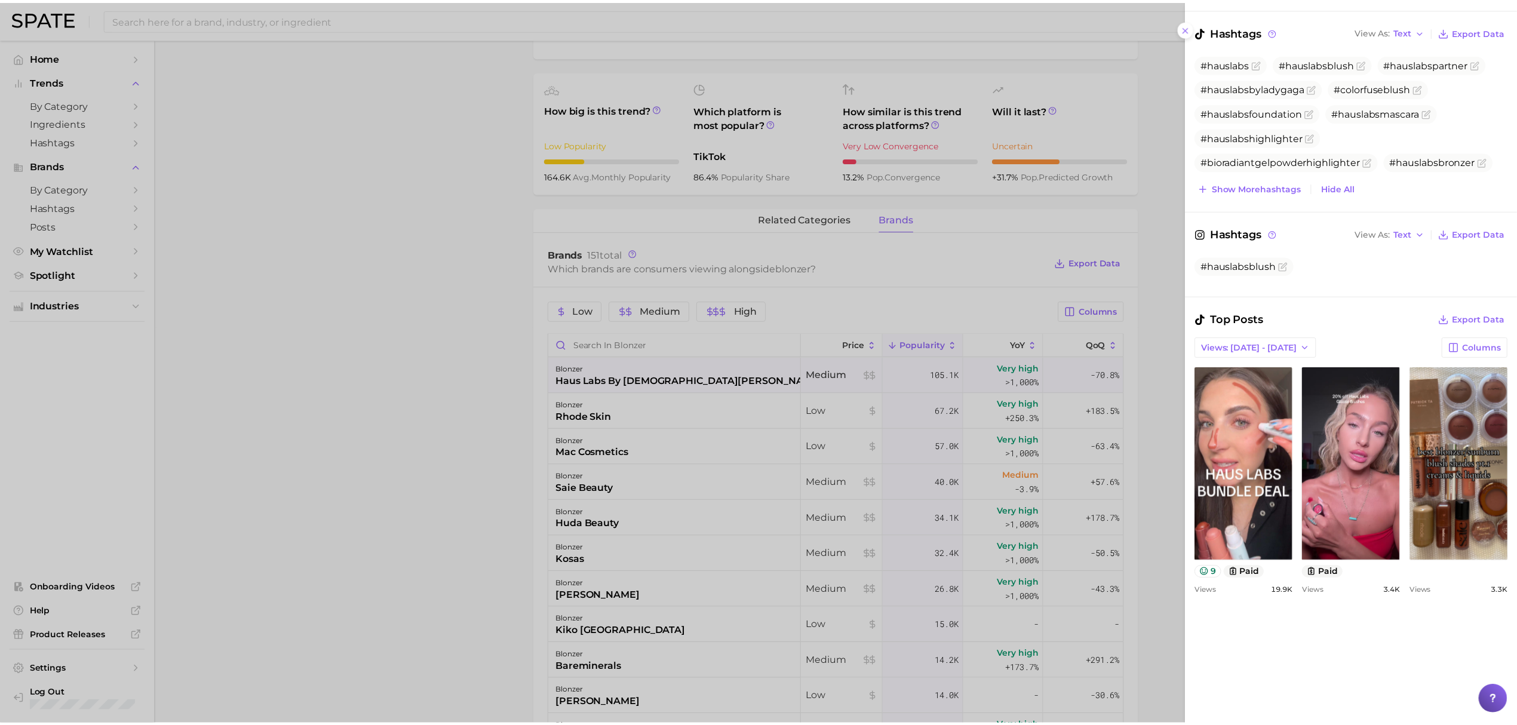
scroll to position [318, 0]
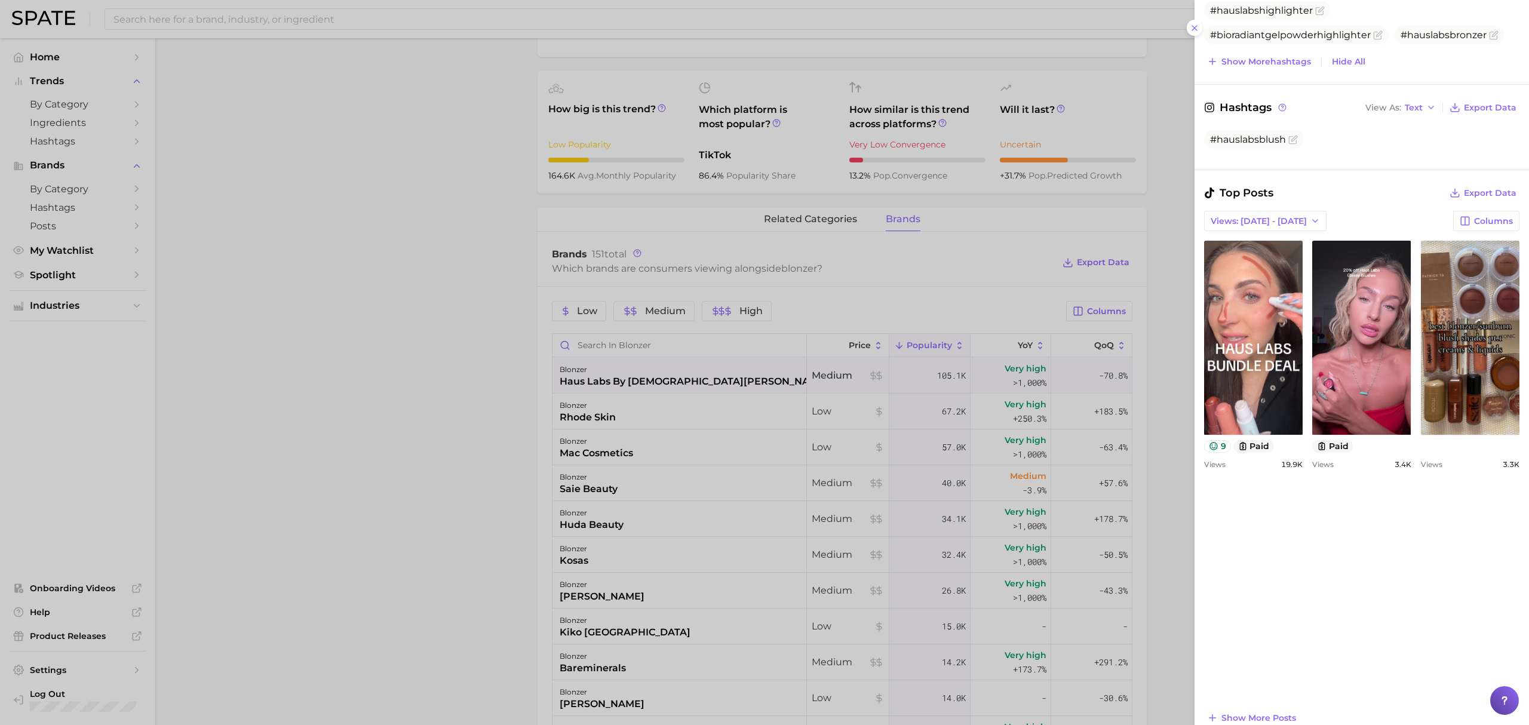
click at [392, 56] on div at bounding box center [764, 362] width 1529 height 725
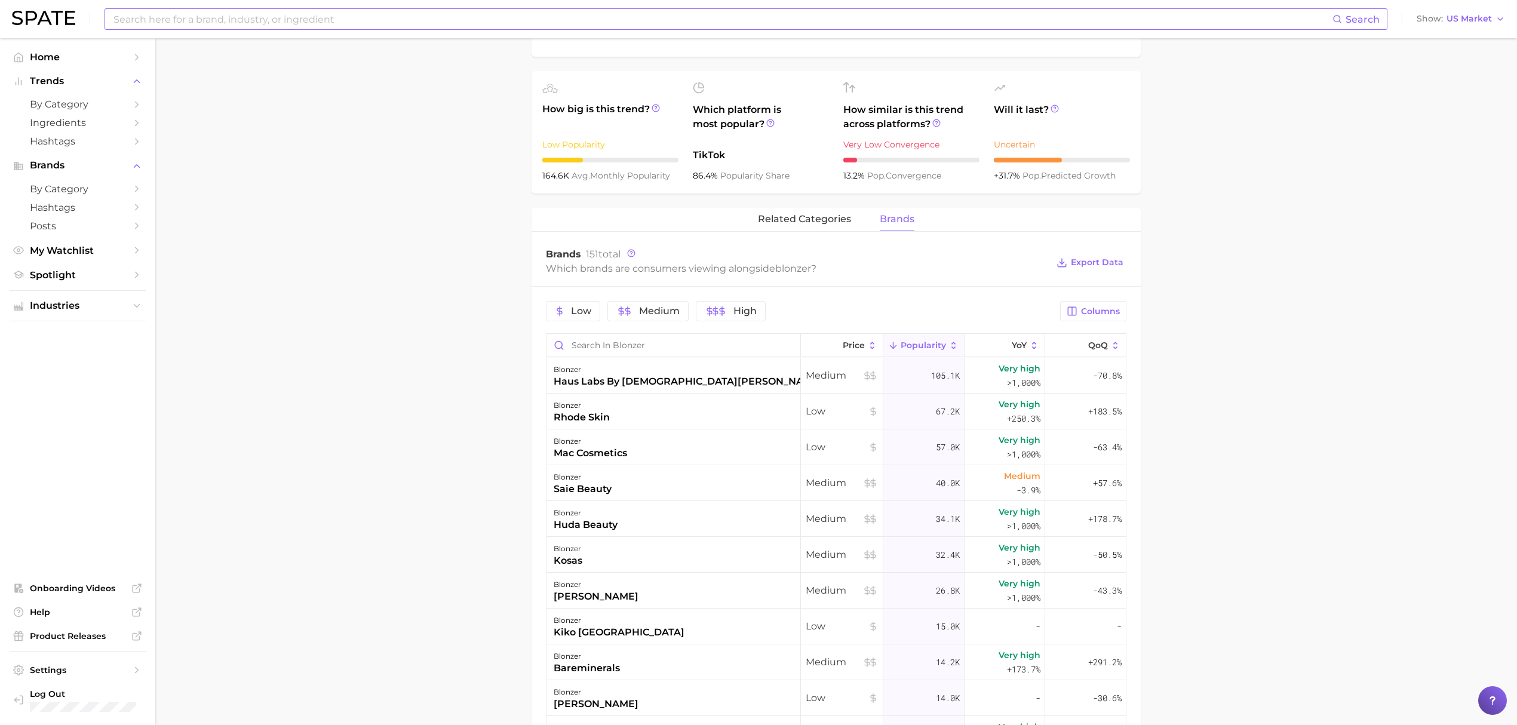
click at [363, 13] on input at bounding box center [722, 19] width 1220 height 20
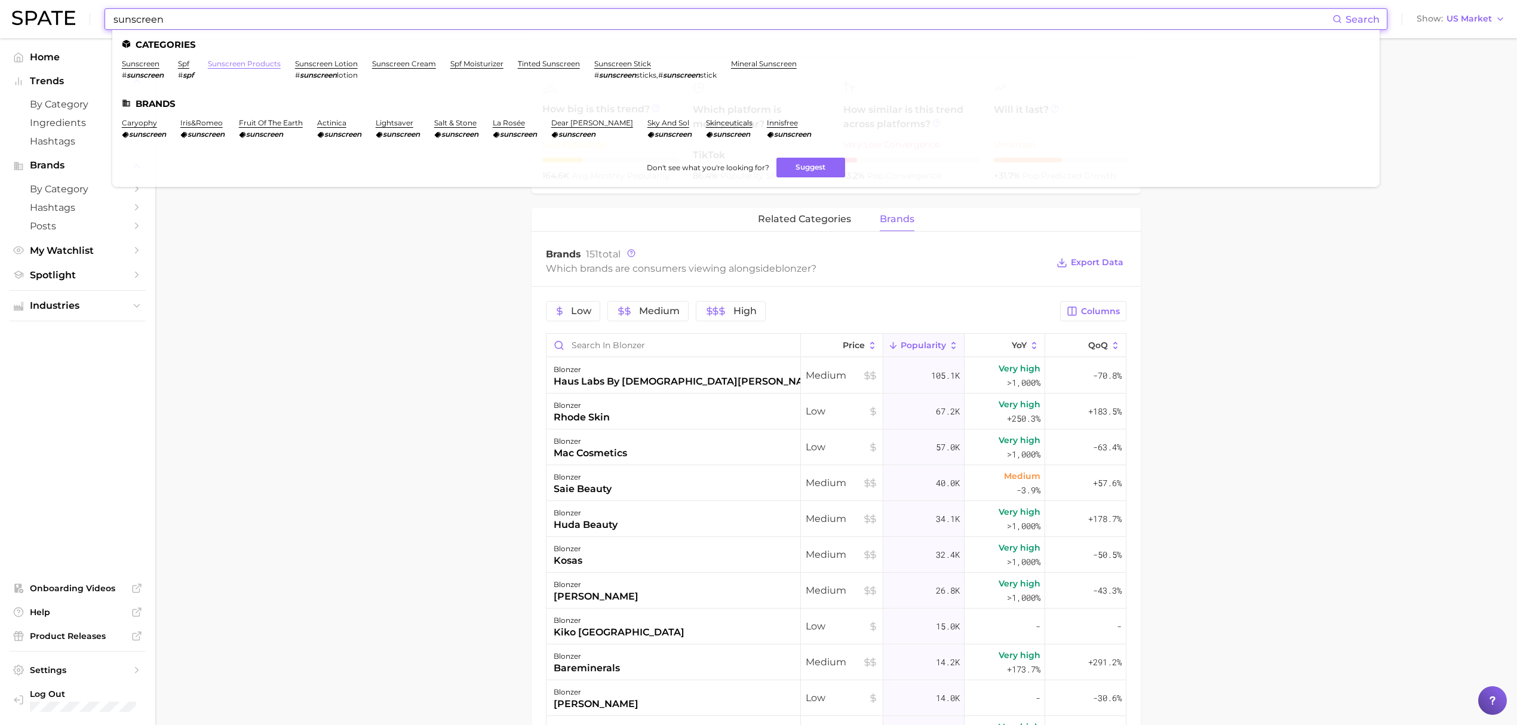
type input "sunscreen"
click at [262, 62] on link "sunscreen products" at bounding box center [244, 63] width 73 height 9
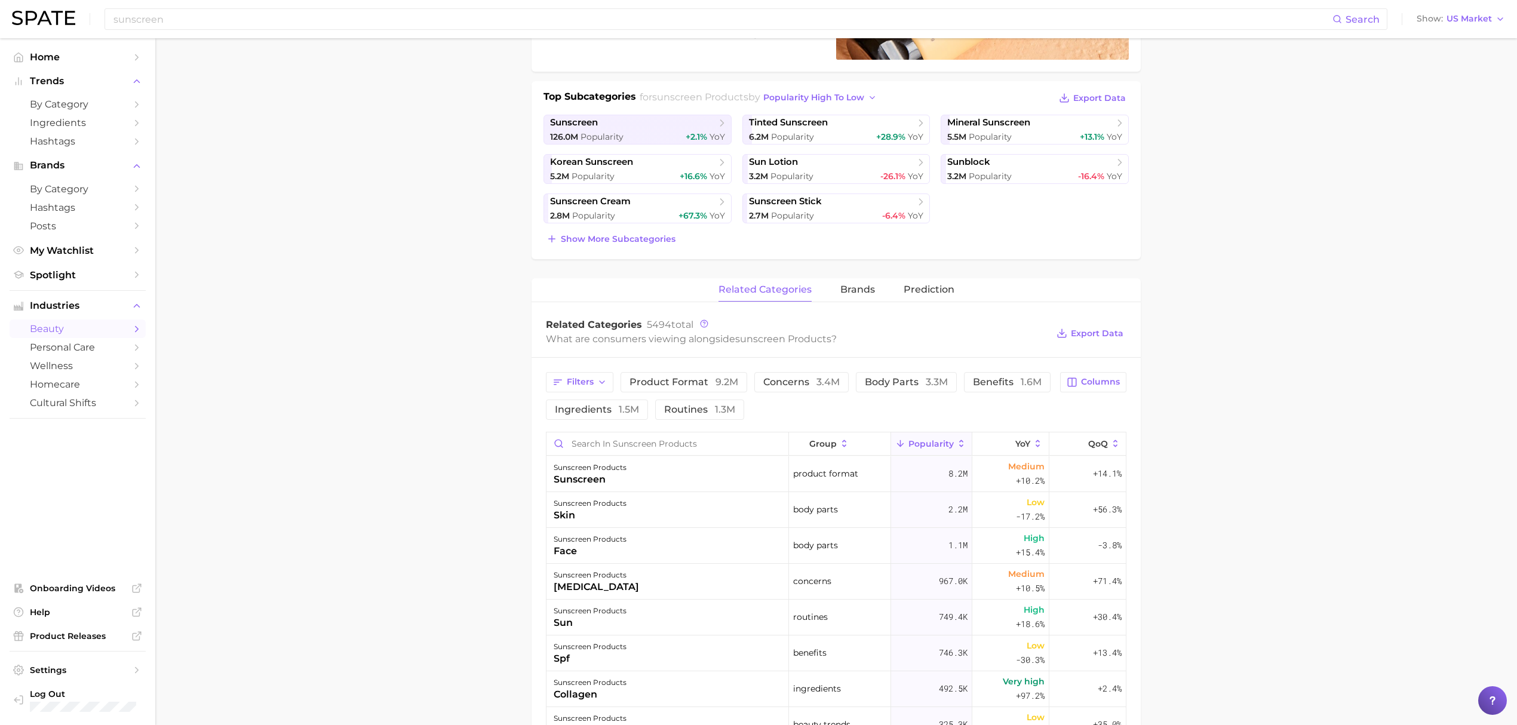
scroll to position [239, 0]
click at [977, 382] on span "benefits 1.6m" at bounding box center [1007, 381] width 69 height 10
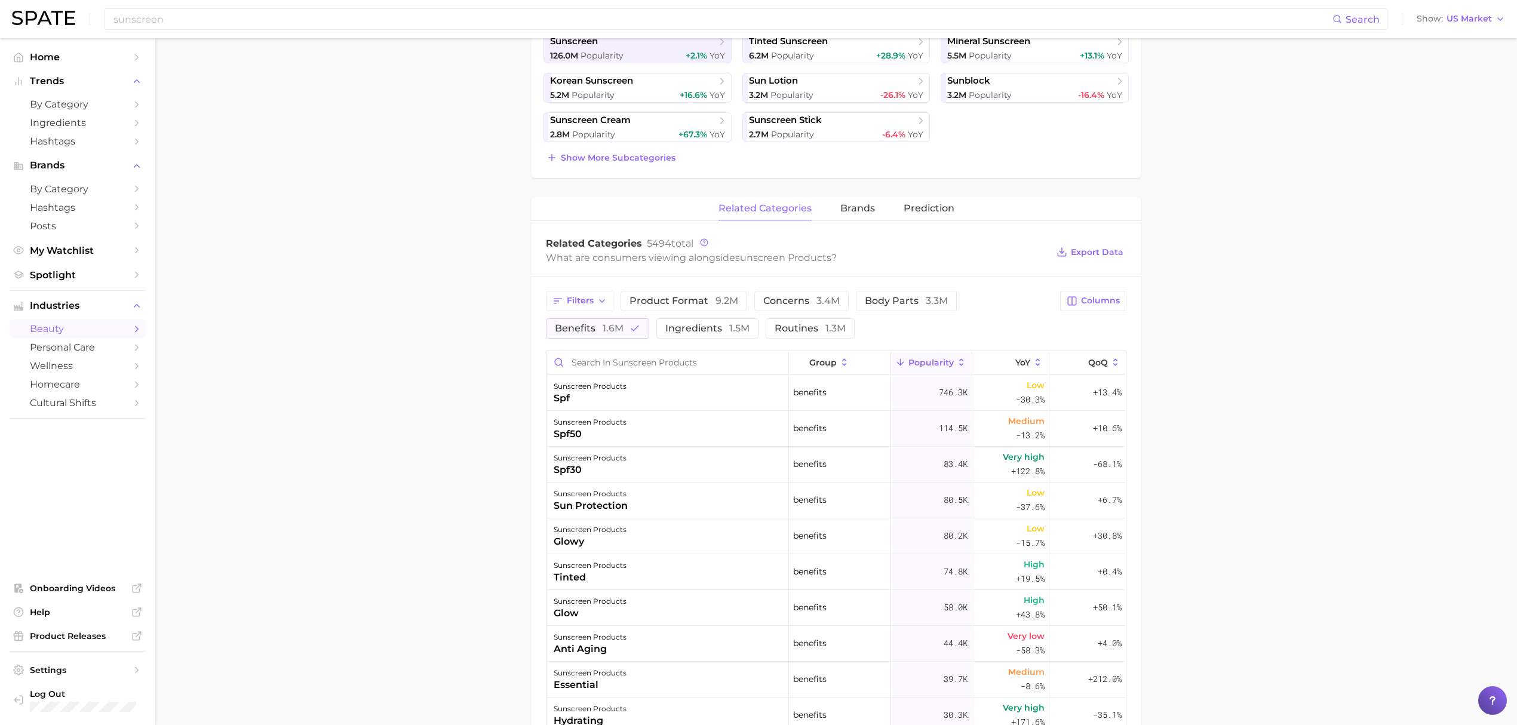
scroll to position [398, 0]
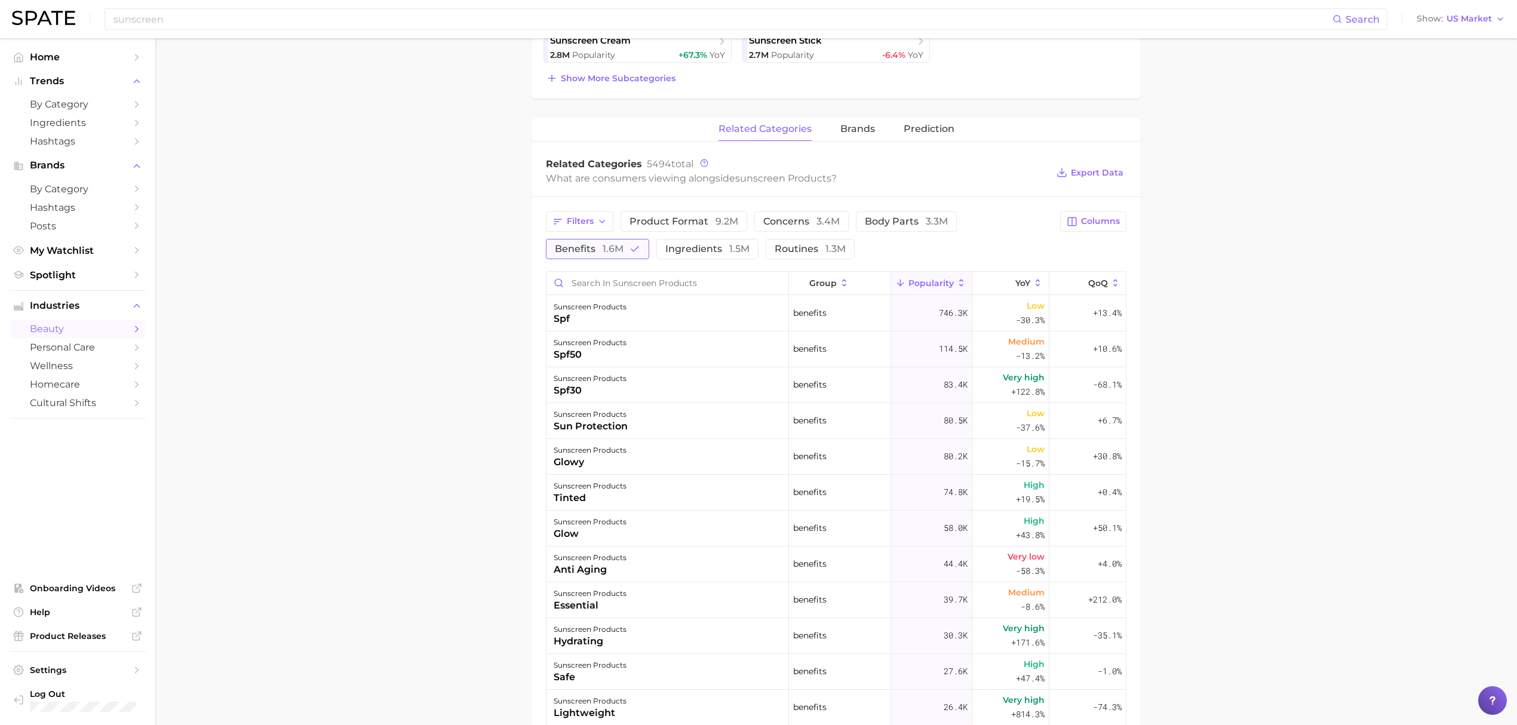
click at [598, 259] on button "benefits 1.6m" at bounding box center [597, 249] width 103 height 20
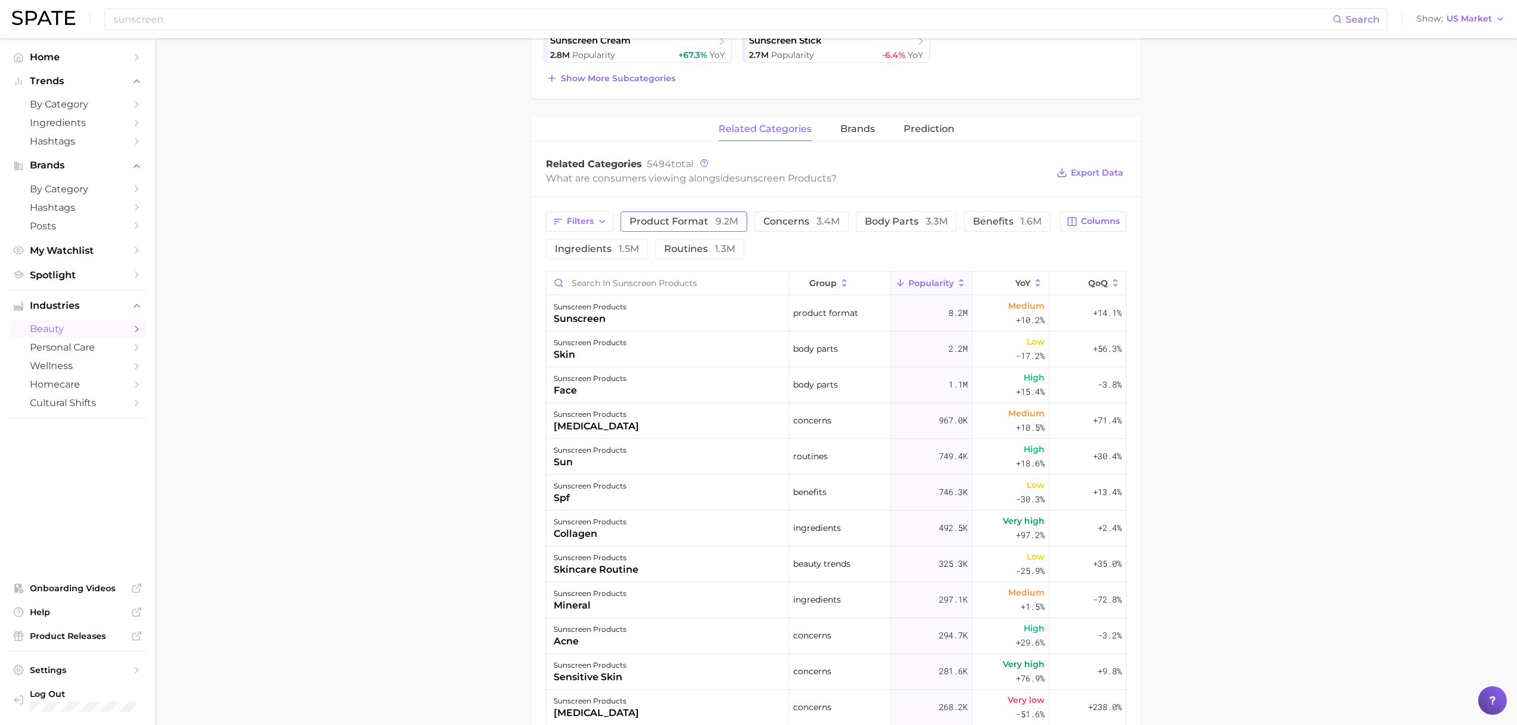
click at [688, 225] on span "product format 9.2m" at bounding box center [683, 222] width 109 height 10
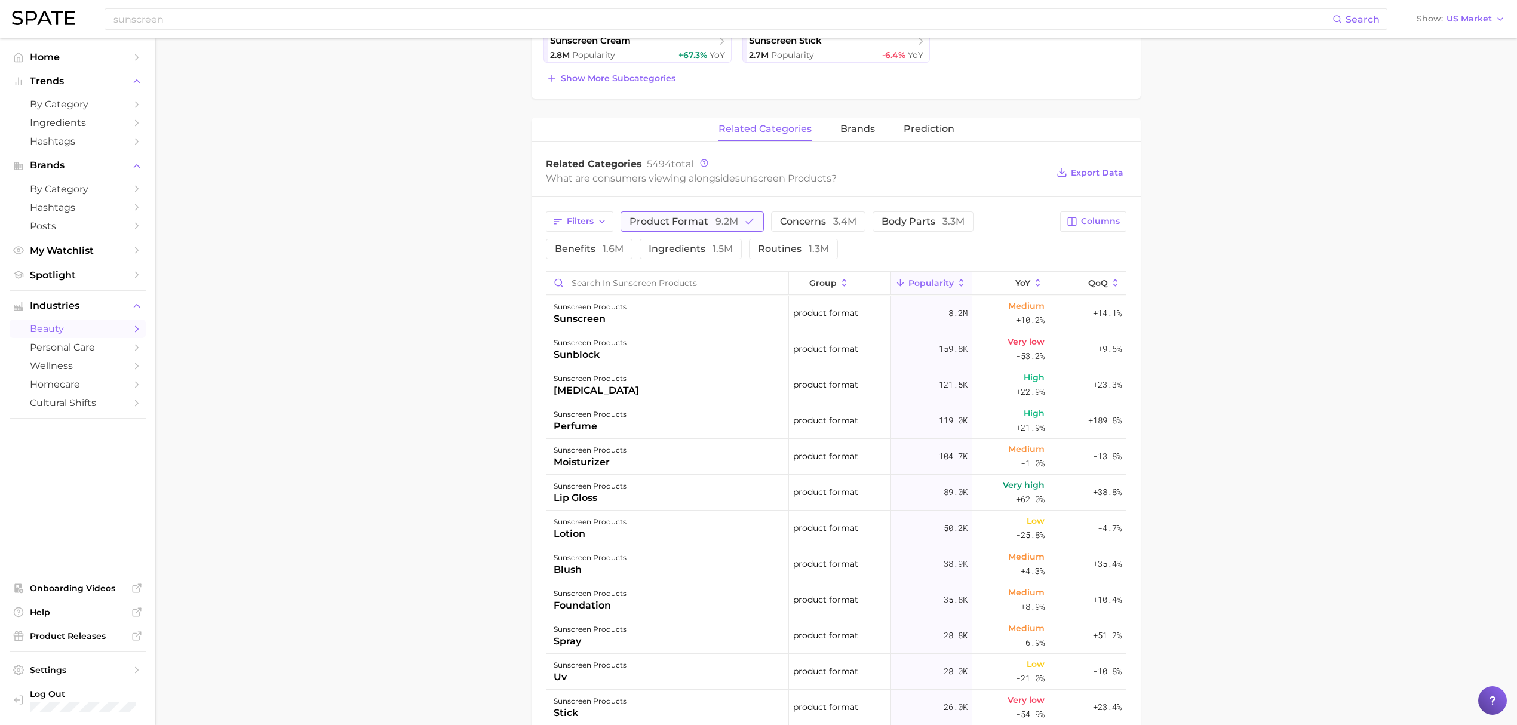
click at [688, 225] on span "product format 9.2m" at bounding box center [683, 222] width 109 height 10
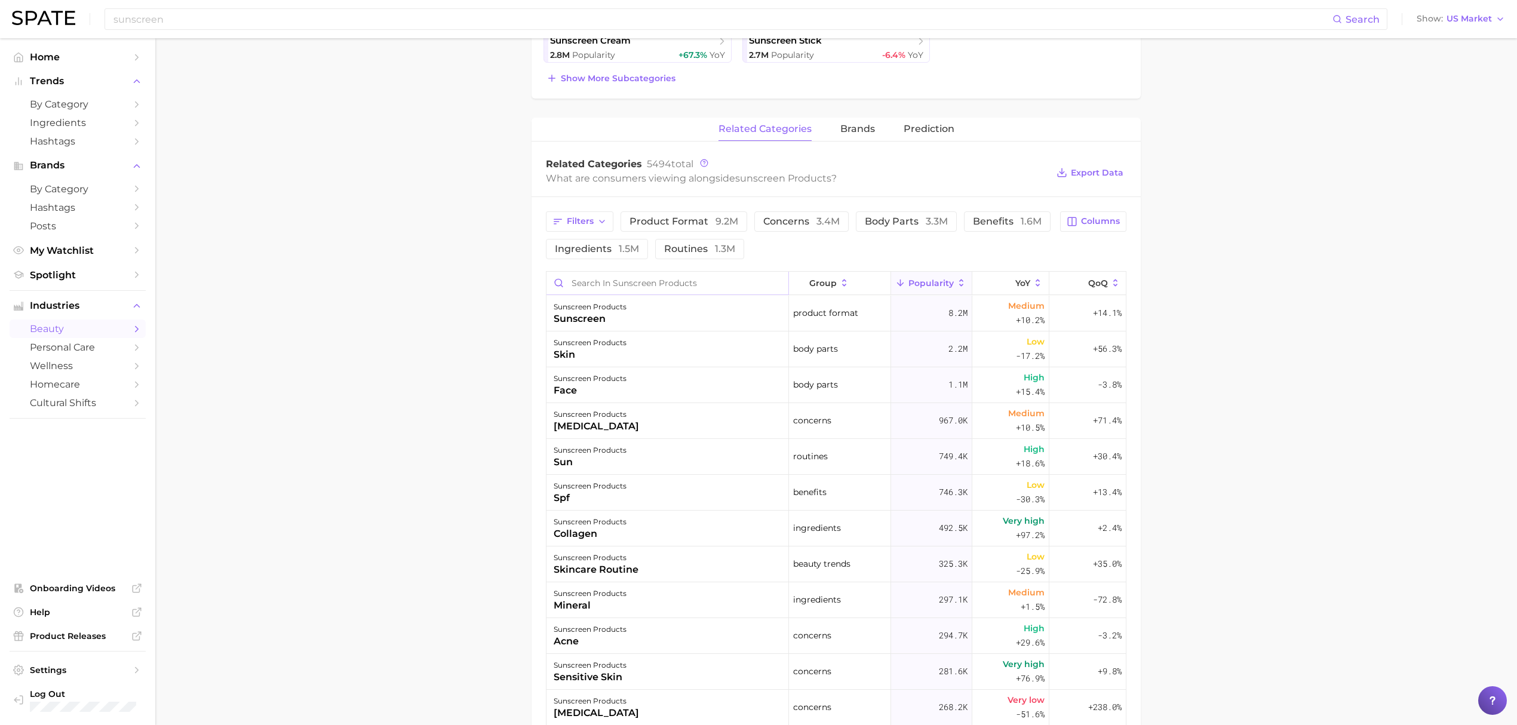
click at [666, 278] on input "Search in sunscreen products" at bounding box center [667, 283] width 242 height 23
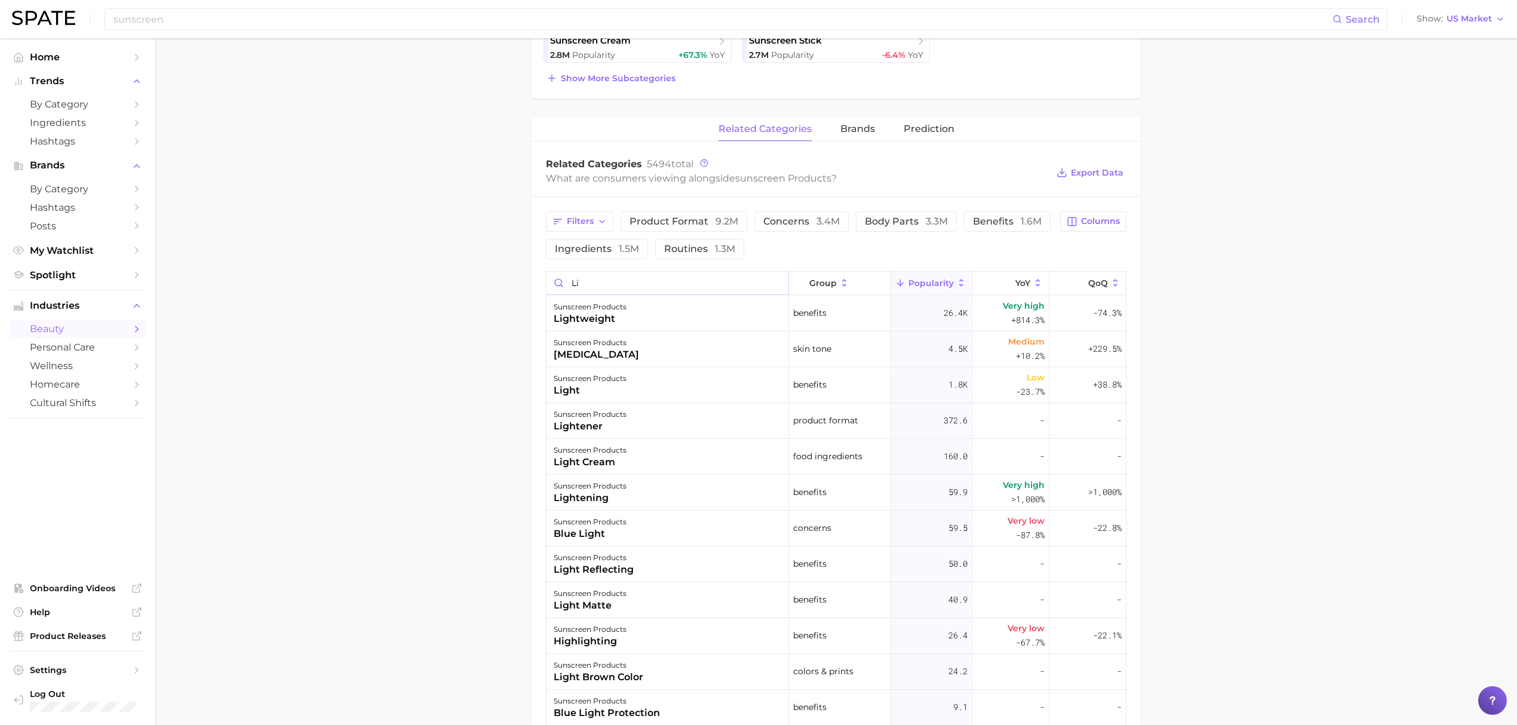
type input "l"
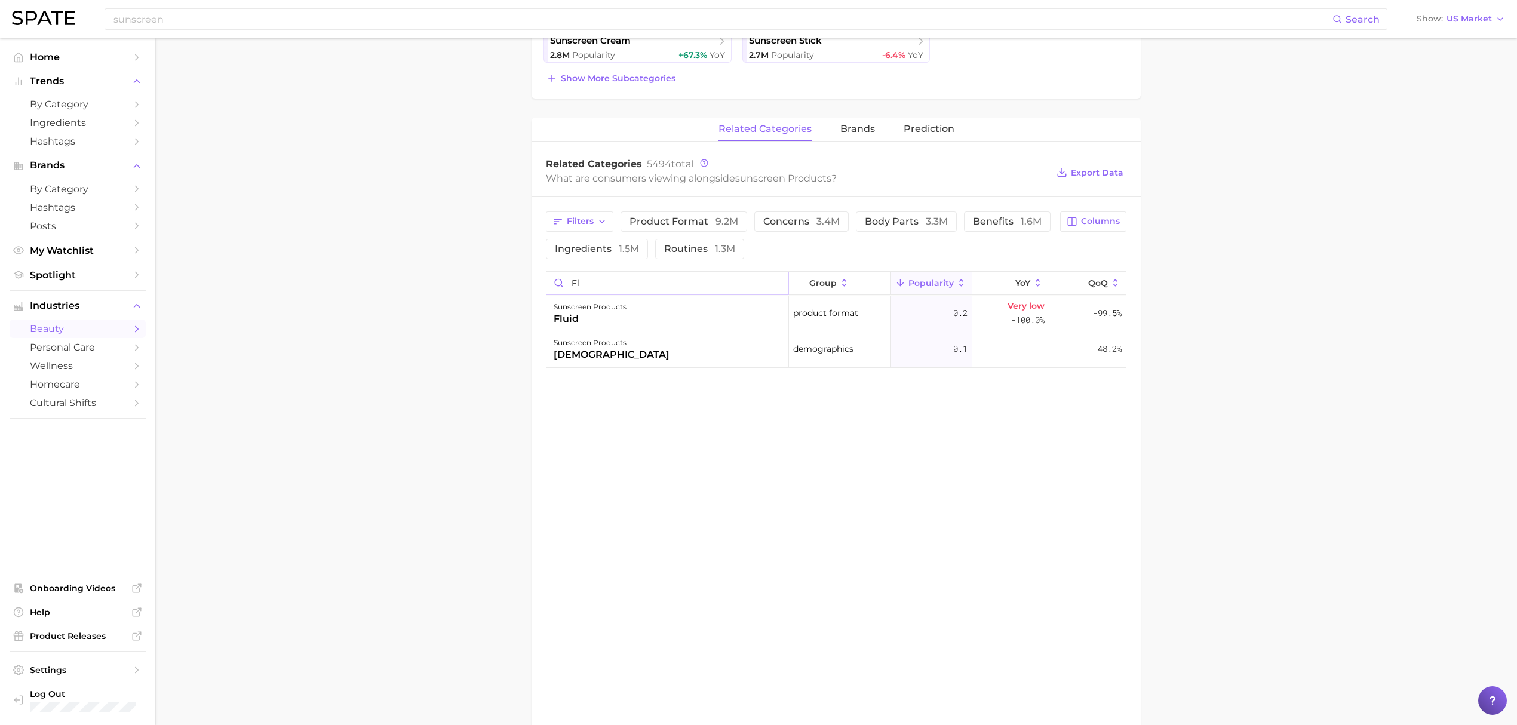
type input "f"
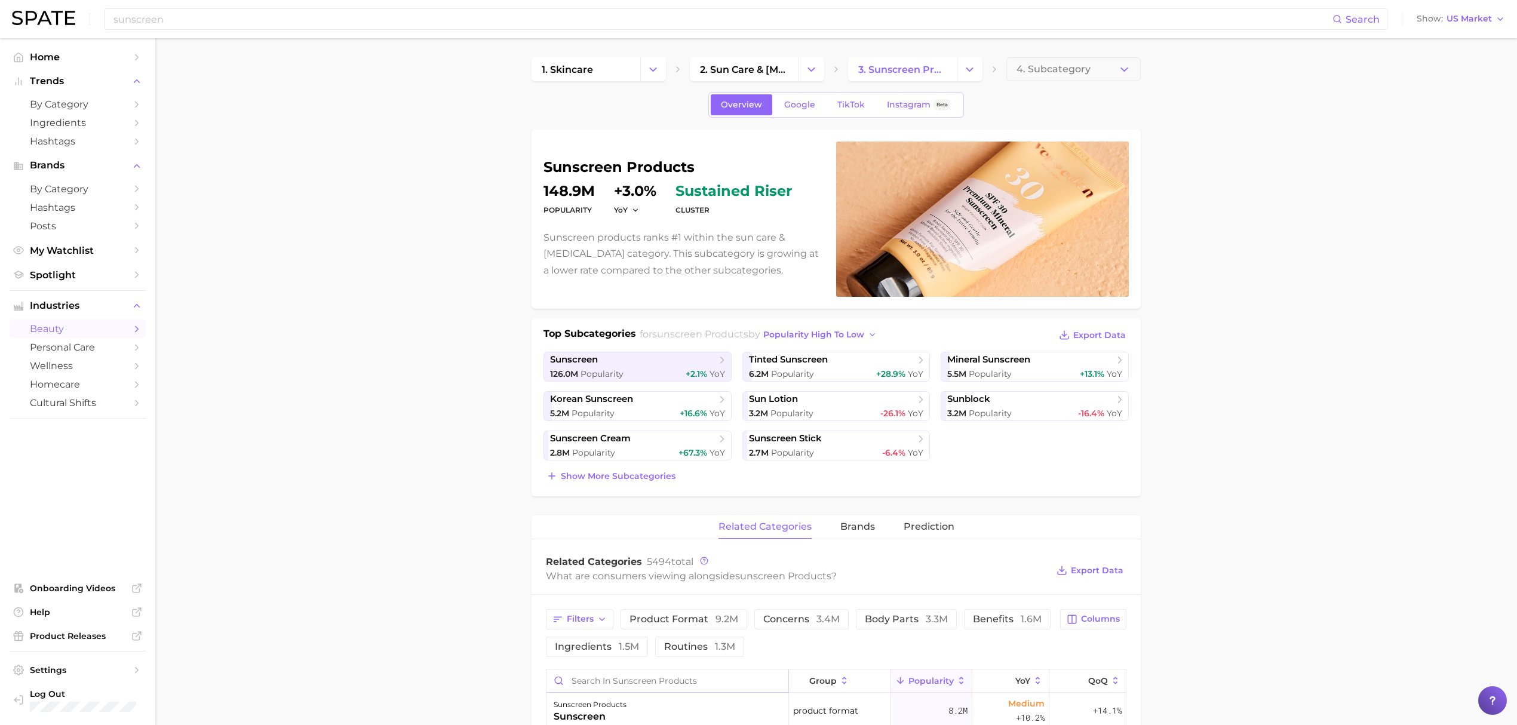
scroll to position [0, 0]
click at [787, 111] on link "Google" at bounding box center [799, 104] width 51 height 21
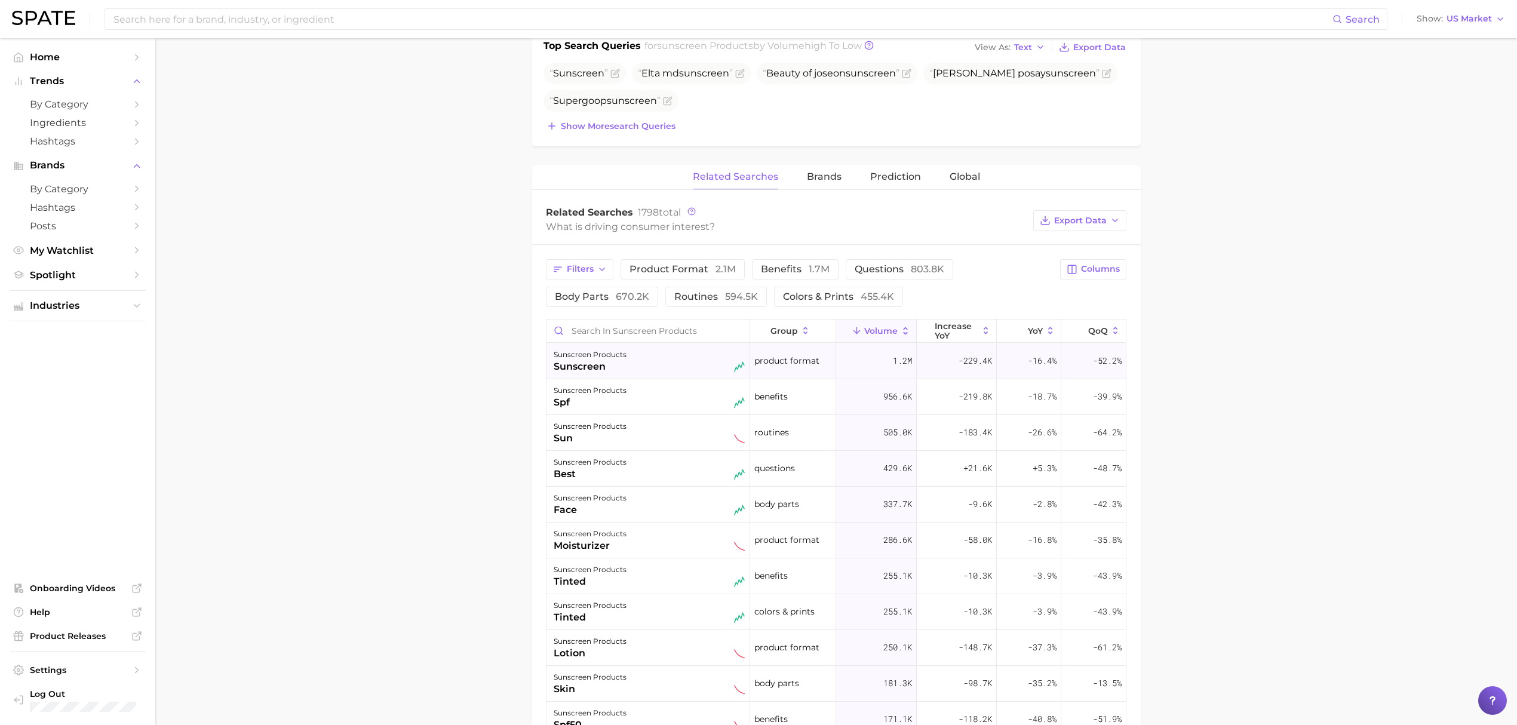
scroll to position [478, 0]
click at [619, 328] on input "Search in sunscreen products" at bounding box center [647, 328] width 203 height 23
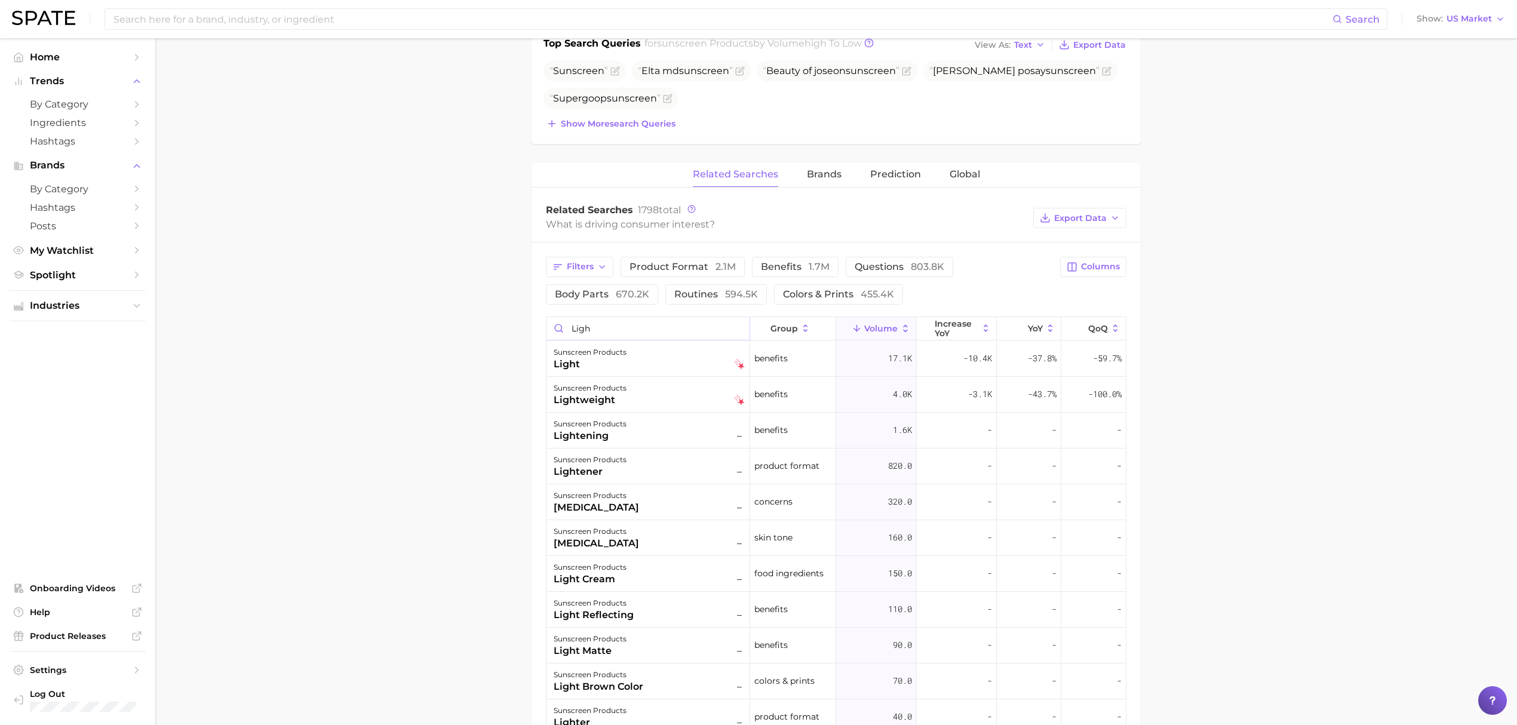
type input "light"
click at [617, 328] on input "light" at bounding box center [647, 328] width 203 height 23
